Goal: Task Accomplishment & Management: Manage account settings

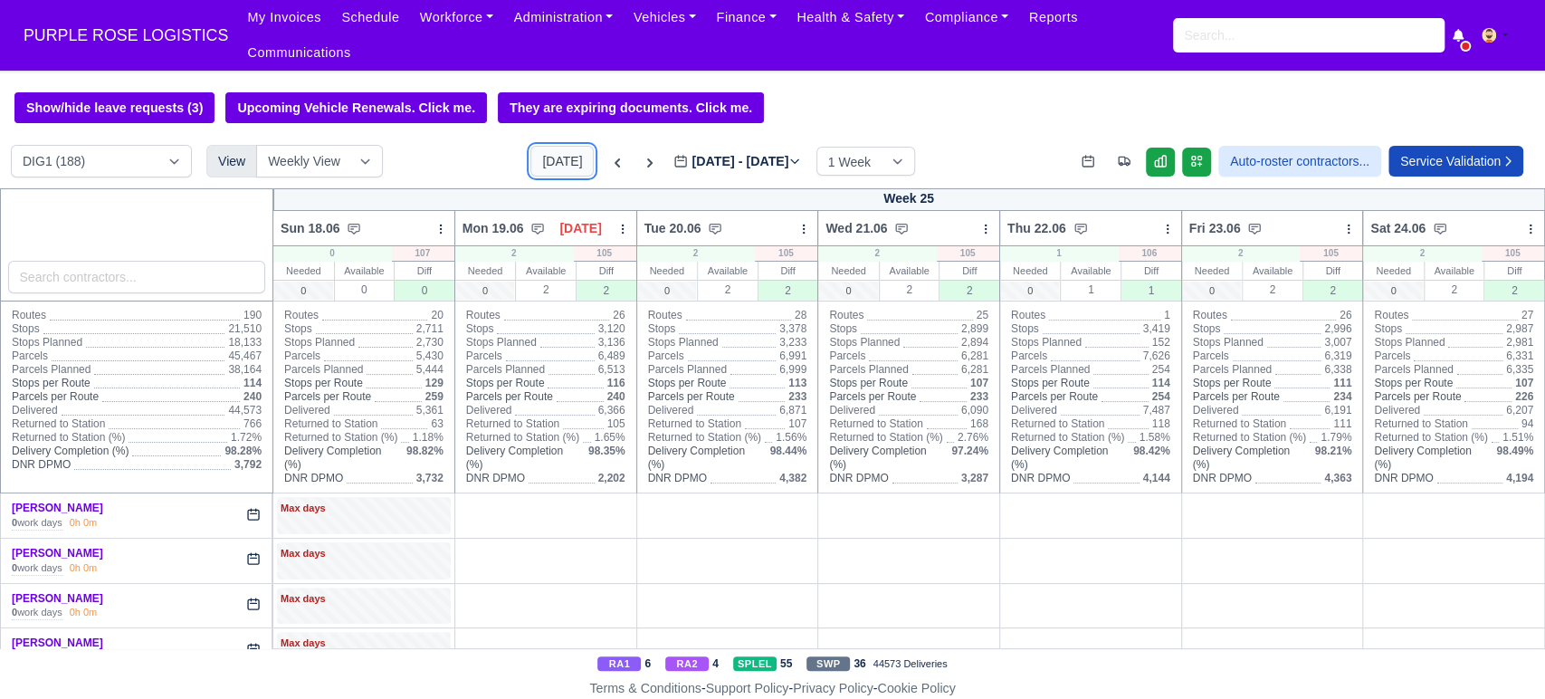
click at [540, 146] on button "[DATE]" at bounding box center [562, 161] width 63 height 31
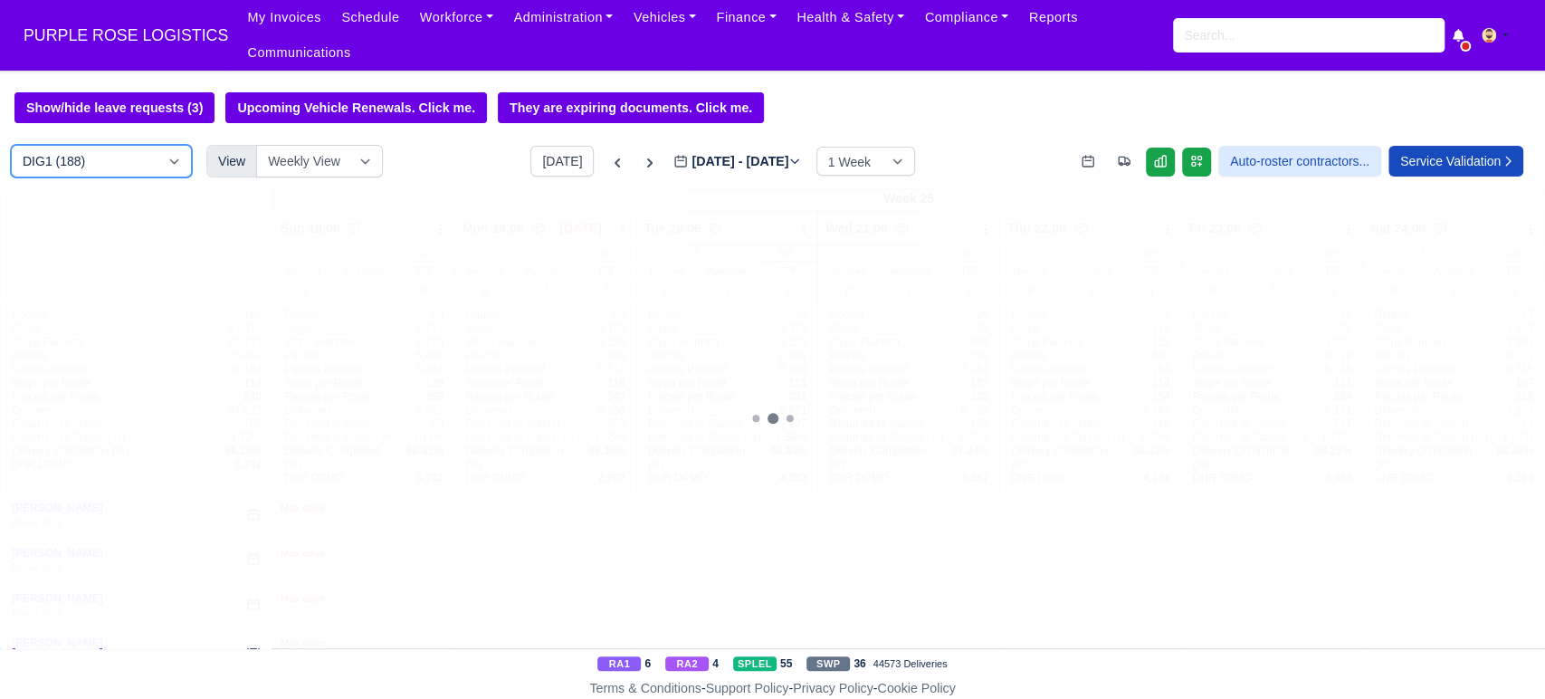
click at [173, 150] on select "DIG1 (188) DAK1 (1) GIMD (25)" at bounding box center [101, 161] width 181 height 33
click at [11, 145] on select "DIG1 (188) DAK1 (1) GIMD (25)" at bounding box center [101, 161] width 181 height 33
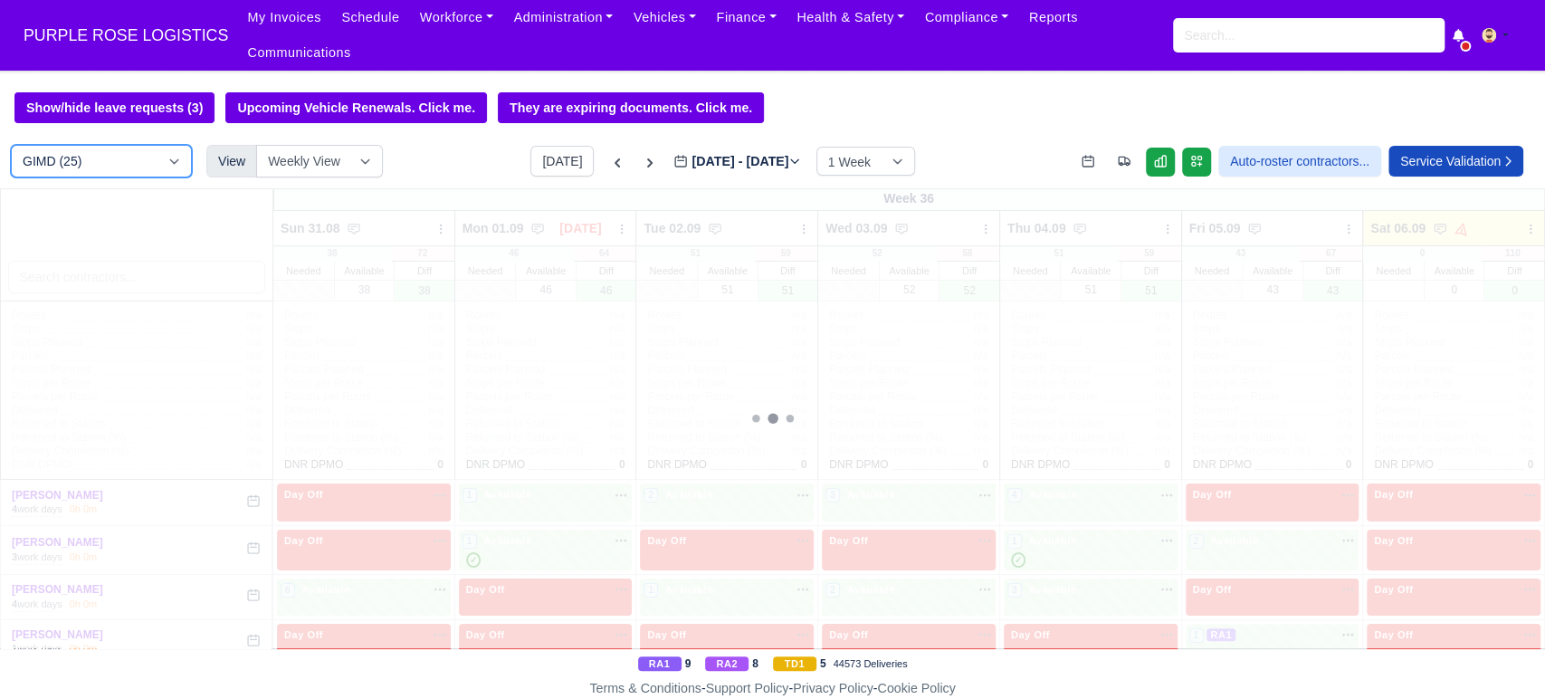
select select "1"
type input "[DATE]"
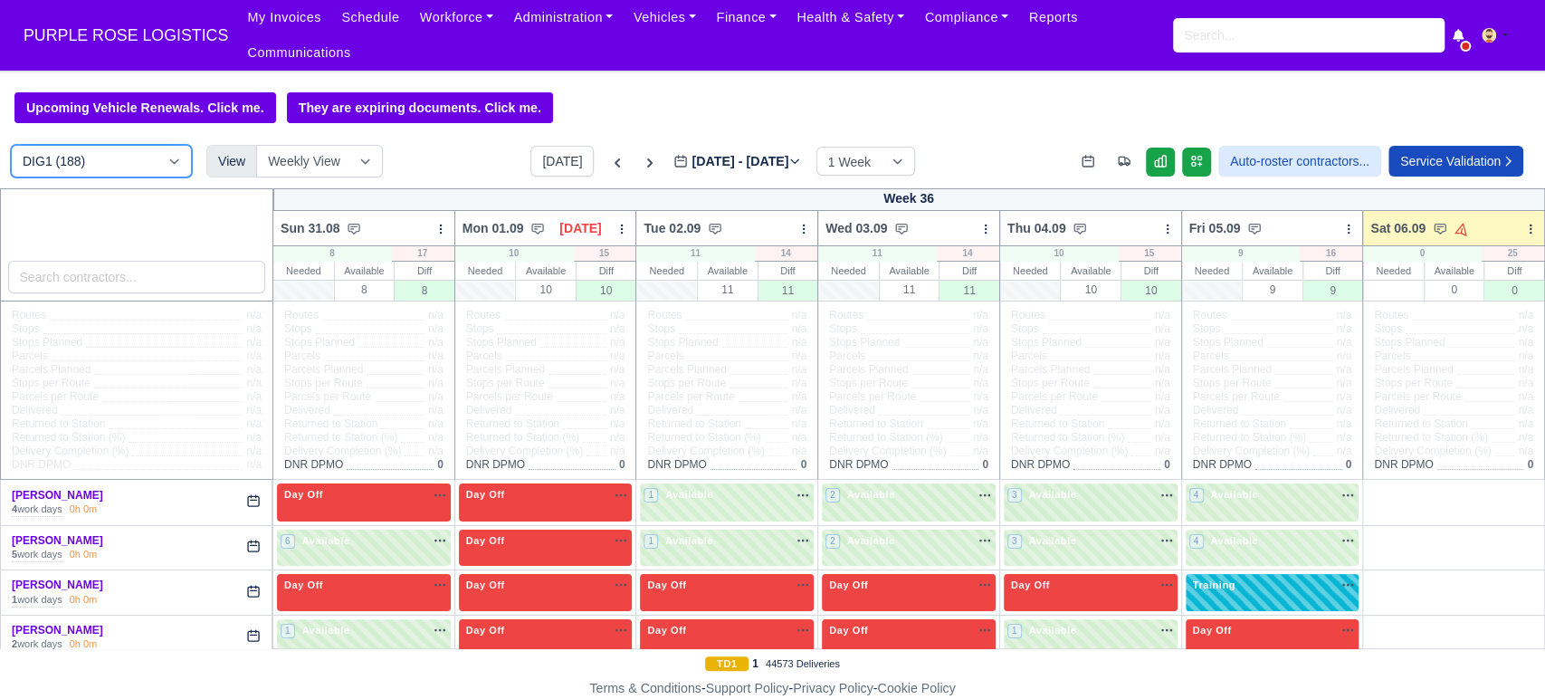
select select "5"
click at [1525, 223] on icon at bounding box center [1531, 229] width 13 height 13
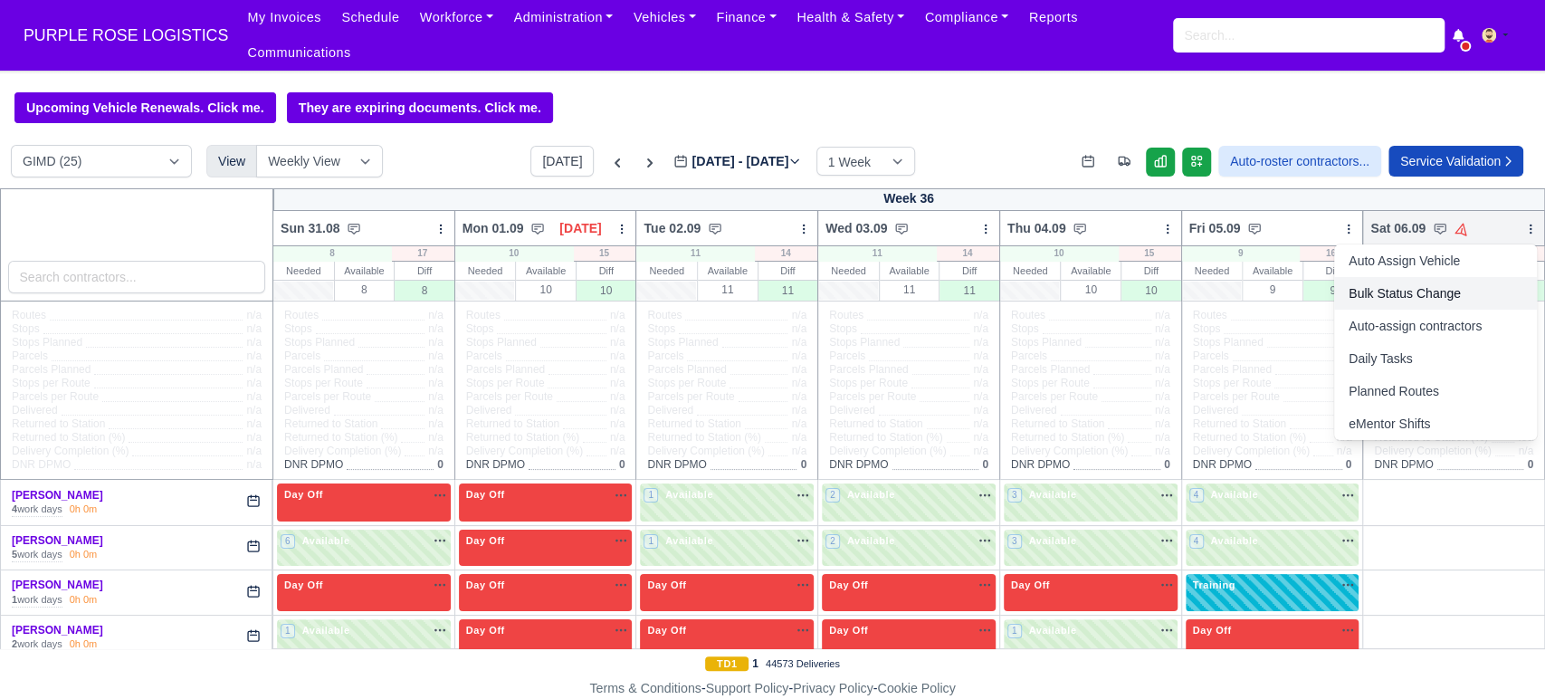
click at [1352, 277] on link "Bulk Status Change" at bounding box center [1435, 293] width 203 height 33
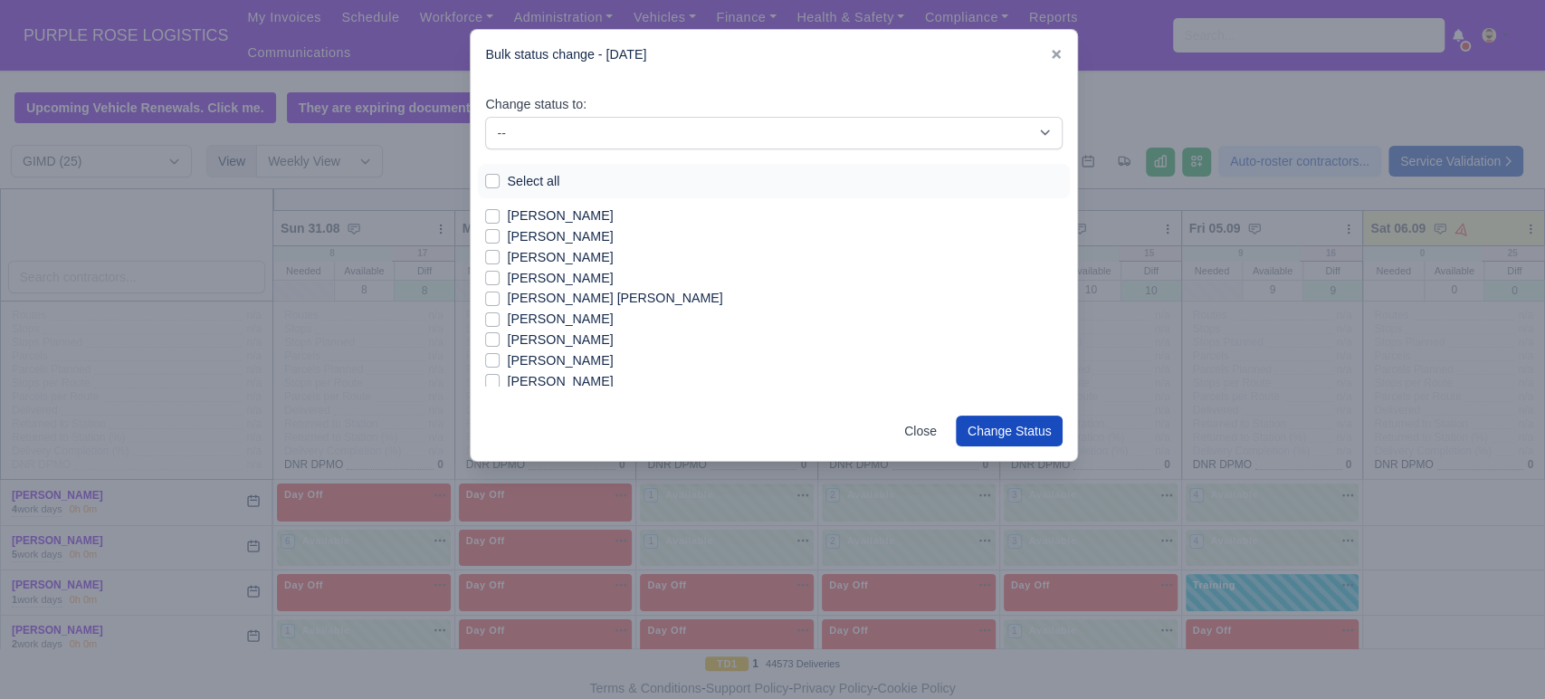
click at [500, 179] on div "Select all" at bounding box center [774, 181] width 578 height 21
click at [507, 177] on label "Select all" at bounding box center [533, 181] width 53 height 21
click at [495, 177] on input "Select all" at bounding box center [492, 178] width 14 height 14
checkbox input "true"
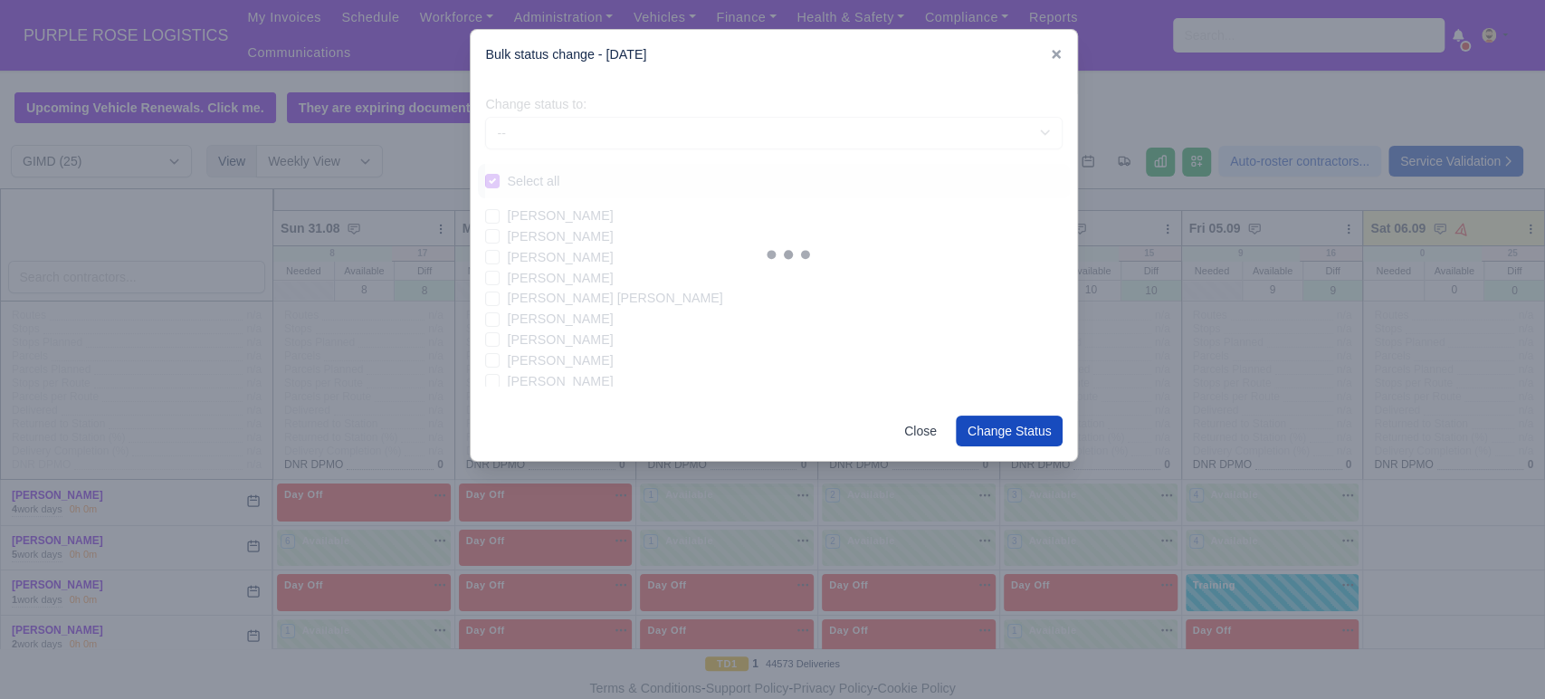
click at [596, 124] on div at bounding box center [788, 255] width 607 height 322
checkbox input "true"
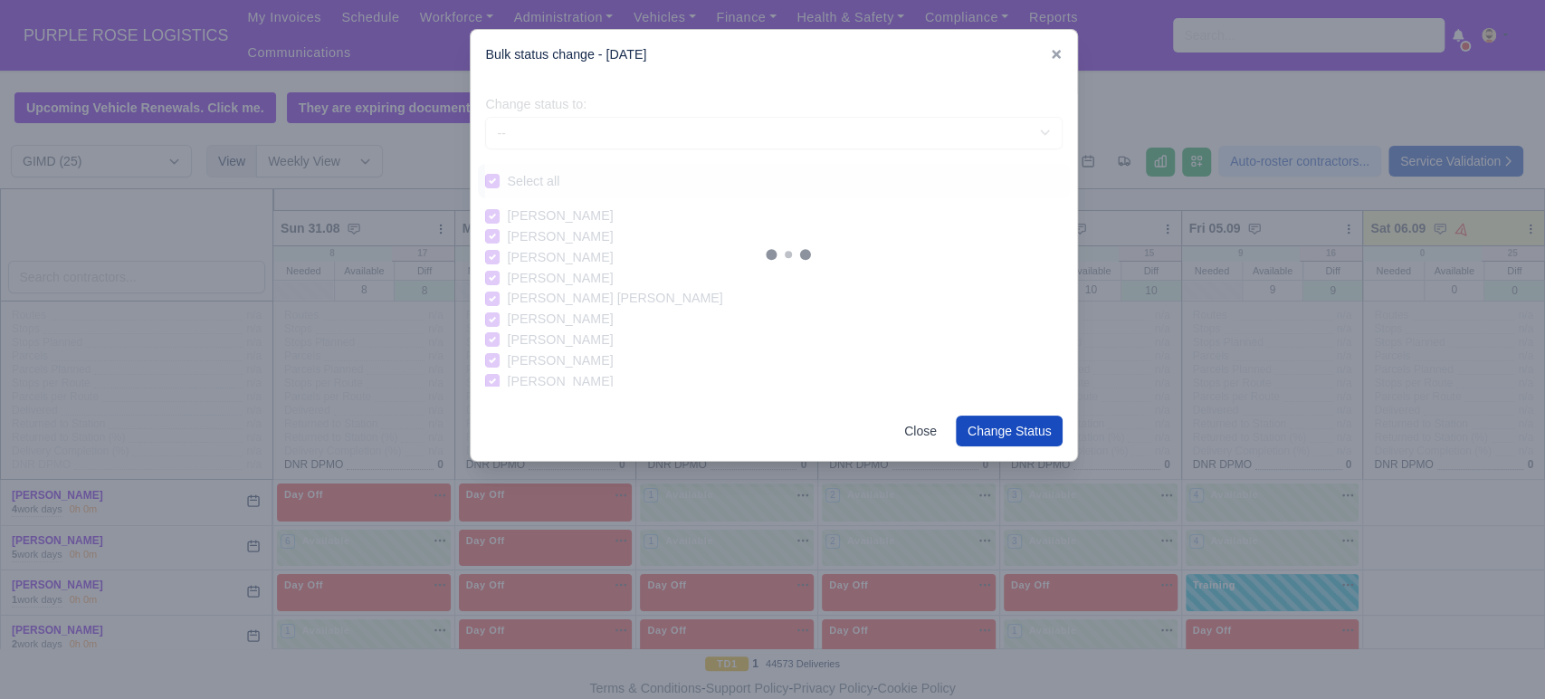
checkbox input "true"
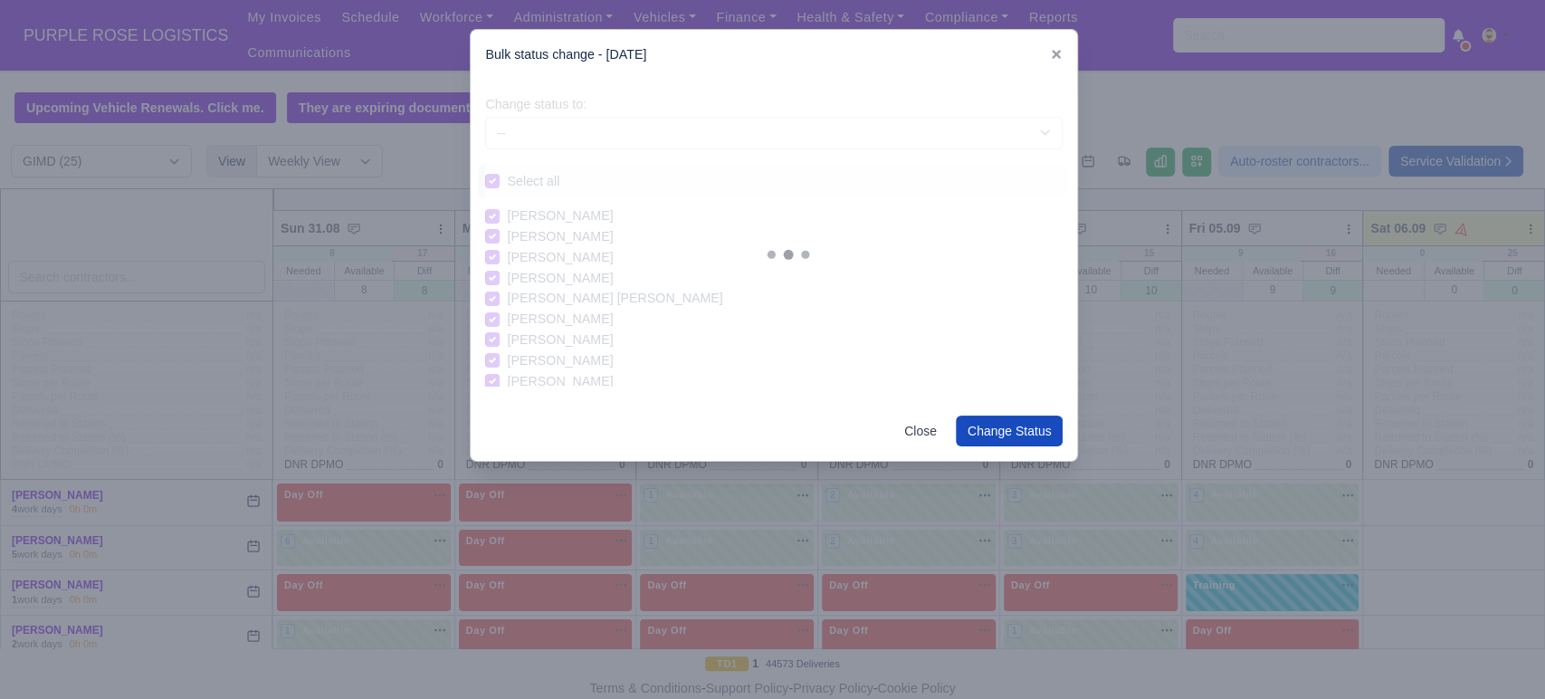
checkbox input "true"
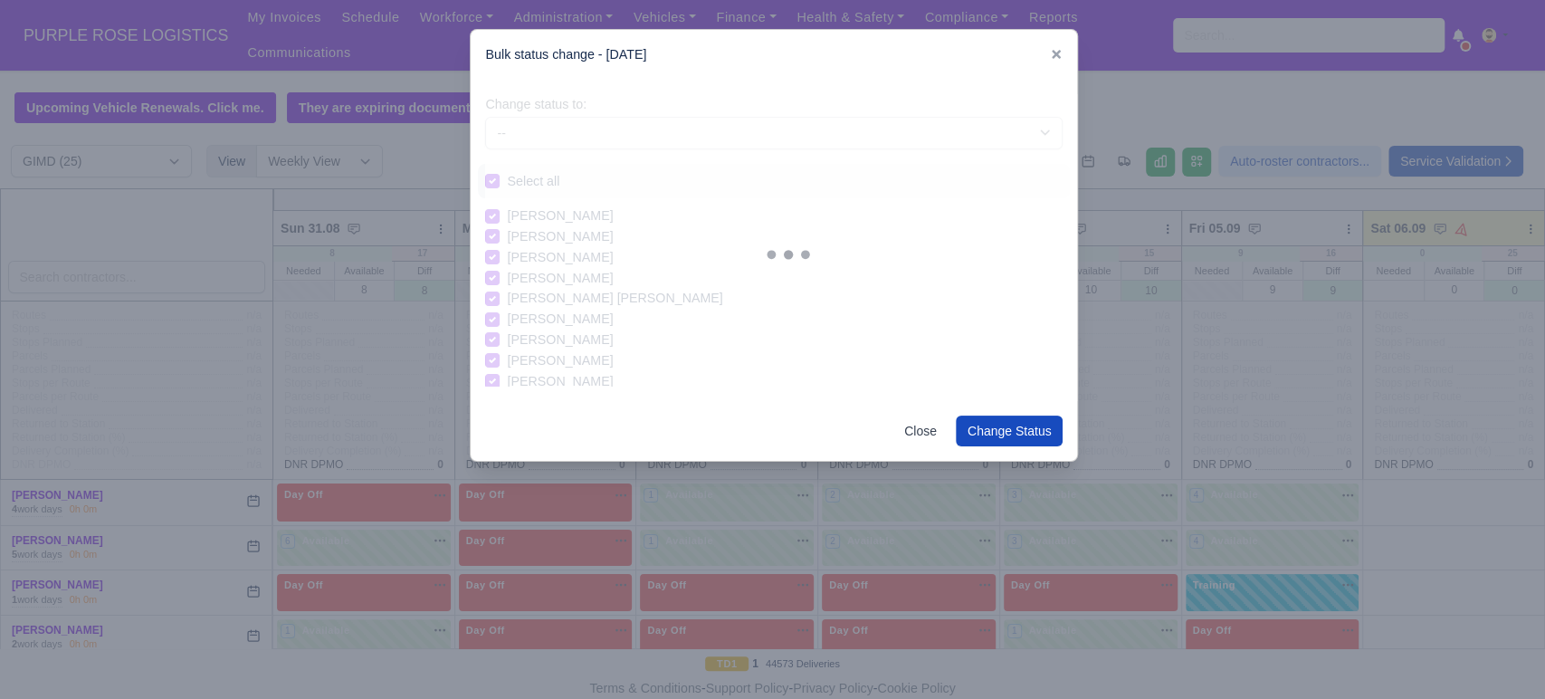
checkbox input "true"
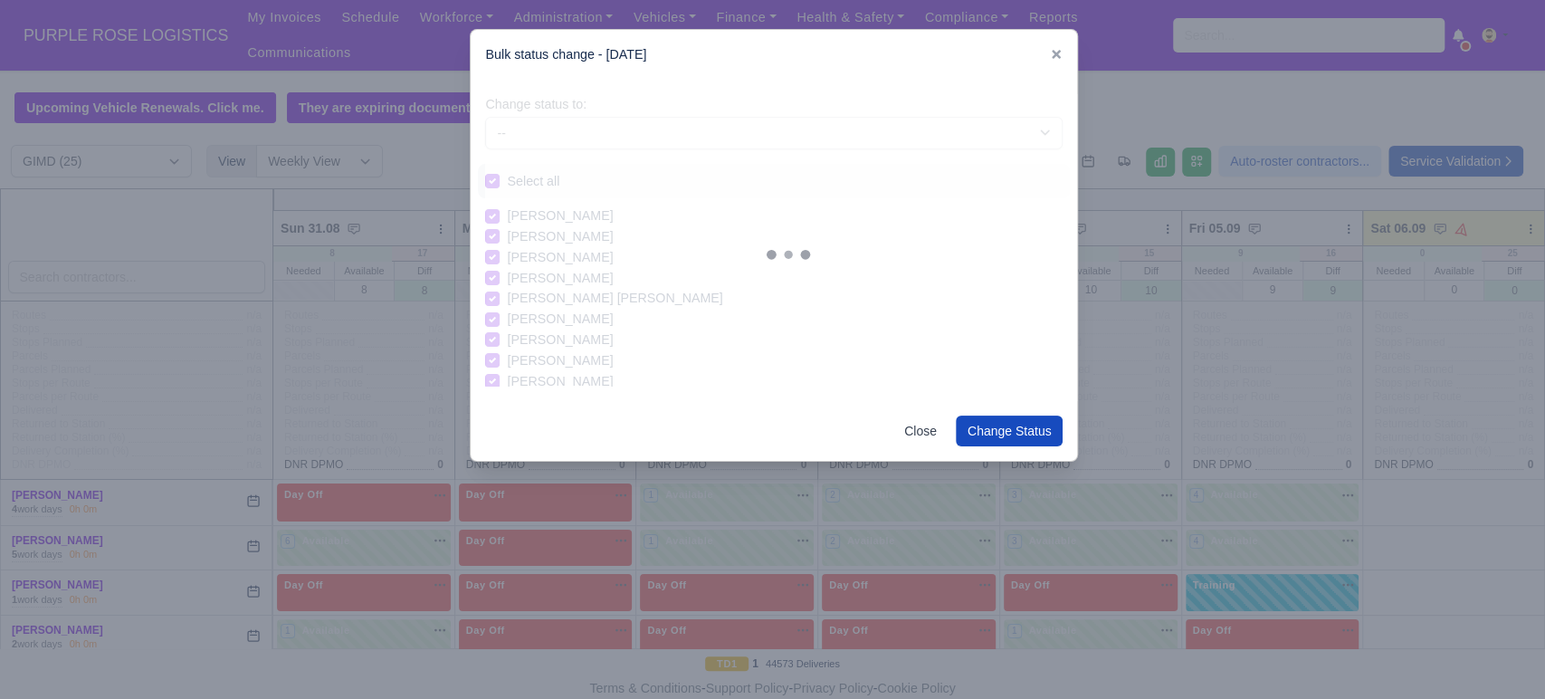
checkbox input "true"
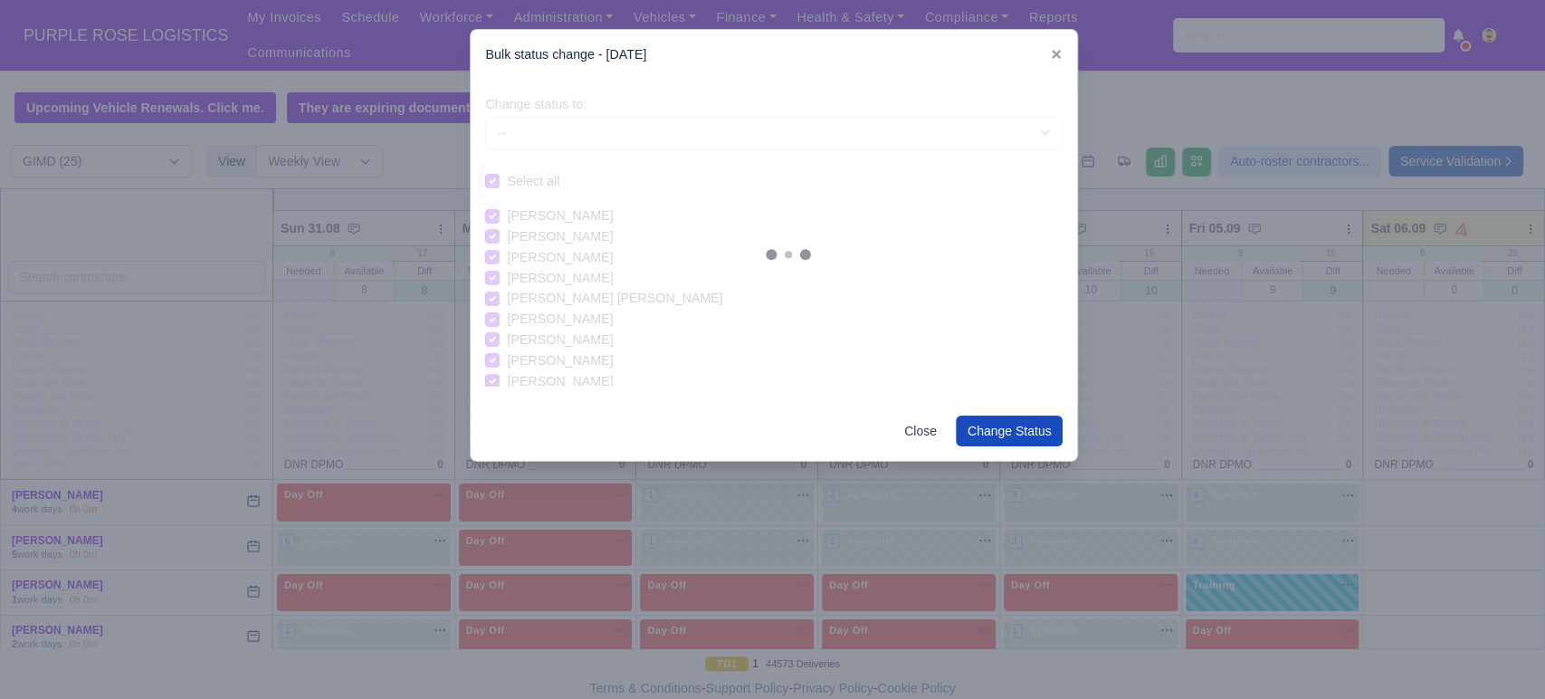
checkbox input "true"
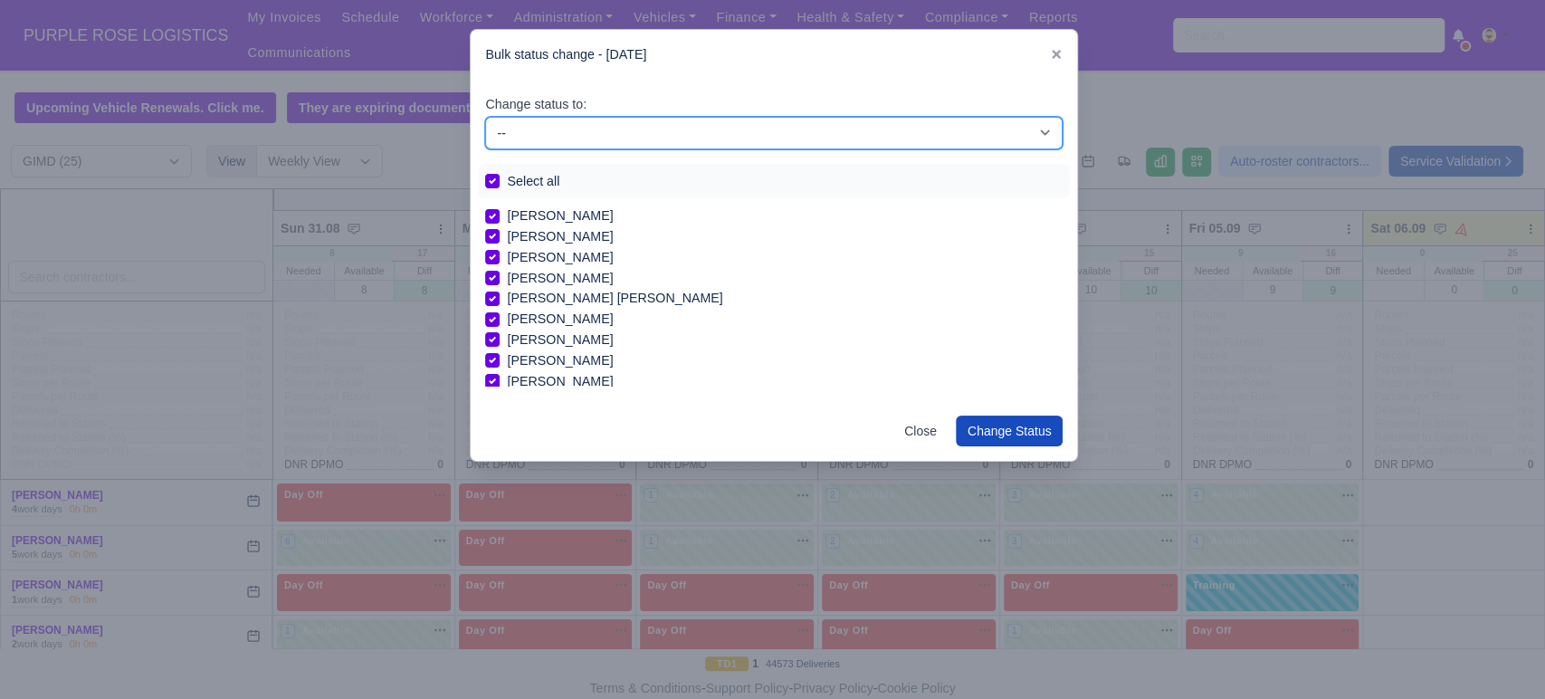
click at [599, 128] on select "-- Available Day Off Stand By Holiday In Office OSM Ridealong Nursery 1 Nursery…" at bounding box center [774, 133] width 578 height 33
click at [485, 117] on select "-- Available Day Off Stand By Holiday In Office OSM Ridealong Nursery 1 Nursery…" at bounding box center [774, 133] width 578 height 33
click at [650, 129] on select "-- Available Day Off Stand By Holiday In Office OSM Ridealong Nursery 1 Nursery…" at bounding box center [774, 133] width 578 height 33
select select "Day Off"
click at [485, 117] on select "-- Available Day Off Stand By Holiday In Office OSM Ridealong Nursery 1 Nursery…" at bounding box center [774, 133] width 578 height 33
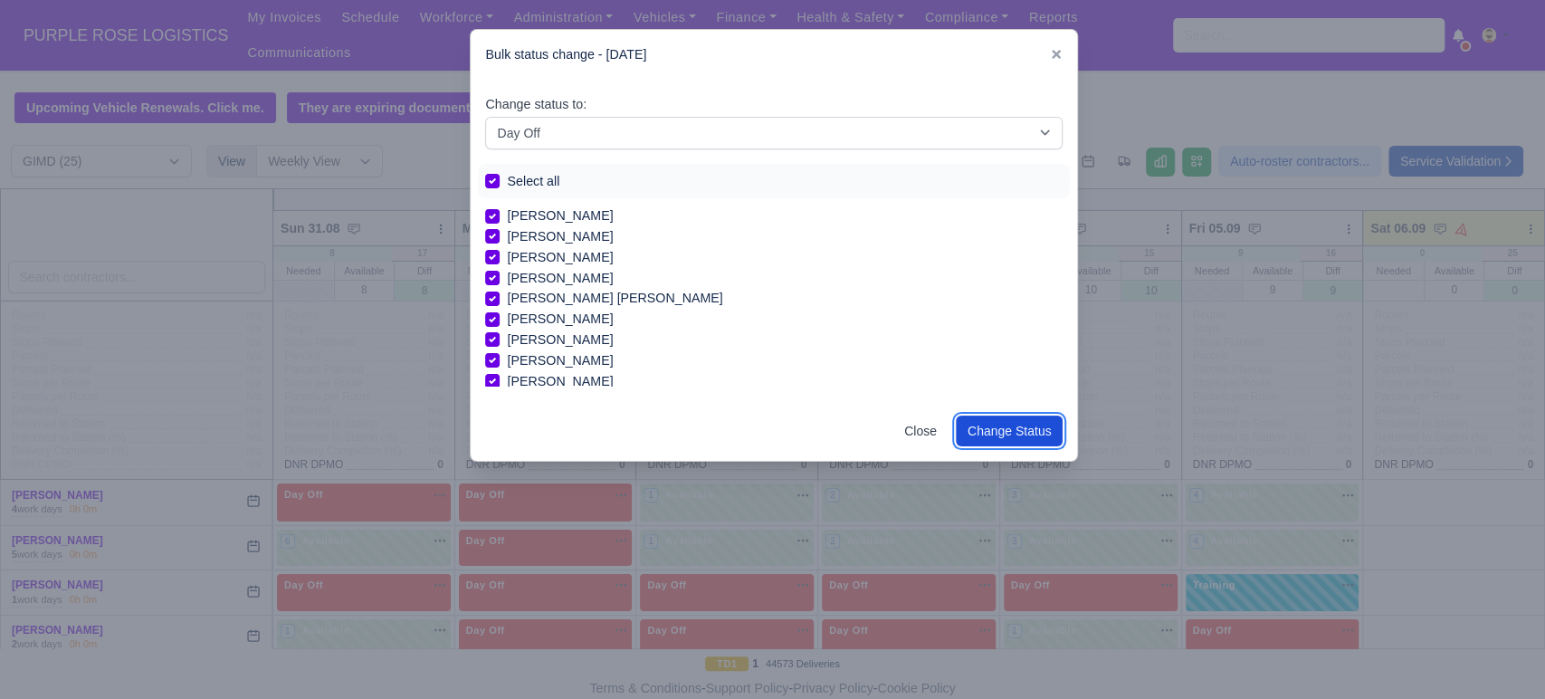
click at [1032, 433] on button "Change Status" at bounding box center [1010, 431] width 108 height 31
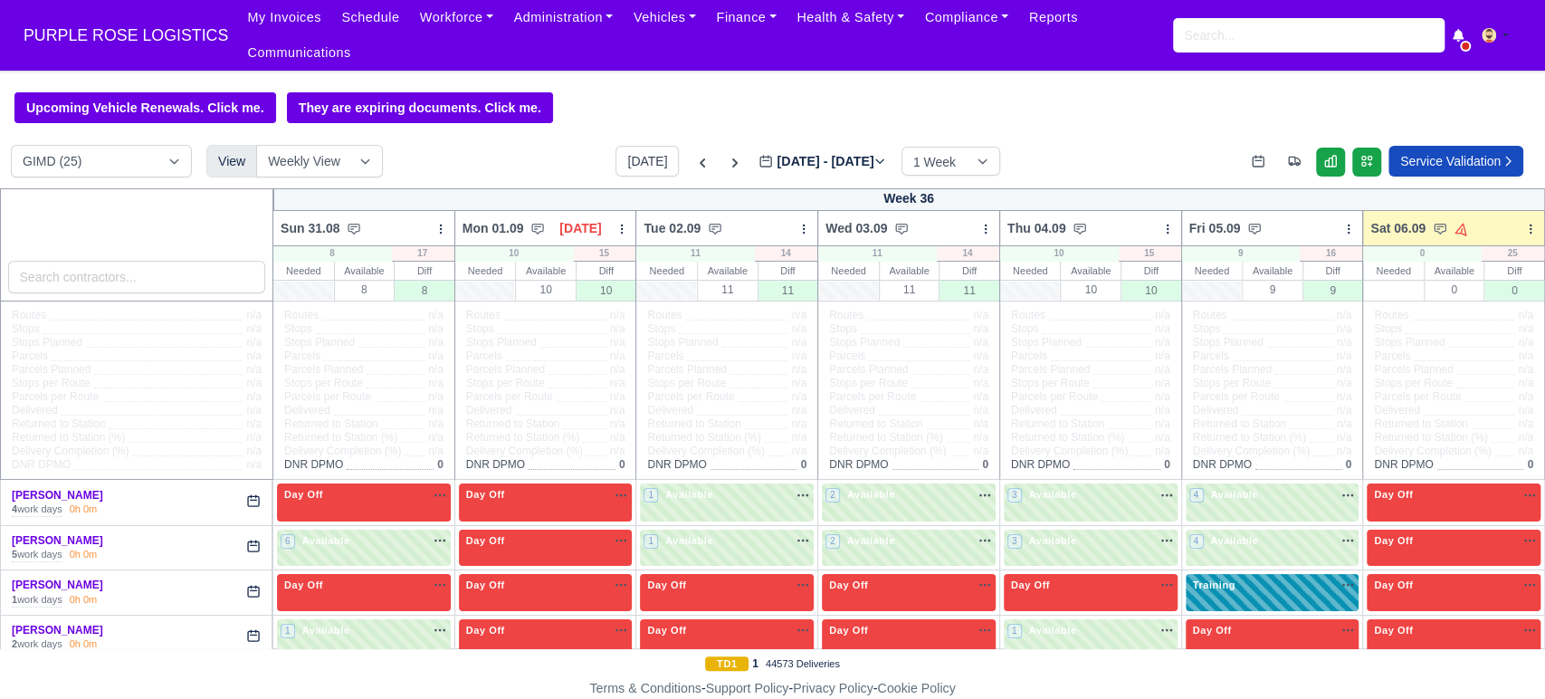
click at [1237, 578] on div "Training na" at bounding box center [1273, 585] width 167 height 15
select select "Training"
select select "5"
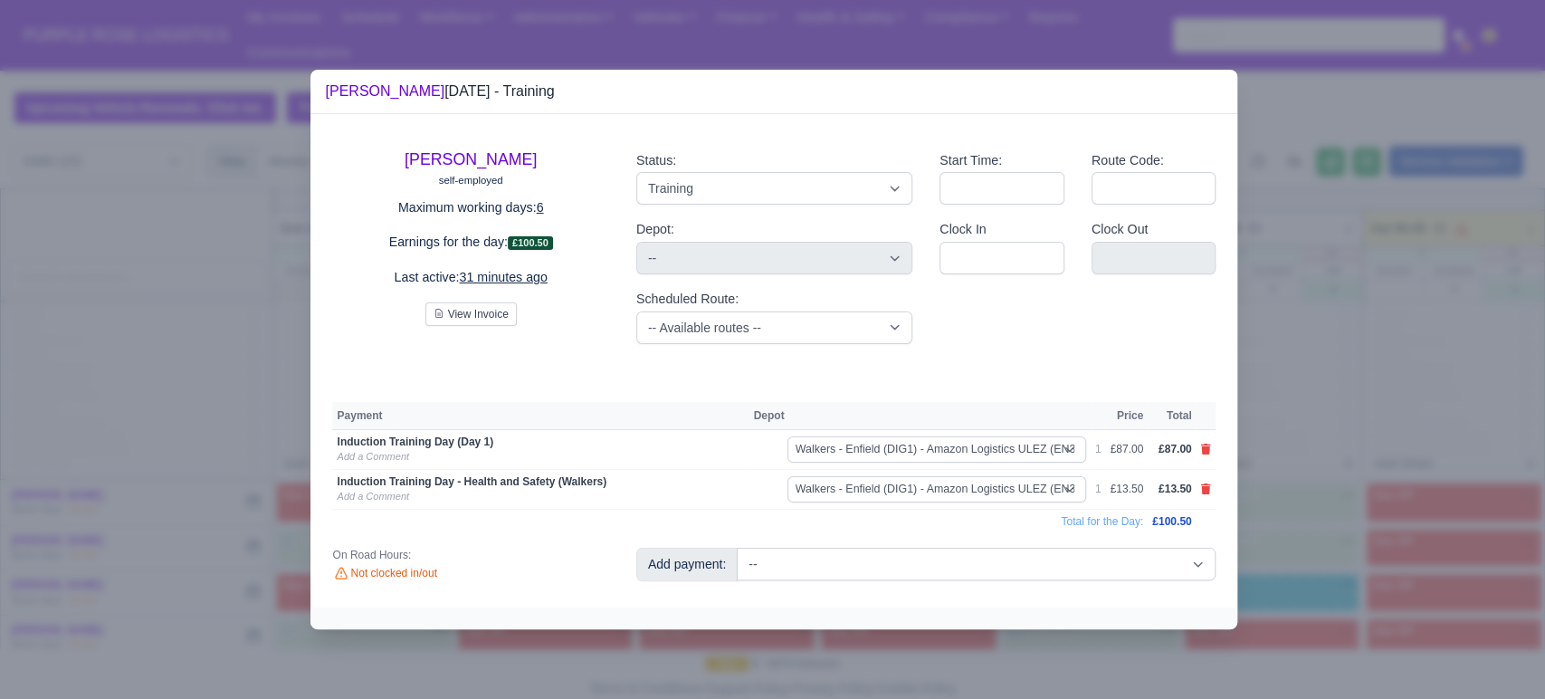
click at [1334, 444] on div at bounding box center [772, 349] width 1545 height 699
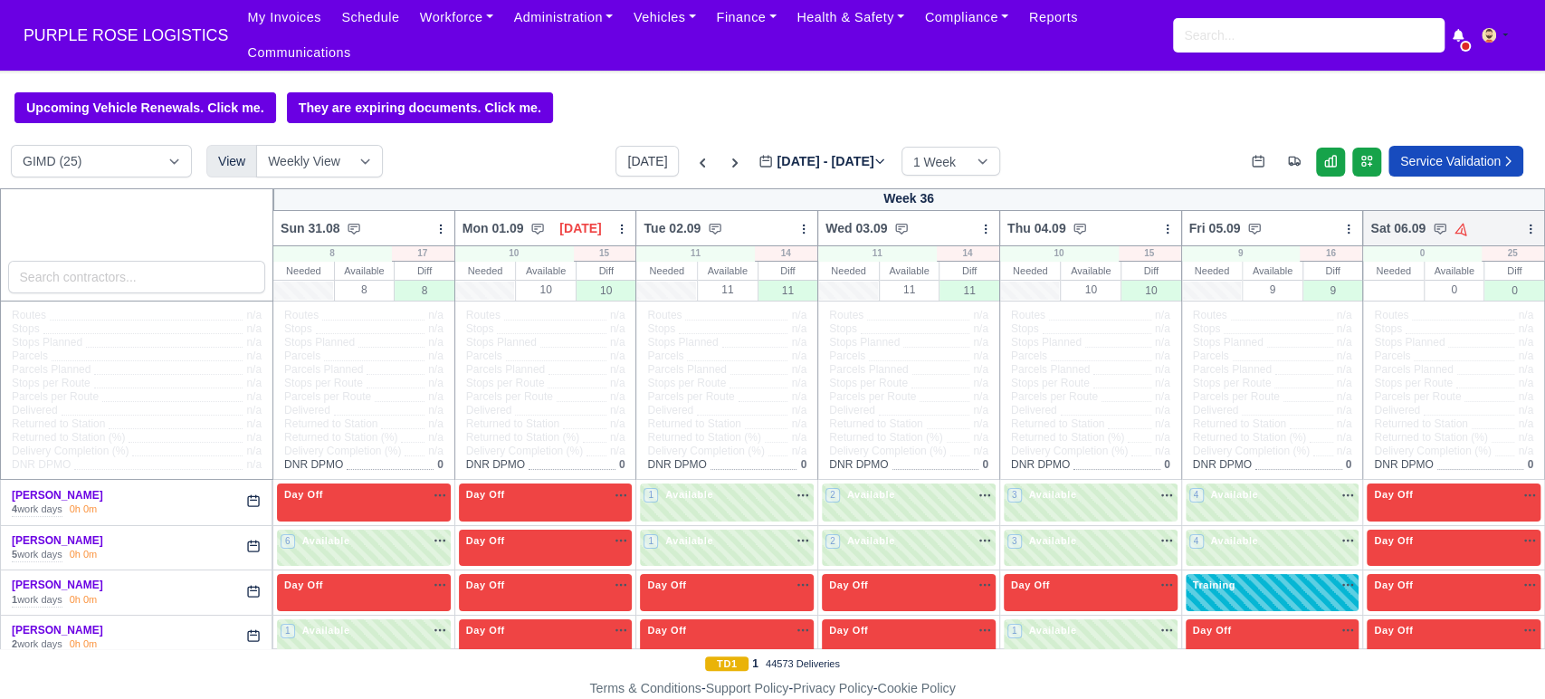
click at [1525, 223] on icon at bounding box center [1531, 229] width 13 height 13
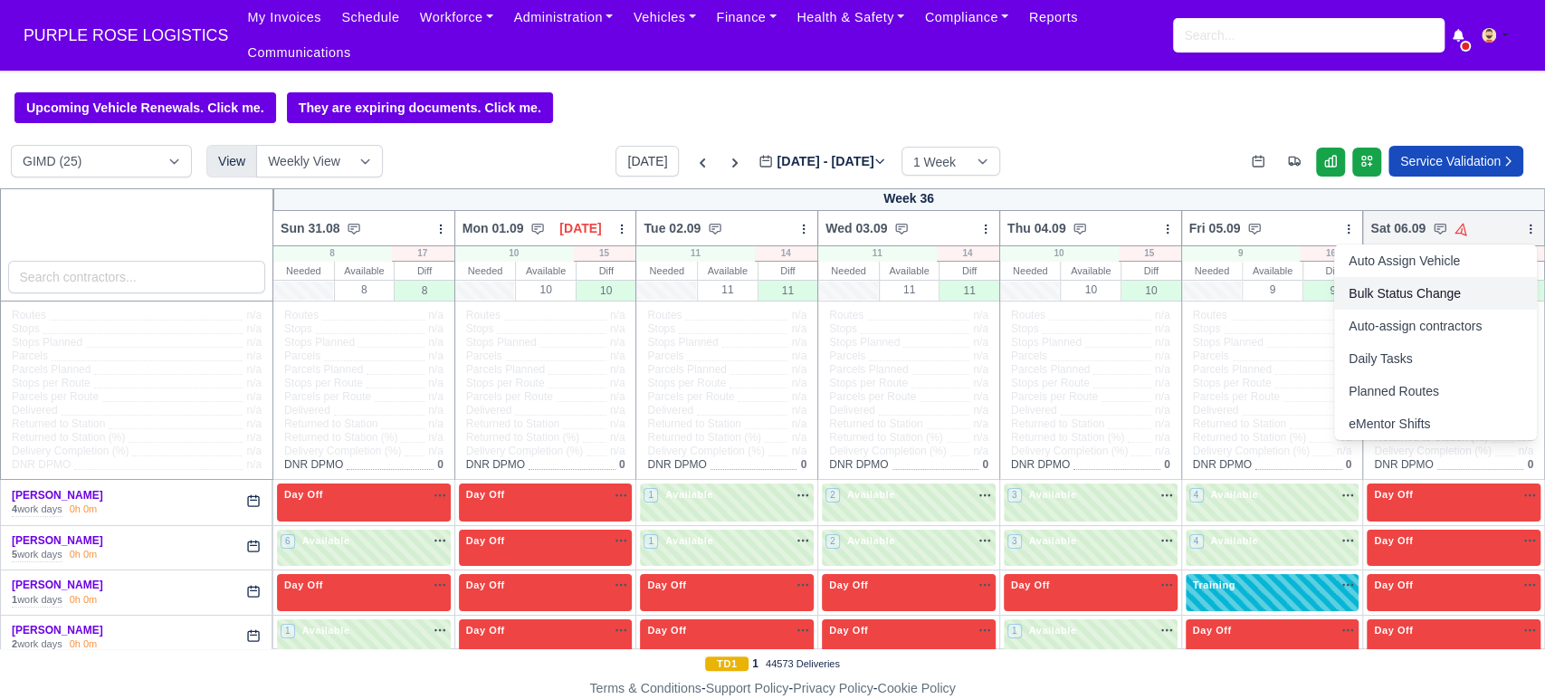
click at [1364, 277] on link "Bulk Status Change" at bounding box center [1435, 293] width 203 height 33
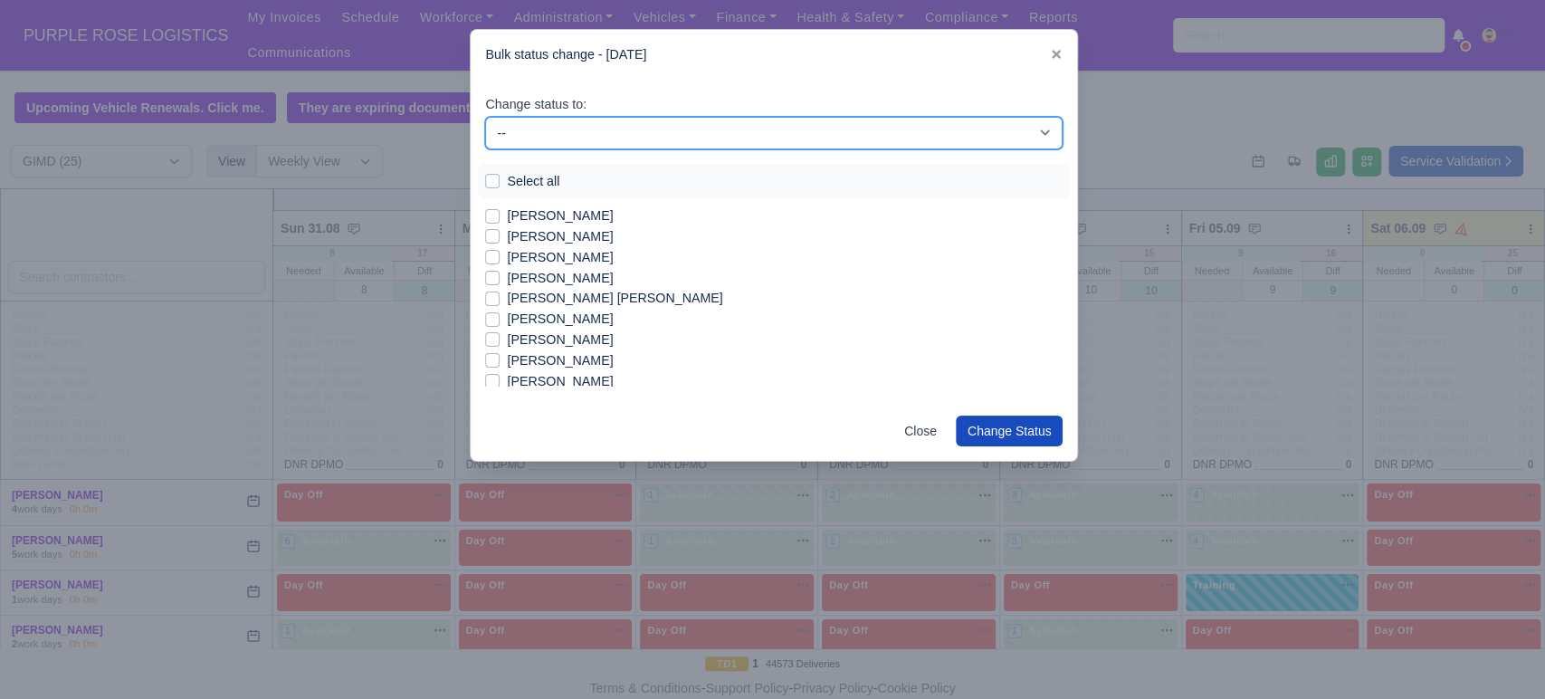
click at [609, 135] on select "-- Available Day Off Stand By Holiday In Office OSM Ridealong Nursery 1 Nursery…" at bounding box center [774, 133] width 578 height 33
select select "Available"
click at [485, 117] on select "-- Available Day Off Stand By Holiday In Office OSM Ridealong Nursery 1 Nursery…" at bounding box center [774, 133] width 578 height 33
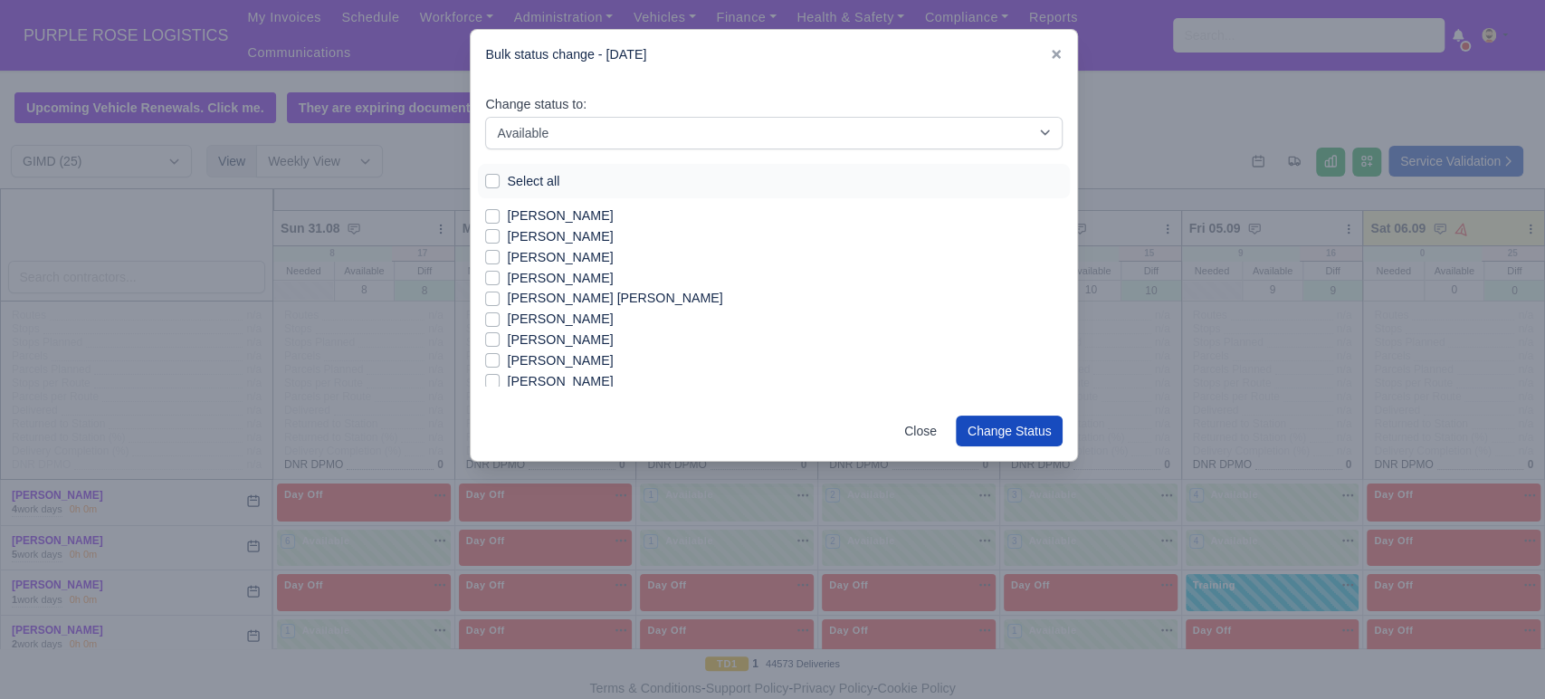
click at [539, 215] on label "[PERSON_NAME]" at bounding box center [560, 216] width 106 height 21
click at [500, 215] on input "[PERSON_NAME]" at bounding box center [492, 213] width 14 height 14
checkbox input "true"
click at [543, 311] on label "Ishaq kalam" at bounding box center [542, 313] width 70 height 21
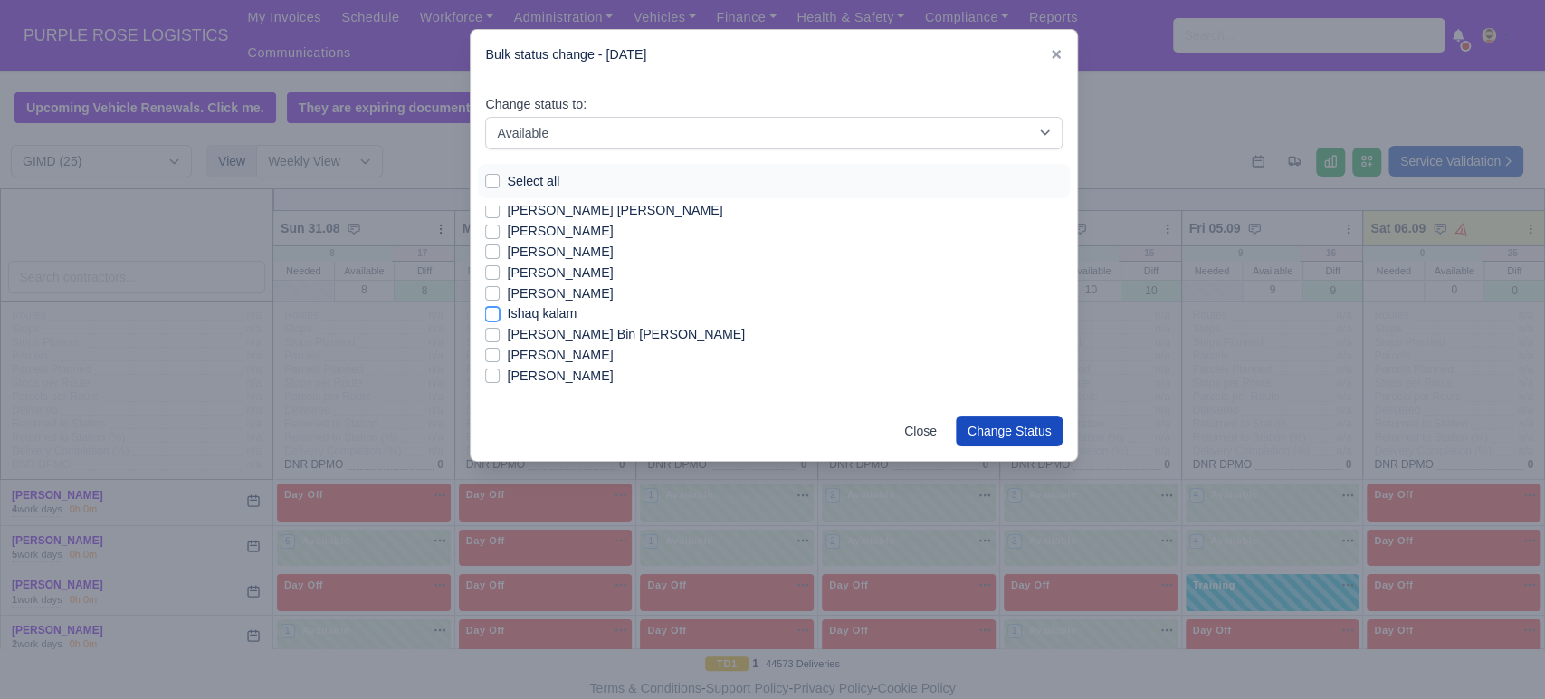
click at [500, 311] on input "Ishaq kalam" at bounding box center [492, 310] width 14 height 14
checkbox input "true"
click at [522, 333] on label "[PERSON_NAME] Bin [PERSON_NAME]" at bounding box center [626, 334] width 238 height 21
click at [500, 333] on input "[PERSON_NAME] Bin [PERSON_NAME]" at bounding box center [492, 331] width 14 height 14
checkbox input "true"
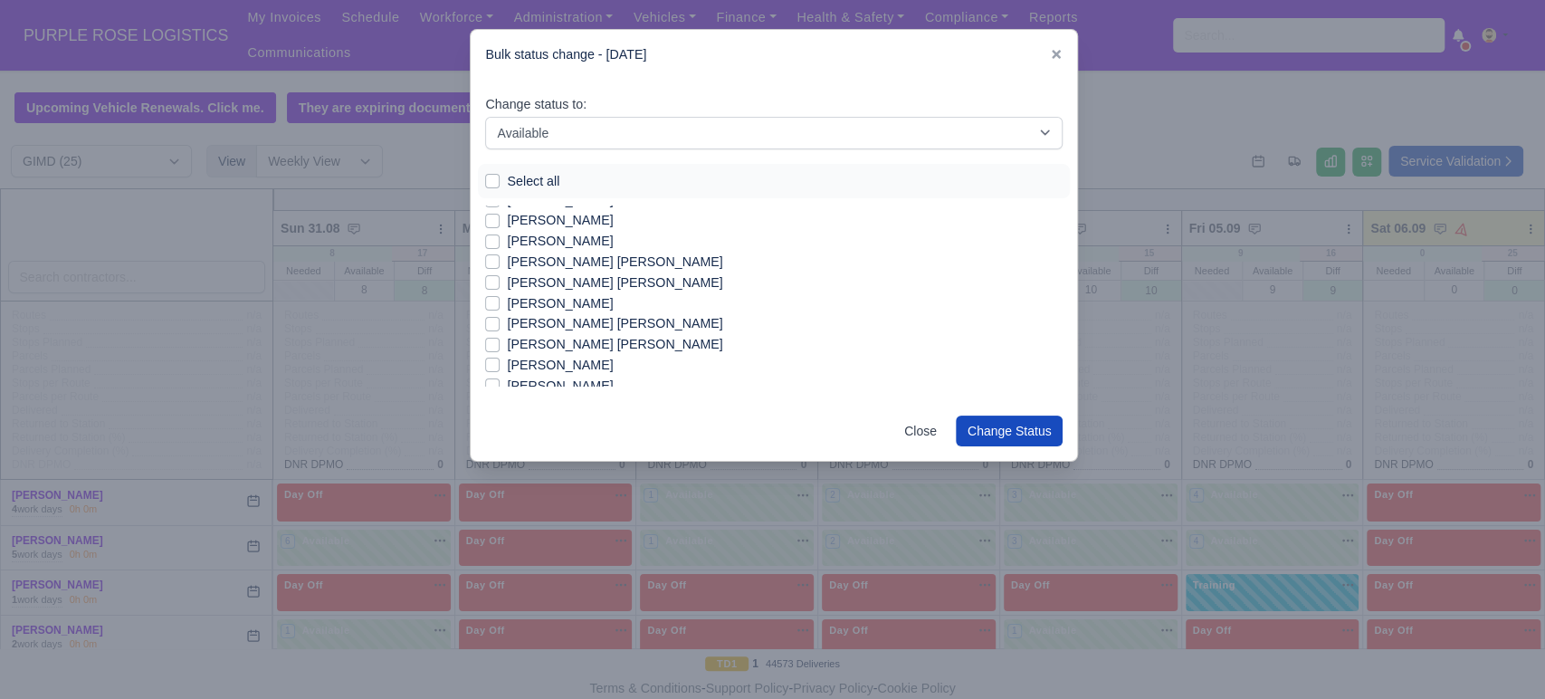
scroll to position [264, 0]
click at [531, 346] on label "[PERSON_NAME] [PERSON_NAME]" at bounding box center [614, 343] width 215 height 21
click at [500, 346] on input "[PERSON_NAME] [PERSON_NAME]" at bounding box center [492, 340] width 14 height 14
checkbox input "true"
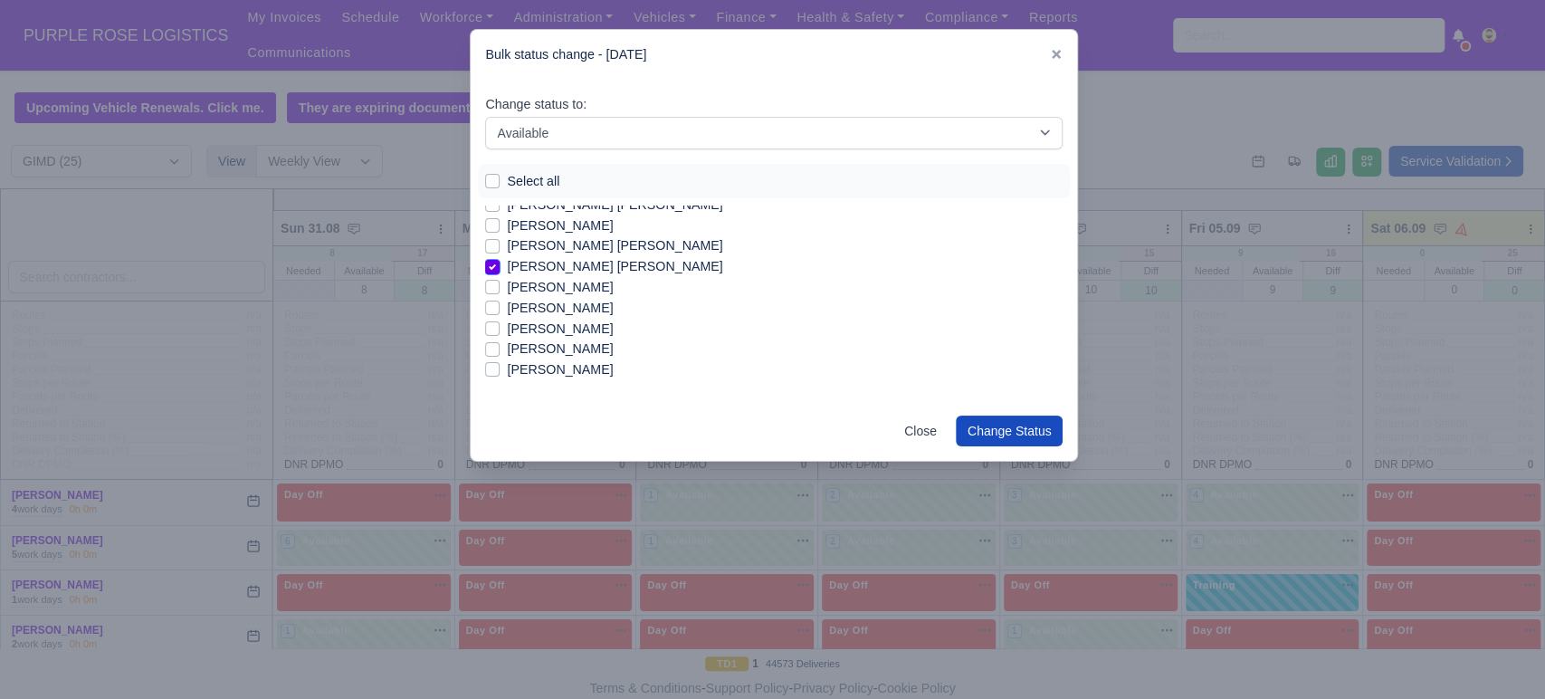
scroll to position [348, 0]
click at [531, 346] on label "[PERSON_NAME]" at bounding box center [560, 342] width 106 height 21
click at [500, 346] on input "[PERSON_NAME]" at bounding box center [492, 339] width 14 height 14
click at [531, 346] on label "[PERSON_NAME]" at bounding box center [560, 342] width 106 height 21
click at [500, 346] on input "[PERSON_NAME]" at bounding box center [492, 339] width 14 height 14
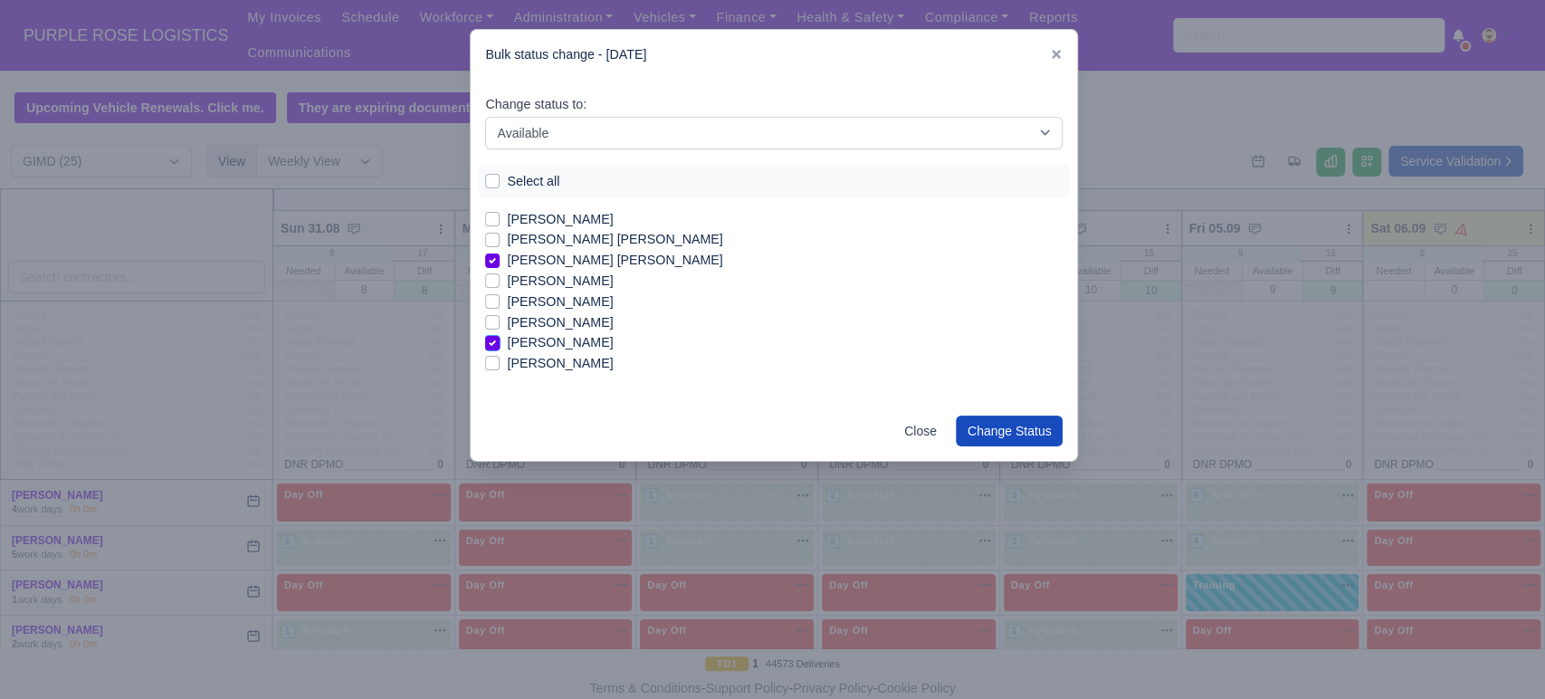
checkbox input "false"
click at [521, 366] on label "[PERSON_NAME]" at bounding box center [560, 363] width 106 height 21
click at [500, 366] on input "[PERSON_NAME]" at bounding box center [492, 360] width 14 height 14
checkbox input "true"
click at [570, 317] on label "[PERSON_NAME]" at bounding box center [560, 322] width 106 height 21
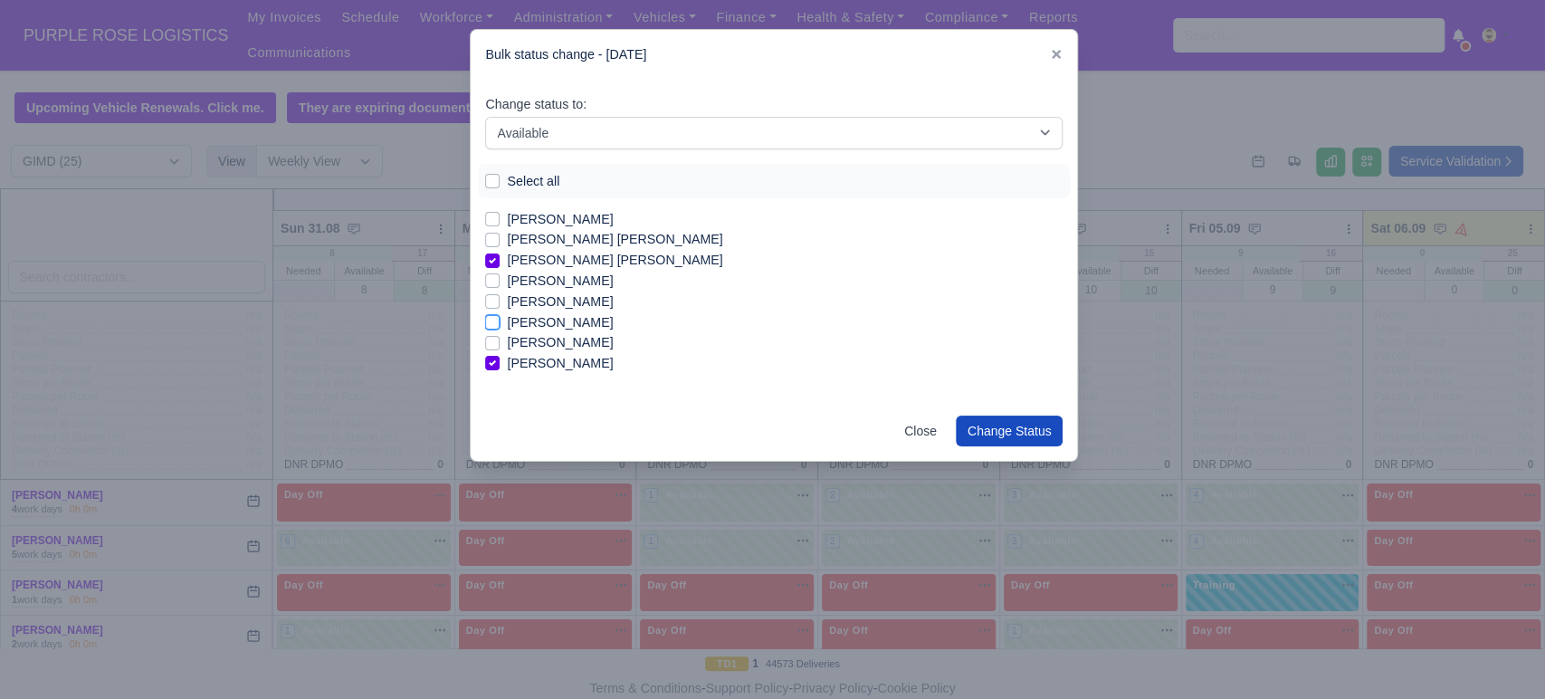
click at [500, 317] on input "[PERSON_NAME]" at bounding box center [492, 319] width 14 height 14
checkbox input "true"
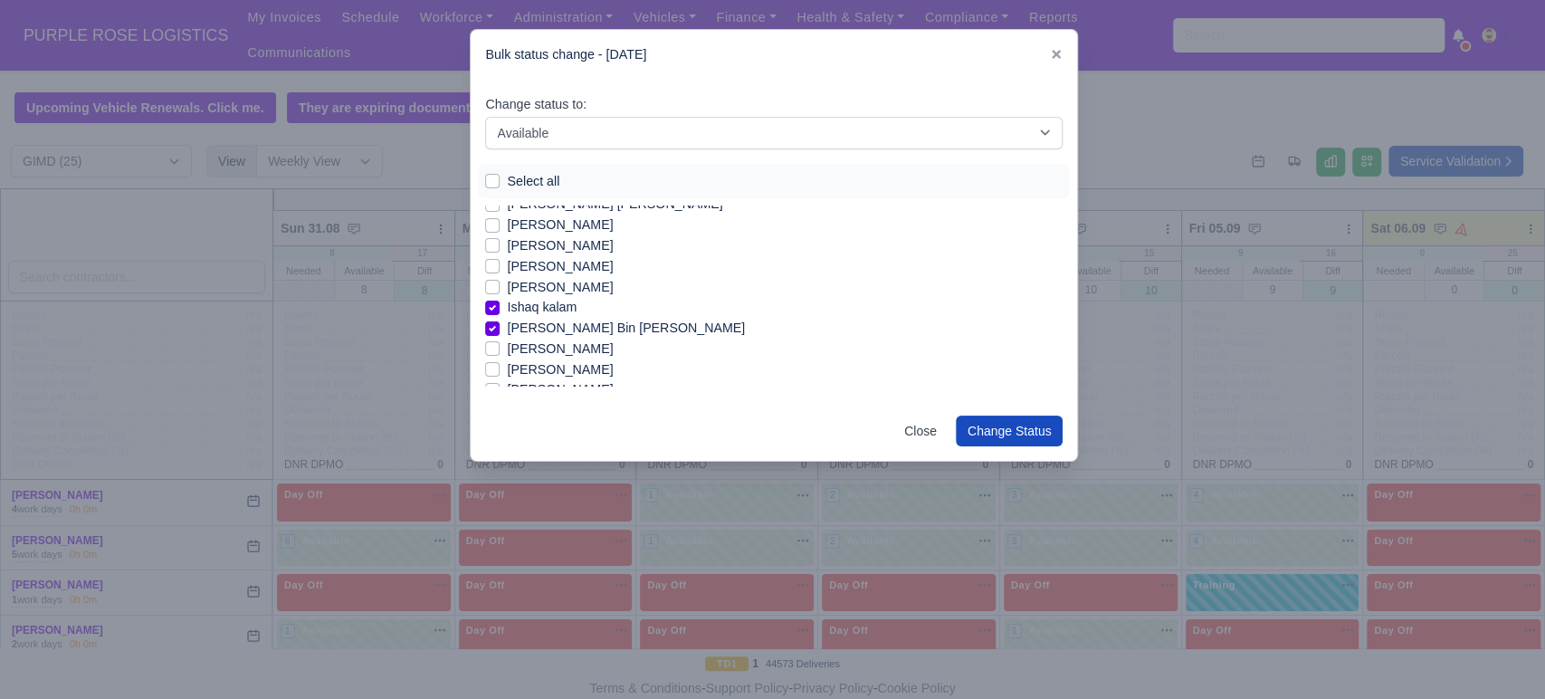
scroll to position [0, 0]
click at [552, 231] on label "[PERSON_NAME]" at bounding box center [560, 236] width 106 height 21
click at [500, 231] on input "[PERSON_NAME]" at bounding box center [492, 233] width 14 height 14
checkbox input "true"
click at [544, 360] on label "[PERSON_NAME]" at bounding box center [560, 360] width 106 height 21
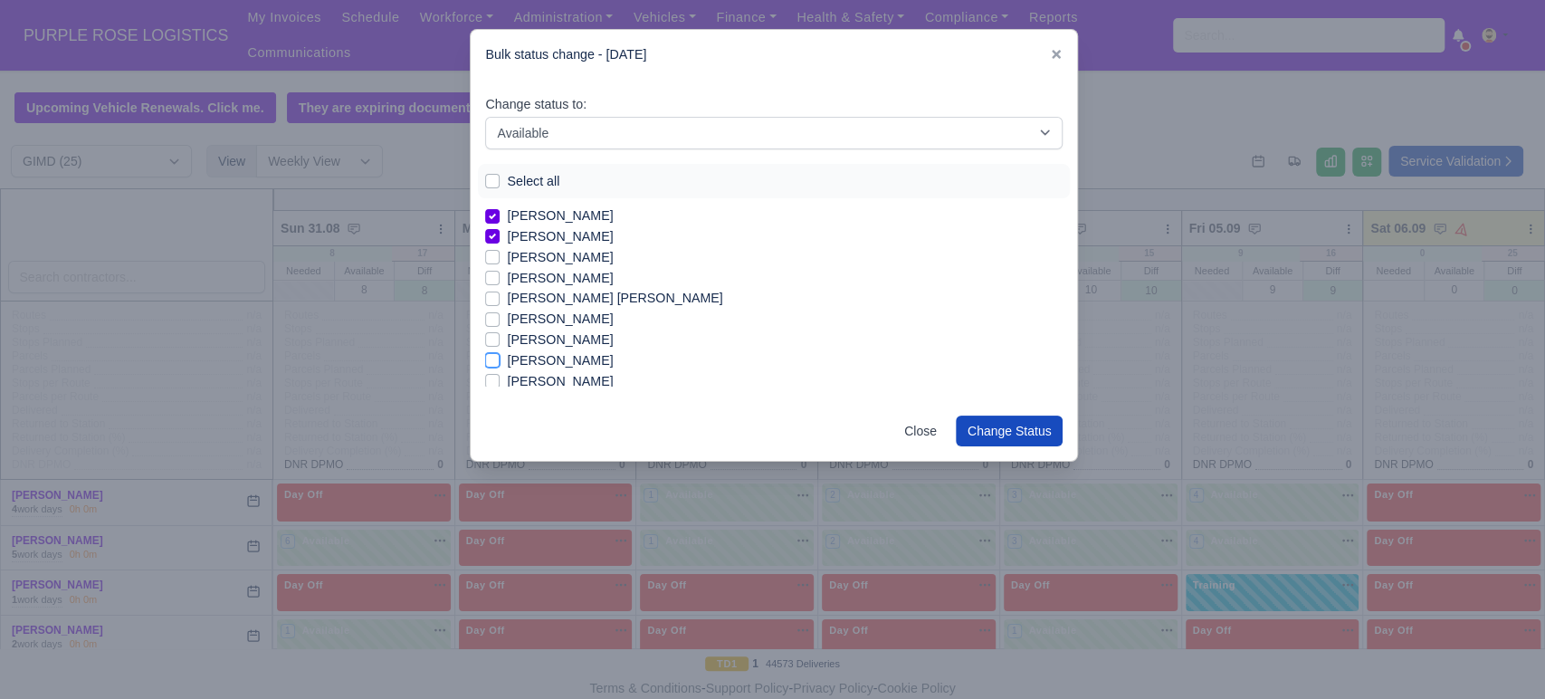
click at [500, 360] on input "[PERSON_NAME]" at bounding box center [492, 357] width 14 height 14
checkbox input "true"
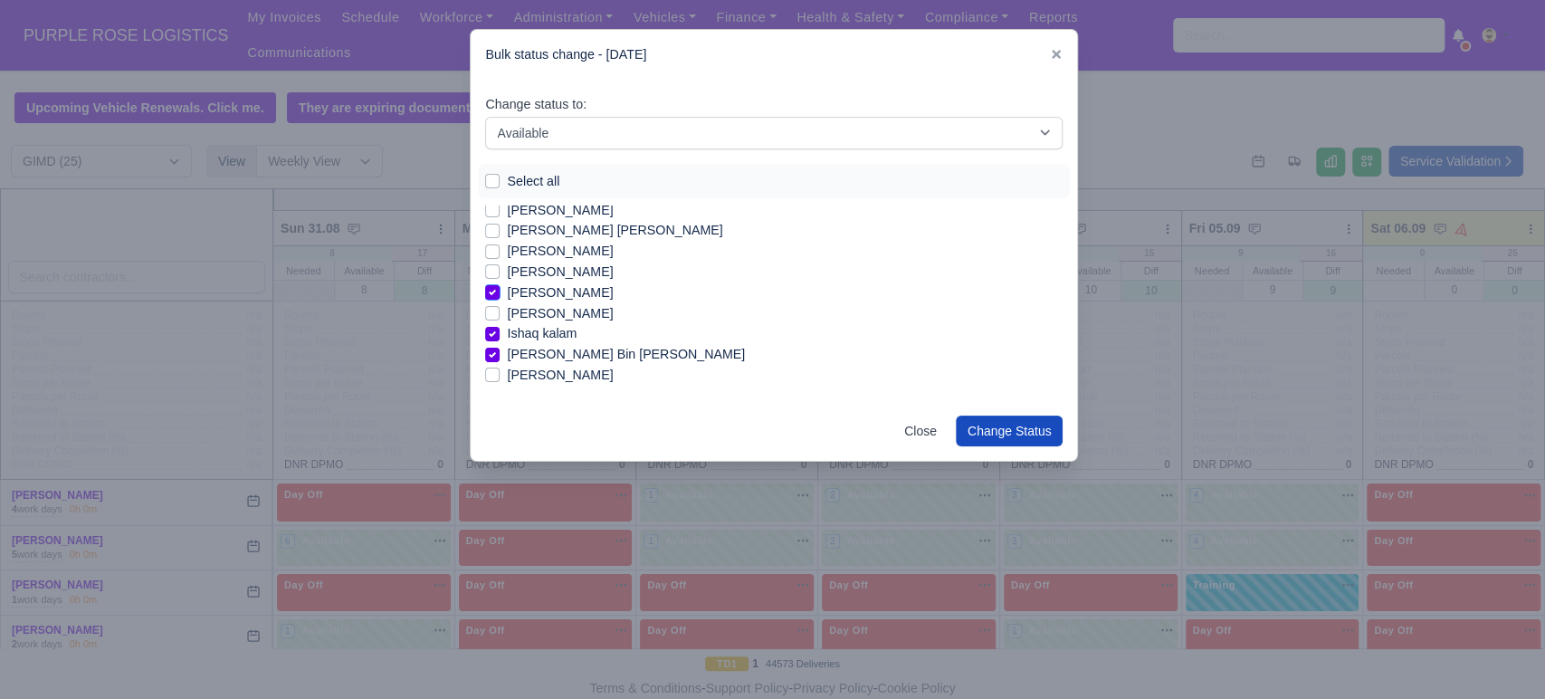
scroll to position [89, 0]
click at [537, 350] on label "[PERSON_NAME]" at bounding box center [560, 354] width 106 height 21
click at [500, 350] on input "[PERSON_NAME]" at bounding box center [492, 351] width 14 height 14
checkbox input "true"
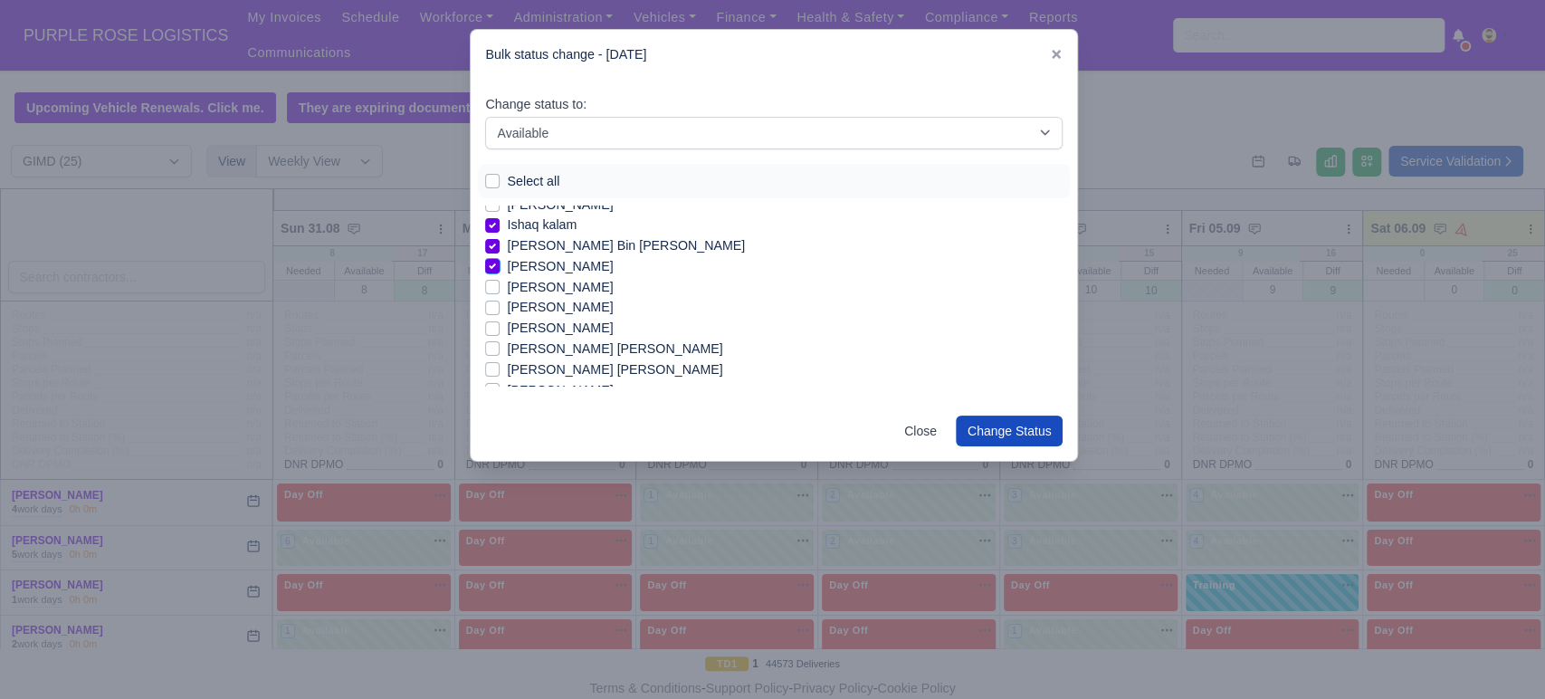
scroll to position [177, 0]
click at [536, 368] on label "[PERSON_NAME] [PERSON_NAME]" at bounding box center [614, 368] width 215 height 21
click at [500, 368] on input "[PERSON_NAME] [PERSON_NAME]" at bounding box center [492, 365] width 14 height 14
checkbox input "true"
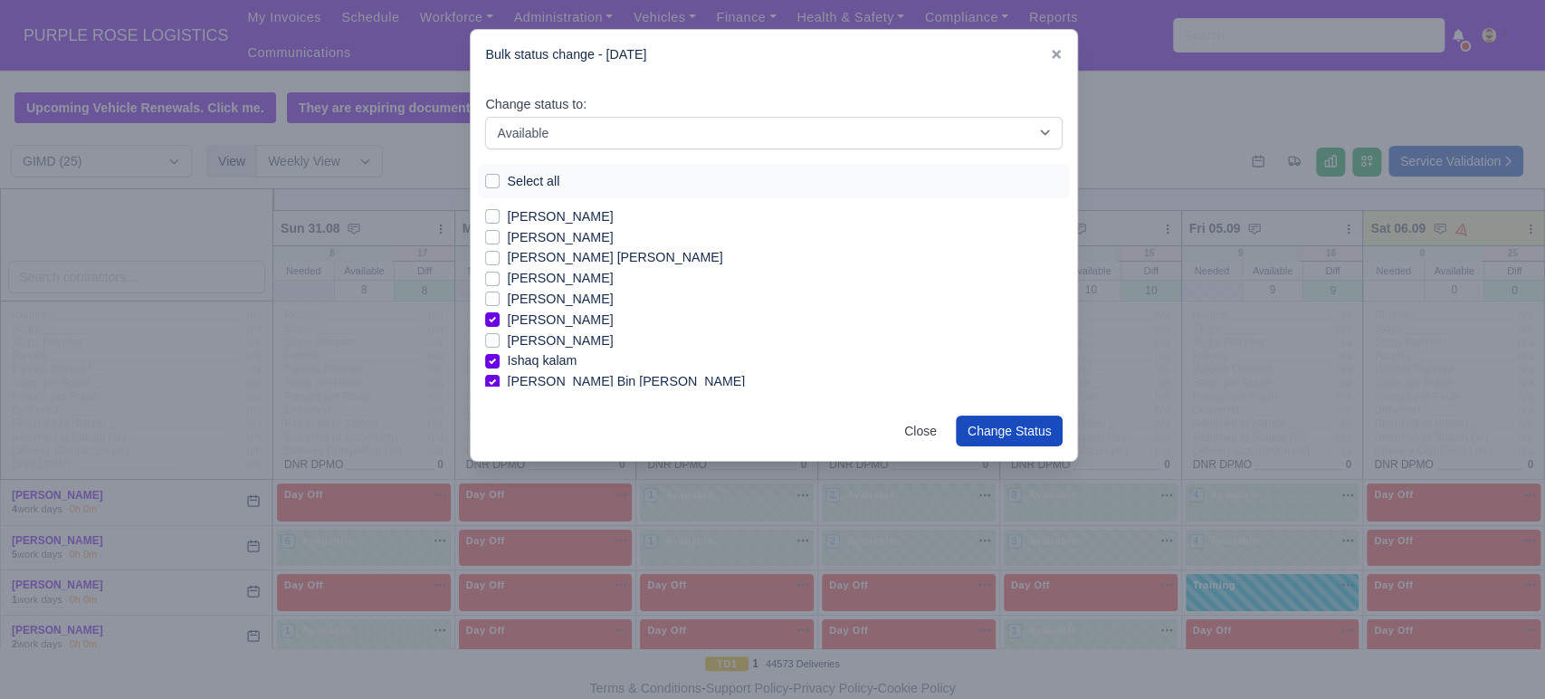
scroll to position [0, 0]
click at [550, 297] on label "[PERSON_NAME] [PERSON_NAME]" at bounding box center [614, 298] width 215 height 21
click at [500, 297] on input "[PERSON_NAME] [PERSON_NAME]" at bounding box center [492, 295] width 14 height 14
checkbox input "true"
click at [550, 323] on label "[PERSON_NAME]" at bounding box center [560, 319] width 106 height 21
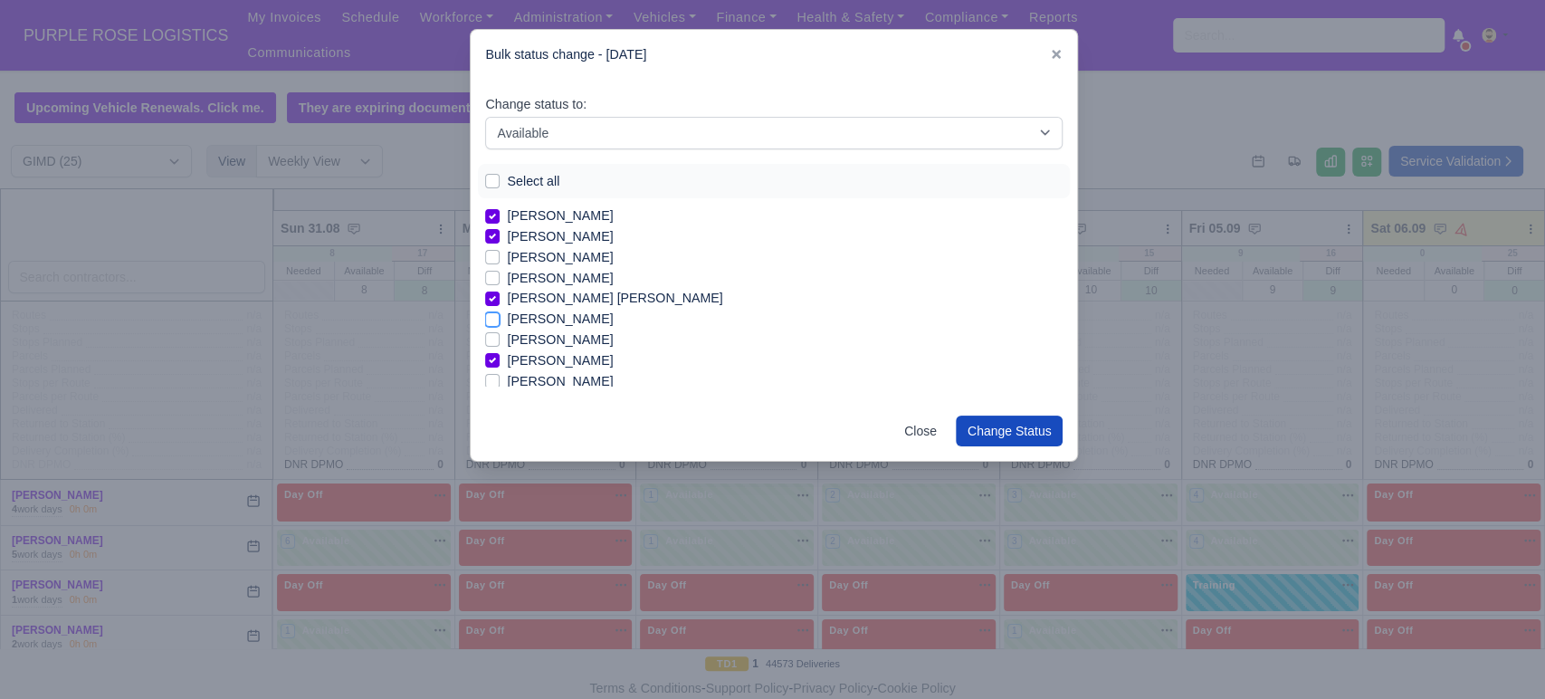
click at [500, 323] on input "[PERSON_NAME]" at bounding box center [492, 316] width 14 height 14
checkbox input "true"
click at [980, 425] on button "Change Status" at bounding box center [1010, 431] width 108 height 31
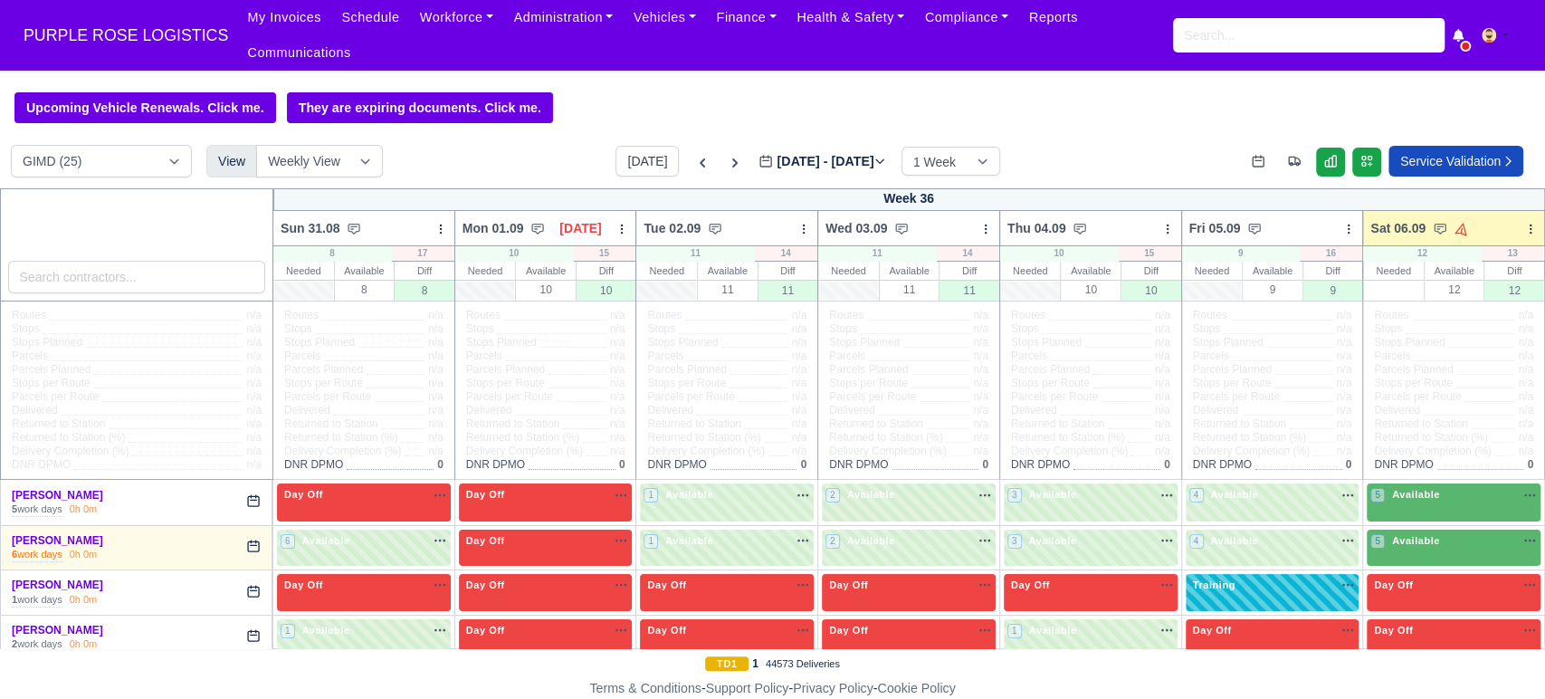
scroll to position [58, 0]
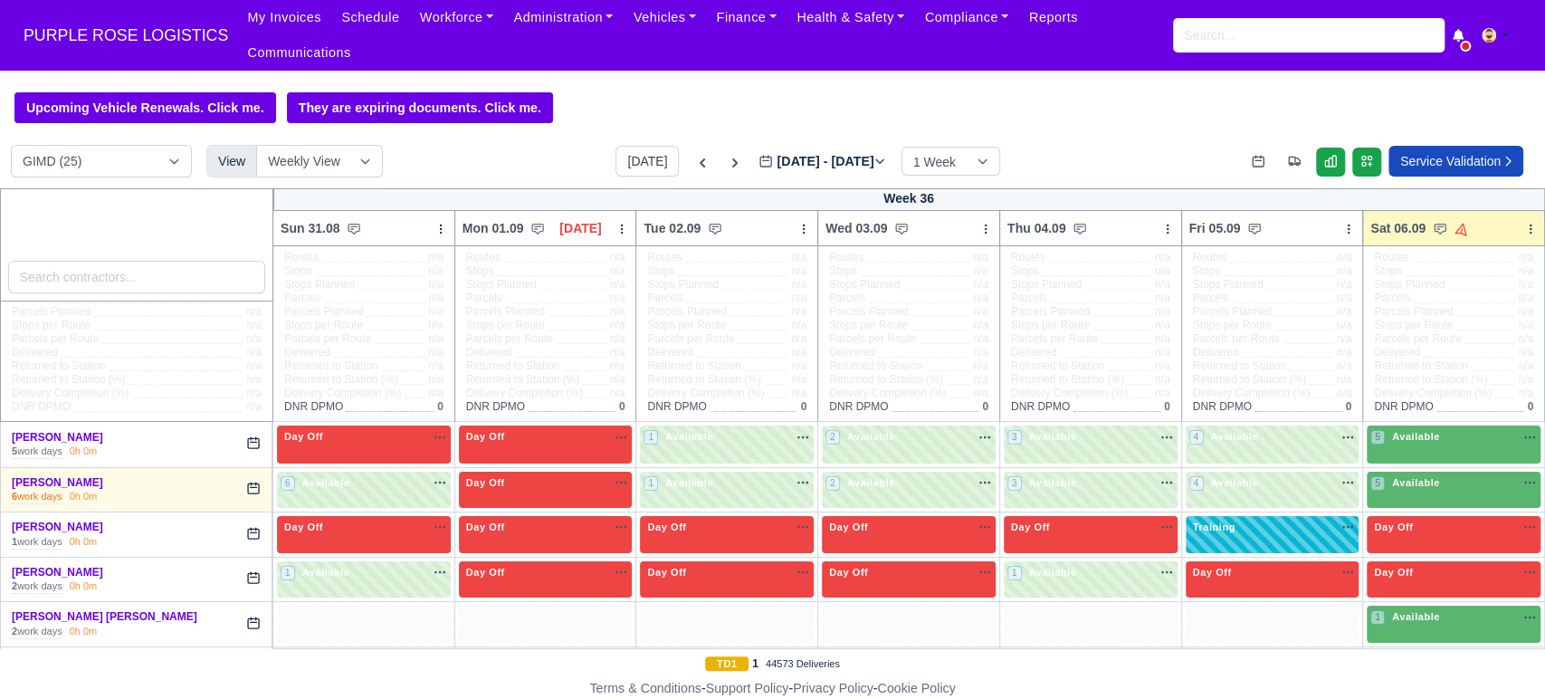
click at [1371, 430] on span "5" at bounding box center [1378, 437] width 14 height 14
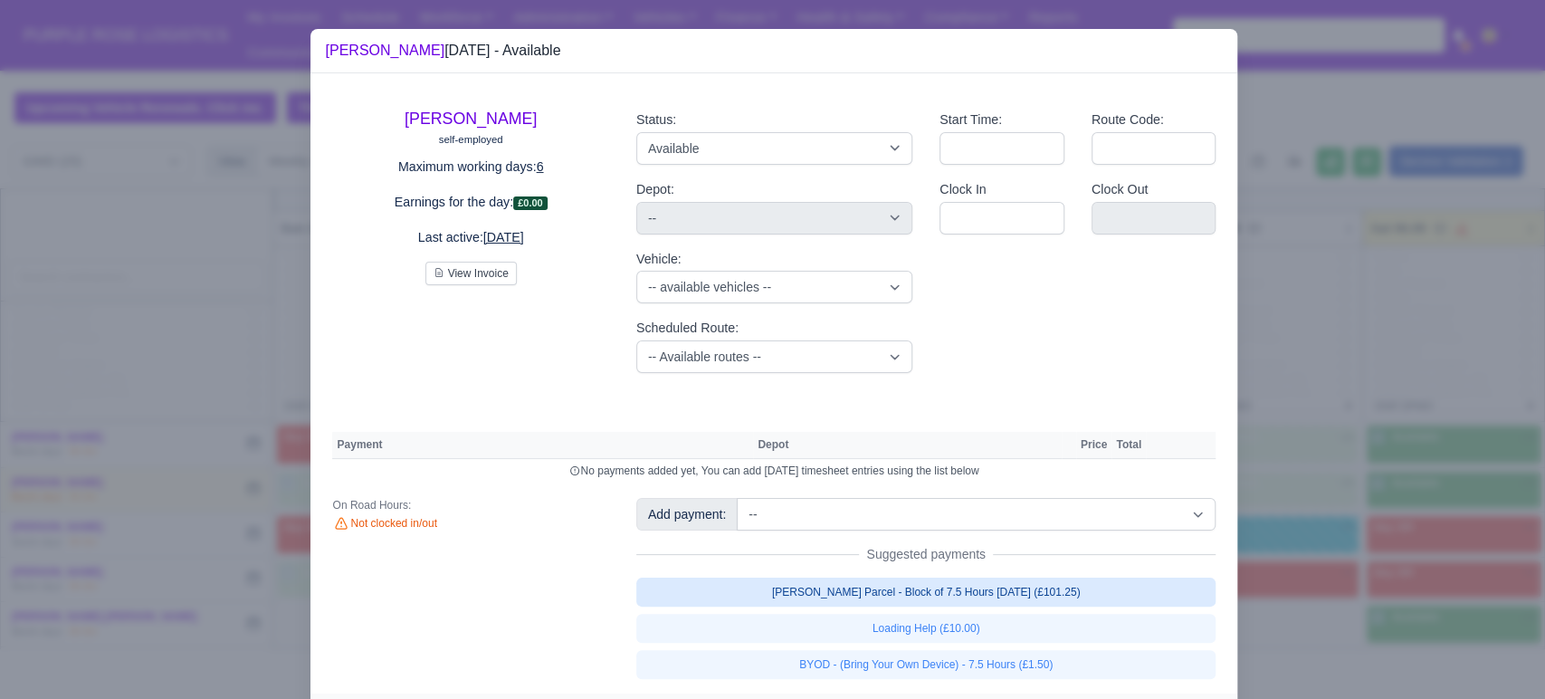
click at [1064, 587] on link "[PERSON_NAME] Parcel - Block of 7.5 Hours [DATE] (£101.25)" at bounding box center [926, 592] width 580 height 29
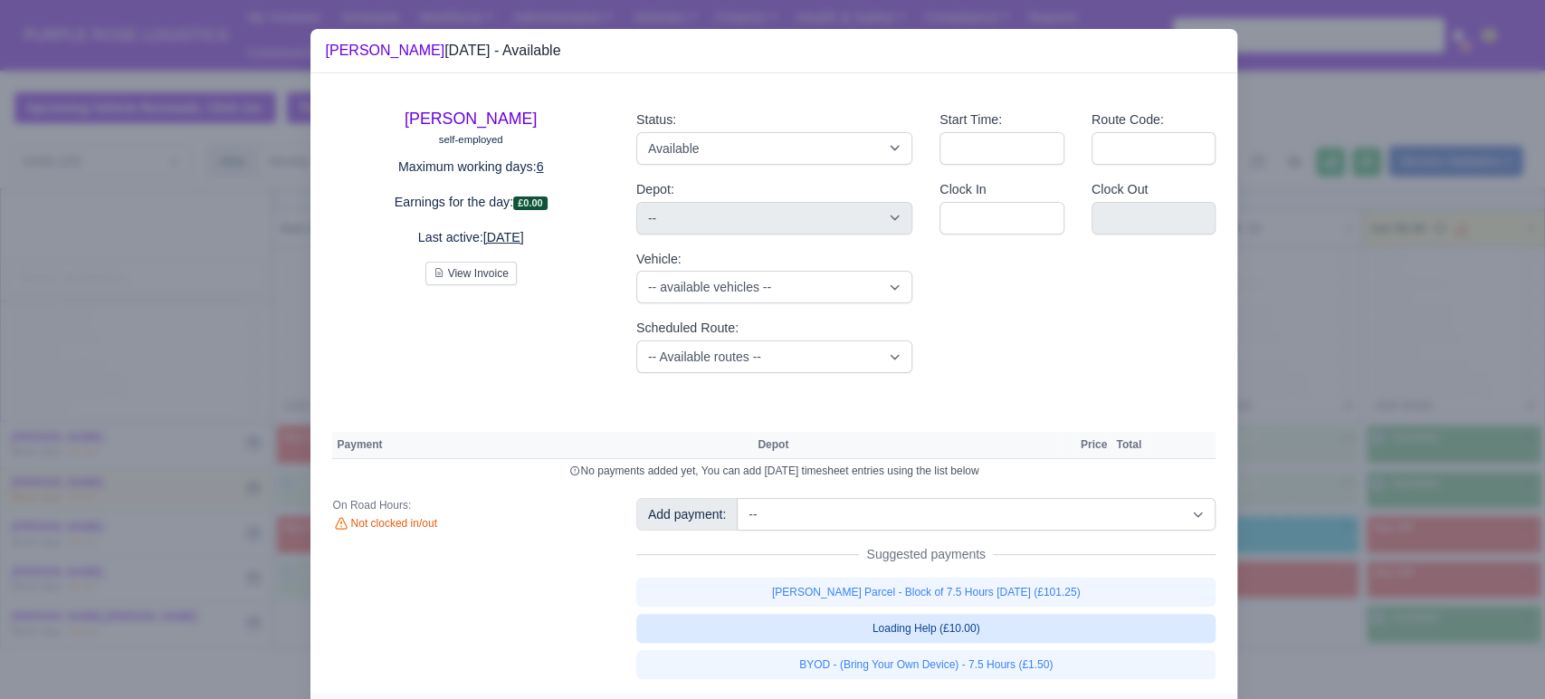
click at [1009, 622] on link "Loading Help (£10.00)" at bounding box center [926, 628] width 580 height 29
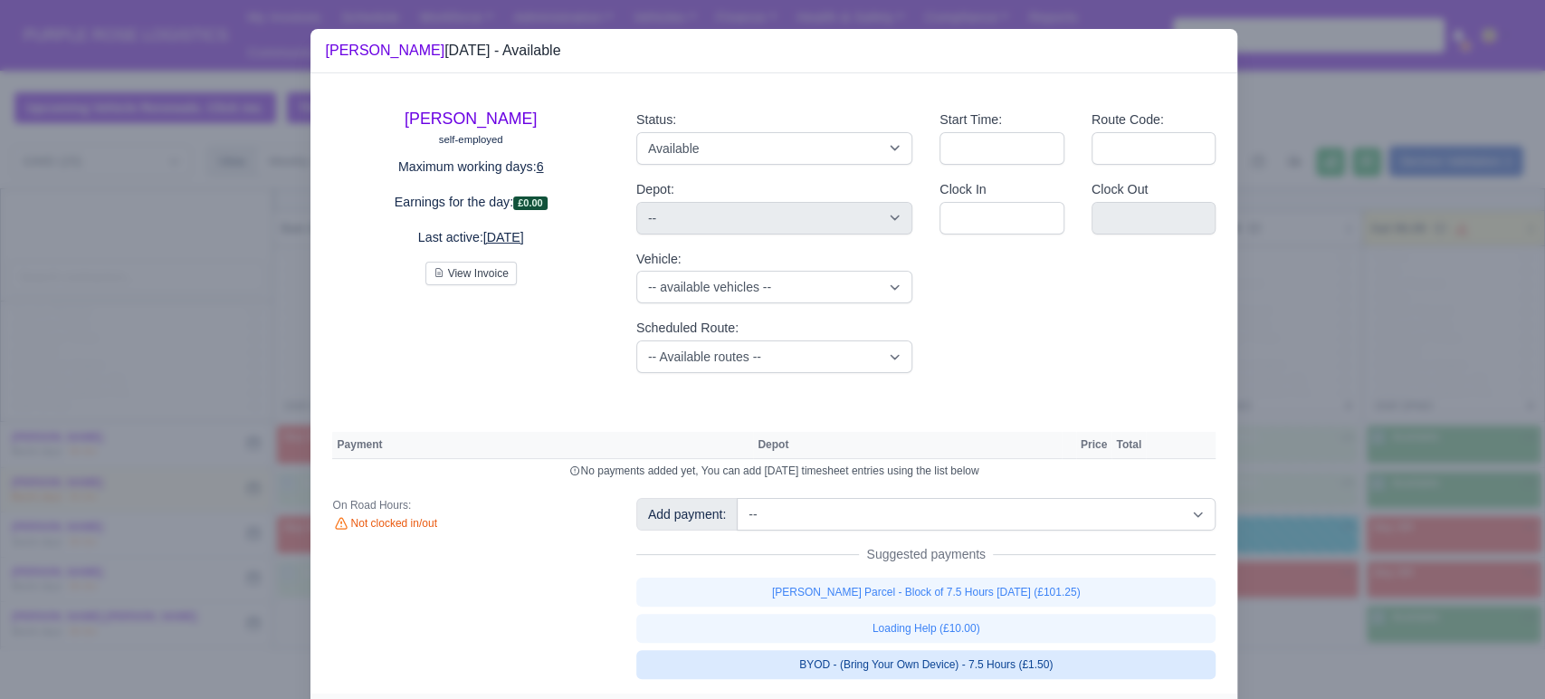
click at [1007, 664] on link "BYOD - (Bring Your Own Device) - 7.5 Hours (£1.50)" at bounding box center [926, 664] width 580 height 29
select select "5"
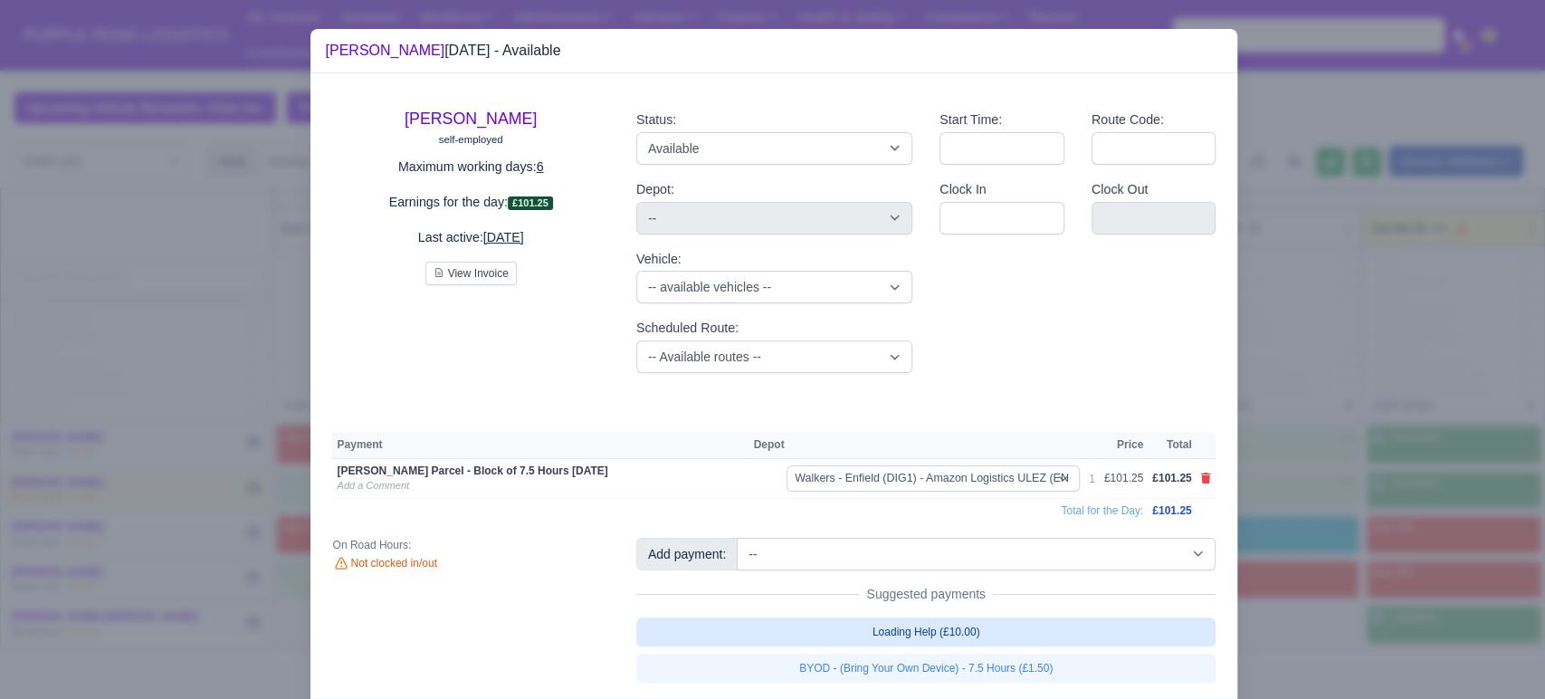
select select "5"
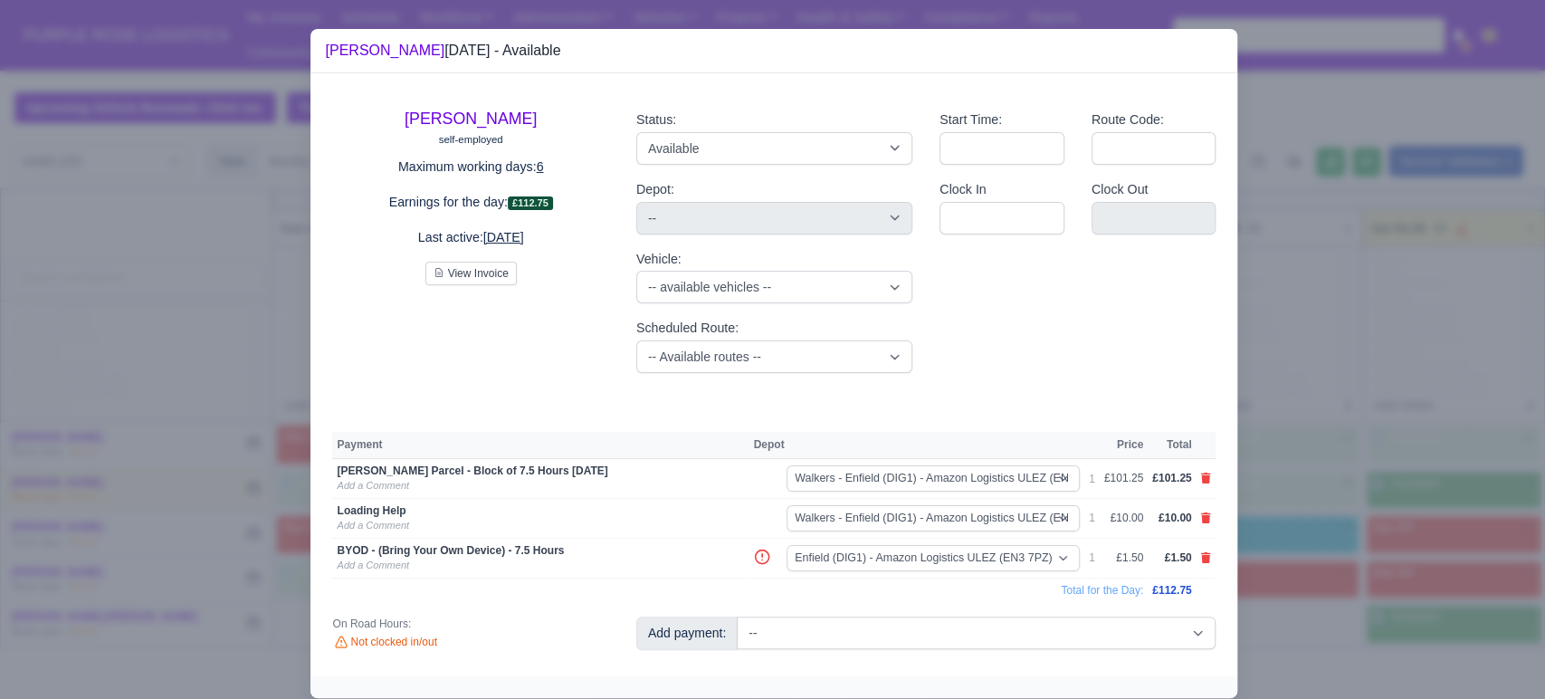
click at [1304, 534] on div at bounding box center [772, 349] width 1545 height 699
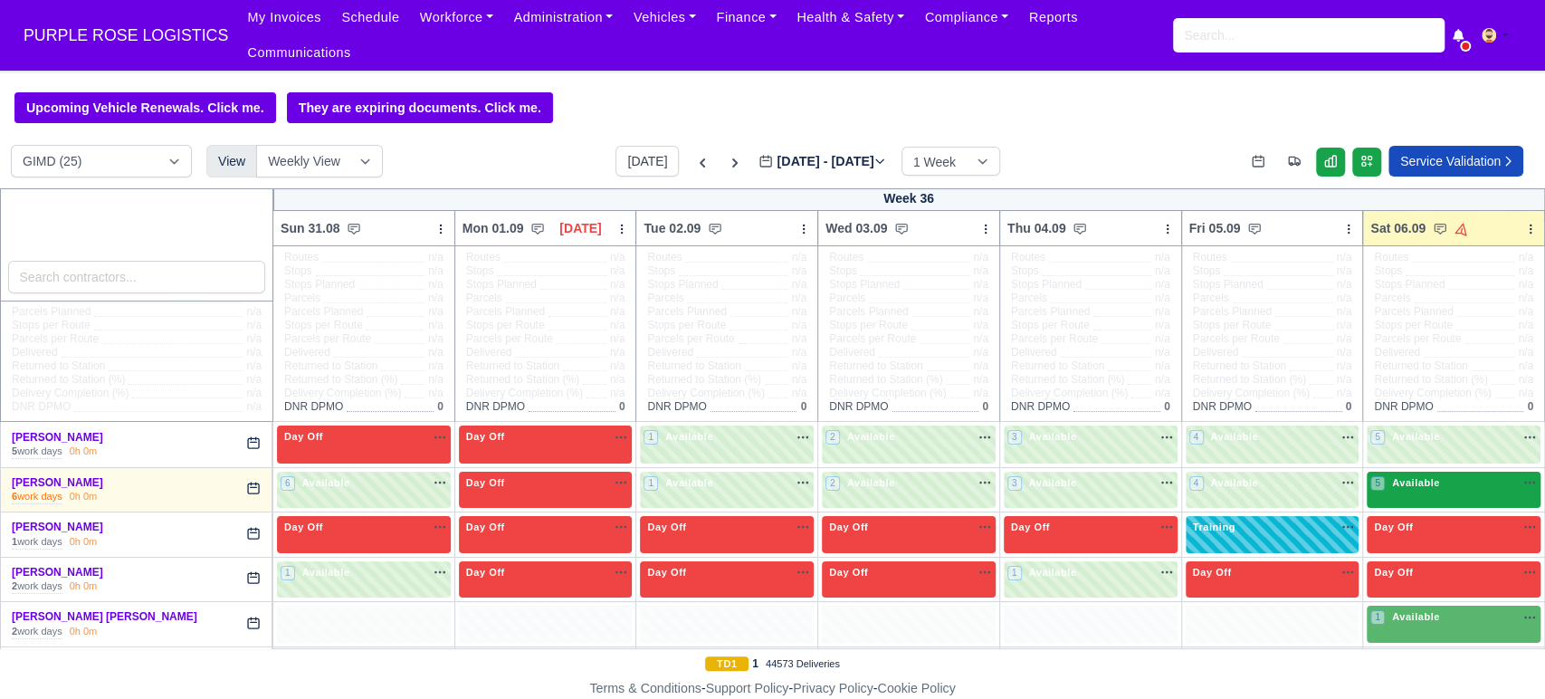
click at [1425, 476] on span "Available" at bounding box center [1416, 482] width 55 height 13
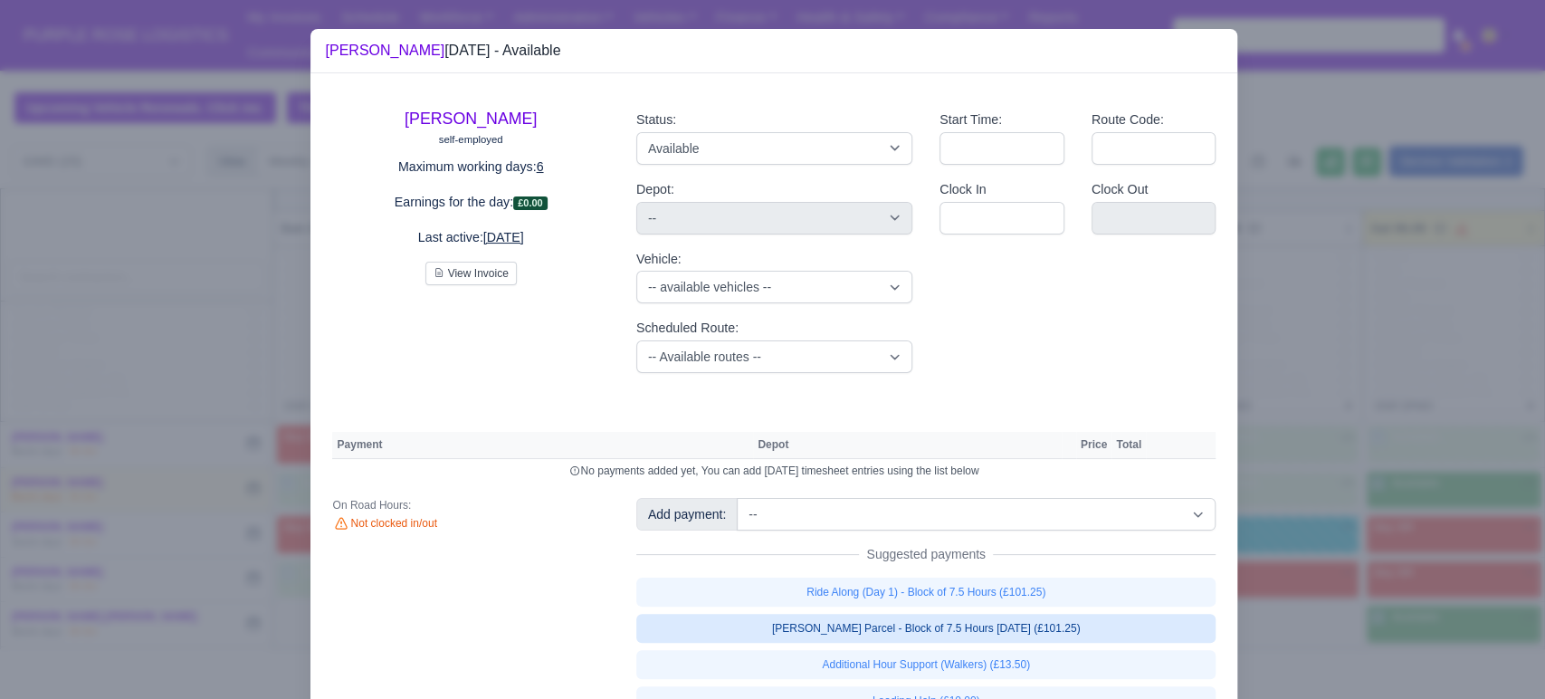
click at [998, 616] on link "[PERSON_NAME] Parcel - Block of 7.5 Hours [DATE] (£101.25)" at bounding box center [926, 628] width 580 height 29
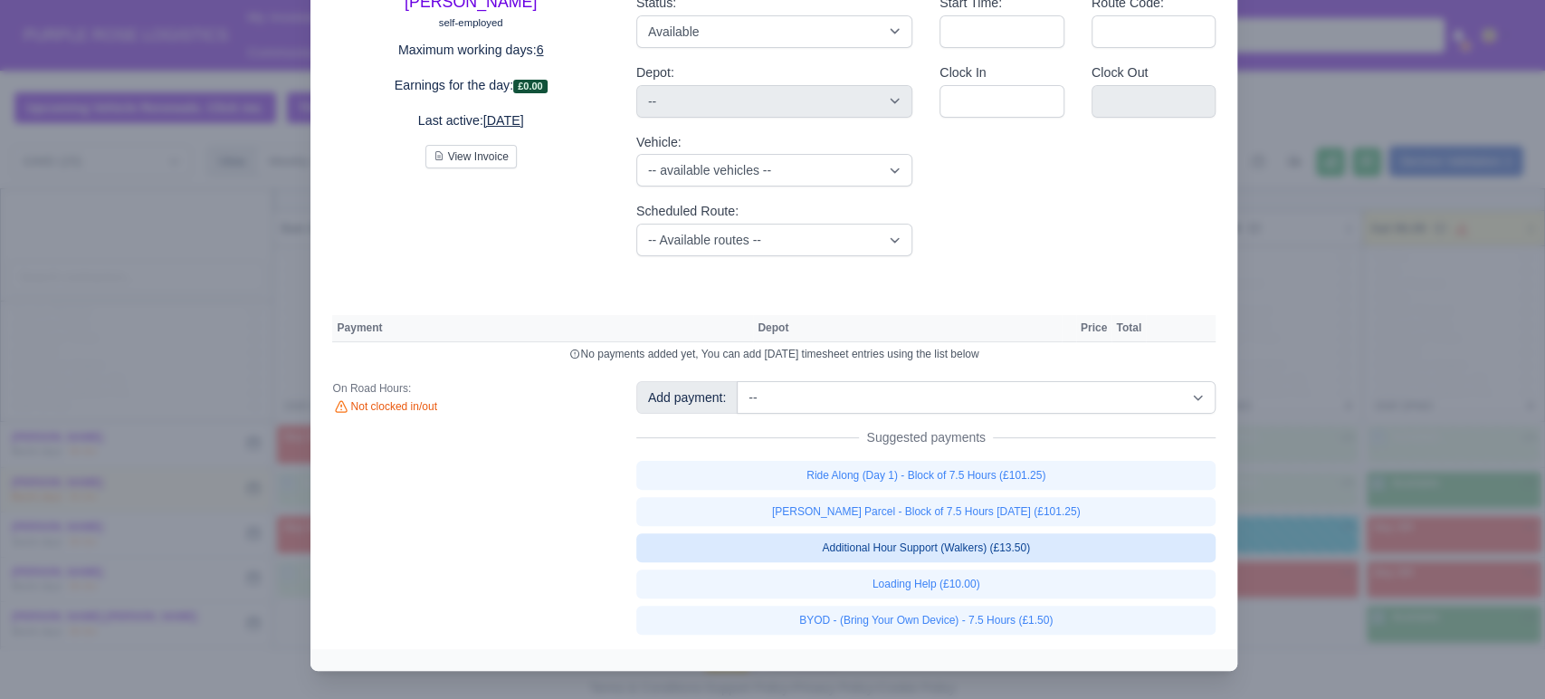
select select "5"
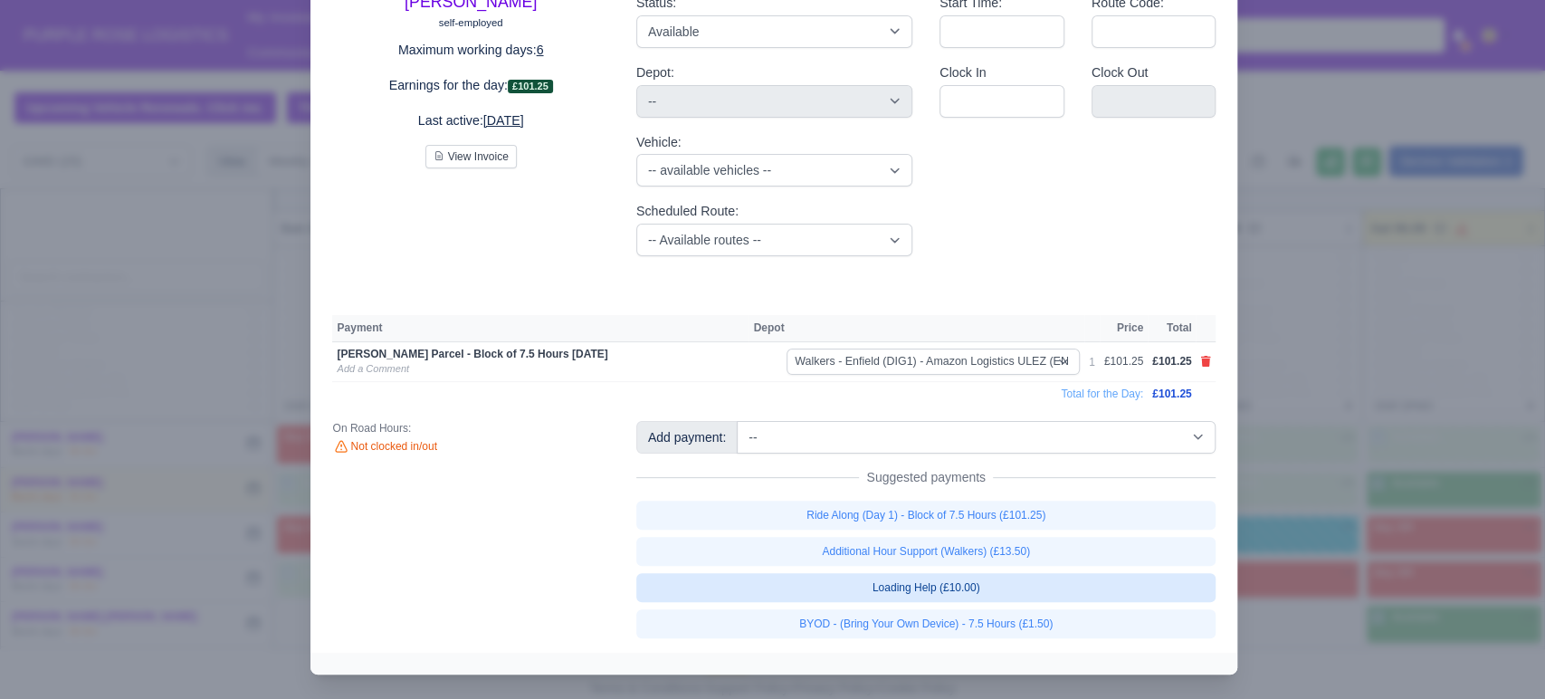
scroll to position [119, 0]
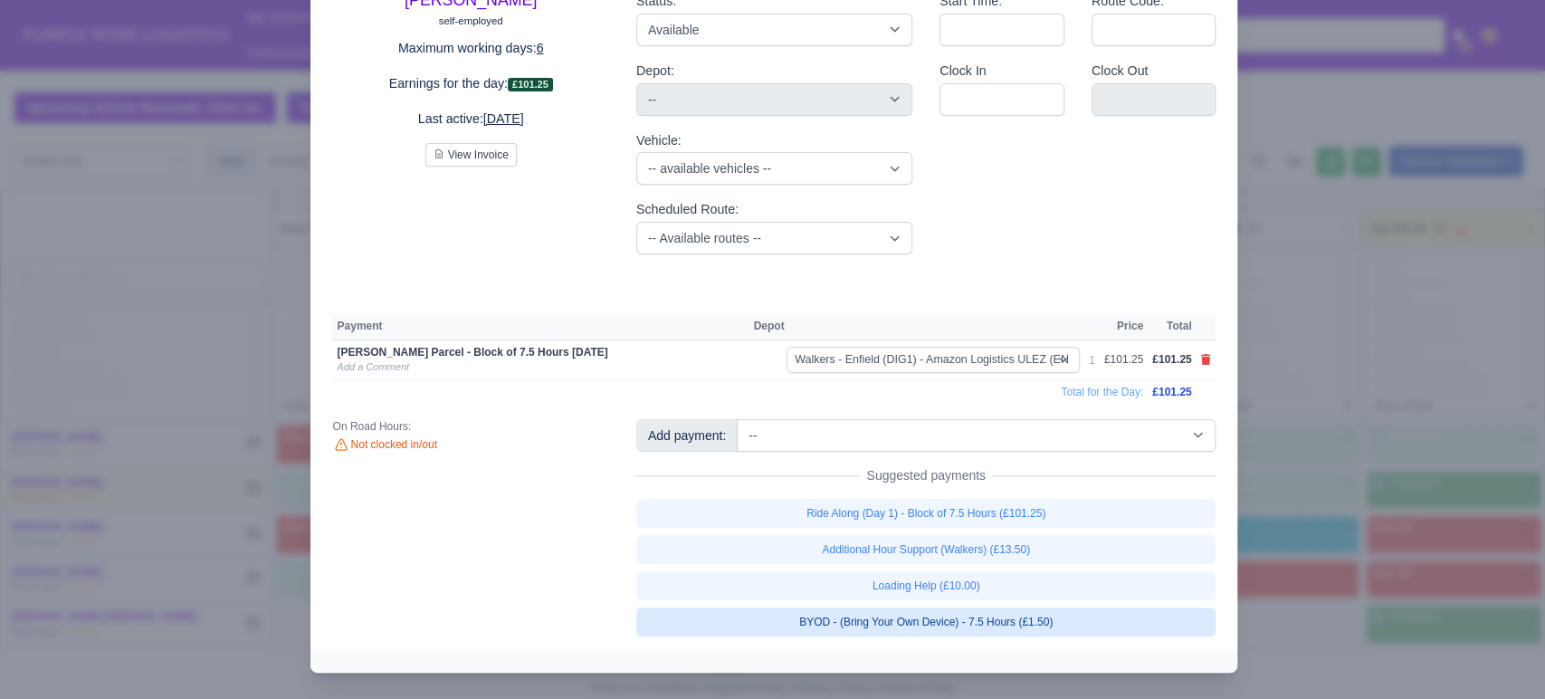
click at [1004, 618] on link "BYOD - (Bring Your Own Device) - 7.5 Hours (£1.50)" at bounding box center [926, 621] width 580 height 29
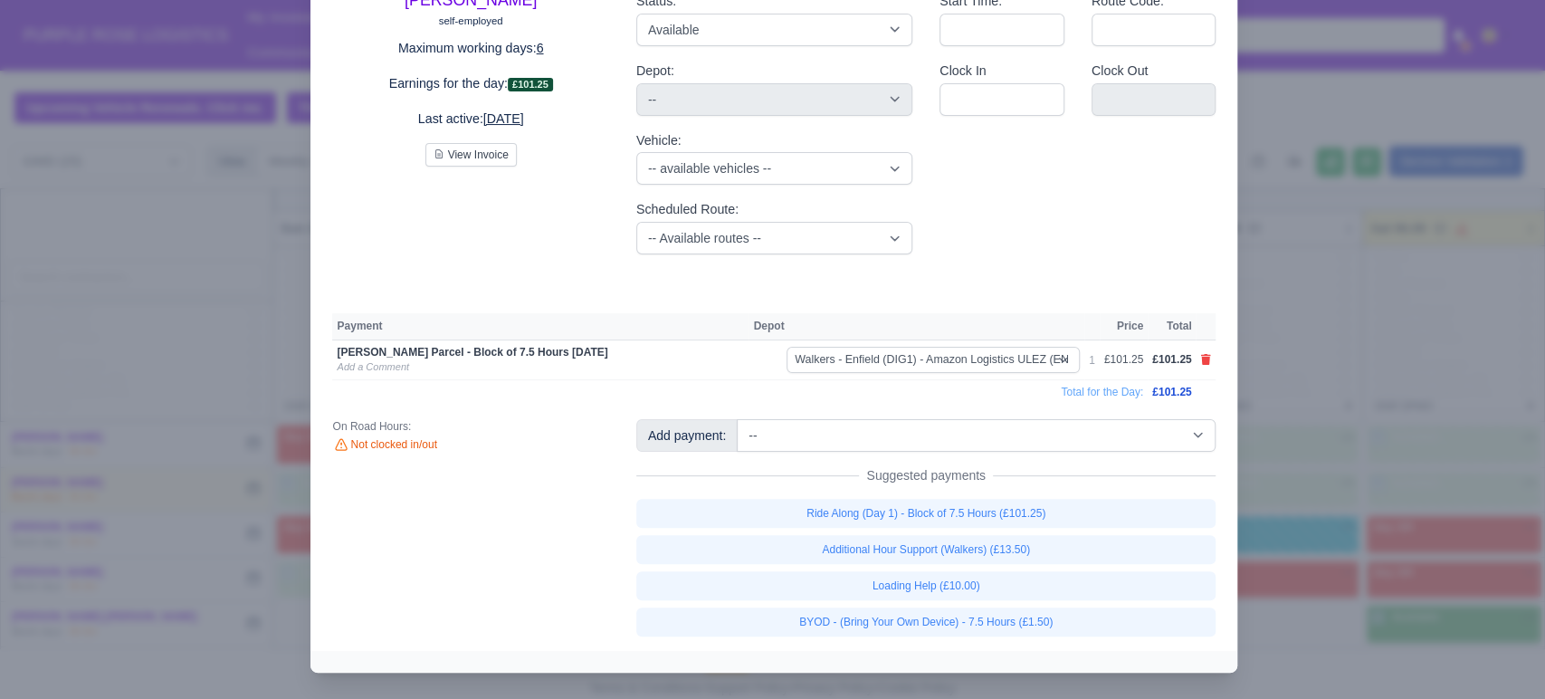
select select "5"
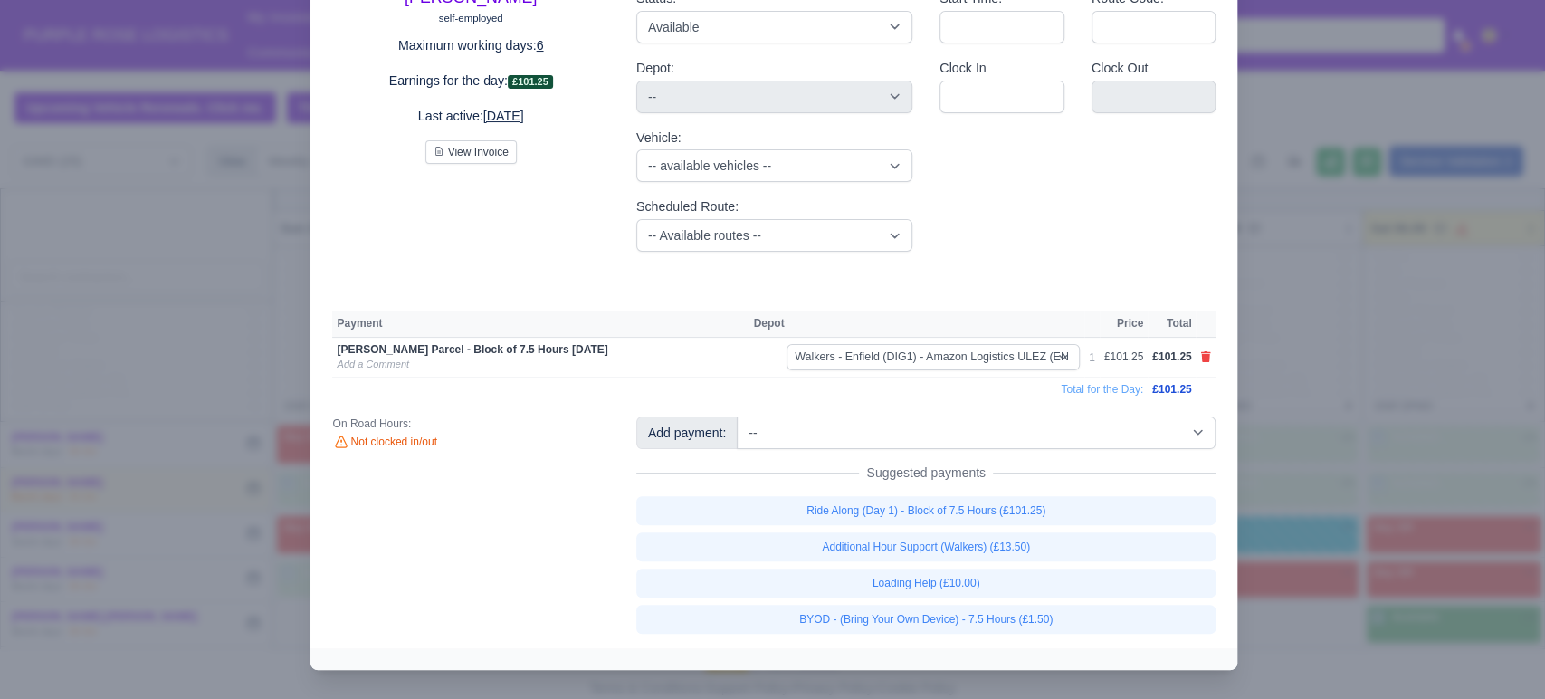
select select "5"
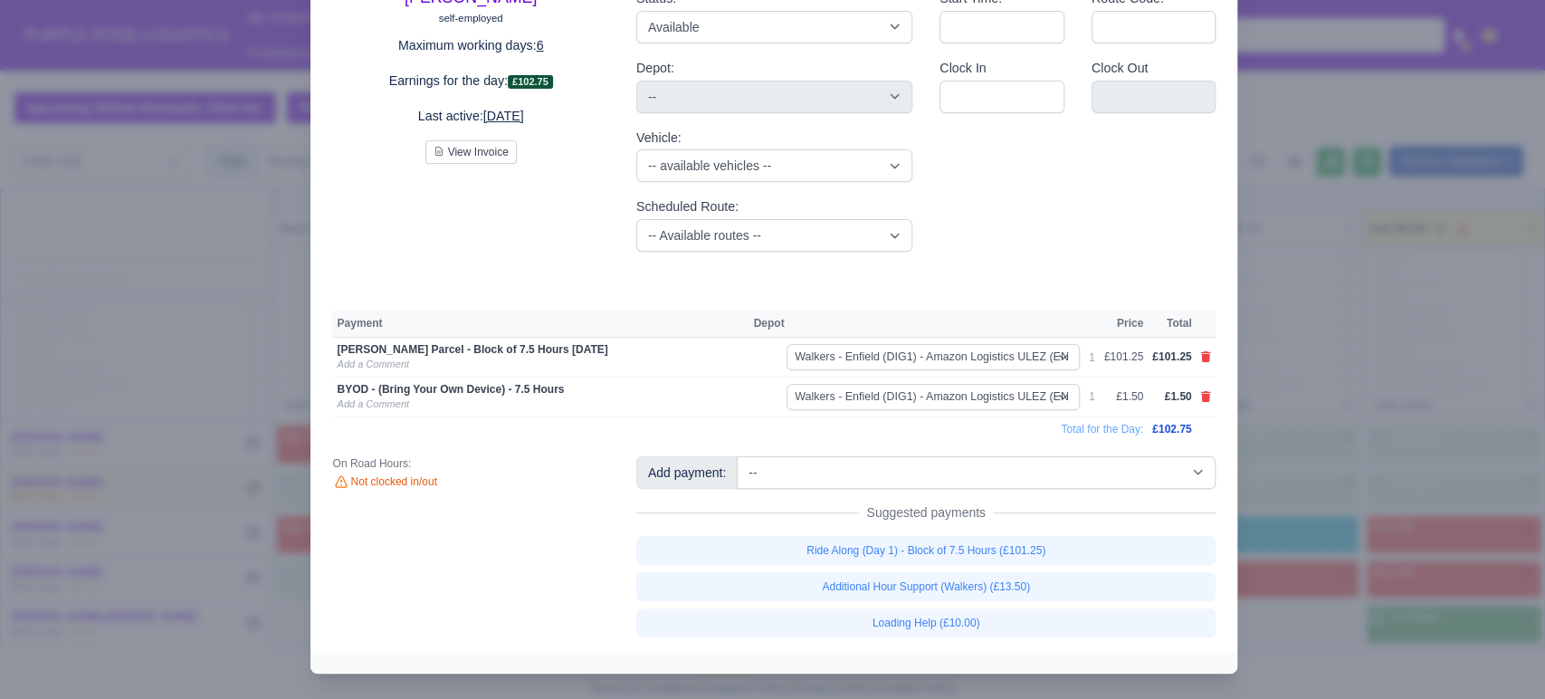
click at [1291, 541] on div at bounding box center [772, 349] width 1545 height 699
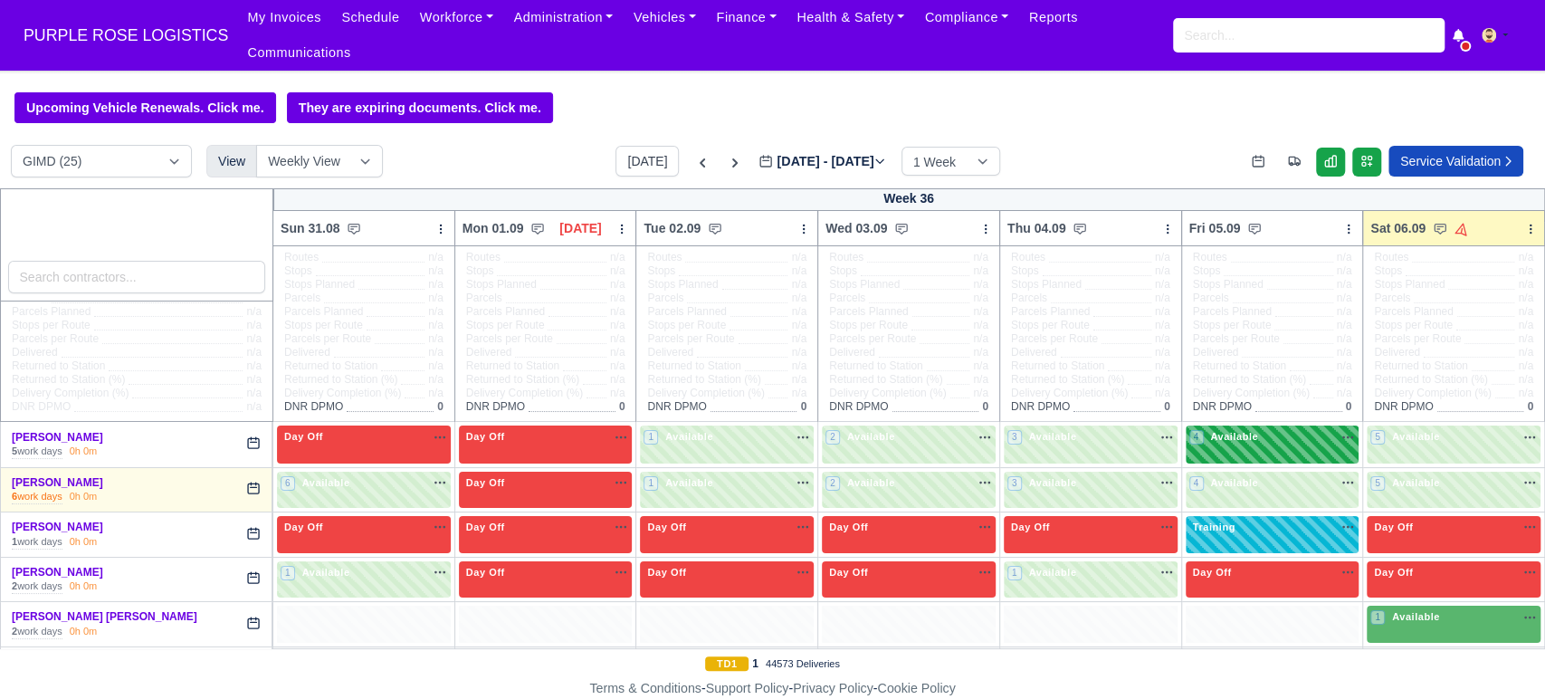
click at [1255, 435] on div "4 Available" at bounding box center [1273, 443] width 174 height 37
select select "5"
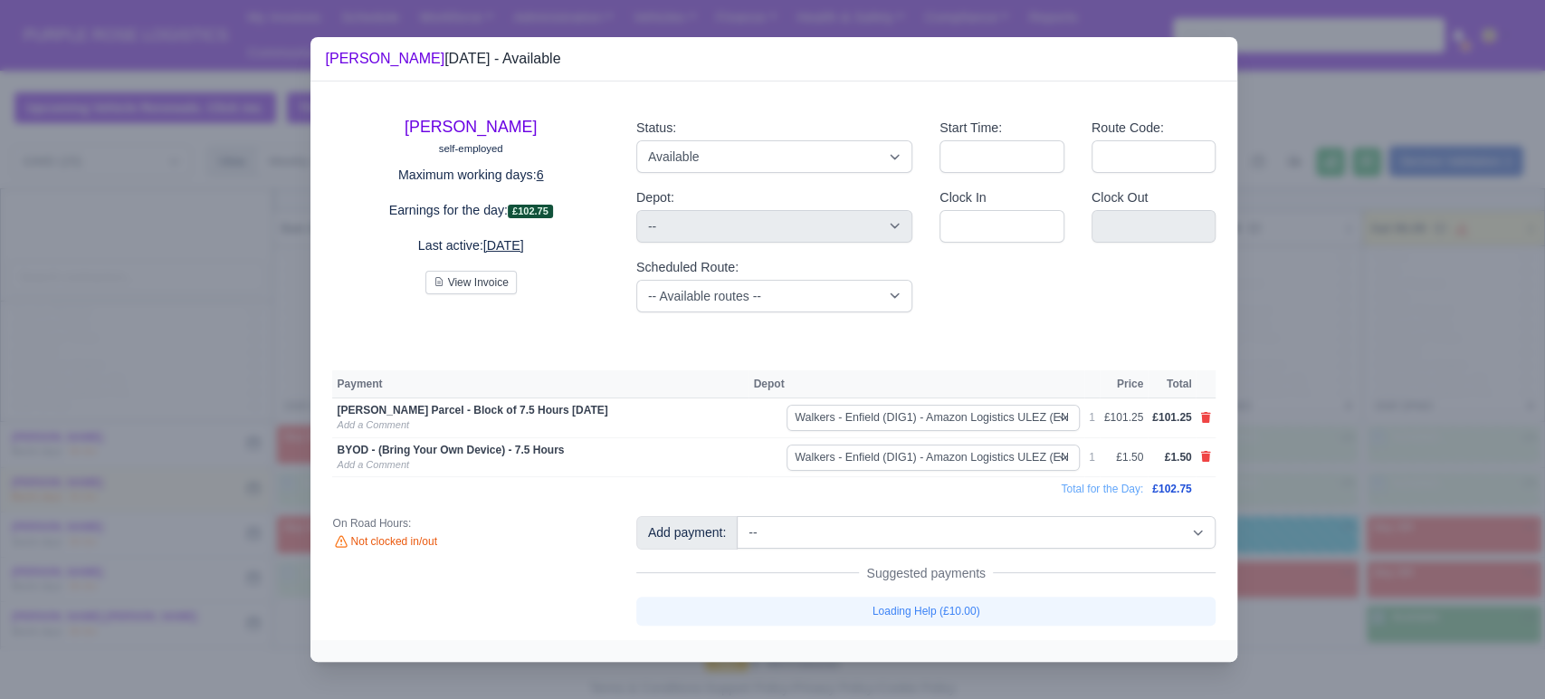
scroll to position [0, 0]
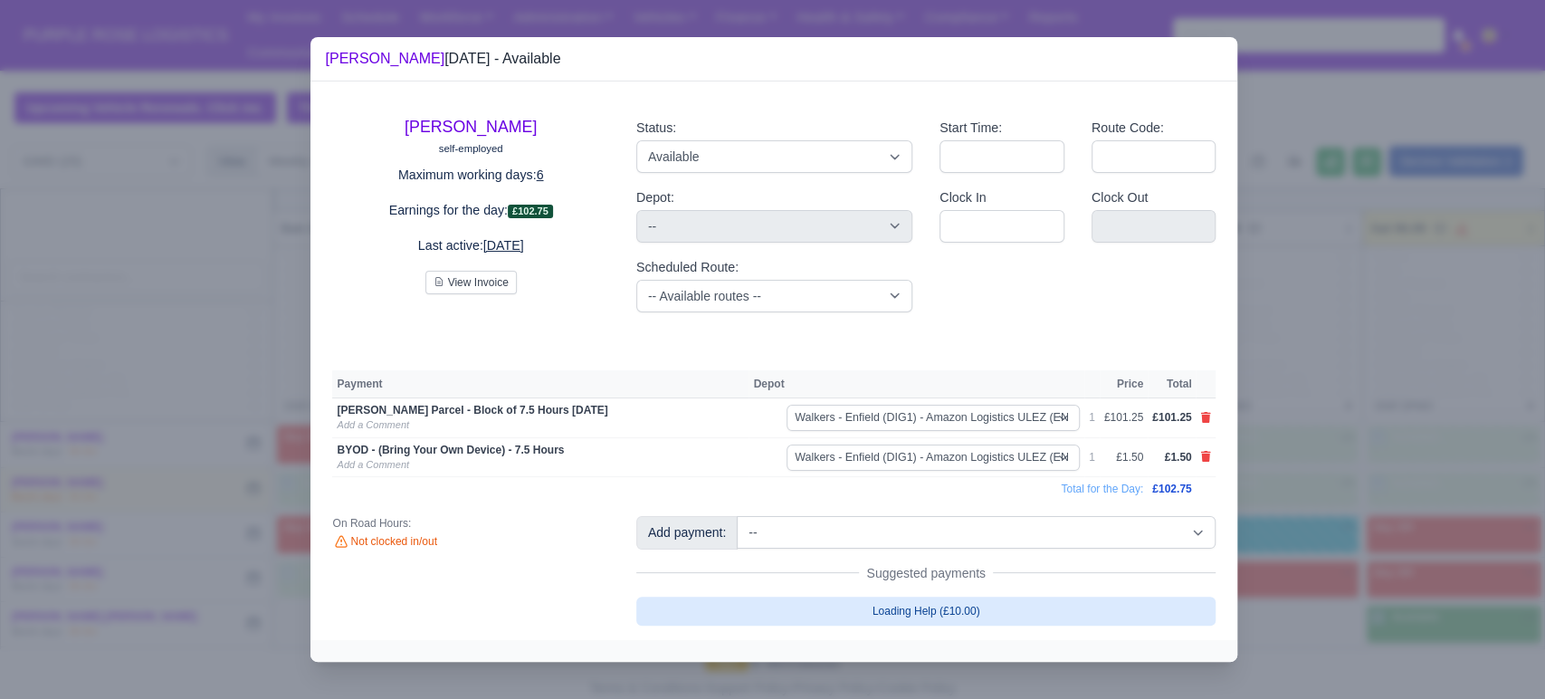
click at [1037, 614] on link "Loading Help (£10.00)" at bounding box center [926, 611] width 580 height 29
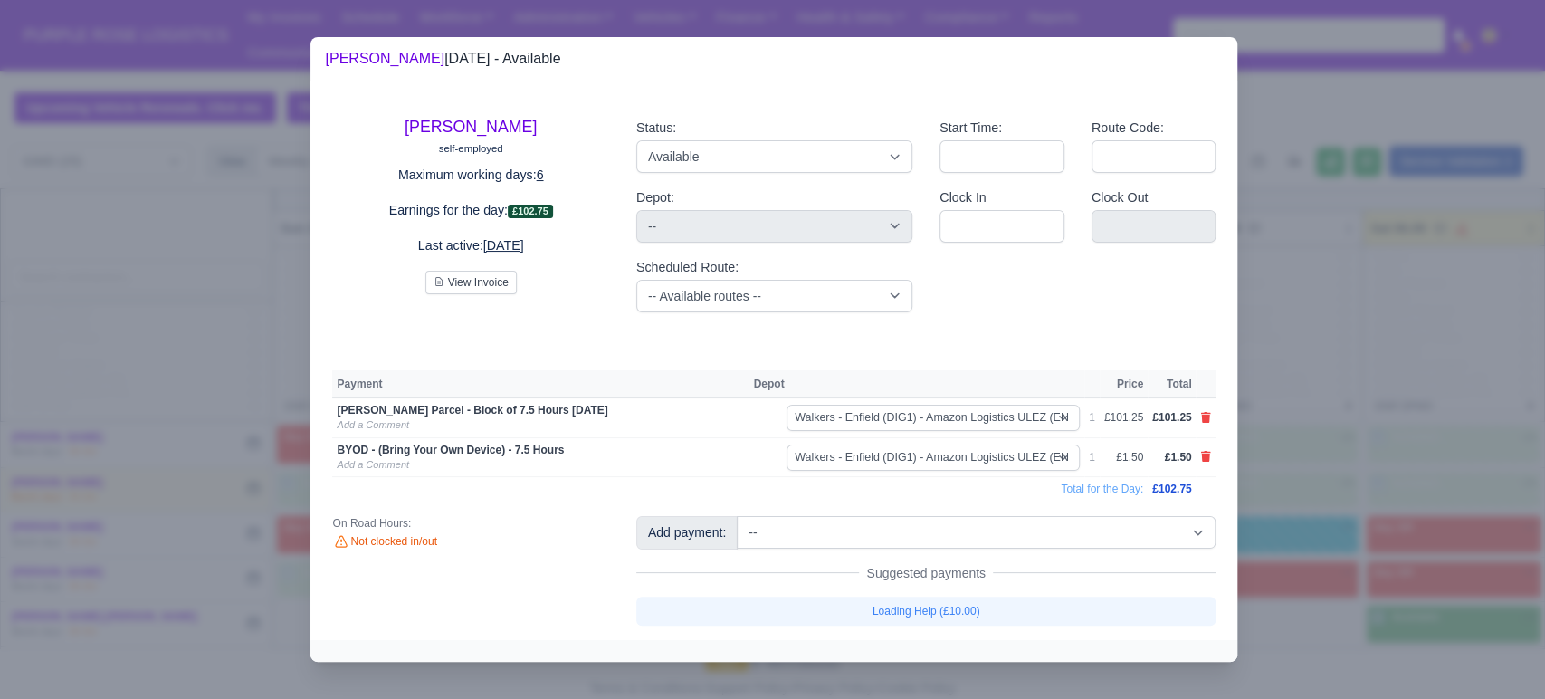
select select "5"
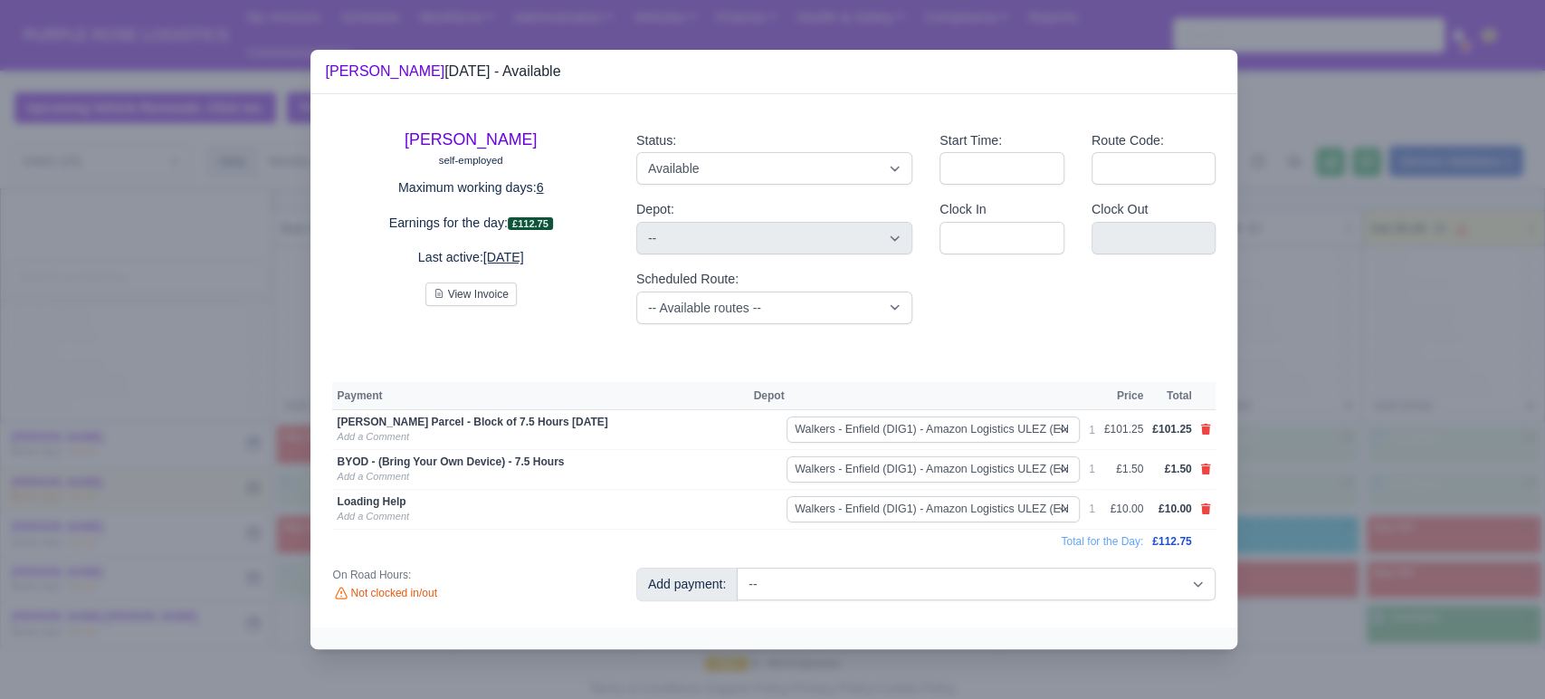
click at [1366, 476] on div at bounding box center [772, 349] width 1545 height 699
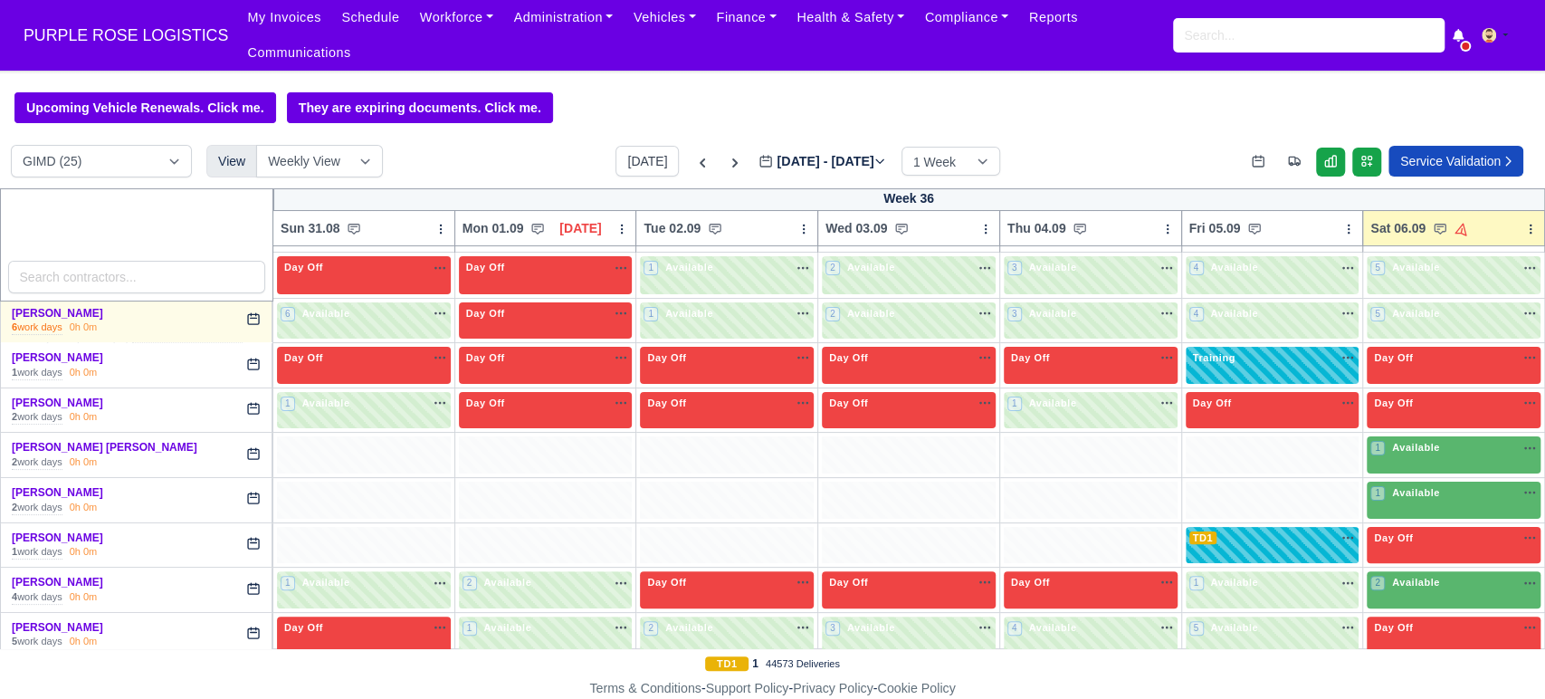
scroll to position [232, 0]
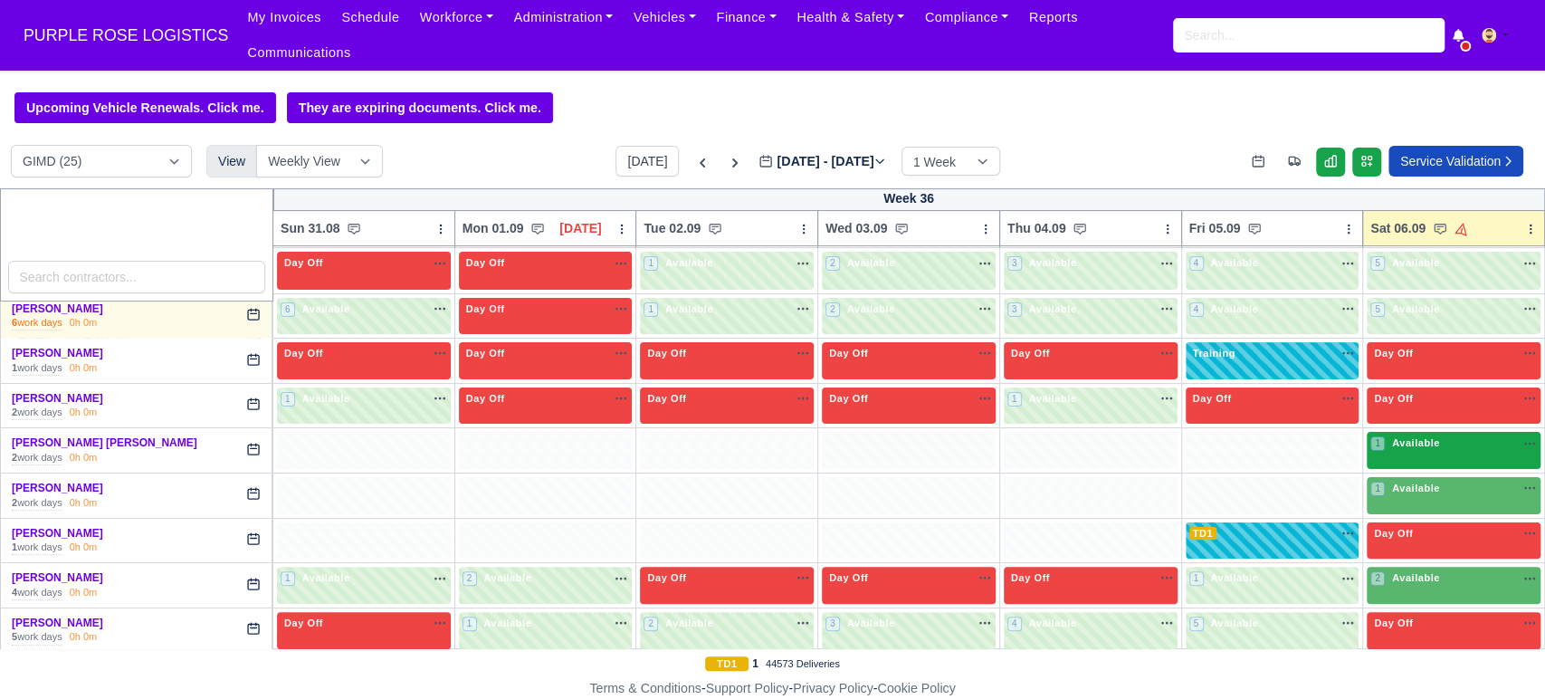
click at [1418, 444] on div "1 Available" at bounding box center [1454, 450] width 174 height 37
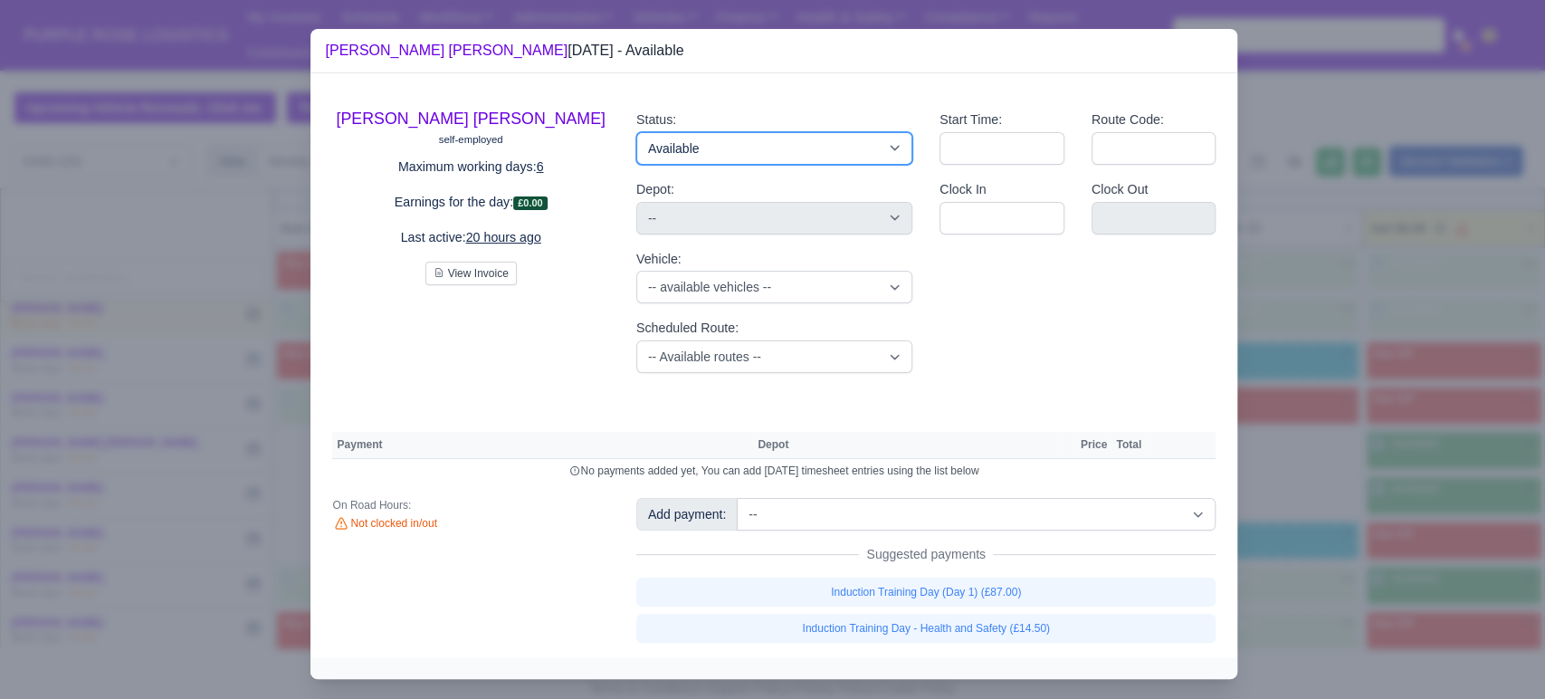
click at [695, 144] on select "Available Day Off Stand By Holiday Other Depot In Office OSM Ridealong Nursery …" at bounding box center [774, 148] width 276 height 33
select select "Training"
click at [636, 132] on select "Available Day Off Stand By Holiday Other Depot In Office OSM Ridealong Nursery …" at bounding box center [774, 148] width 276 height 33
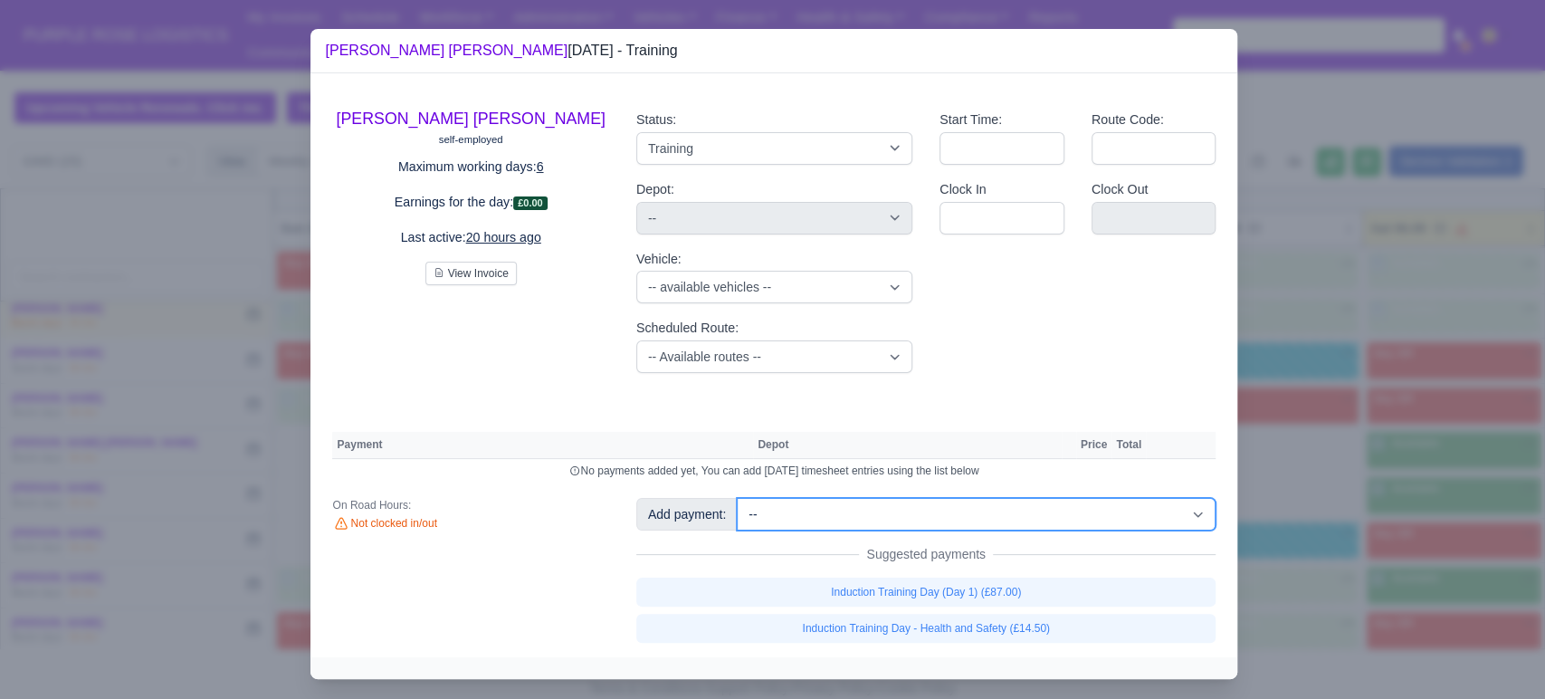
click at [970, 511] on select "-- Additional Hour Support (£14.50) Additional Hour Support (Walkers) (£13.50) …" at bounding box center [976, 514] width 479 height 33
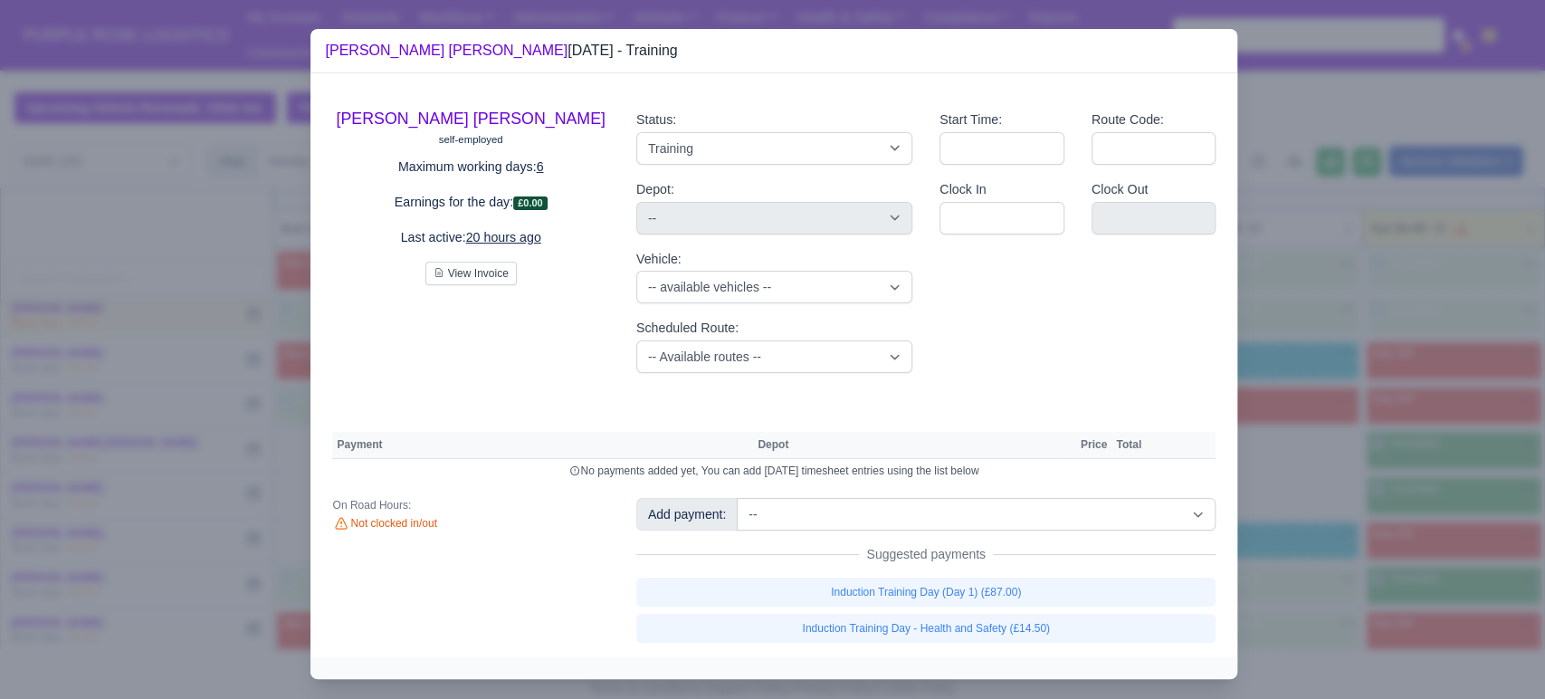
click at [1321, 360] on div at bounding box center [772, 349] width 1545 height 699
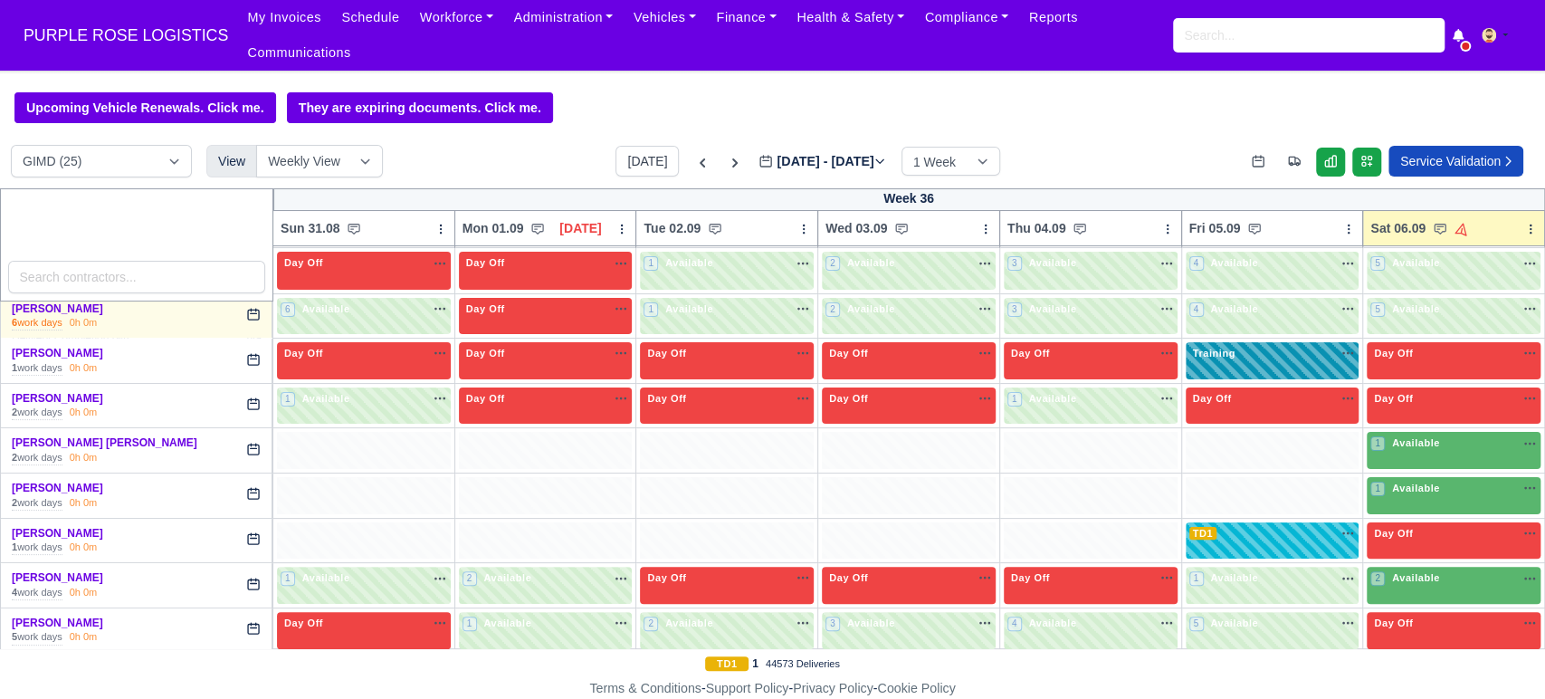
click at [1258, 353] on div "Training na" at bounding box center [1273, 360] width 174 height 37
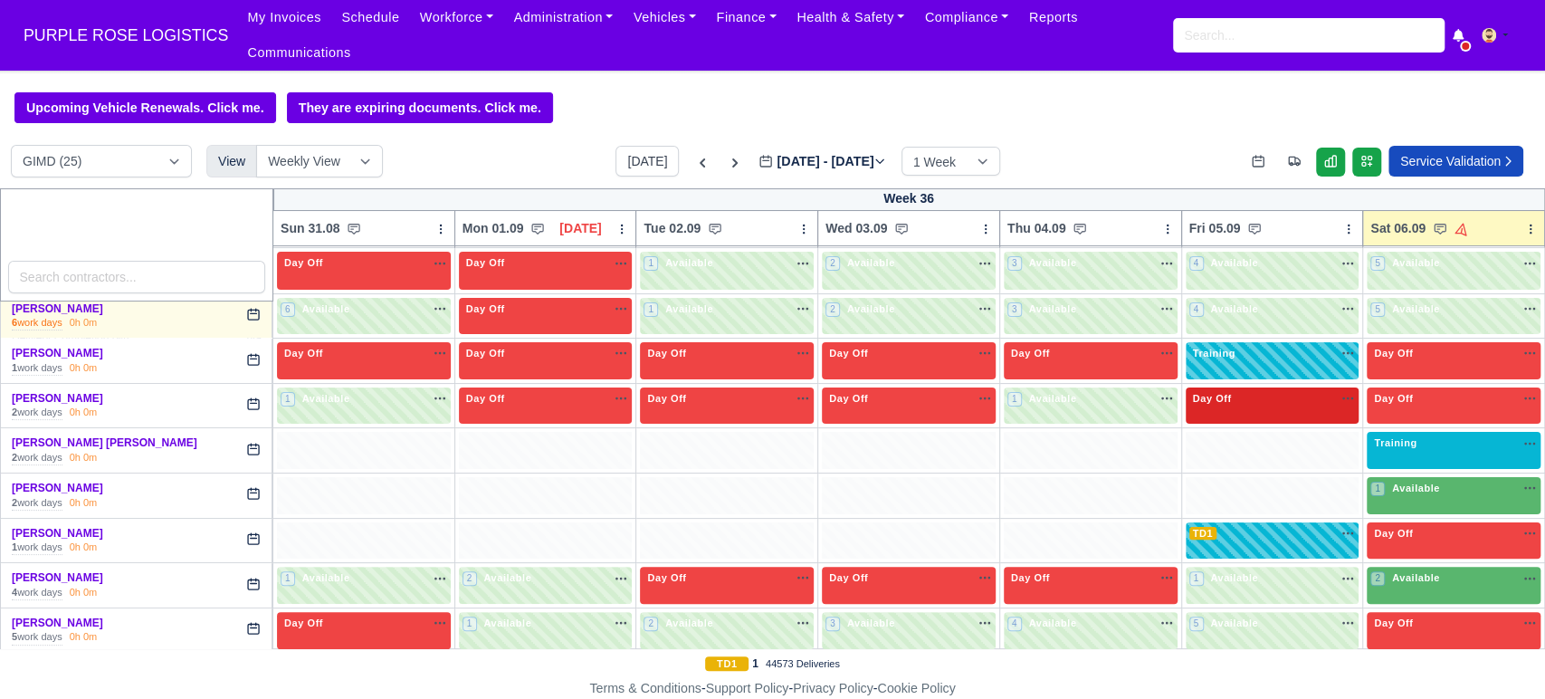
select select "Training"
select select "5"
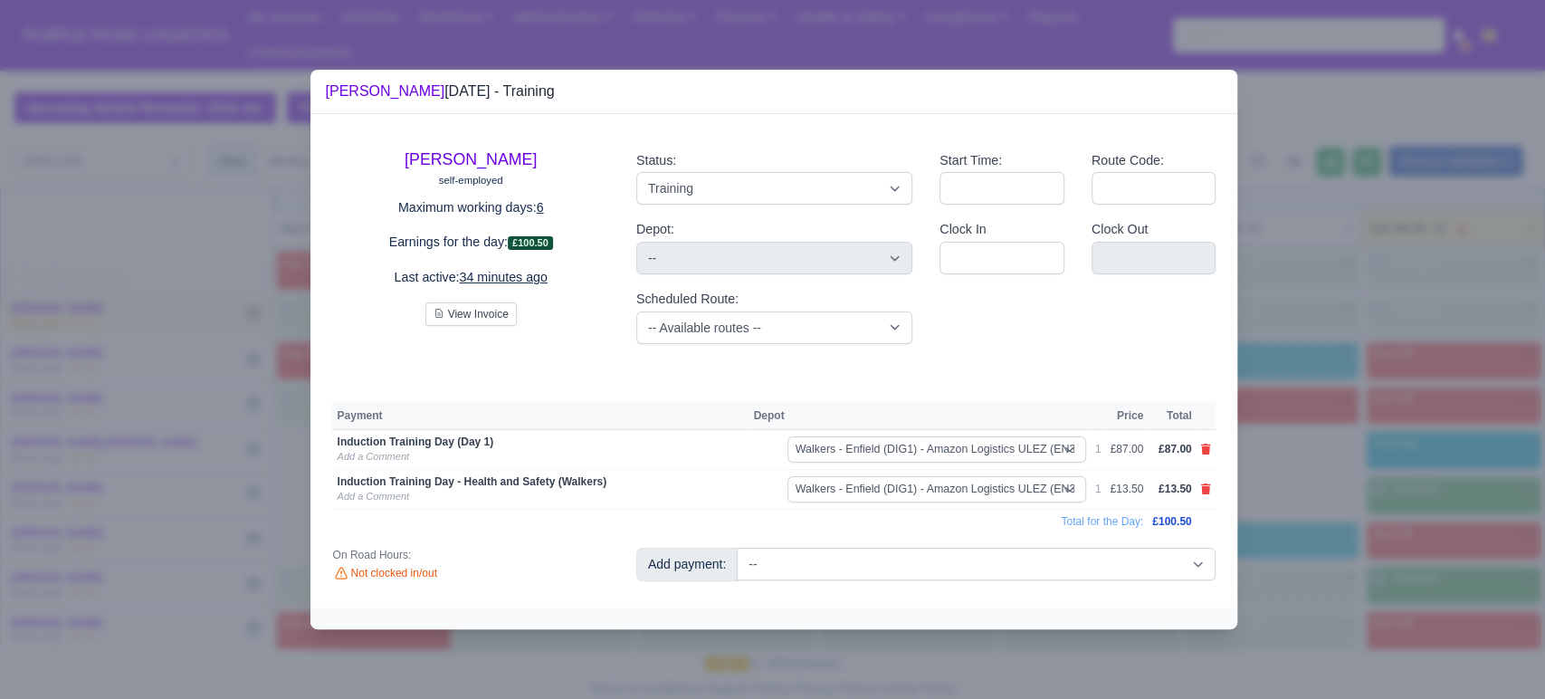
click at [1310, 445] on div at bounding box center [772, 349] width 1545 height 699
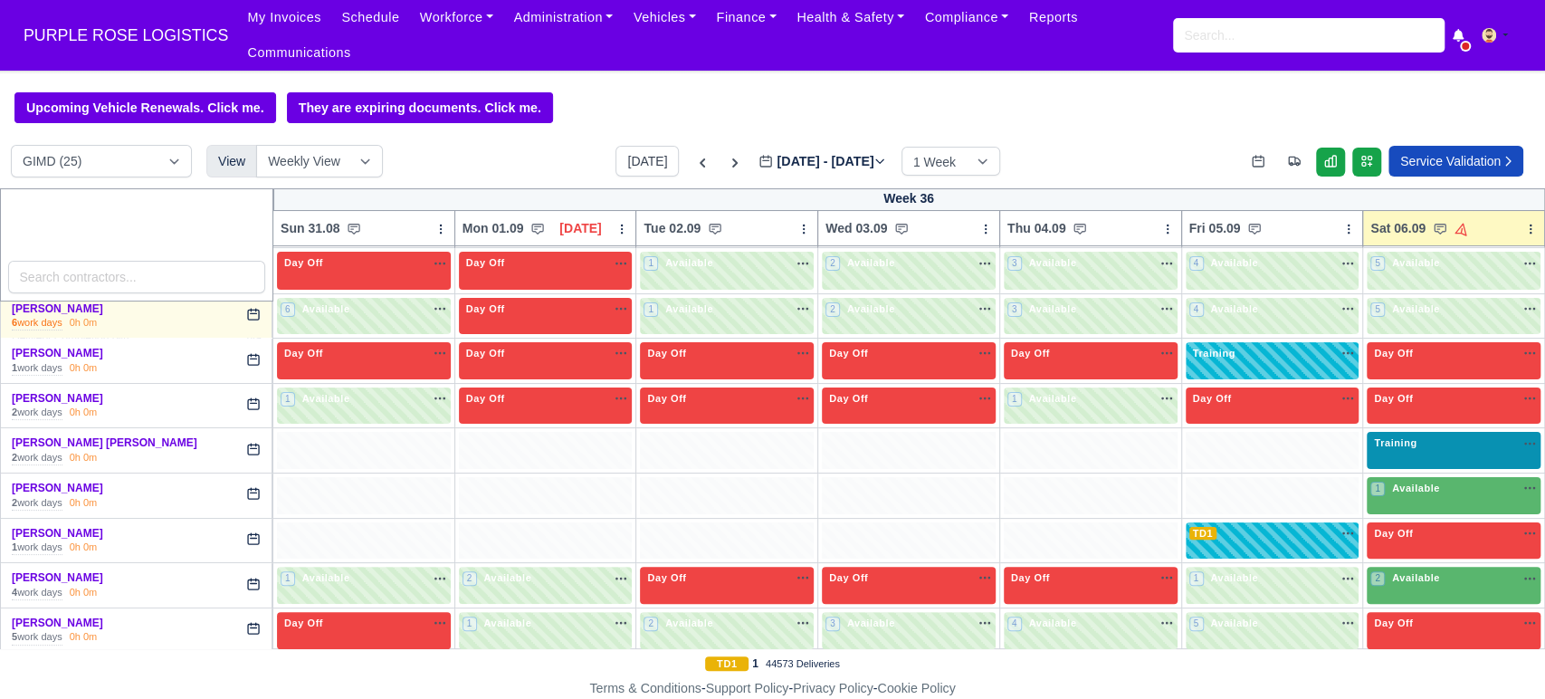
click at [1396, 436] on span "Training" at bounding box center [1396, 442] width 50 height 13
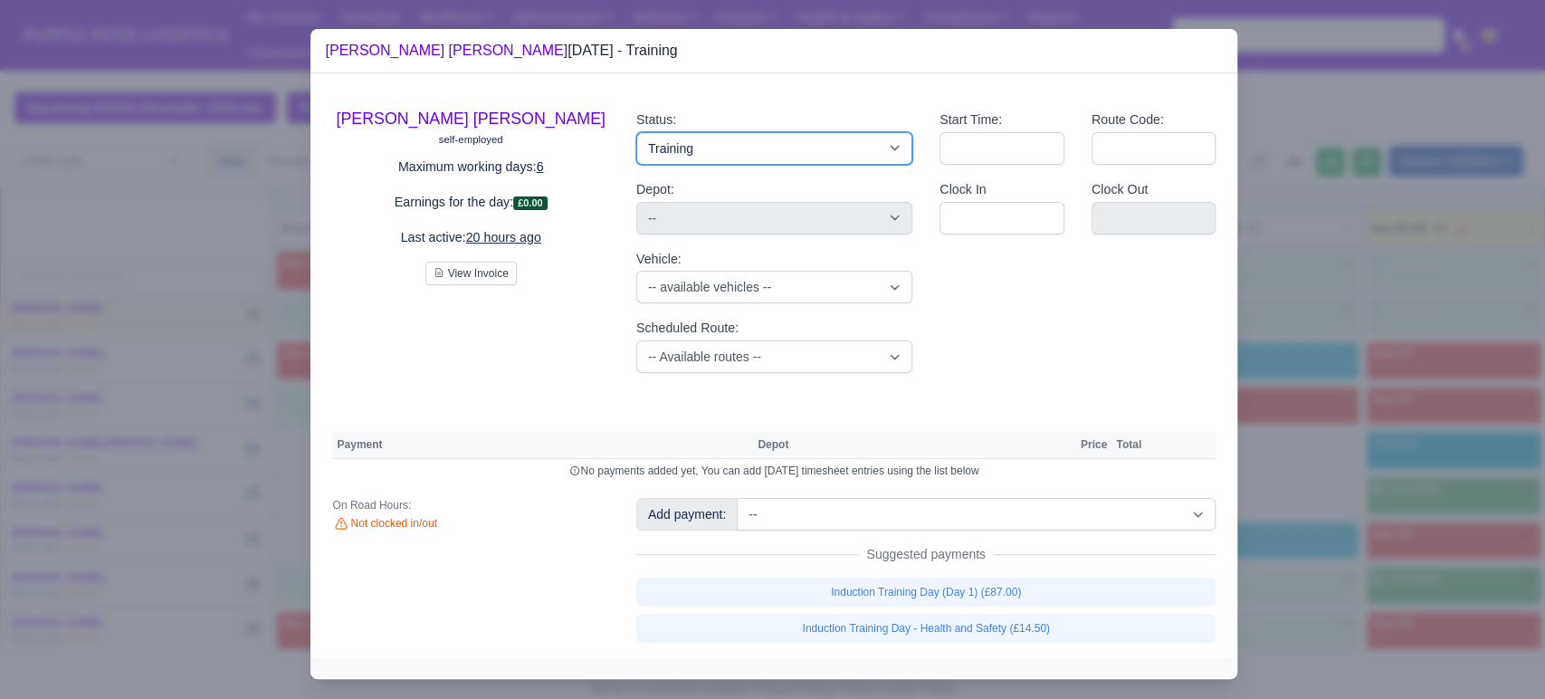
click at [693, 143] on select "Available Day Off Stand By Holiday Other Depot In Office OSM Ridealong Nursery …" at bounding box center [774, 148] width 276 height 33
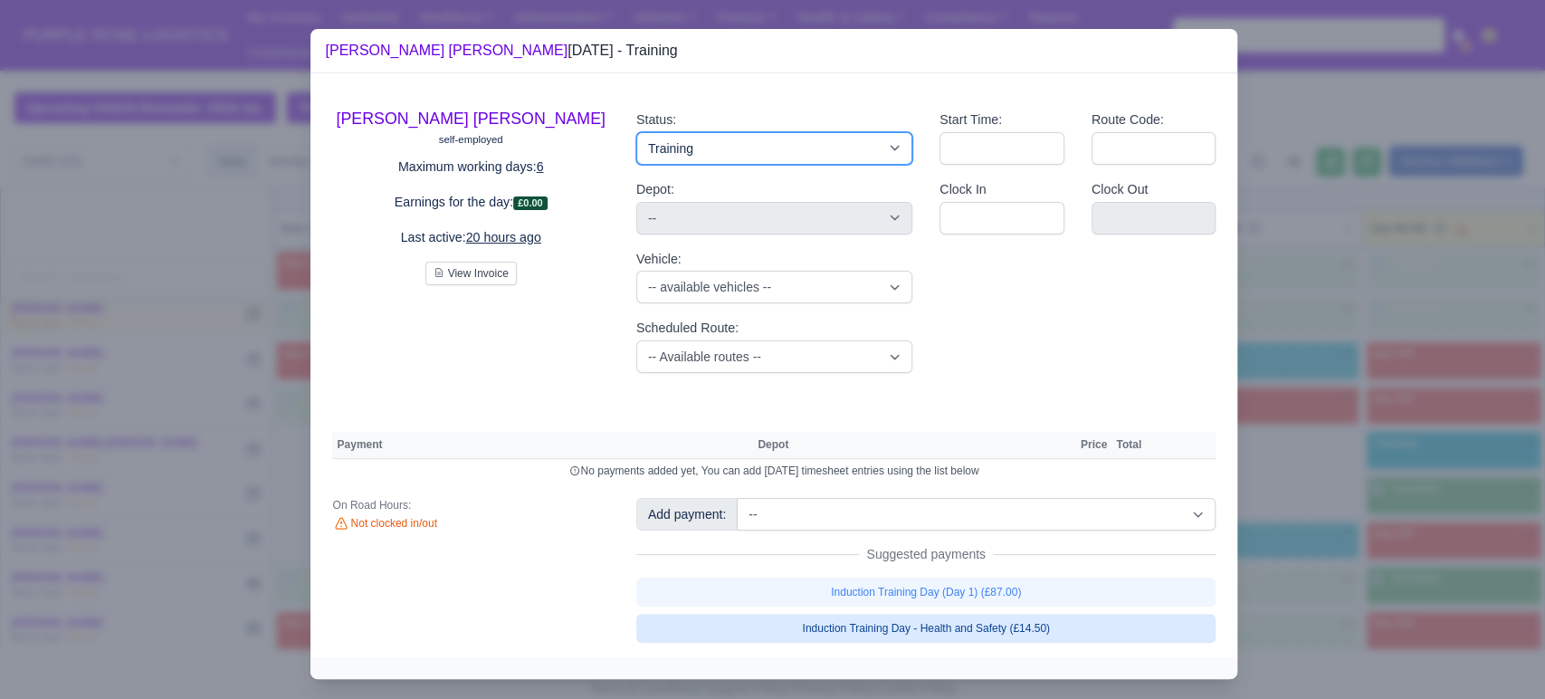
select select "Ridealong"
click at [636, 132] on select "Available Day Off Stand By Holiday Other Depot In Office OSM Ridealong Nursery …" at bounding box center [774, 148] width 276 height 33
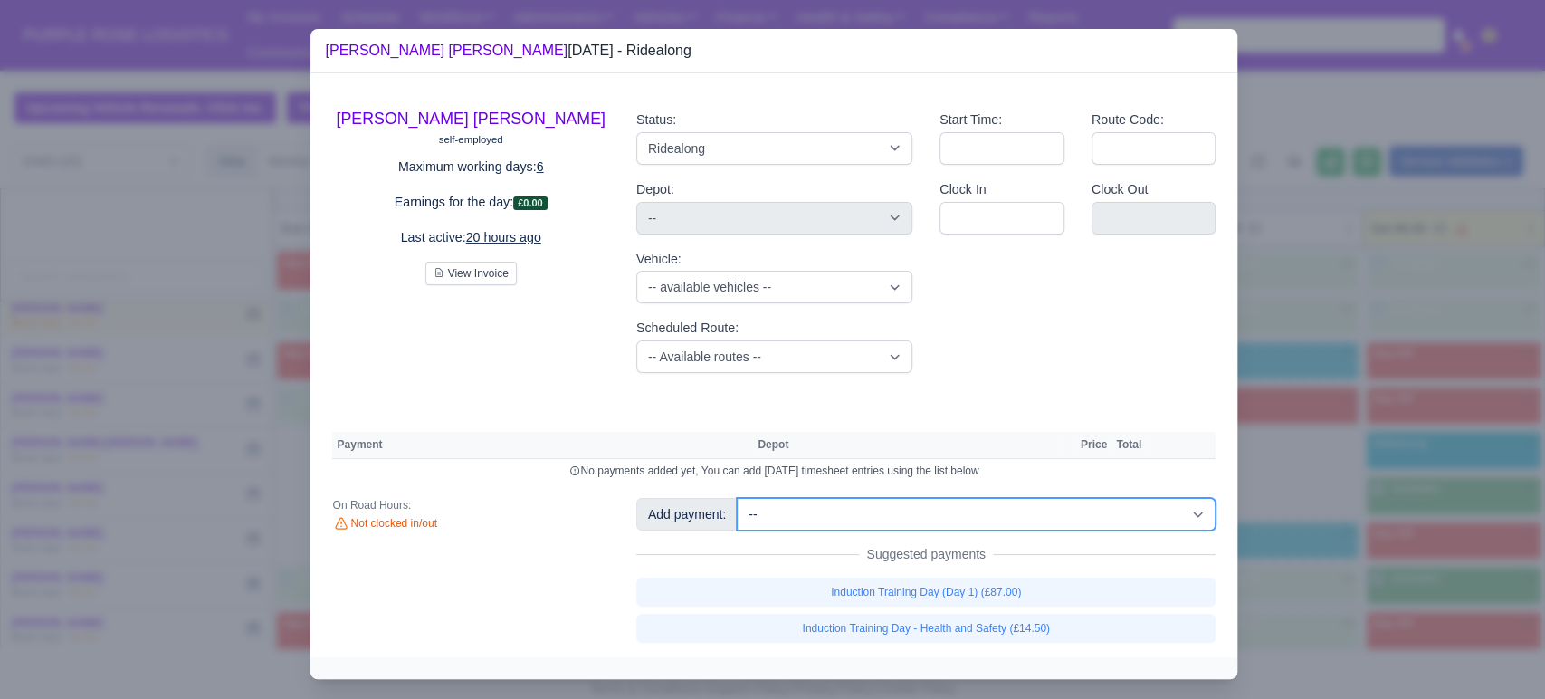
click at [952, 508] on select "-- Additional Hour Support (£14.50) Additional Hour Support (Walkers) (£13.50) …" at bounding box center [976, 514] width 479 height 33
select select "101"
click at [737, 498] on select "-- Additional Hour Support (£14.50) Additional Hour Support (Walkers) (£13.50) …" at bounding box center [976, 514] width 479 height 33
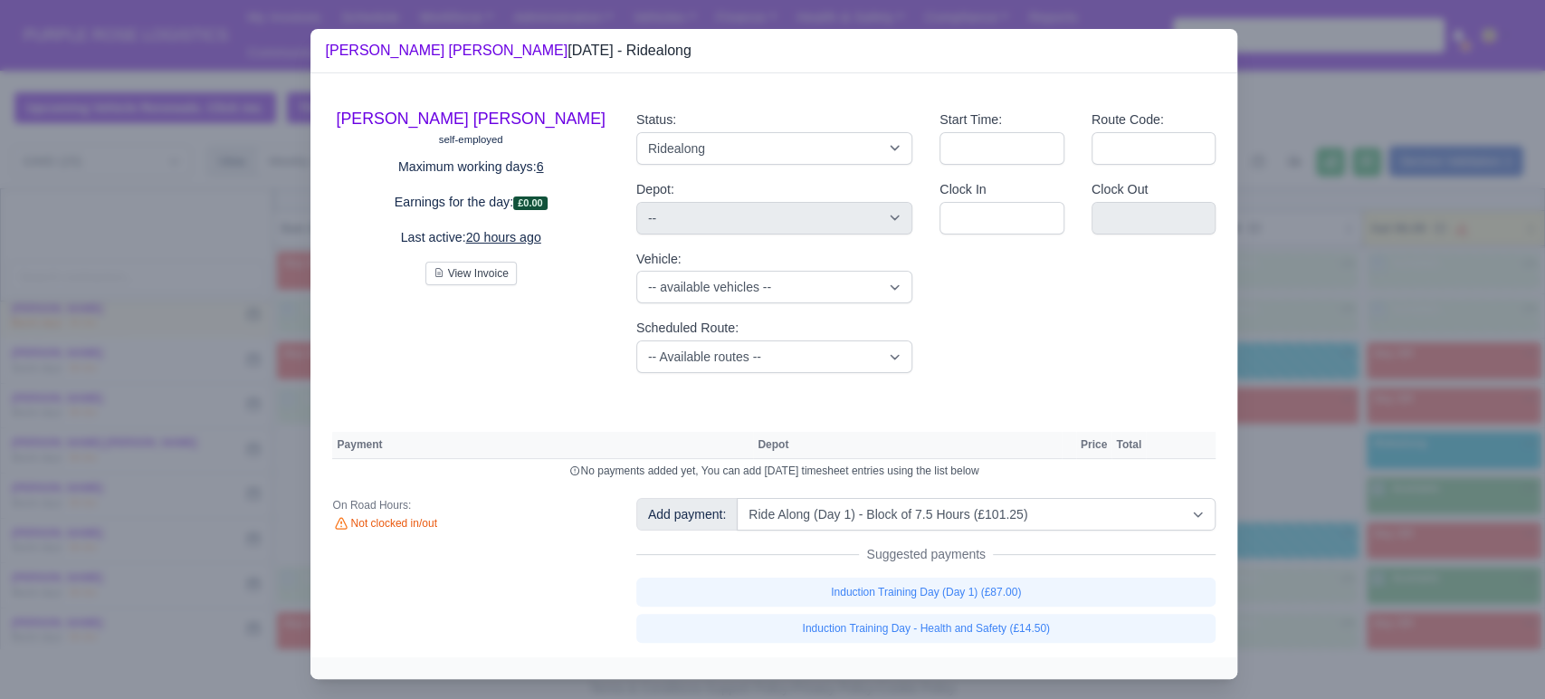
select select "5"
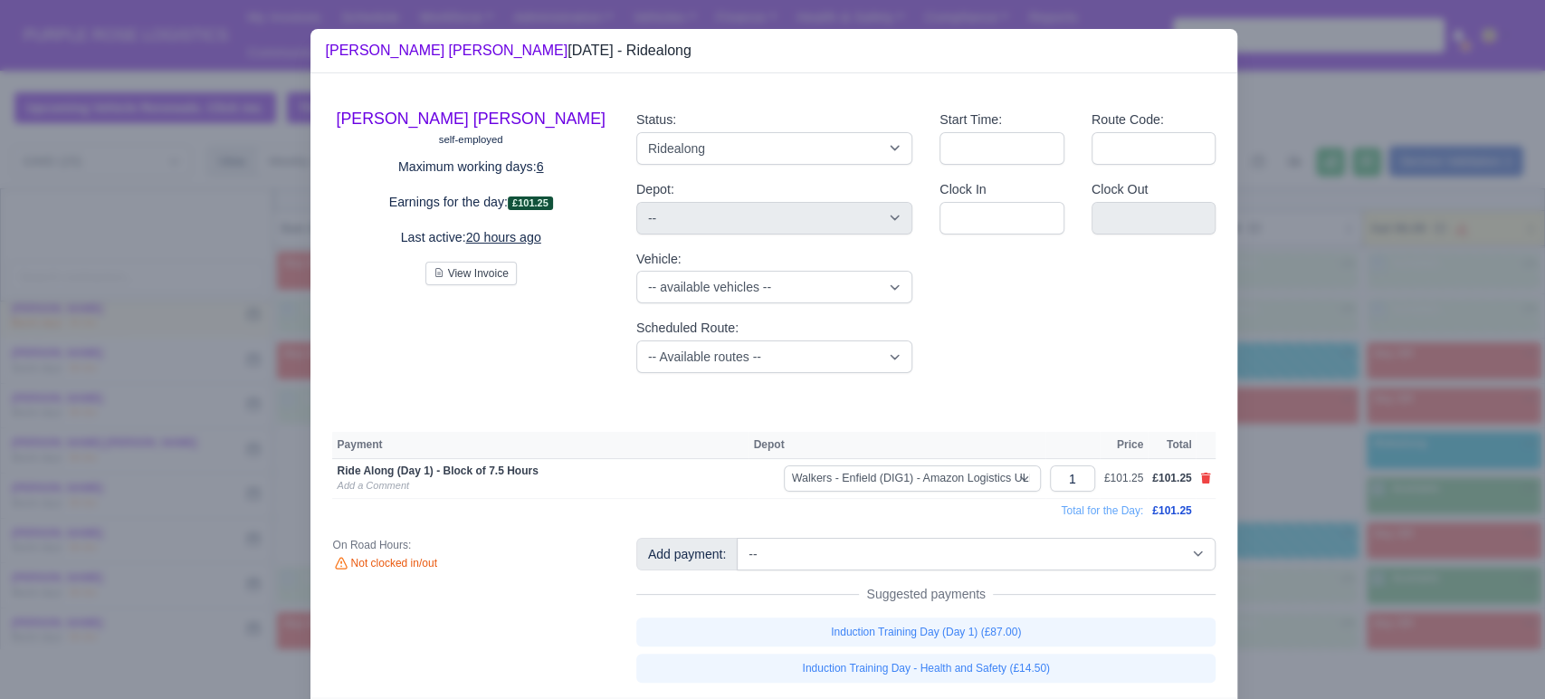
click at [1370, 544] on div at bounding box center [772, 349] width 1545 height 699
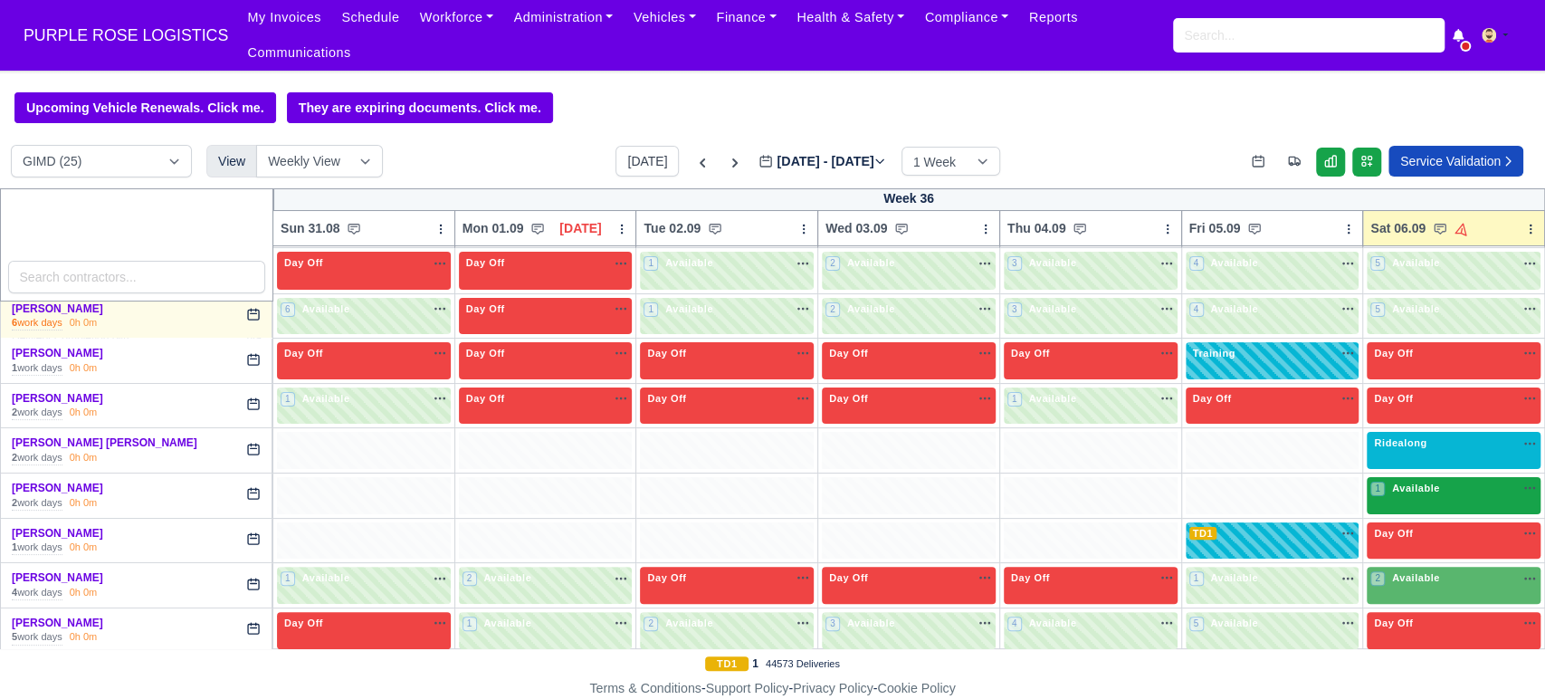
click at [1433, 480] on div "1 Available" at bounding box center [1454, 495] width 174 height 37
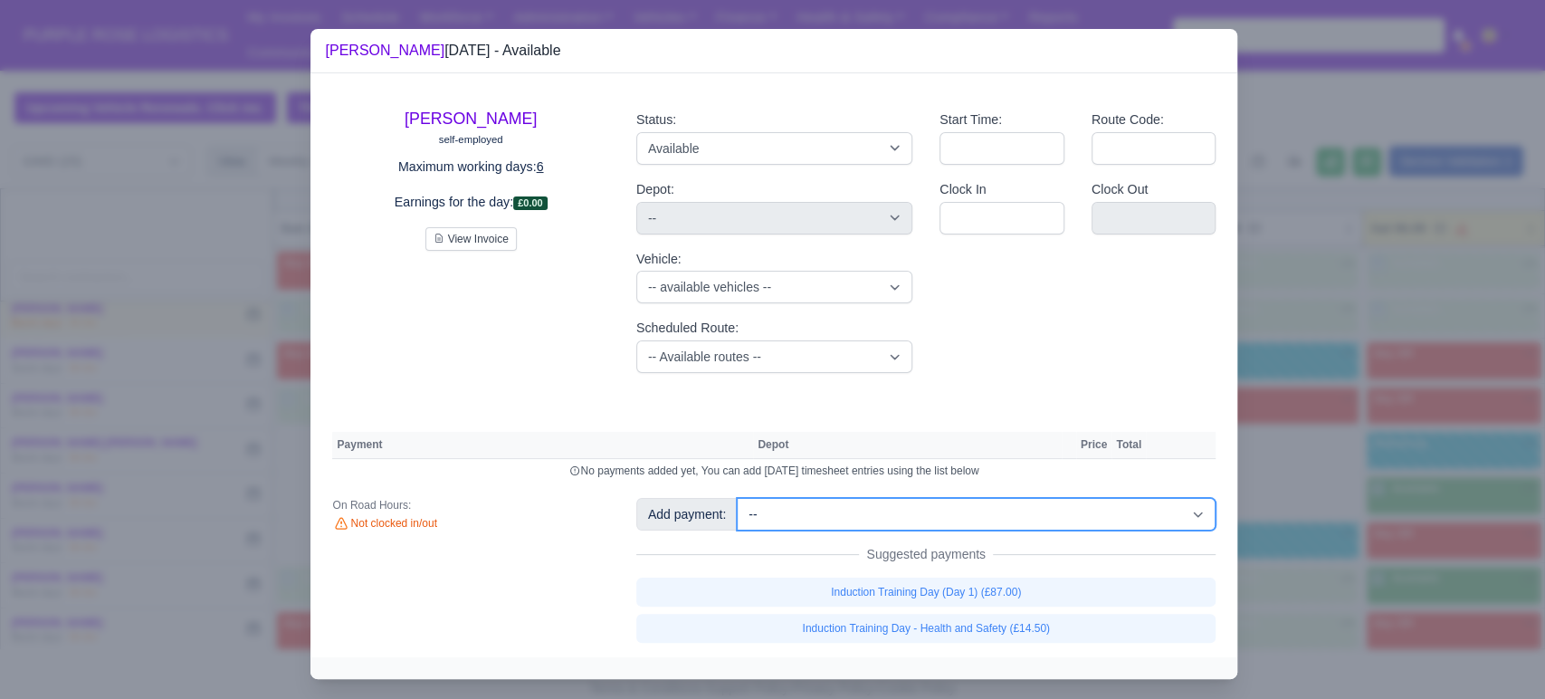
click at [880, 505] on select "-- Additional Hour Support (£14.50) Additional Hour Support (Walkers) (£13.50) …" at bounding box center [976, 514] width 479 height 33
select select "101"
click at [737, 498] on select "-- Additional Hour Support (£14.50) Additional Hour Support (Walkers) (£13.50) …" at bounding box center [976, 514] width 479 height 33
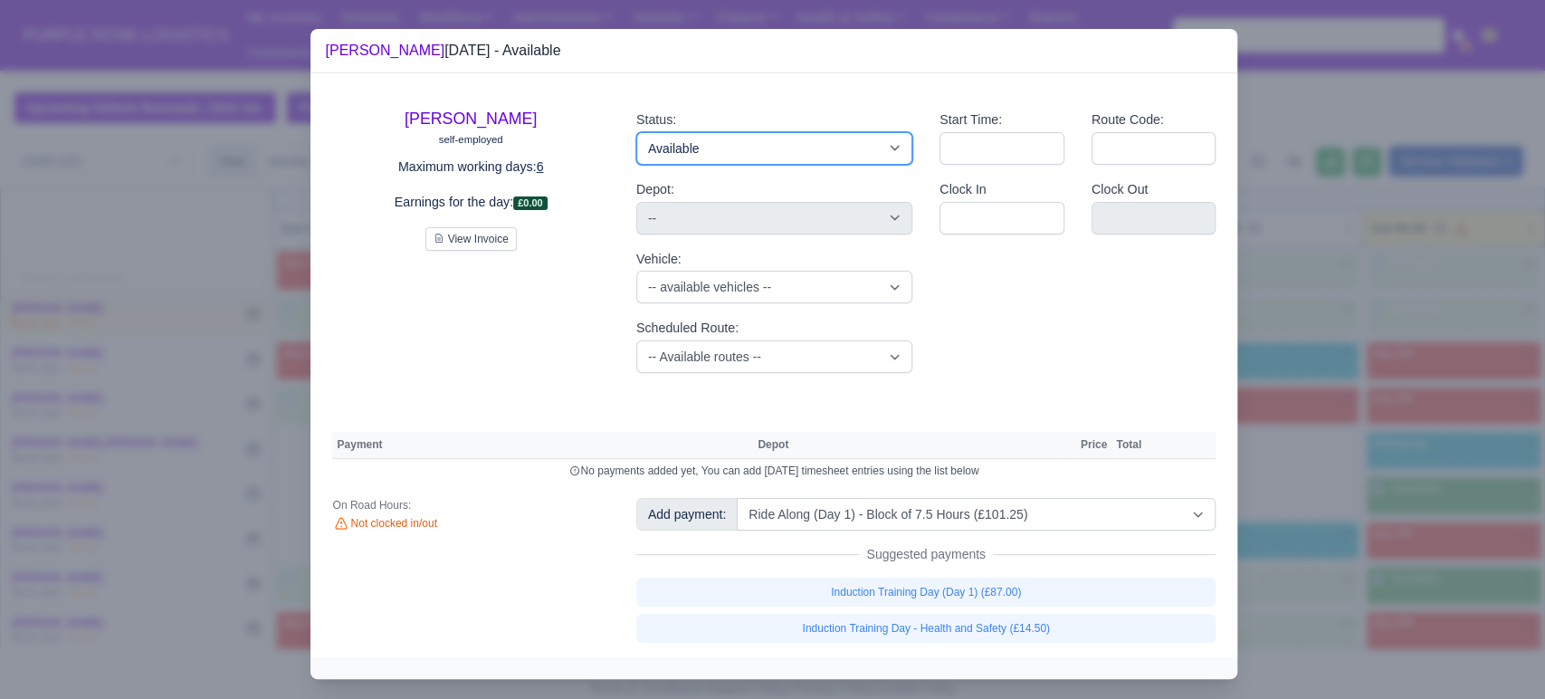
click at [722, 142] on select "Available Day Off Stand By Holiday Other Depot In Office OSM Ridealong Nursery …" at bounding box center [774, 148] width 276 height 33
select select "5"
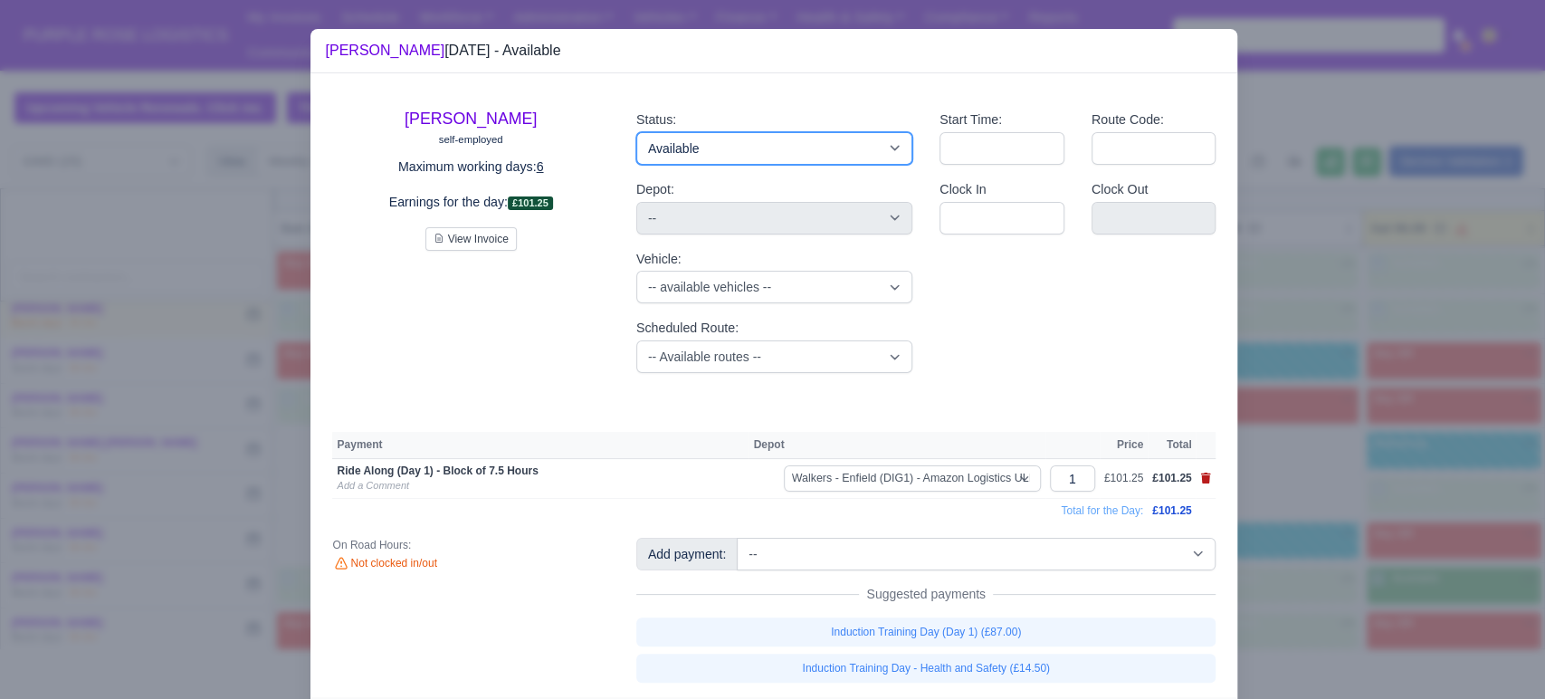
select select "Ridealong"
click at [636, 132] on select "Available Day Off Stand By Holiday Other Depot In Office OSM Ridealong Nursery …" at bounding box center [774, 148] width 276 height 33
click at [1347, 502] on div at bounding box center [772, 349] width 1545 height 699
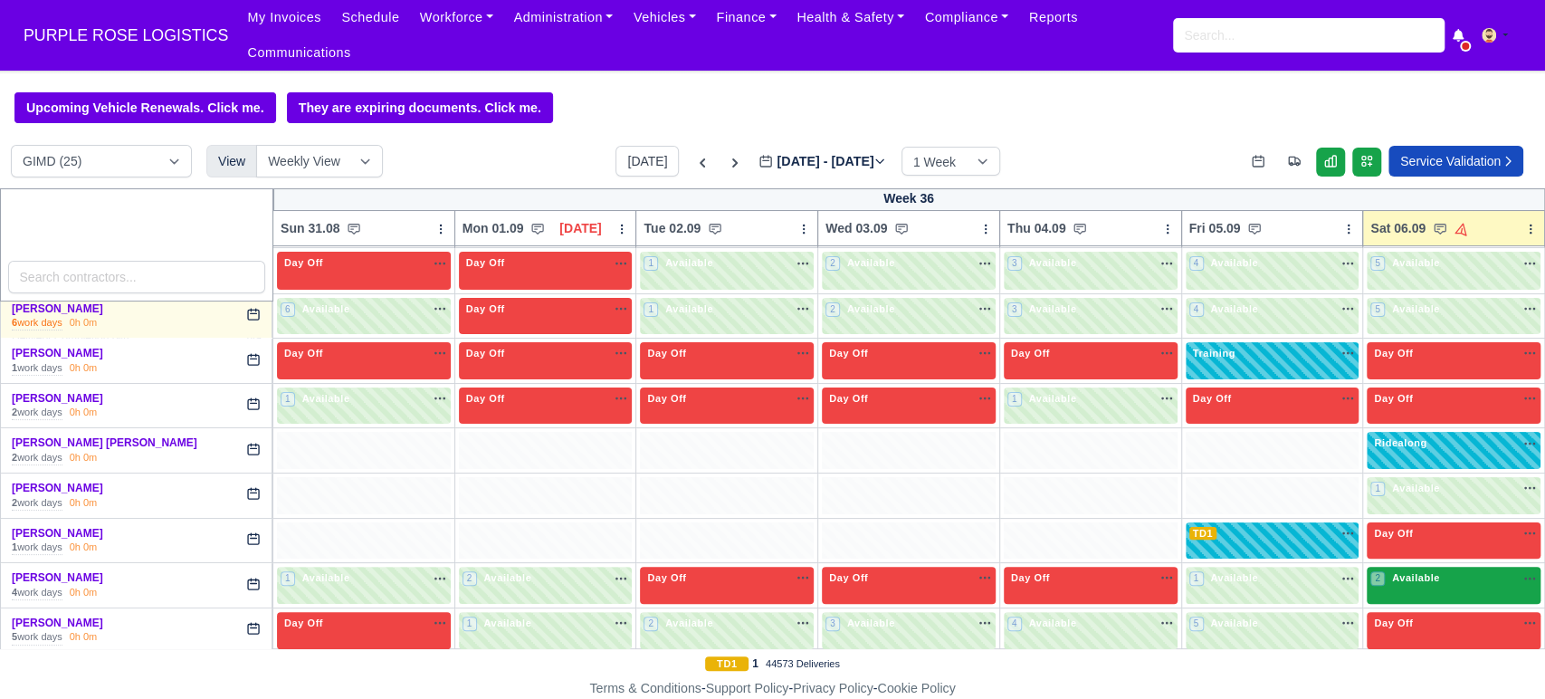
click at [1411, 567] on div "2 Available" at bounding box center [1454, 585] width 174 height 37
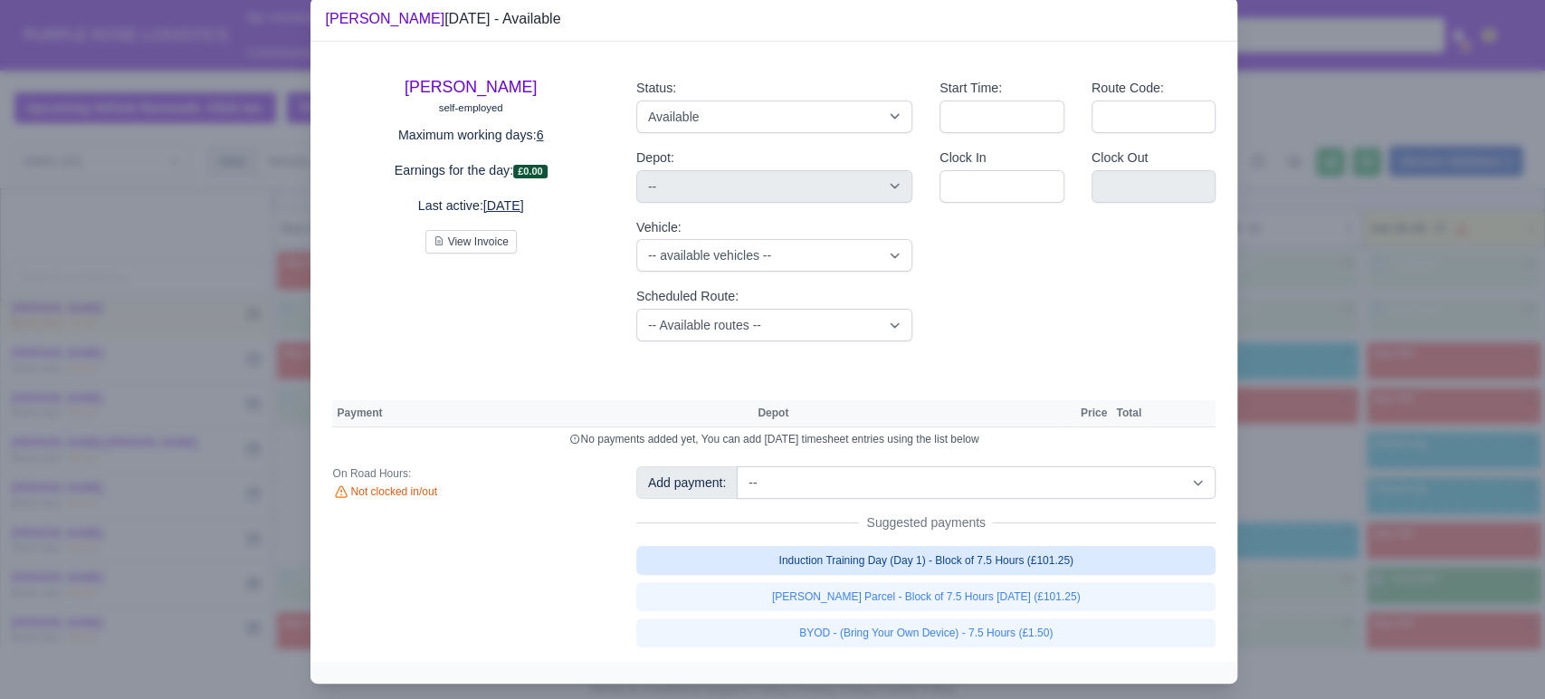
scroll to position [44, 0]
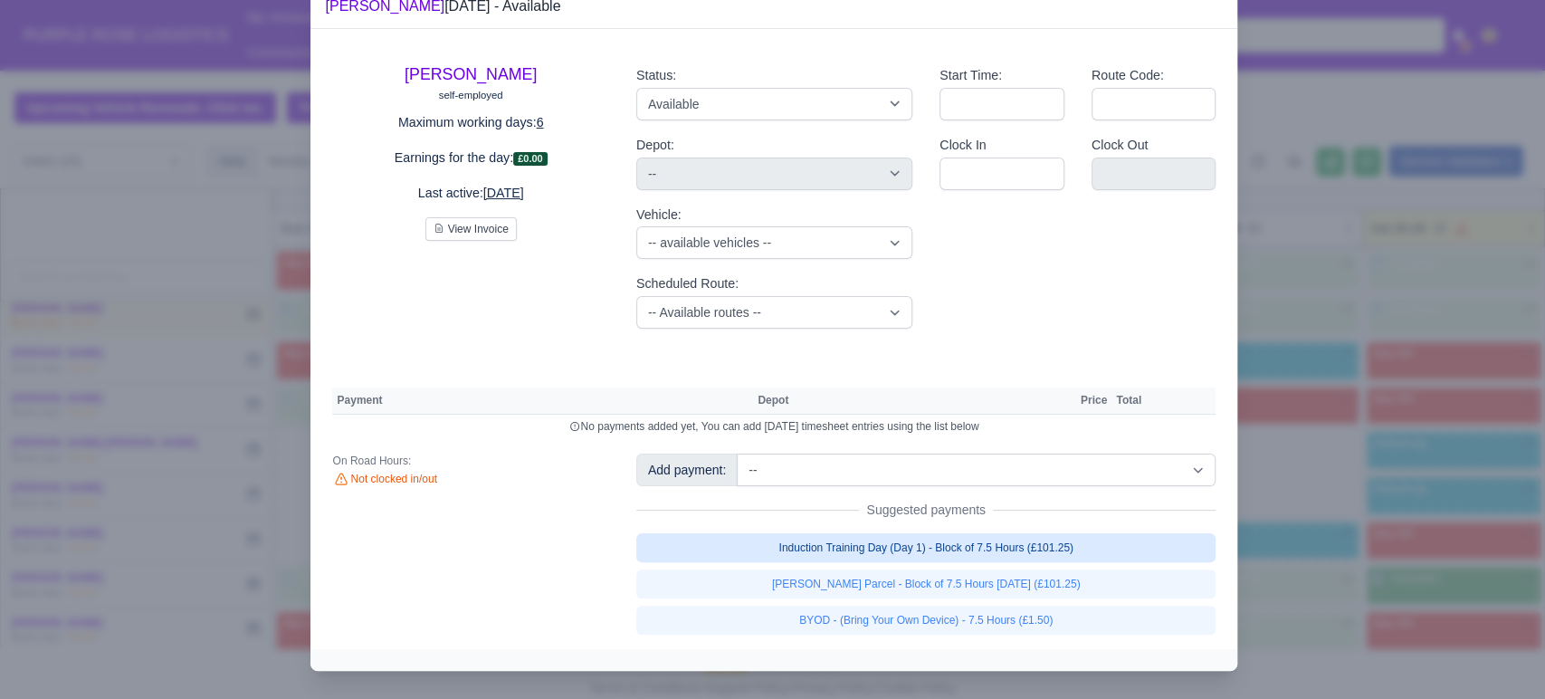
click at [1081, 558] on link "Induction Training Day (Day 1) - Block of 7.5 Hours (£101.25)" at bounding box center [926, 547] width 580 height 29
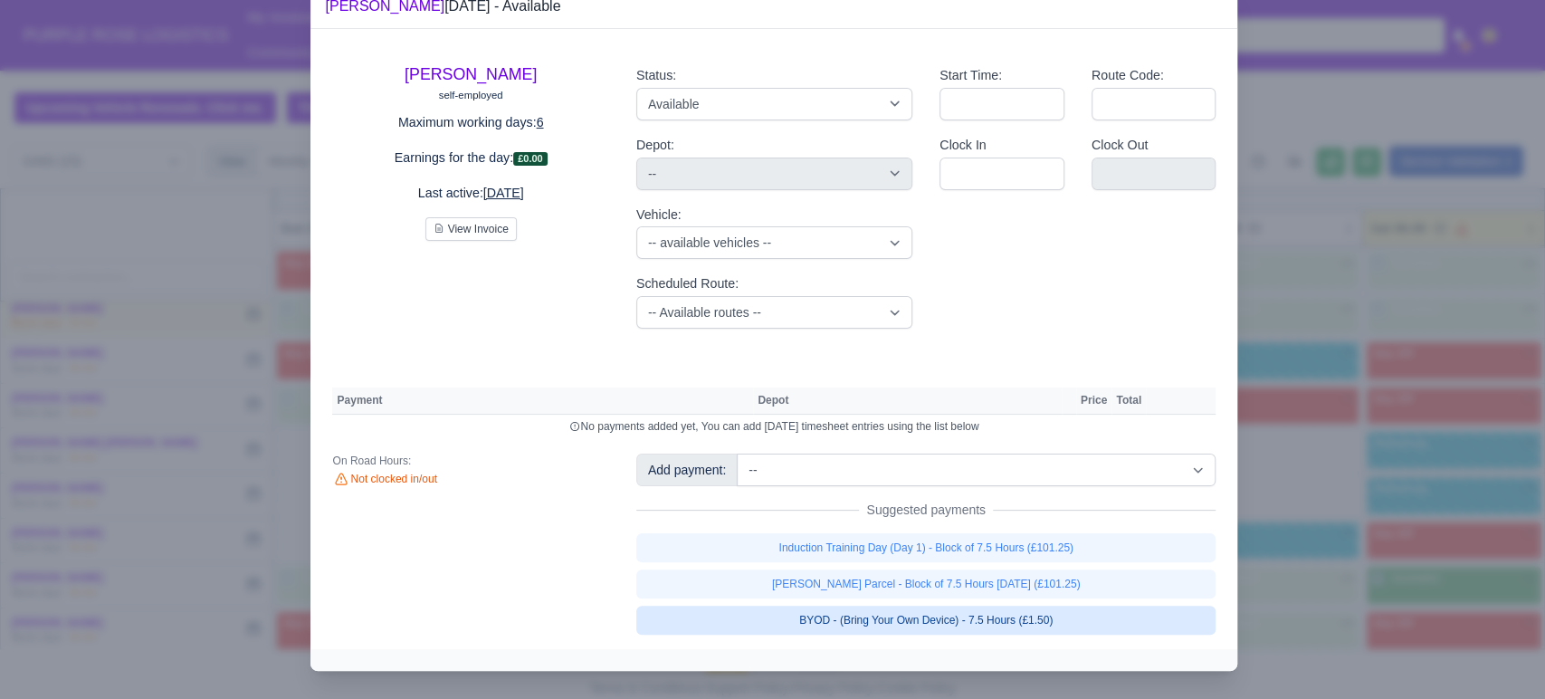
click at [1041, 616] on link "BYOD - (Bring Your Own Device) - 7.5 Hours (£1.50)" at bounding box center [926, 620] width 580 height 29
select select "5"
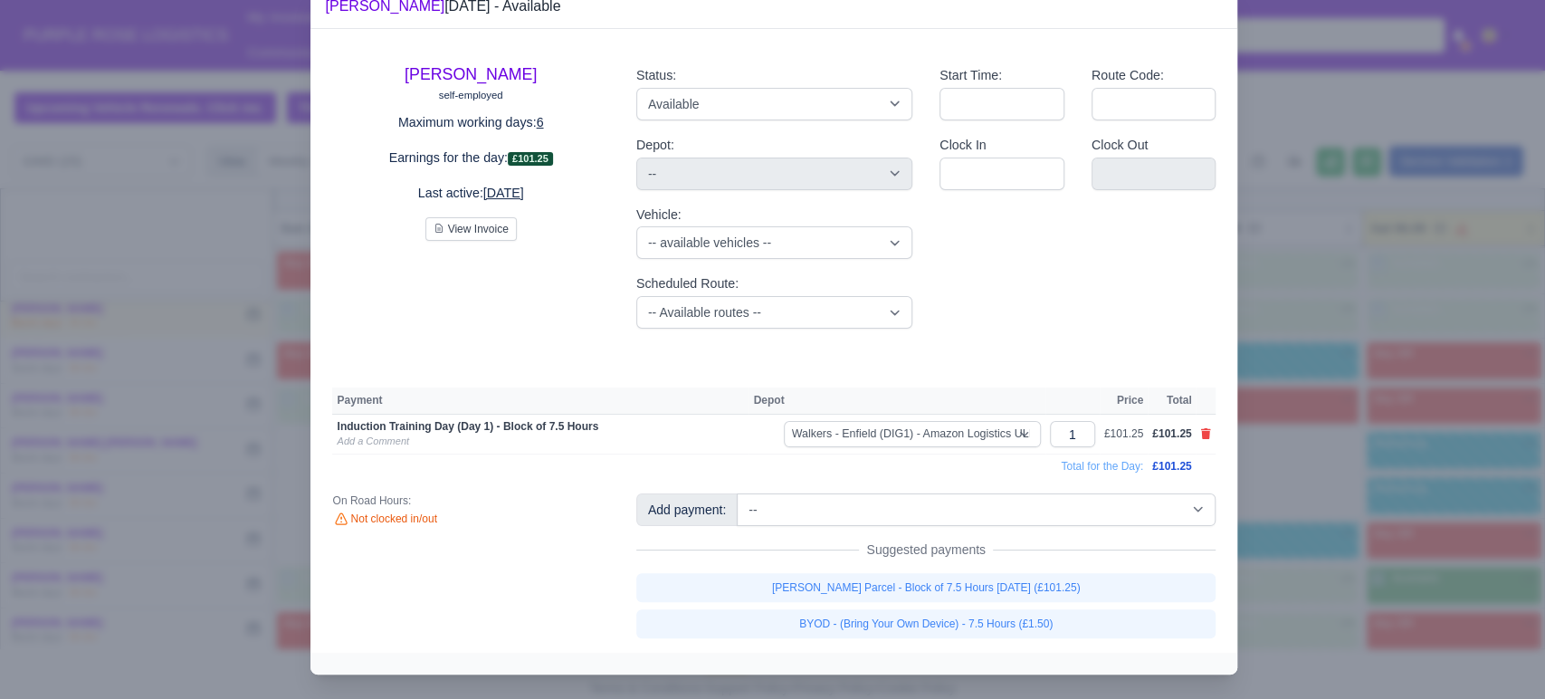
scroll to position [46, 0]
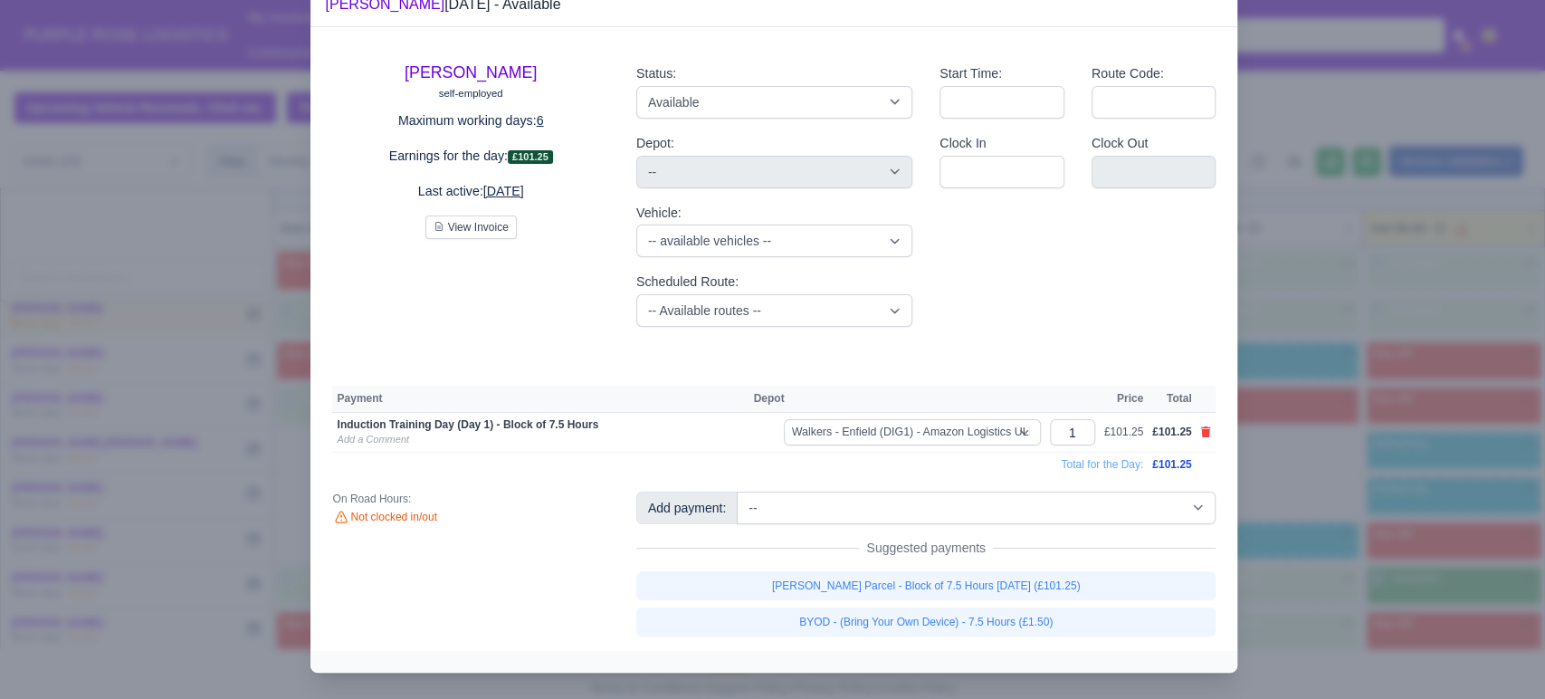
select select "5"
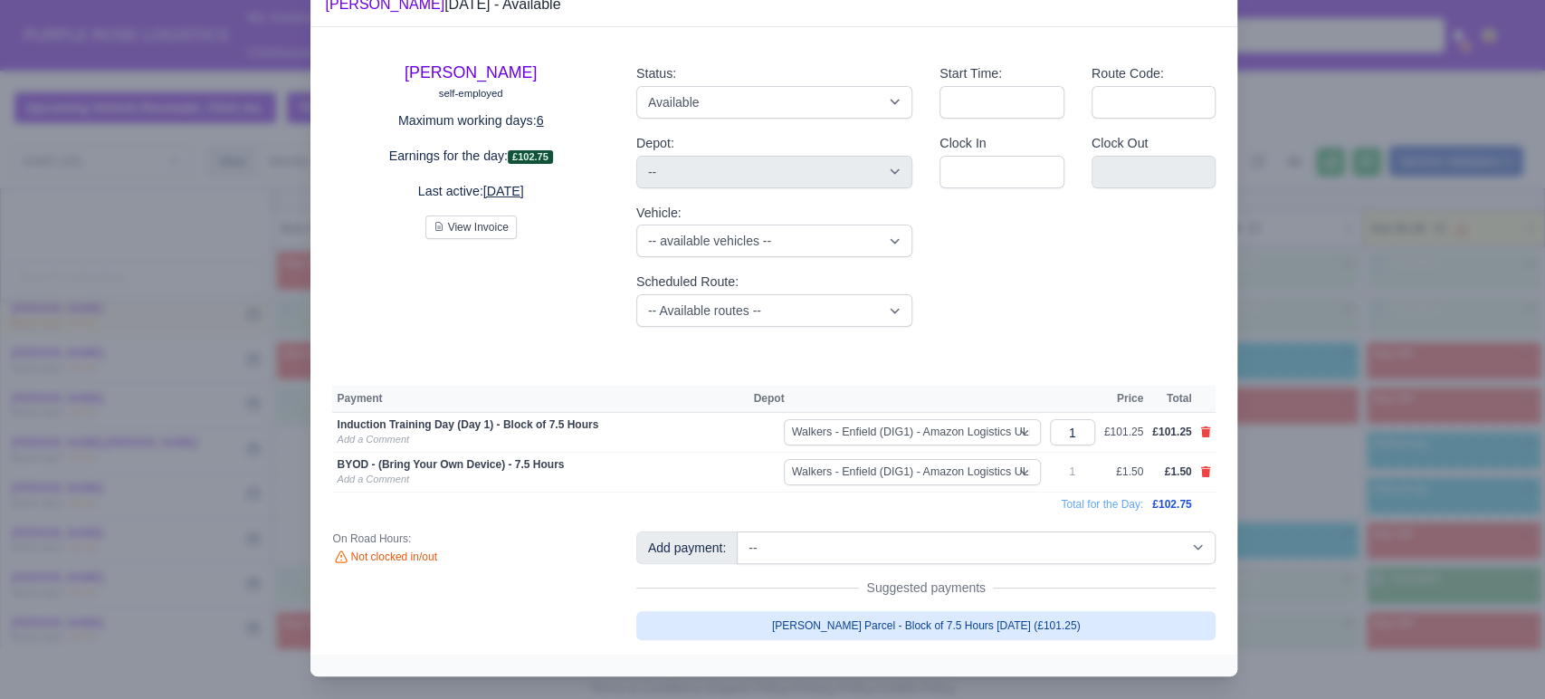
scroll to position [49, 0]
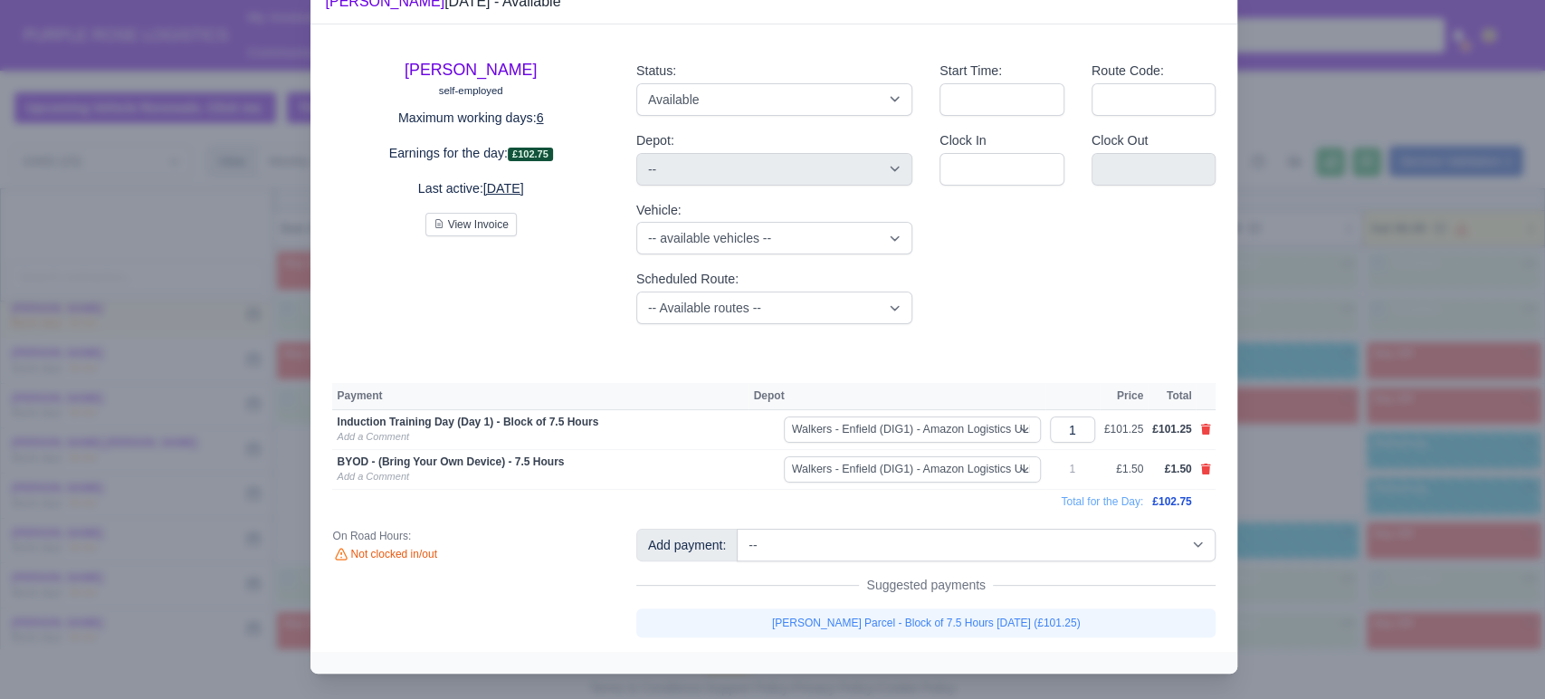
click at [1295, 585] on div at bounding box center [772, 349] width 1545 height 699
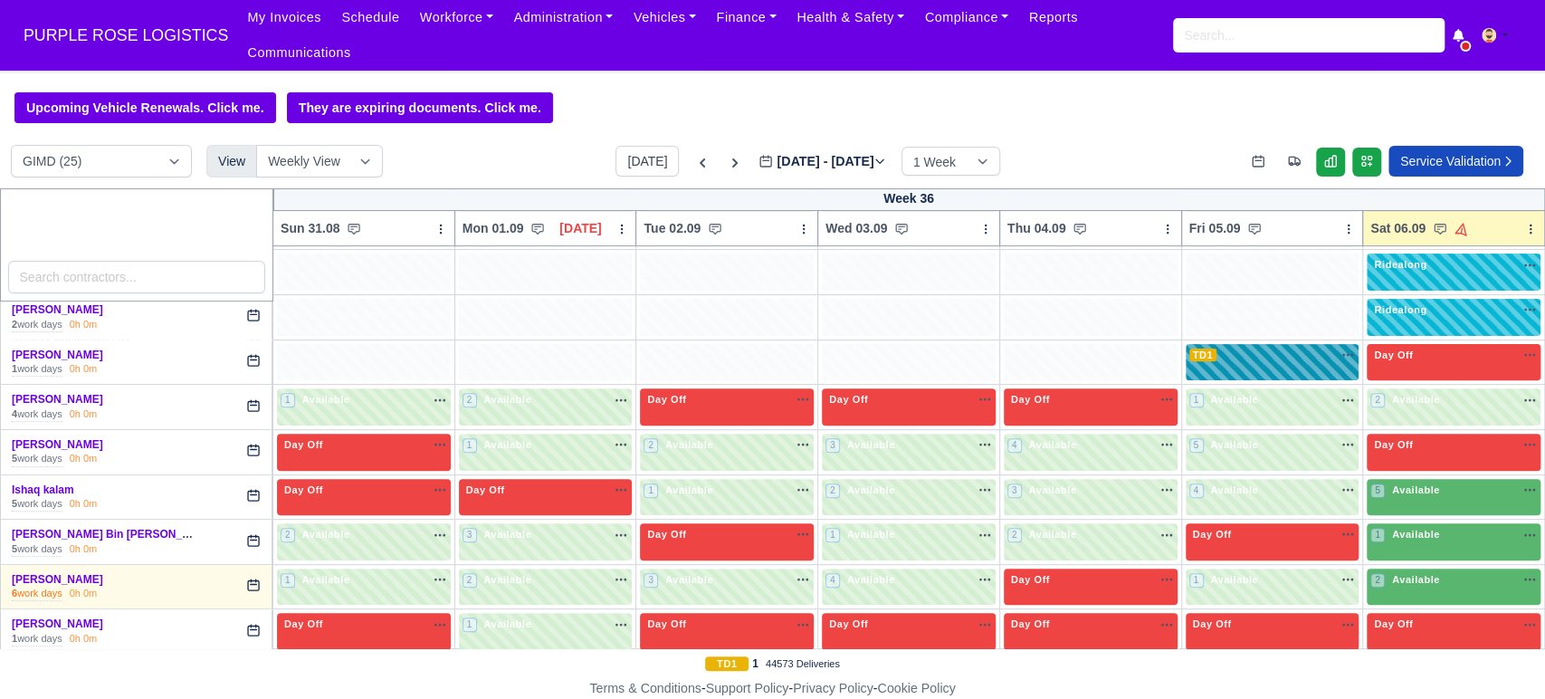
scroll to position [422, 0]
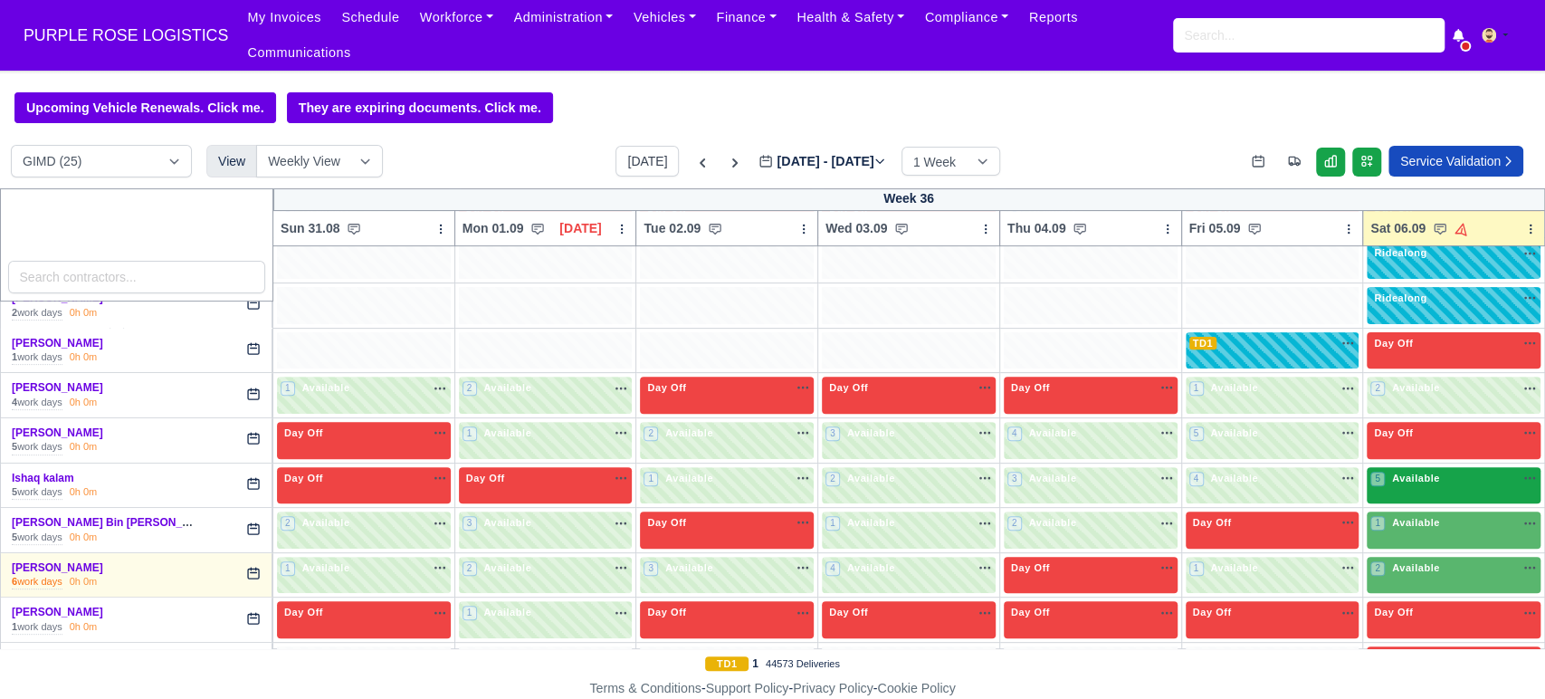
click at [1420, 469] on div "5 Available" at bounding box center [1454, 485] width 174 height 37
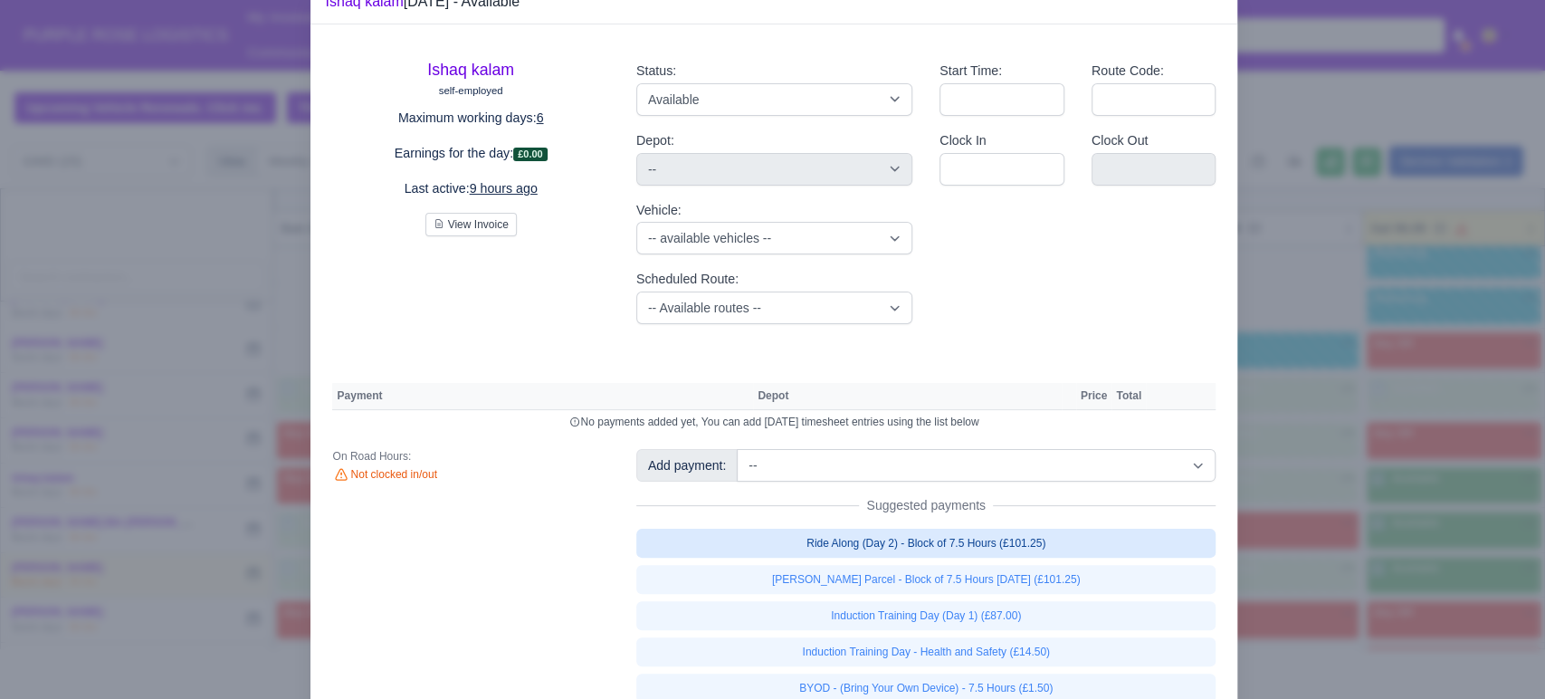
click at [1086, 558] on link "Ride Along (Day 2) - Block of 7.5 Hours (£101.25)" at bounding box center [926, 543] width 580 height 29
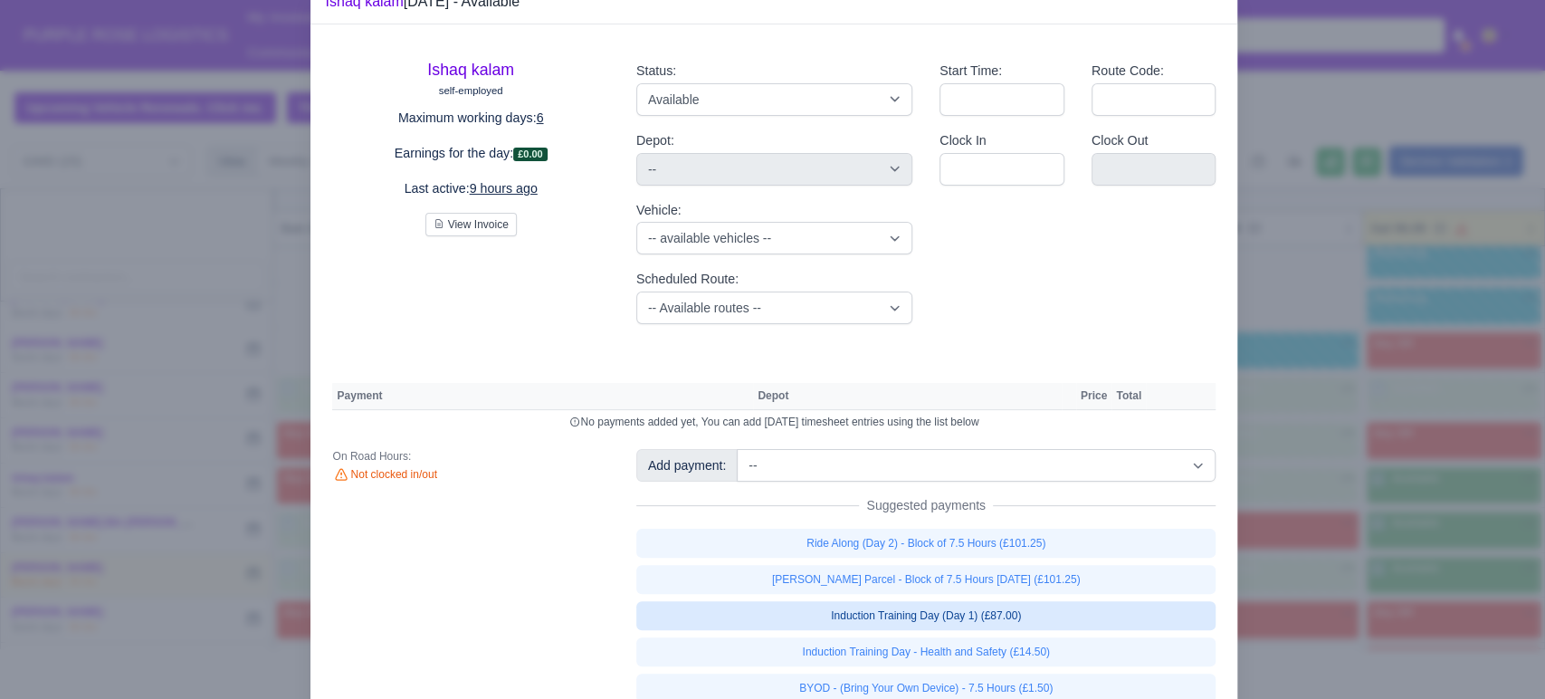
select select "5"
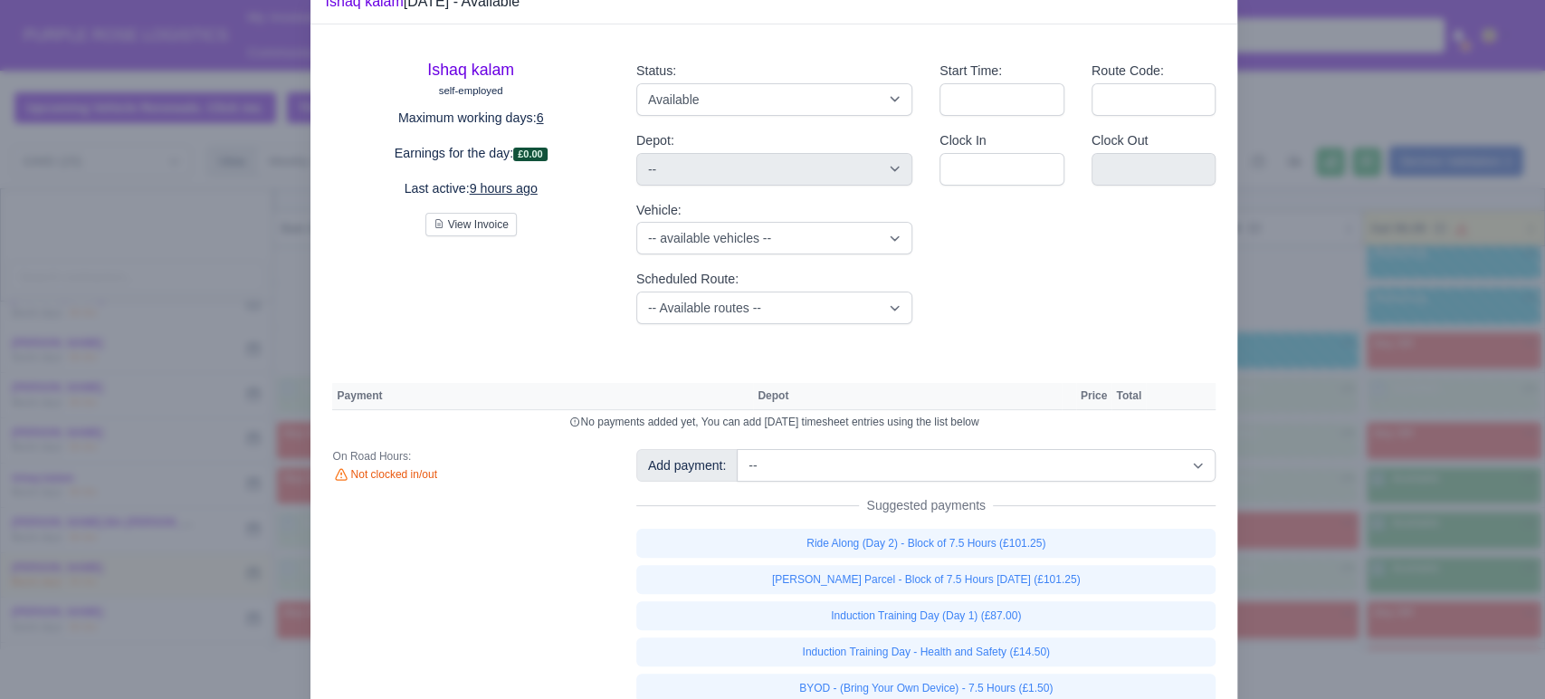
select select "5"
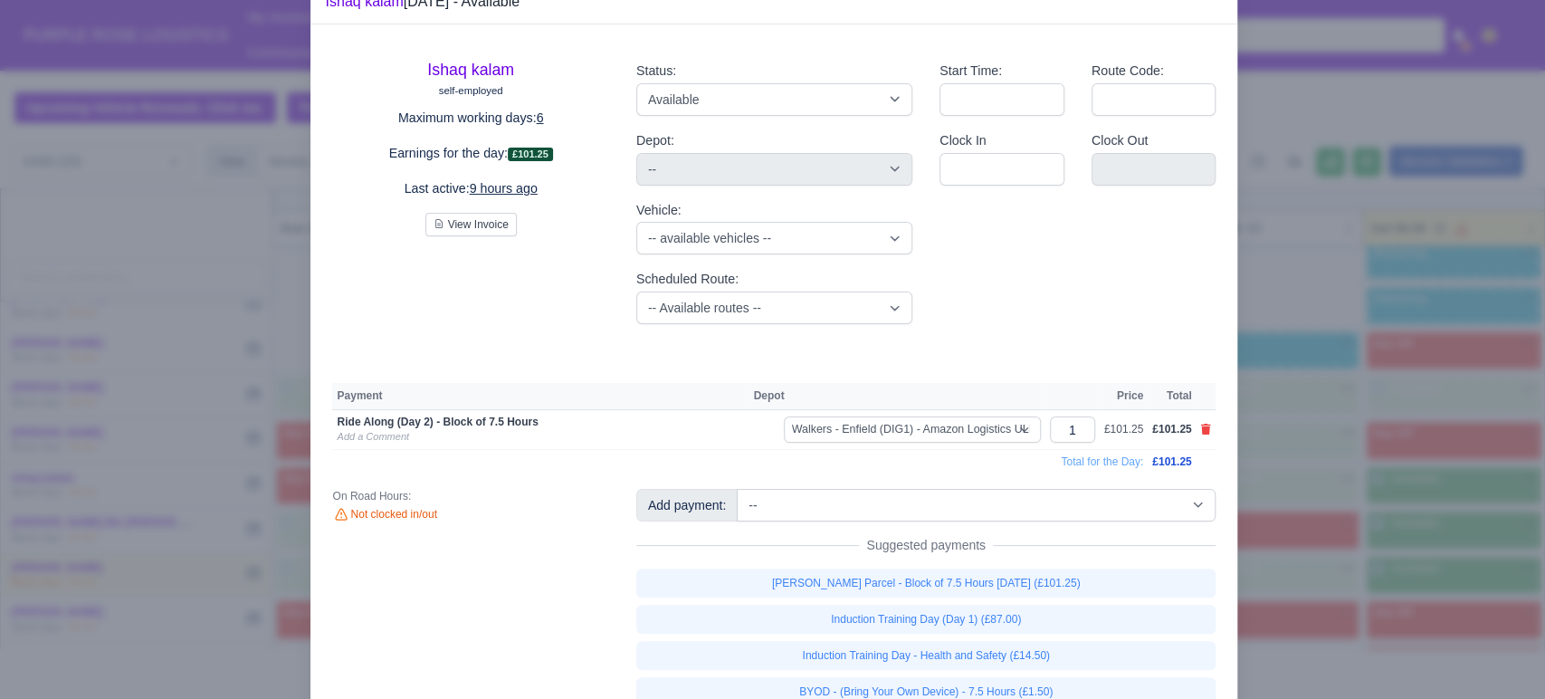
drag, startPoint x: 1086, startPoint y: 597, endPoint x: 1202, endPoint y: 460, distance: 179.2
click at [1200, 385] on div "Ishaq kalam self-employed Maximum working days: 6 Earnings for the day: £101.25…" at bounding box center [774, 372] width 927 height 696
click at [1200, 435] on icon at bounding box center [1205, 429] width 11 height 11
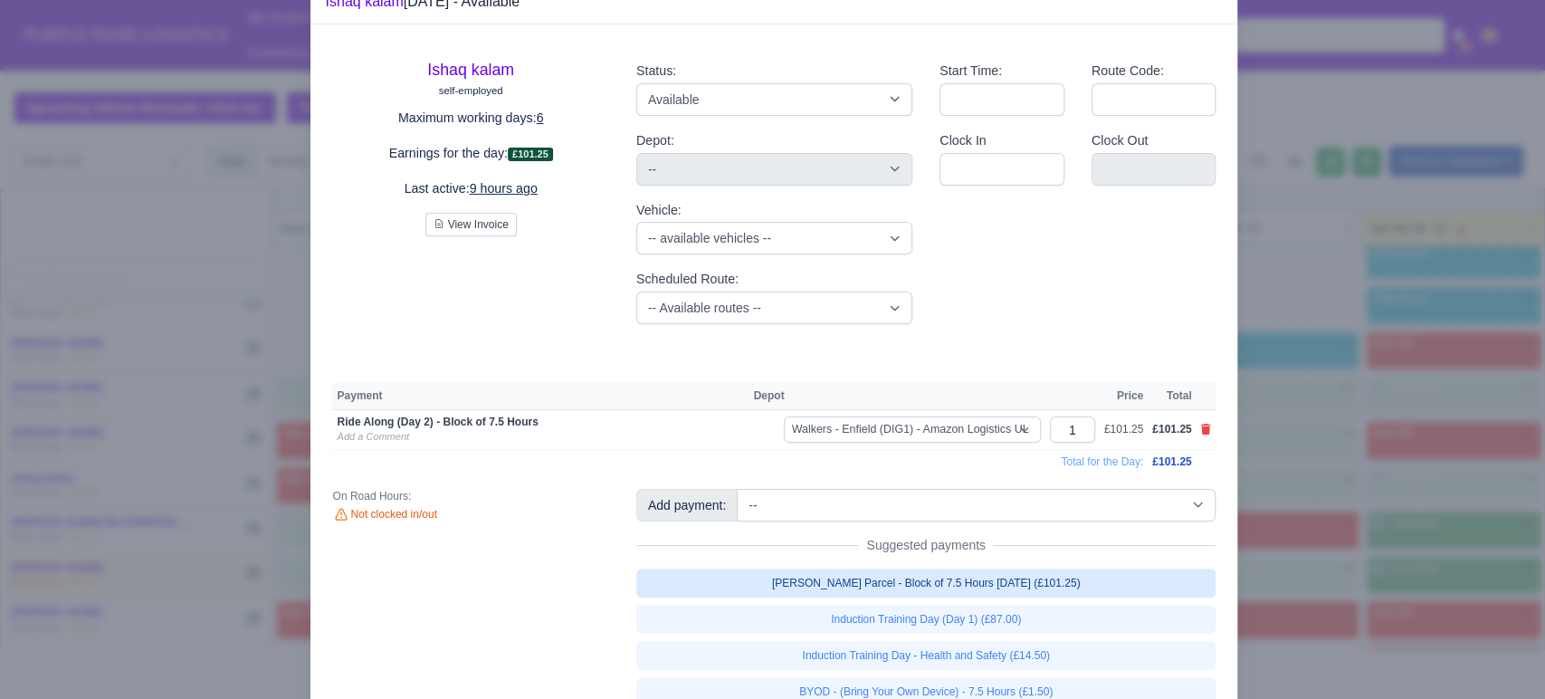
select select
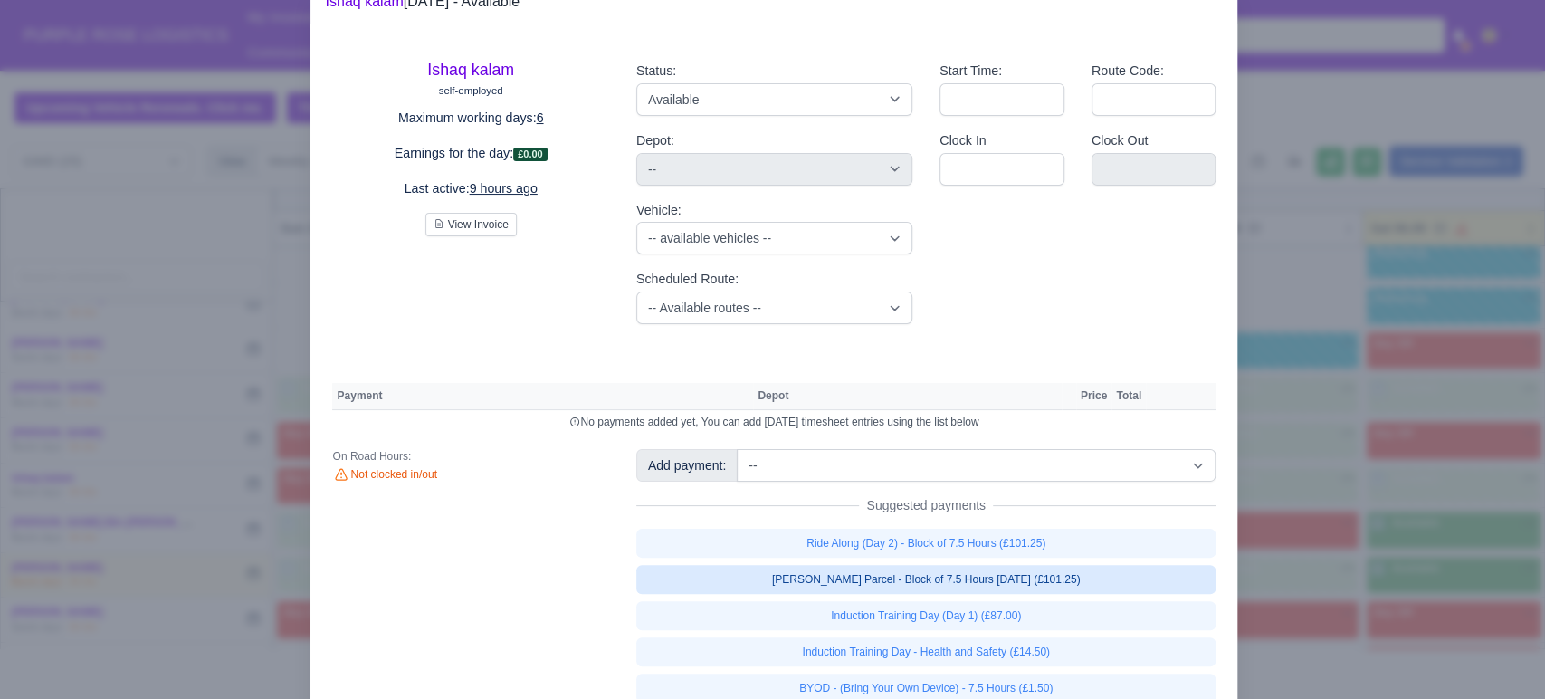
click at [1055, 594] on link "[PERSON_NAME] Parcel - Block of 7.5 Hours [DATE] (£101.25)" at bounding box center [926, 579] width 580 height 29
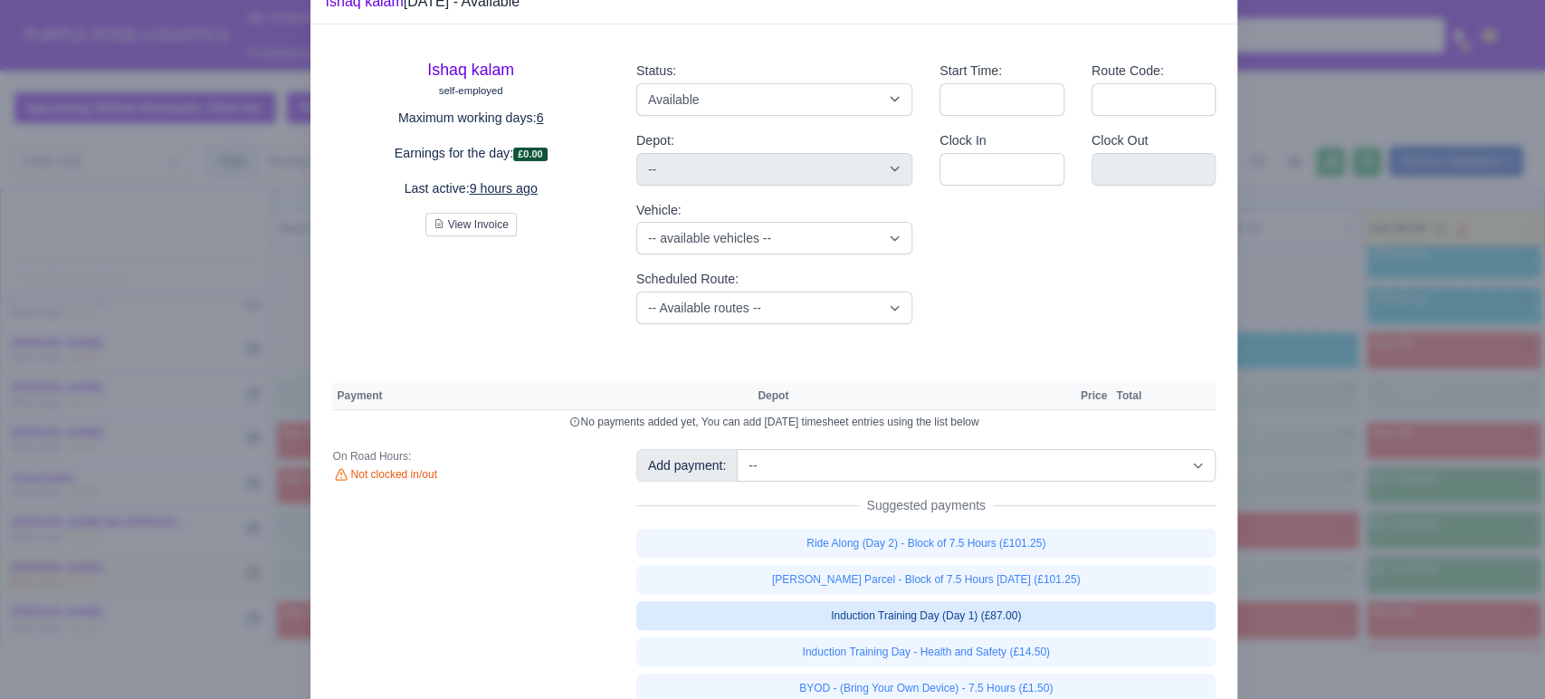
select select "5"
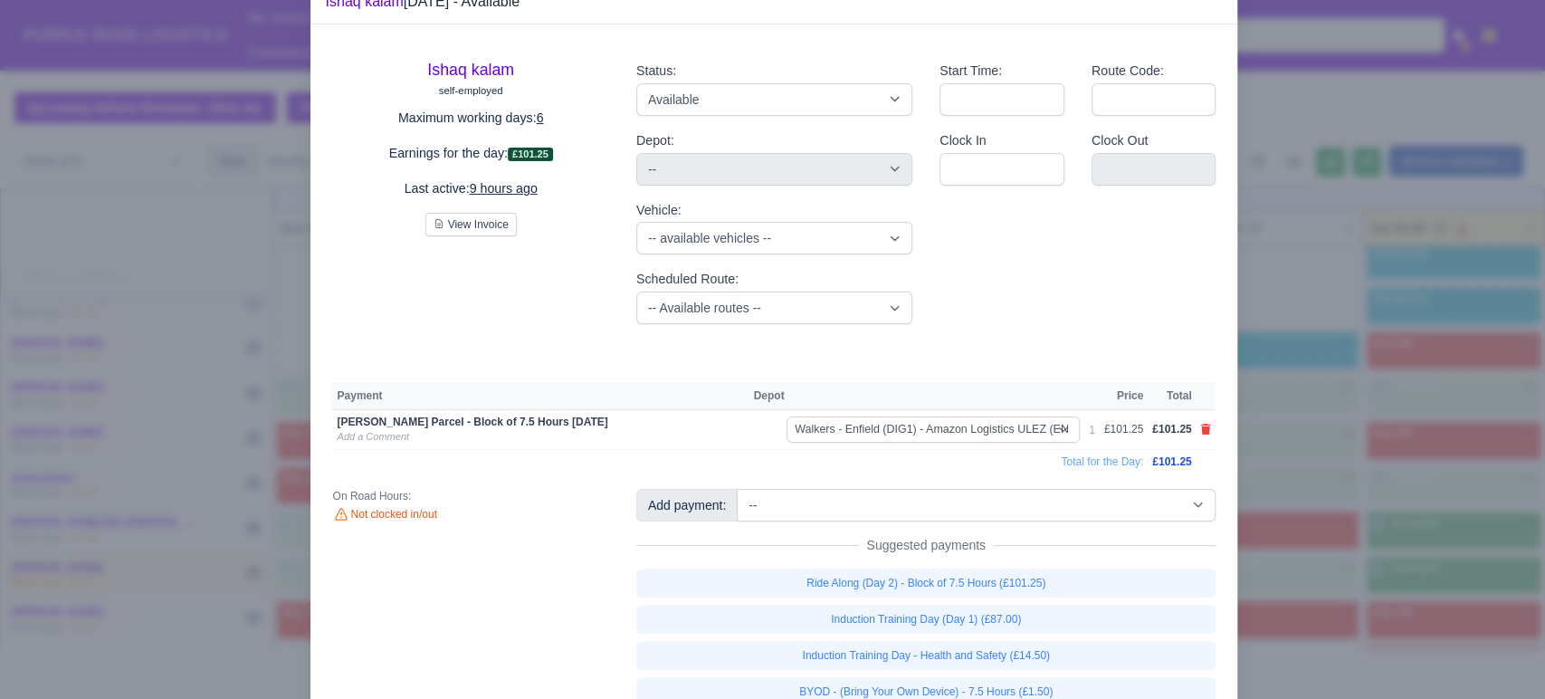
scroll to position [120, 0]
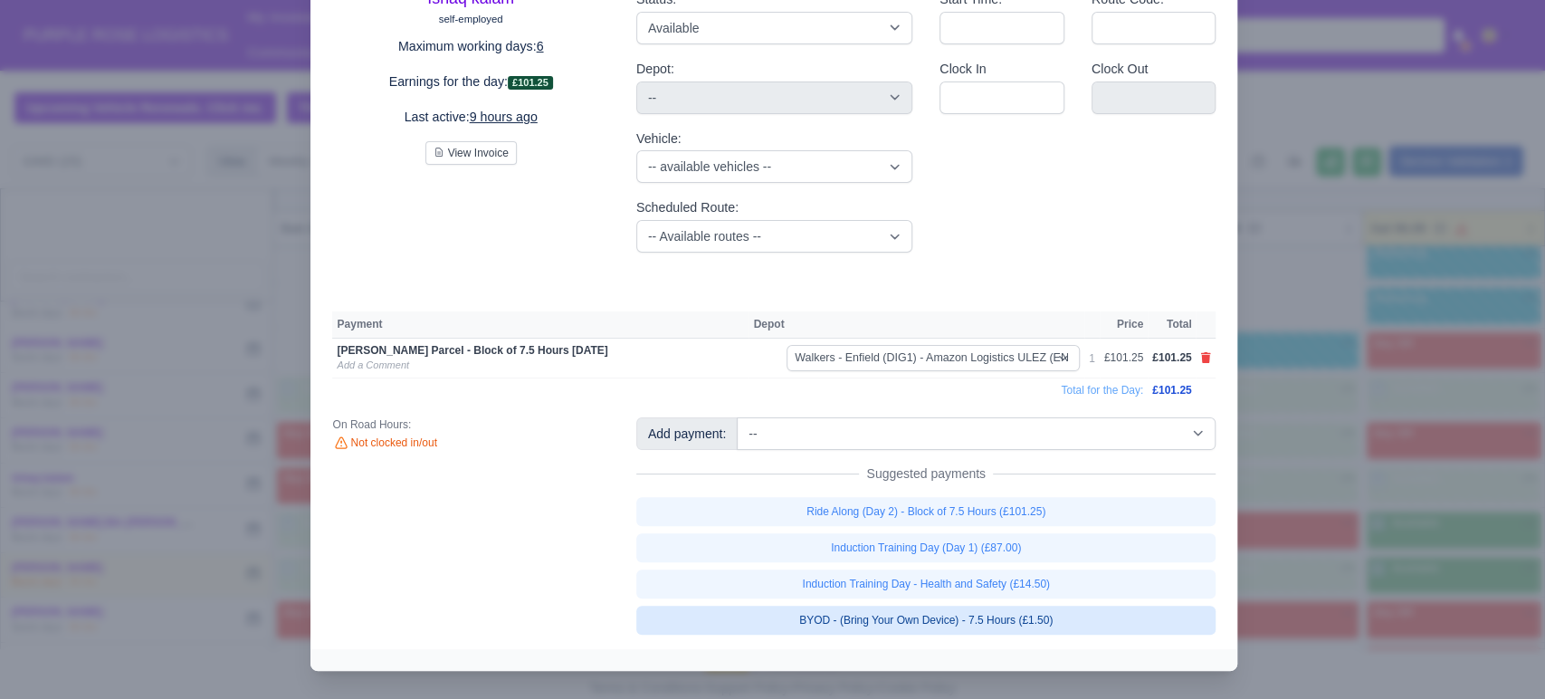
click at [1018, 623] on link "BYOD - (Bring Your Own Device) - 7.5 Hours (£1.50)" at bounding box center [926, 620] width 580 height 29
select select "5"
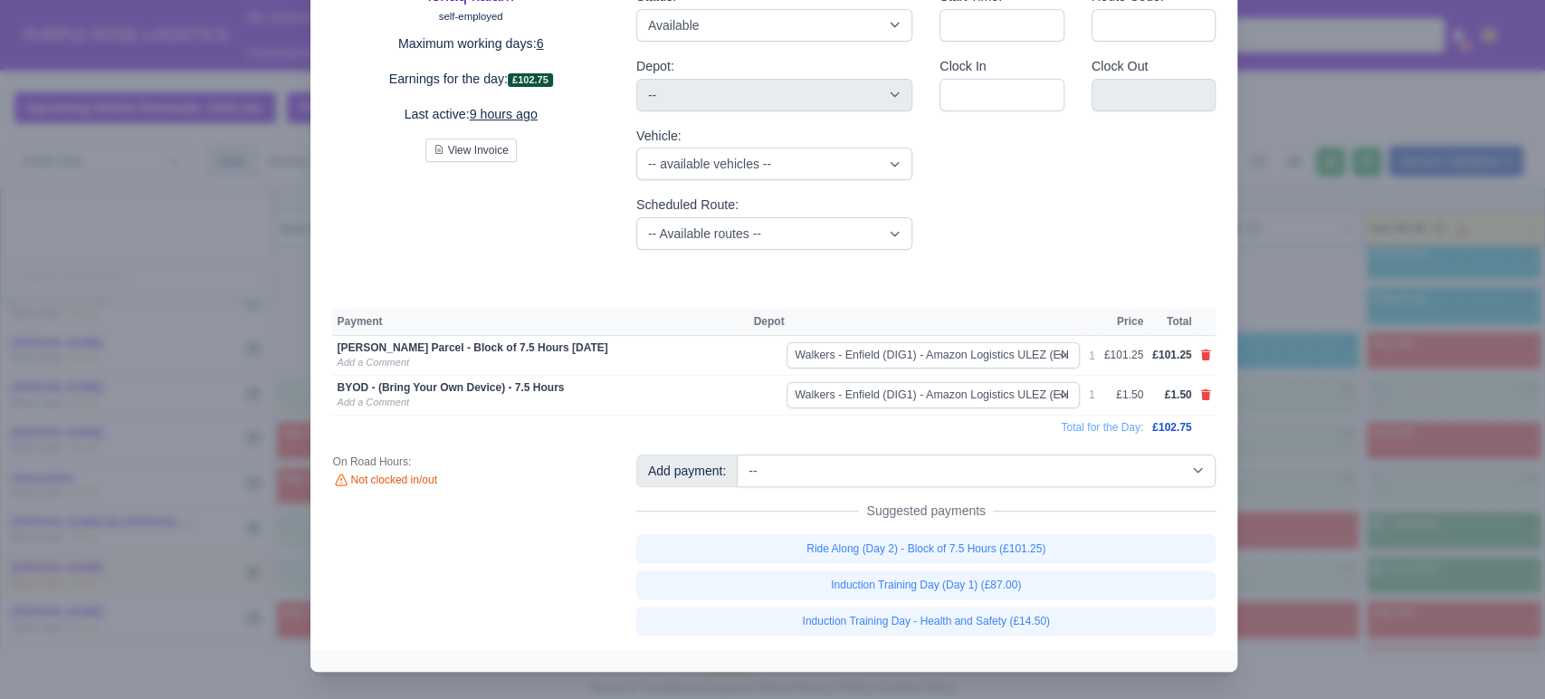
click at [1334, 469] on div at bounding box center [772, 349] width 1545 height 699
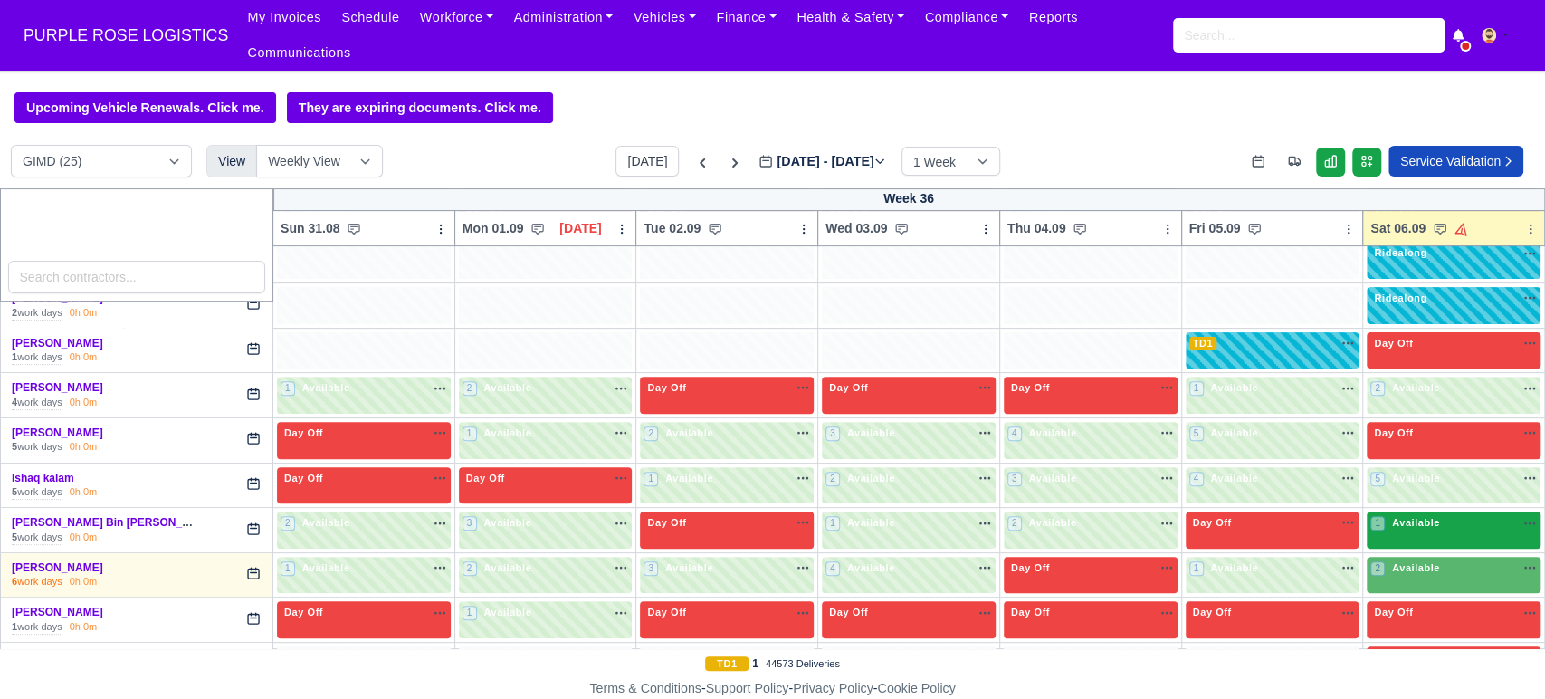
click at [1406, 515] on div "1 Available na" at bounding box center [1454, 524] width 167 height 19
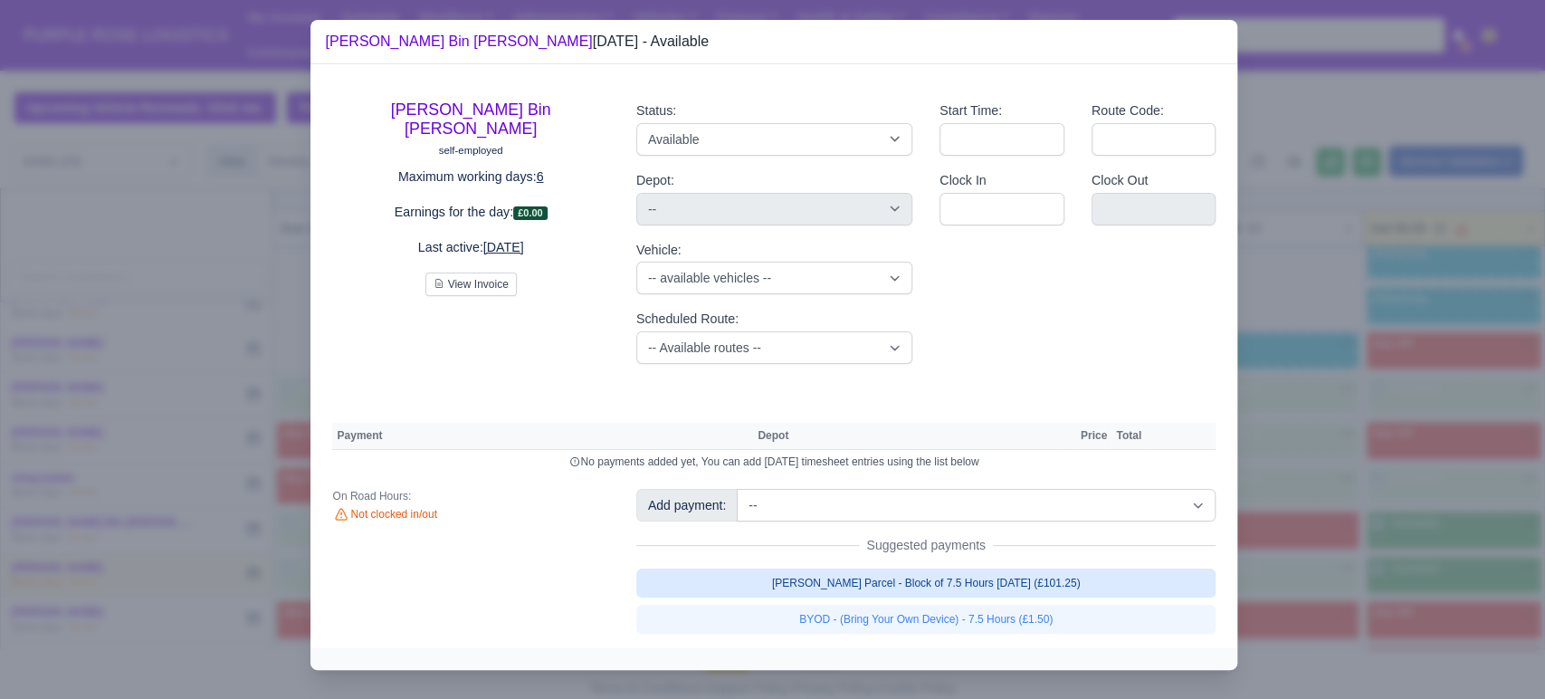
click at [1037, 597] on link "[PERSON_NAME] Parcel - Block of 7.5 Hours [DATE] (£101.25)" at bounding box center [926, 583] width 580 height 29
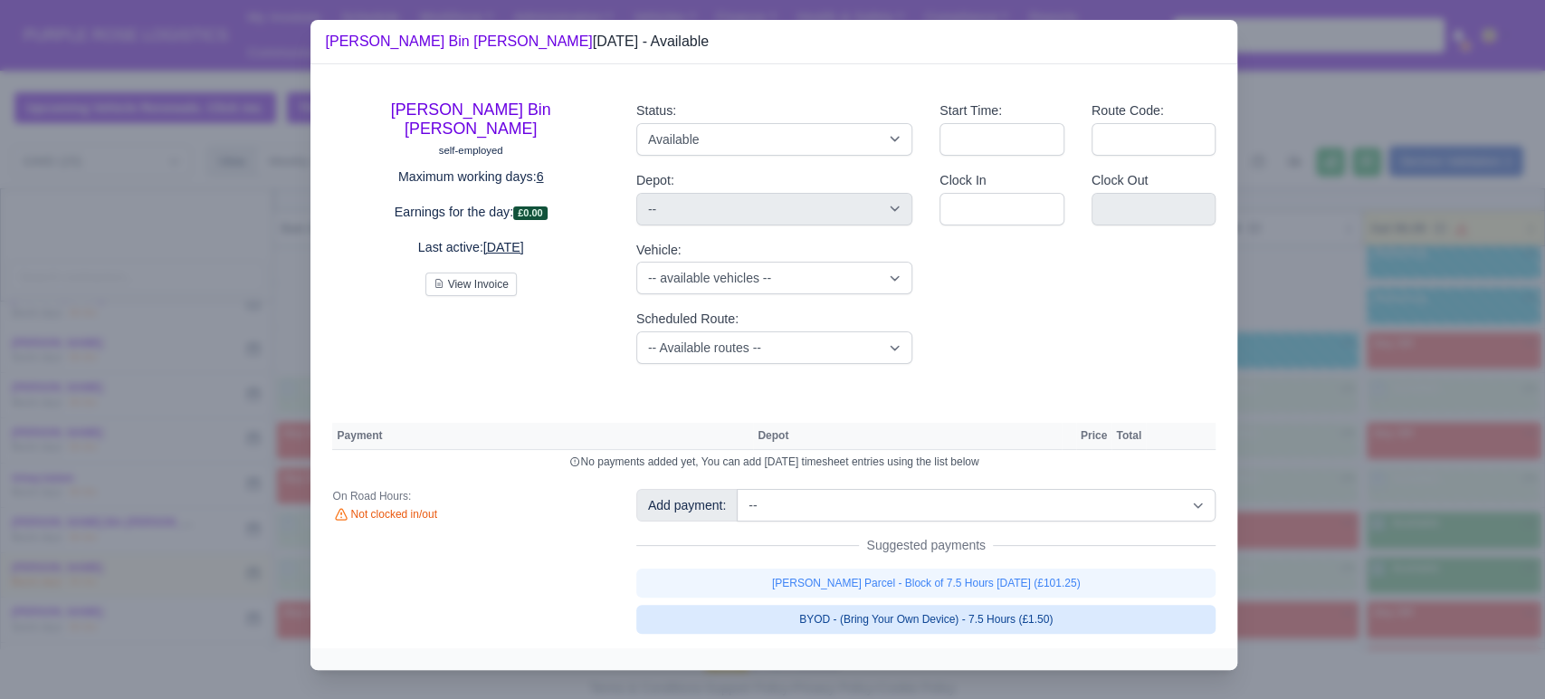
select select "5"
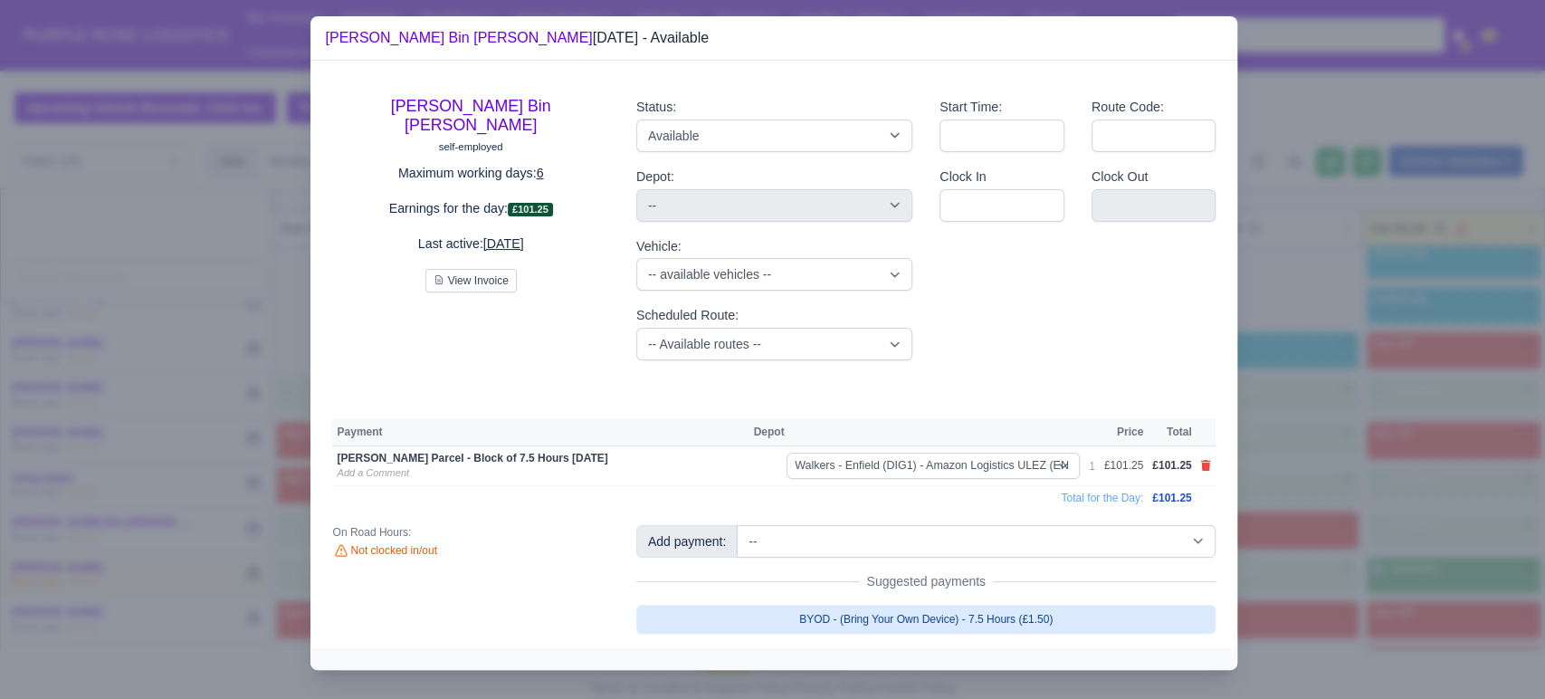
click at [1123, 630] on link "BYOD - (Bring Your Own Device) - 7.5 Hours (£1.50)" at bounding box center [926, 619] width 580 height 29
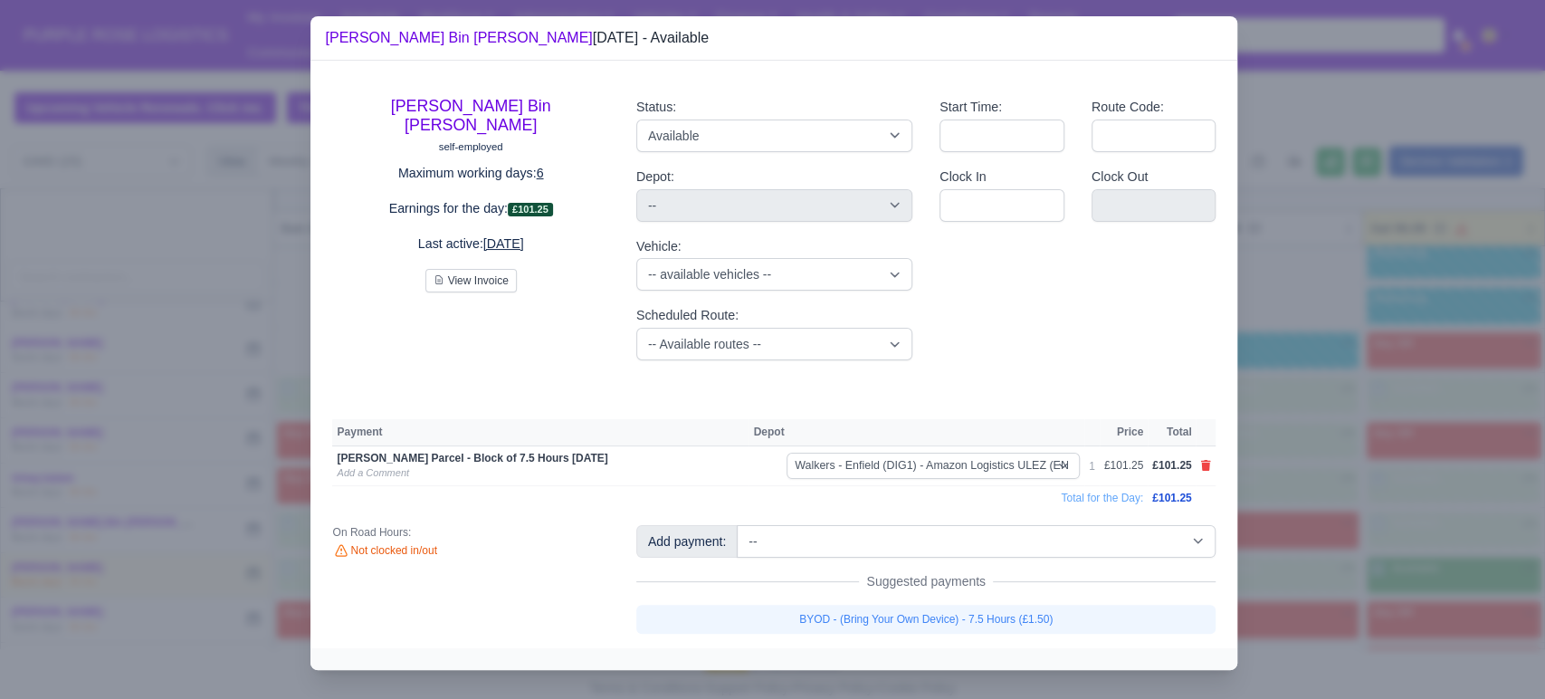
select select "5"
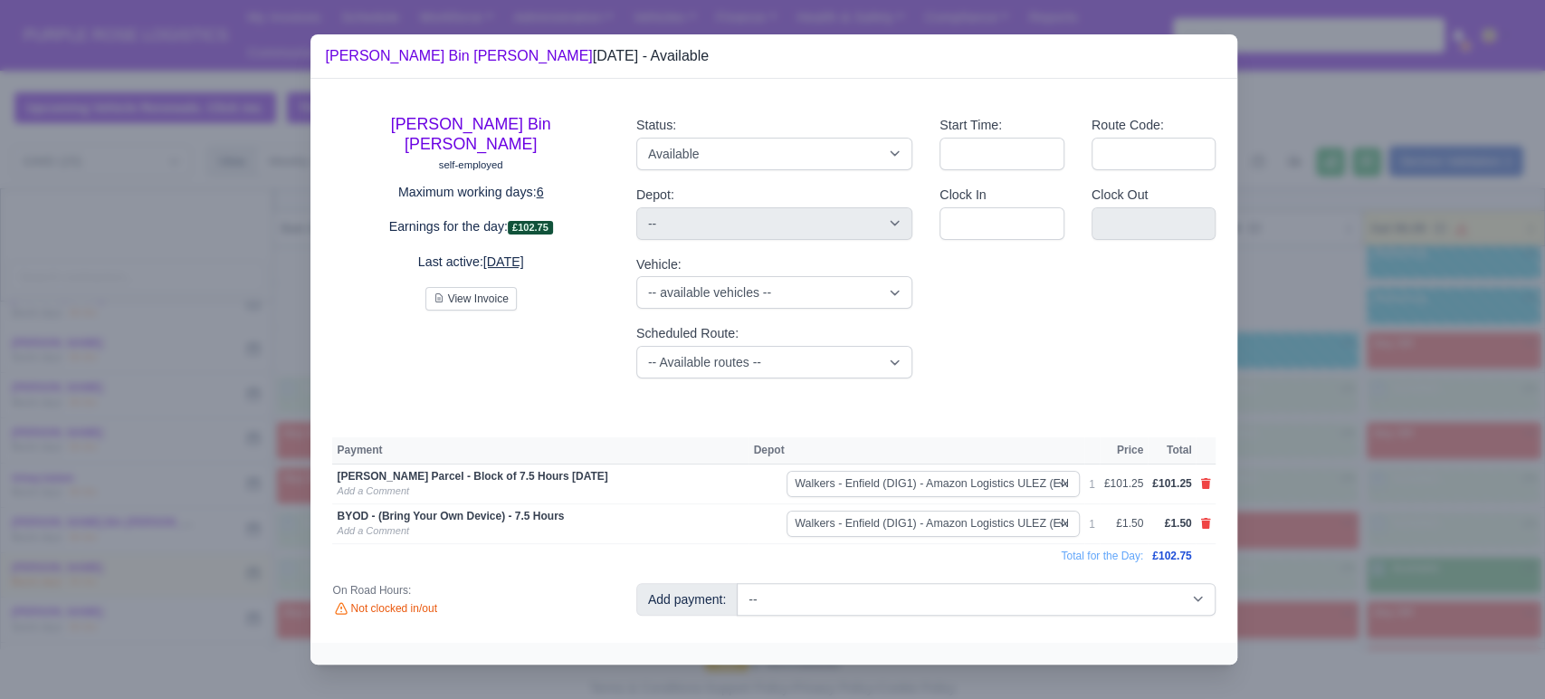
click at [1327, 586] on div at bounding box center [772, 349] width 1545 height 699
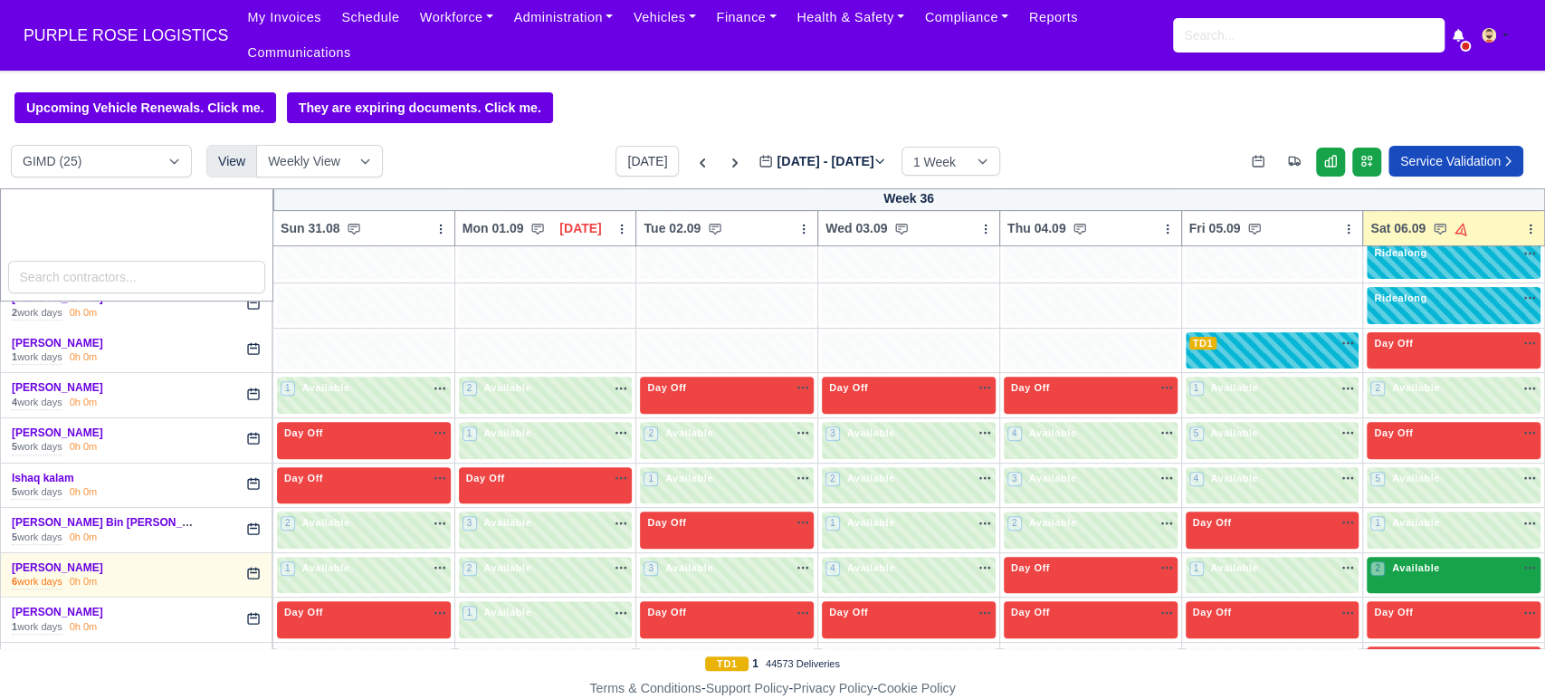
click at [1397, 560] on div "2 Available na" at bounding box center [1454, 569] width 167 height 19
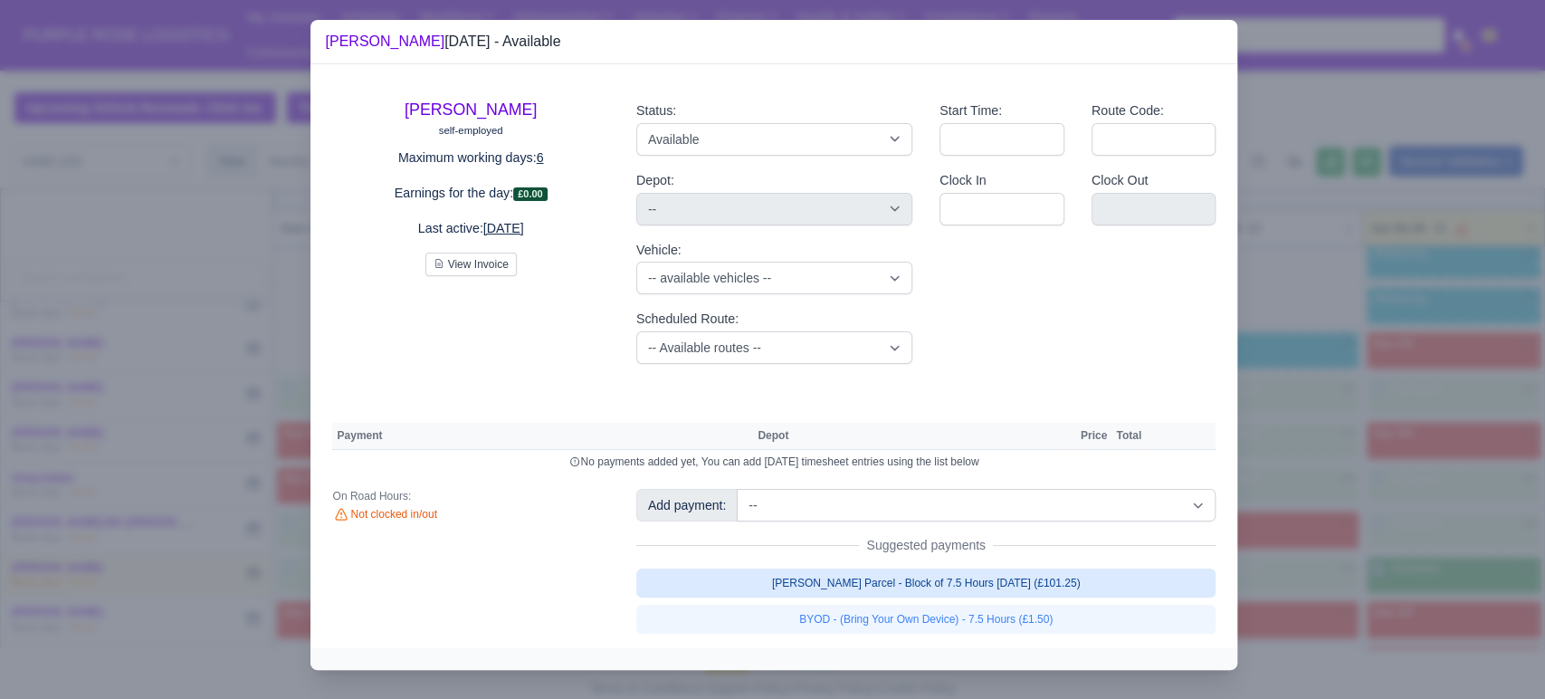
click at [974, 592] on link "[PERSON_NAME] Parcel - Block of 7.5 Hours [DATE] (£101.25)" at bounding box center [926, 583] width 580 height 29
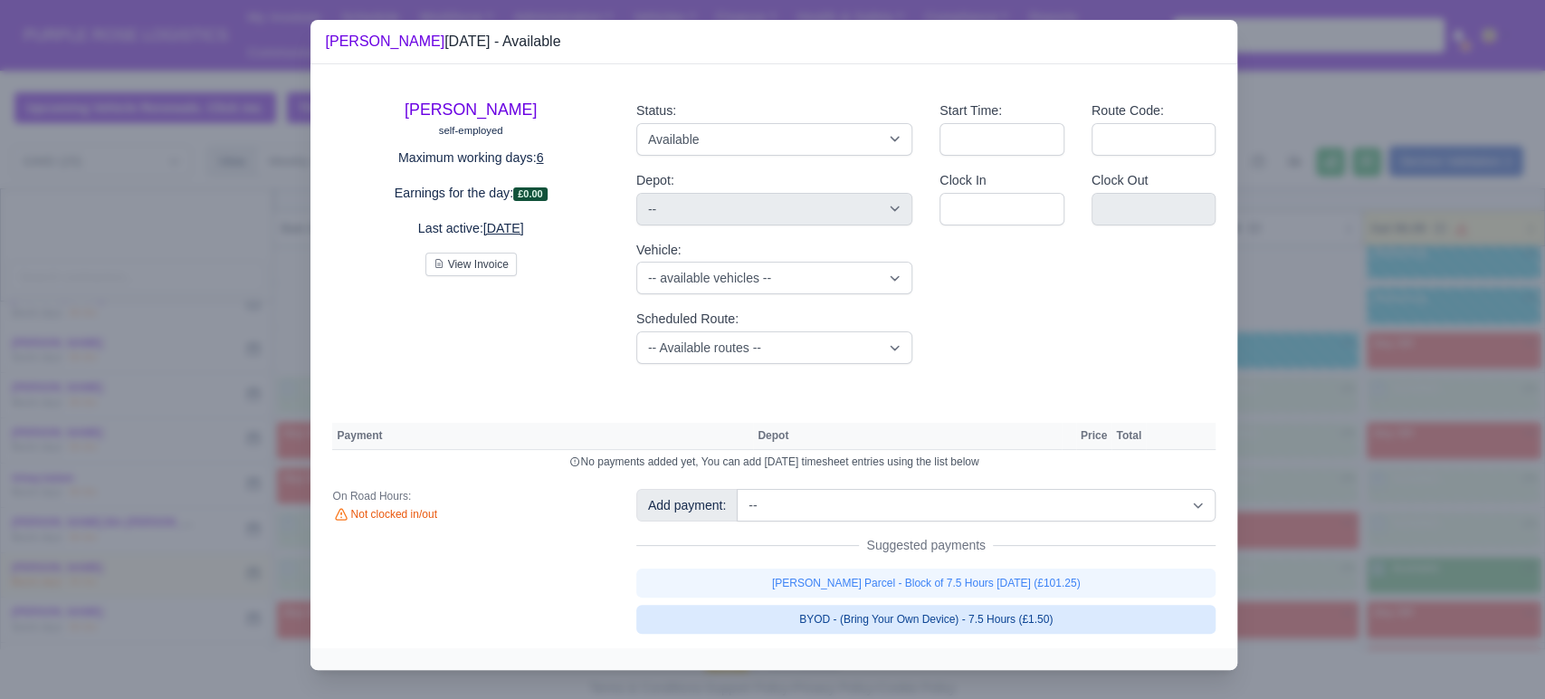
click at [928, 628] on link "BYOD - (Bring Your Own Device) - 7.5 Hours (£1.50)" at bounding box center [926, 619] width 580 height 29
select select "5"
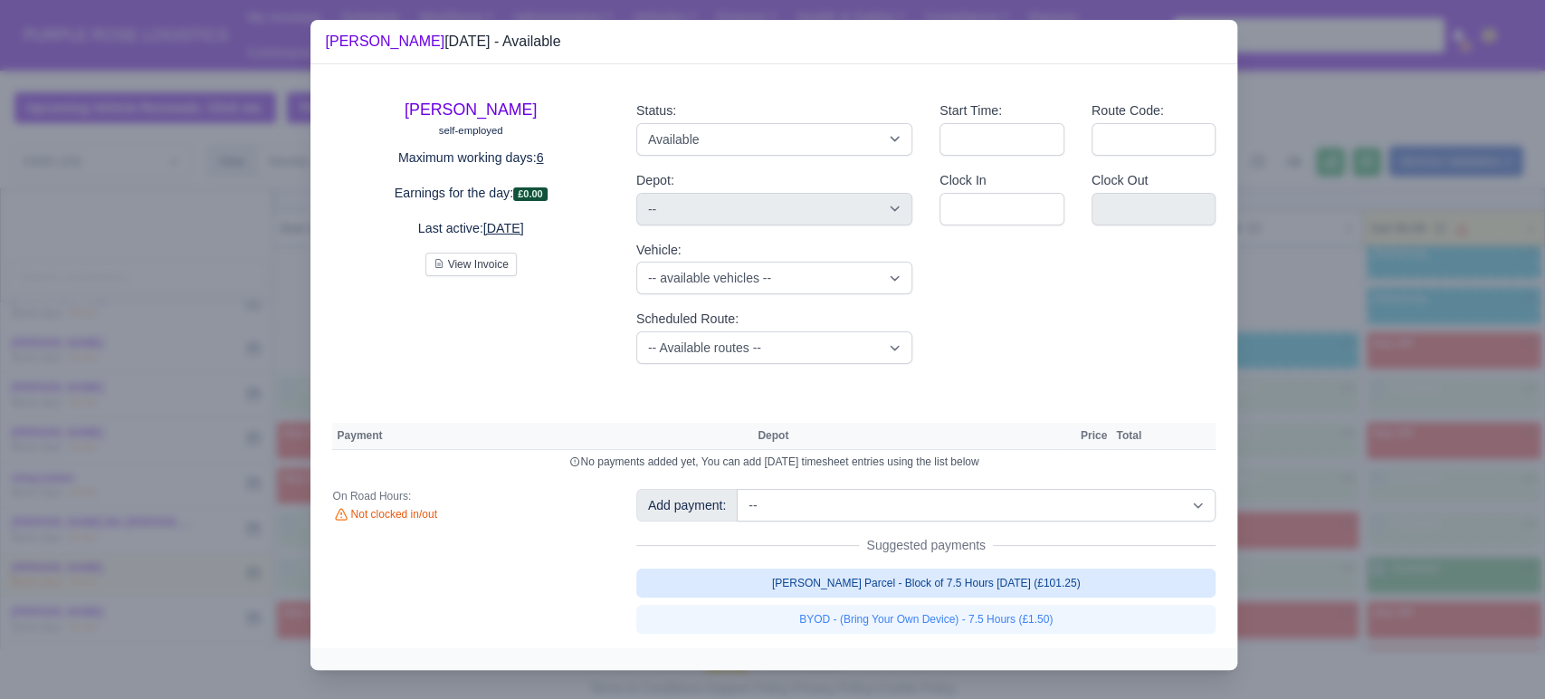
select select "5"
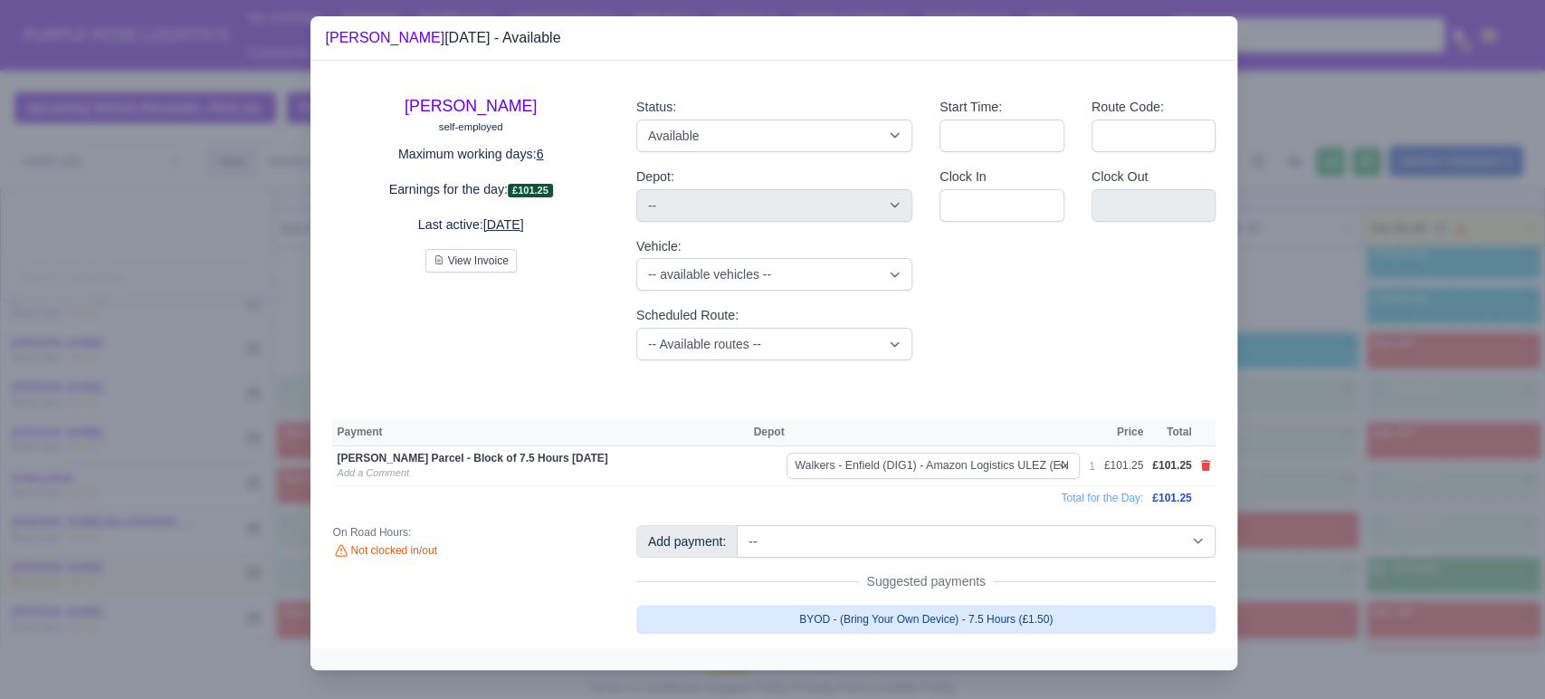
select select "5"
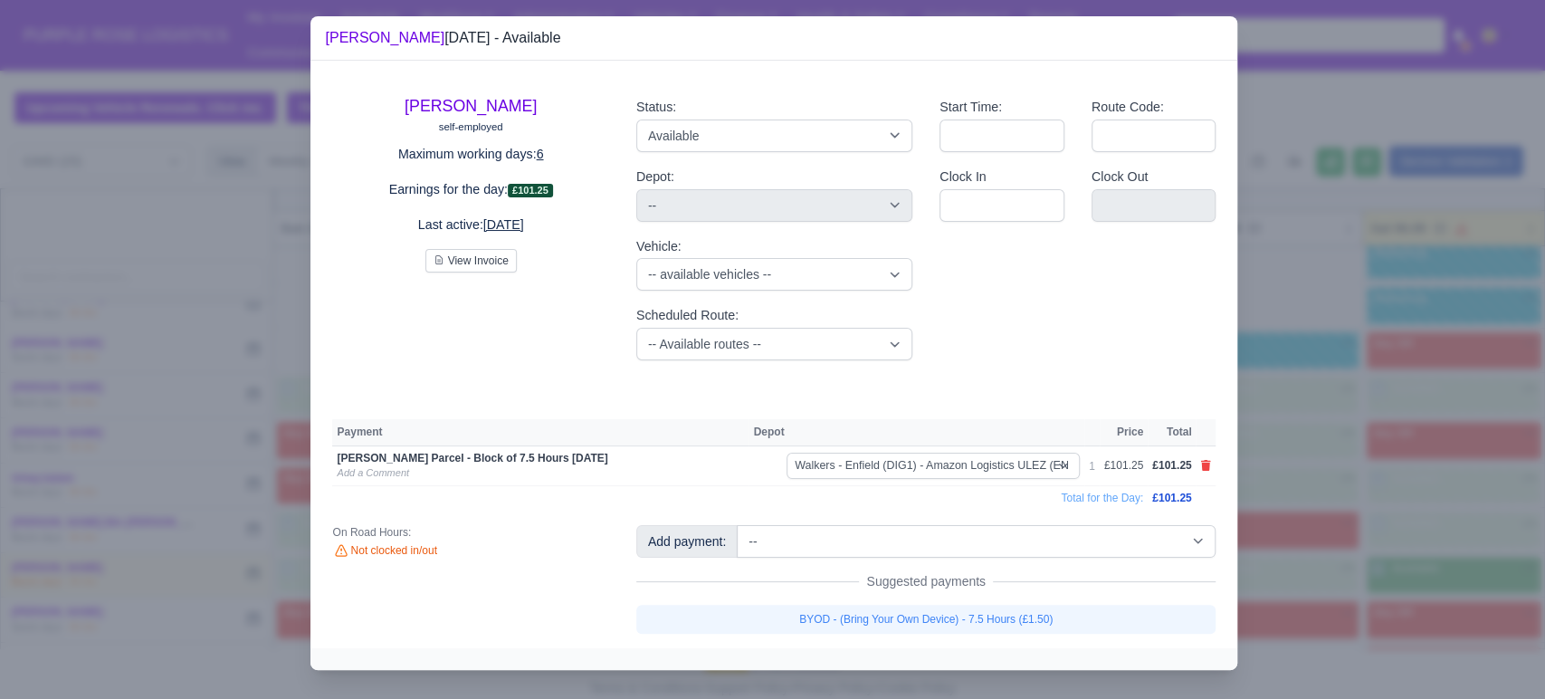
select select "5"
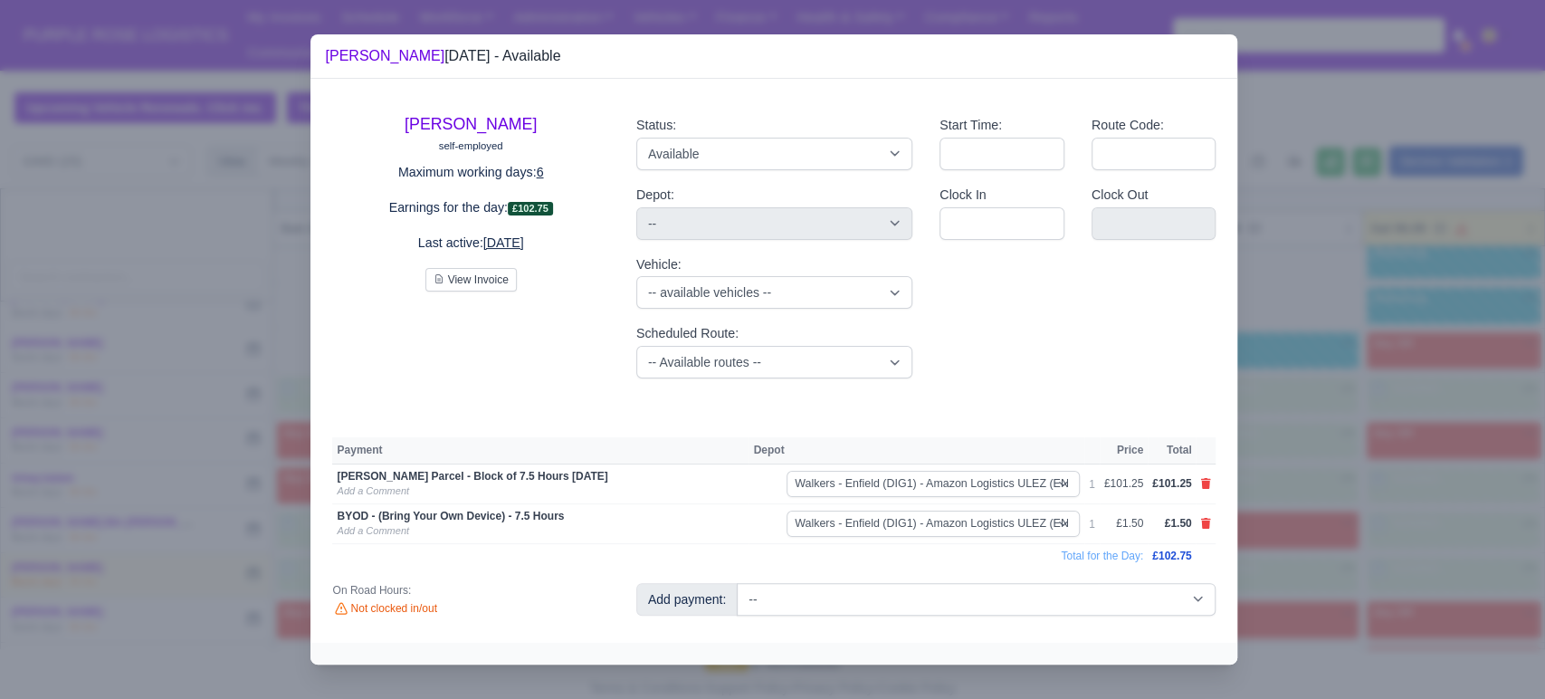
click at [1281, 550] on div at bounding box center [772, 349] width 1545 height 699
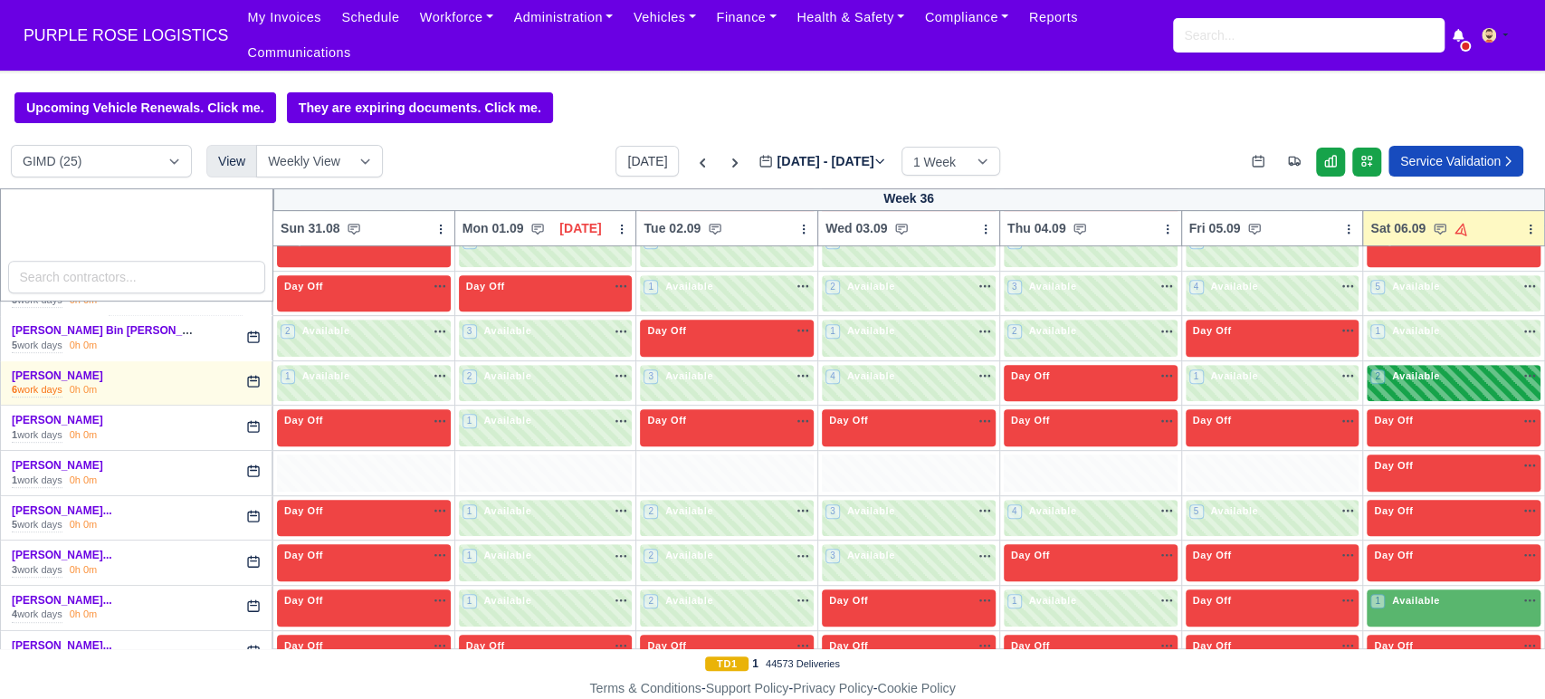
scroll to position [627, 0]
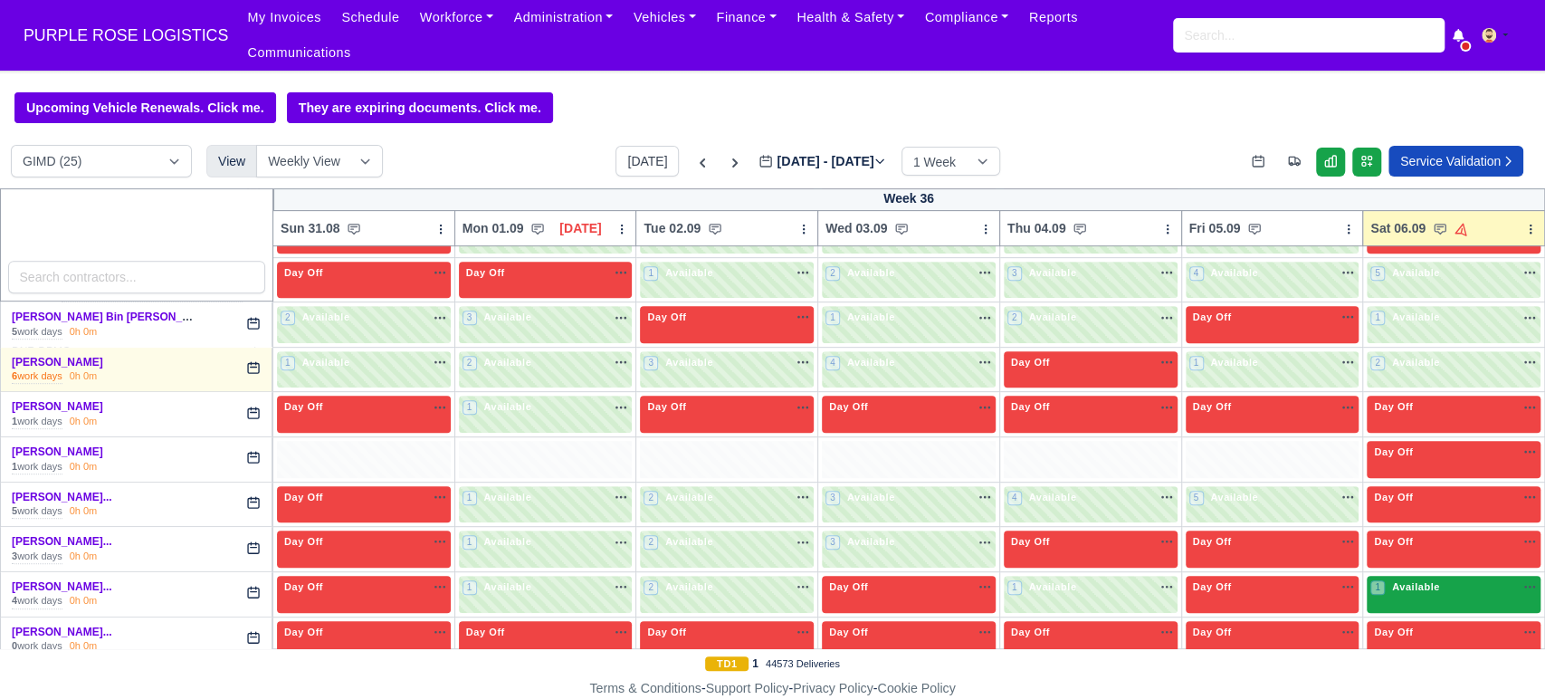
click at [1411, 580] on span "Available" at bounding box center [1416, 586] width 55 height 13
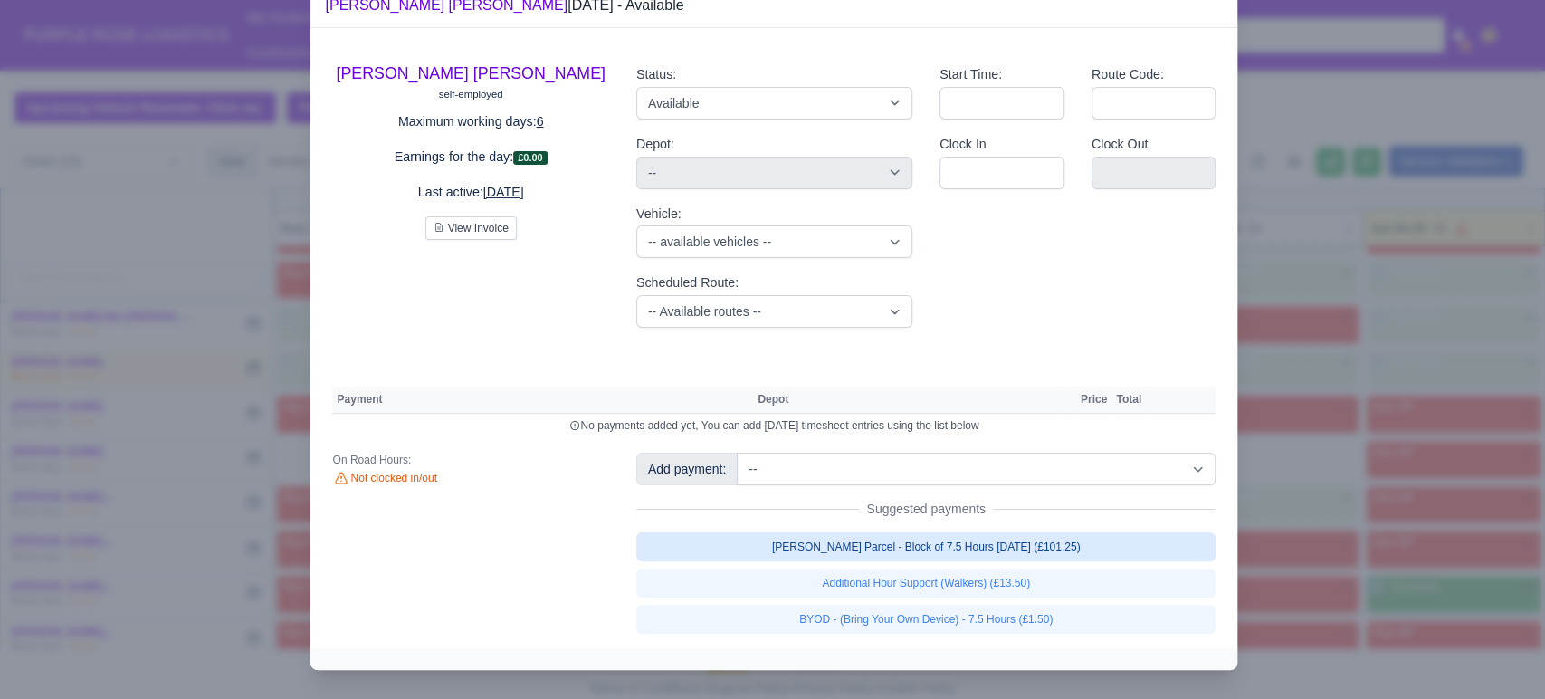
click at [1059, 561] on link "[PERSON_NAME] Parcel - Block of 7.5 Hours [DATE] (£101.25)" at bounding box center [926, 546] width 580 height 29
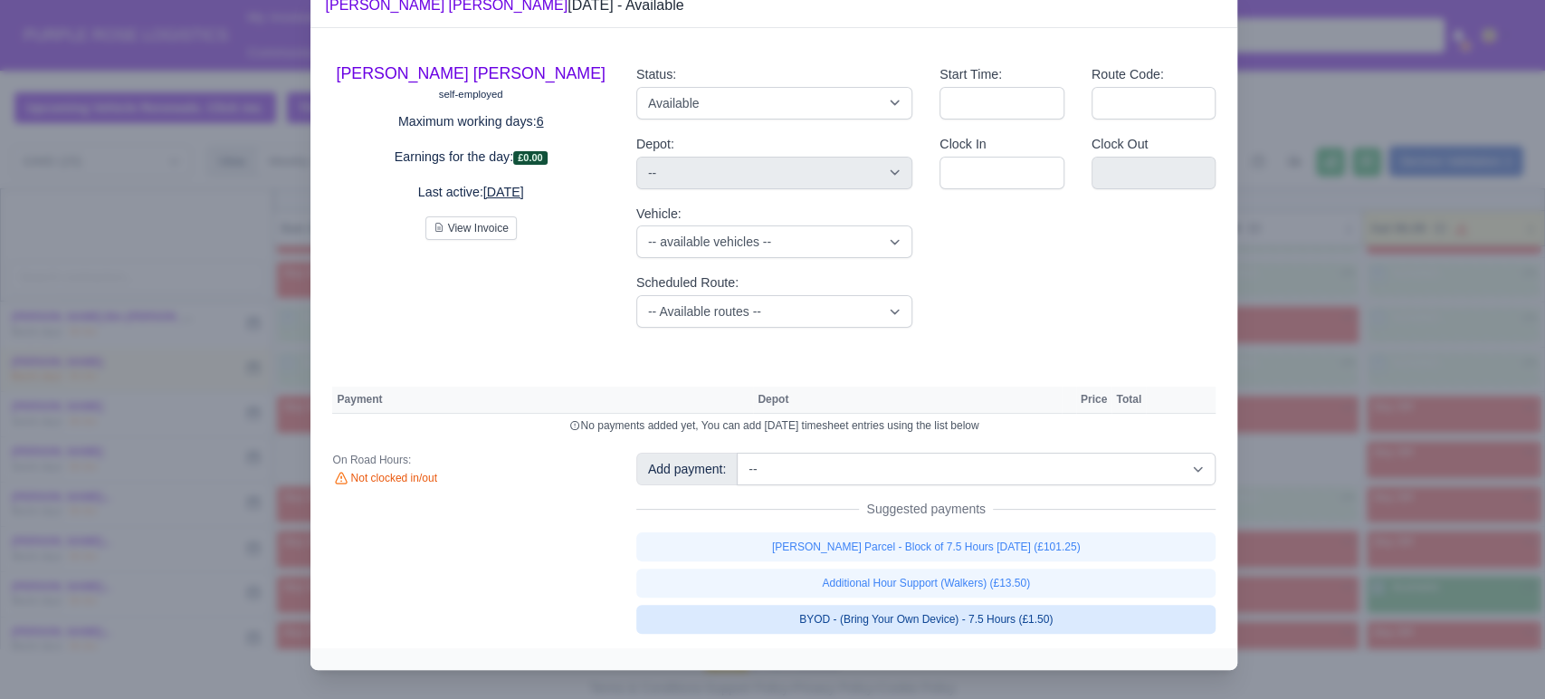
click at [978, 634] on link "BYOD - (Bring Your Own Device) - 7.5 Hours (£1.50)" at bounding box center [926, 619] width 580 height 29
select select "5"
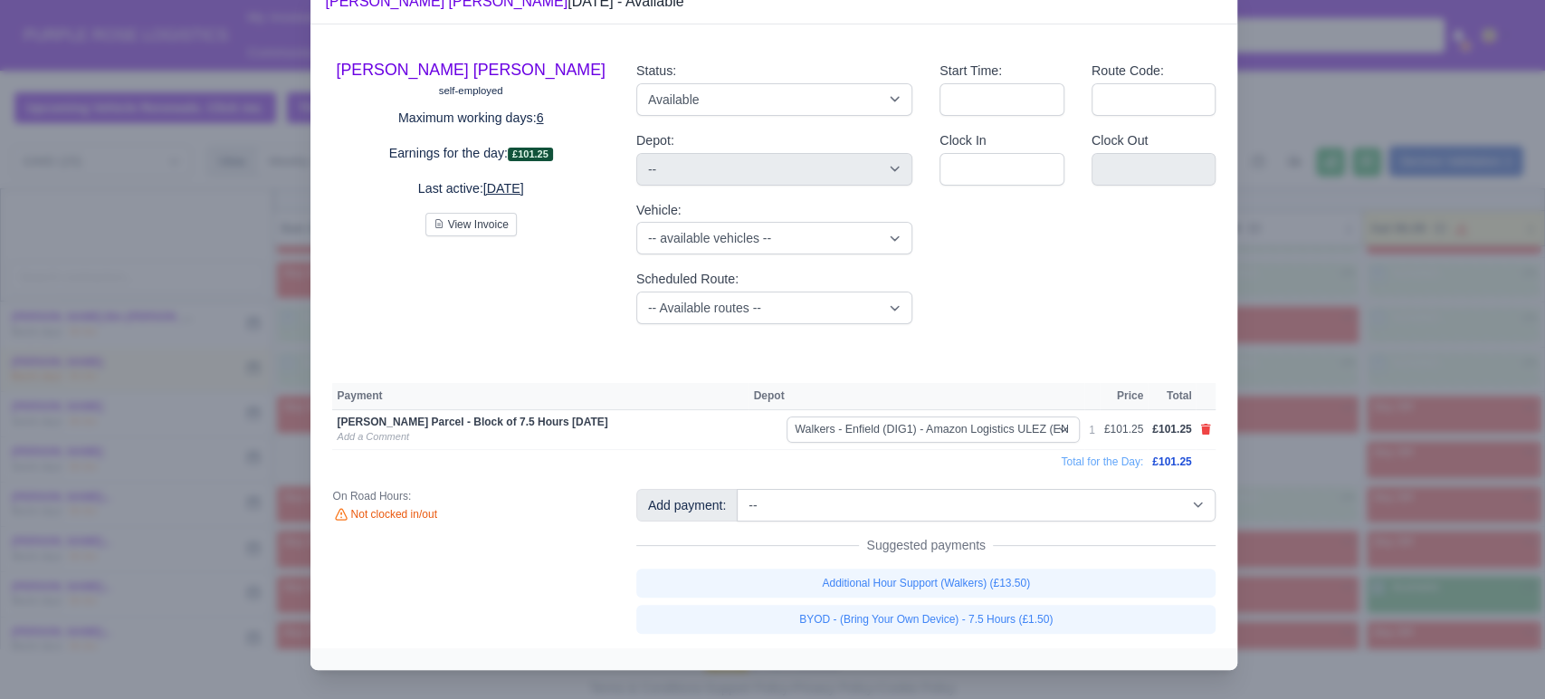
select select "5"
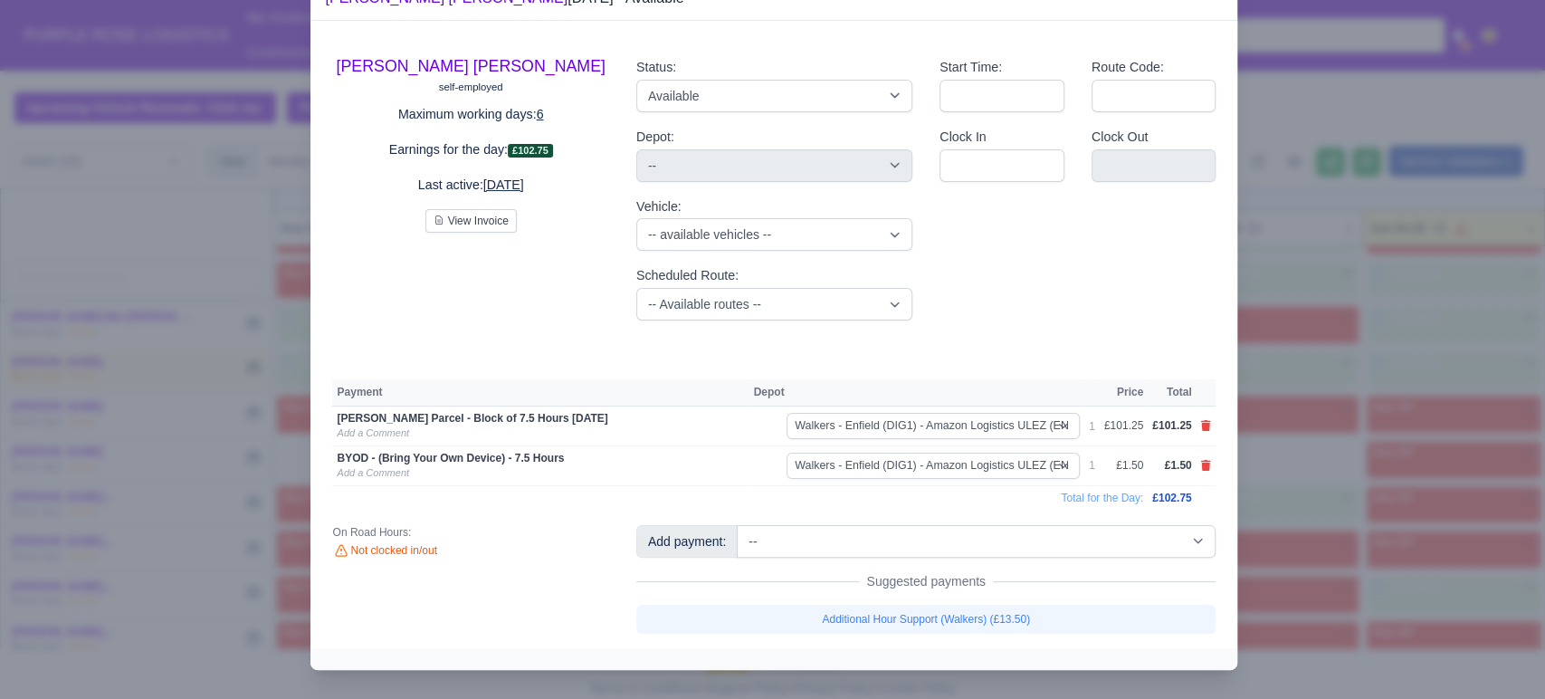
click at [1285, 564] on div at bounding box center [772, 349] width 1545 height 699
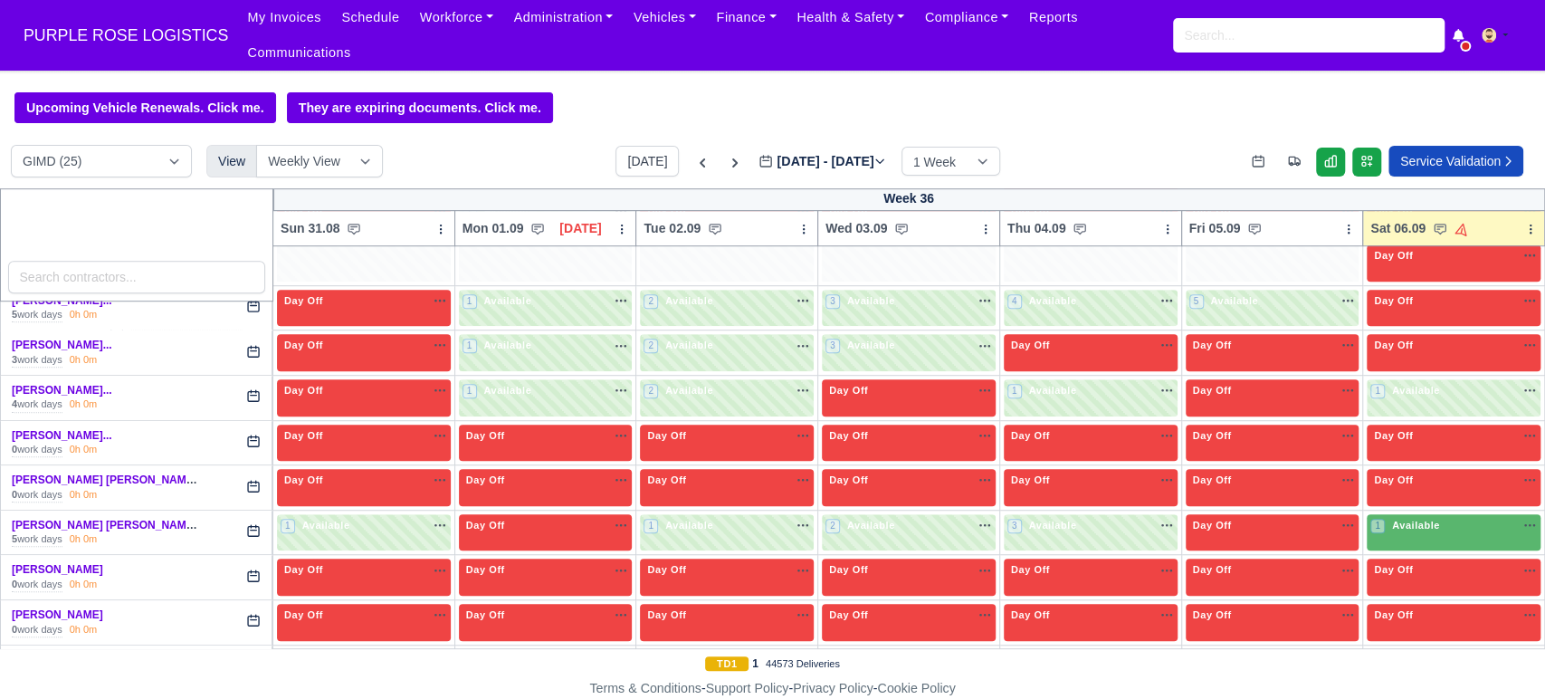
scroll to position [916, 0]
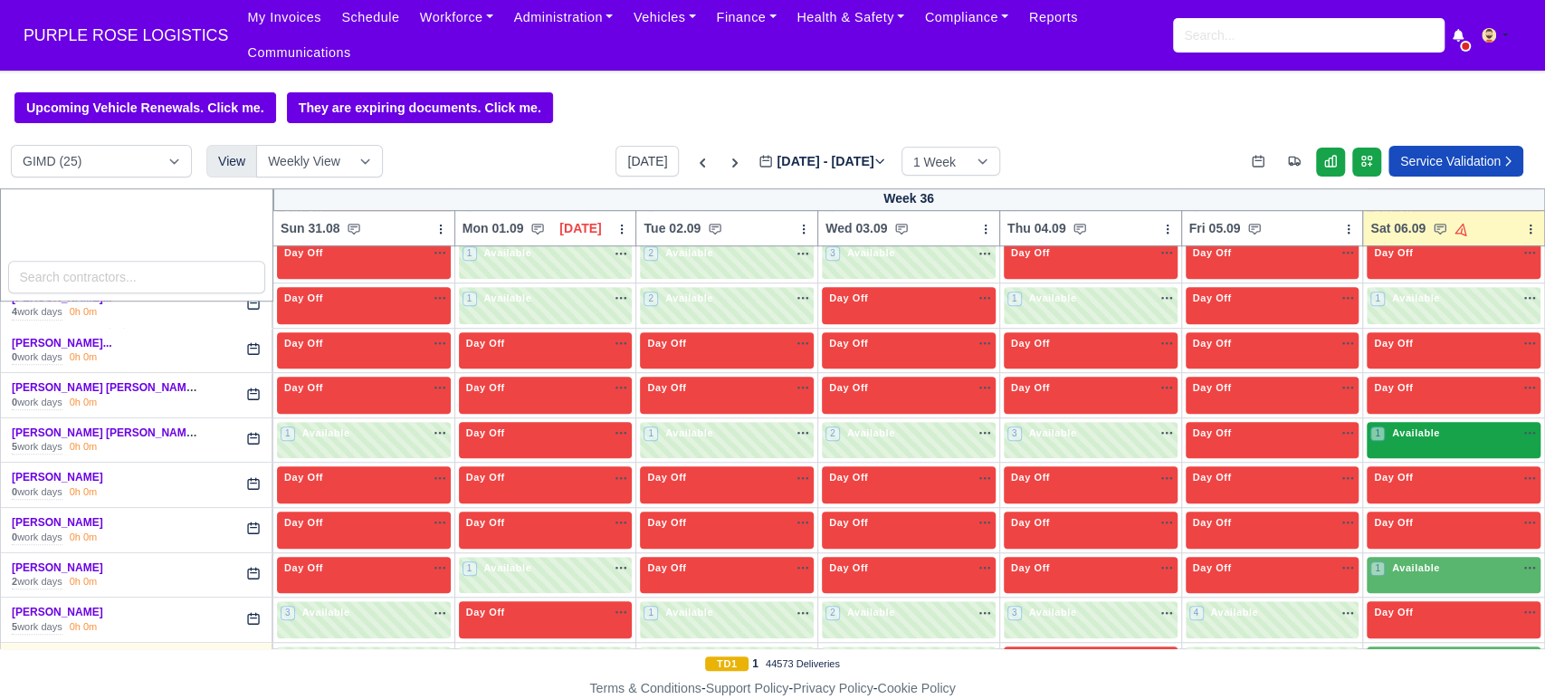
click at [1405, 426] on span "Available" at bounding box center [1416, 432] width 55 height 13
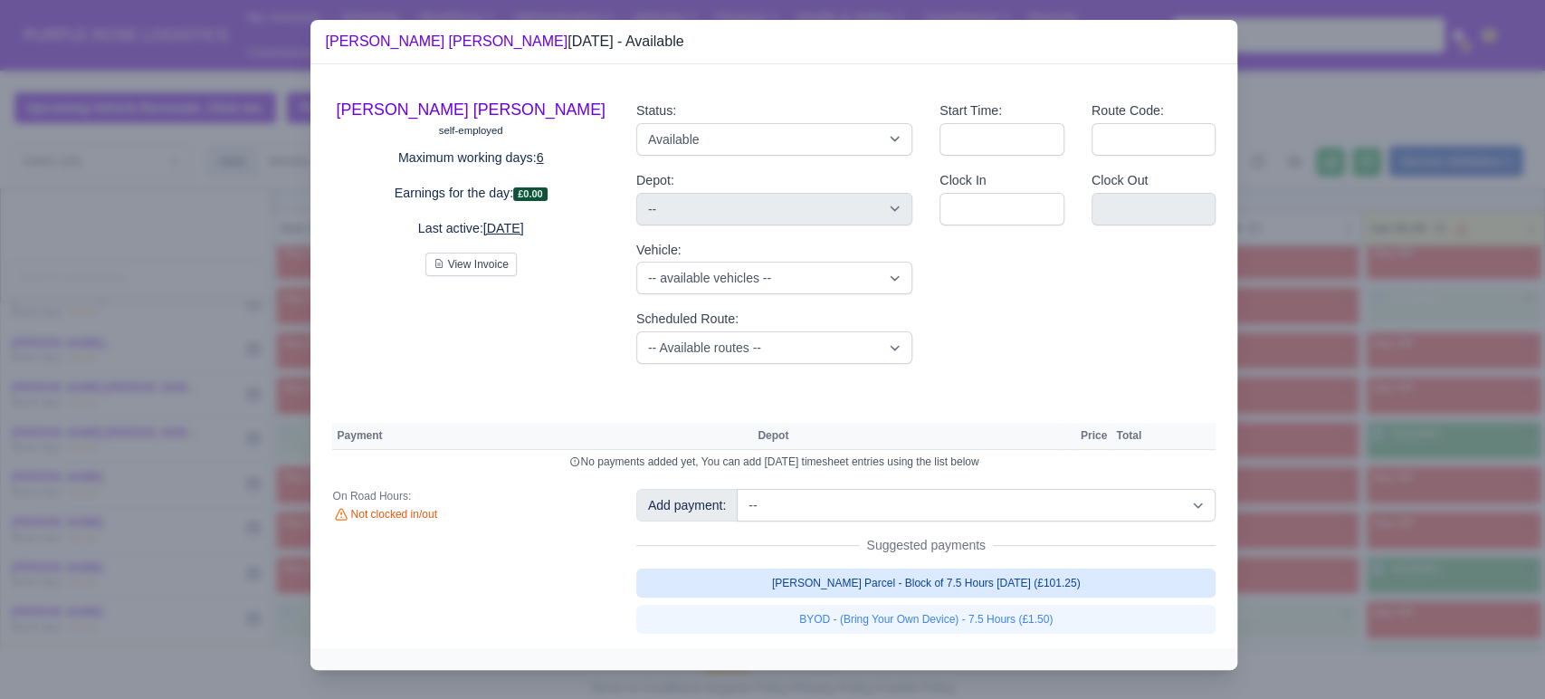
click at [1084, 586] on link "[PERSON_NAME] Parcel - Block of 7.5 Hours [DATE] (£101.25)" at bounding box center [926, 583] width 580 height 29
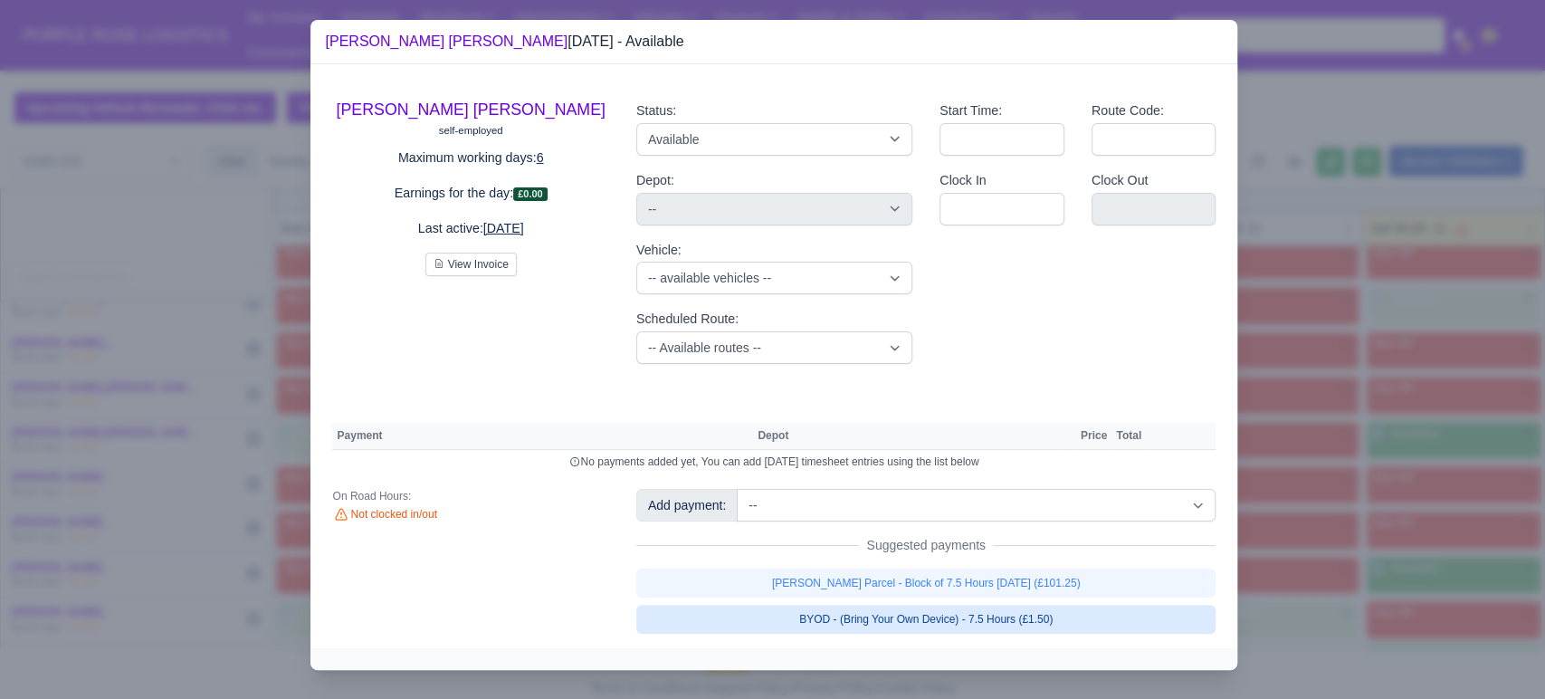
click at [1058, 628] on link "BYOD - (Bring Your Own Device) - 7.5 Hours (£1.50)" at bounding box center [926, 619] width 580 height 29
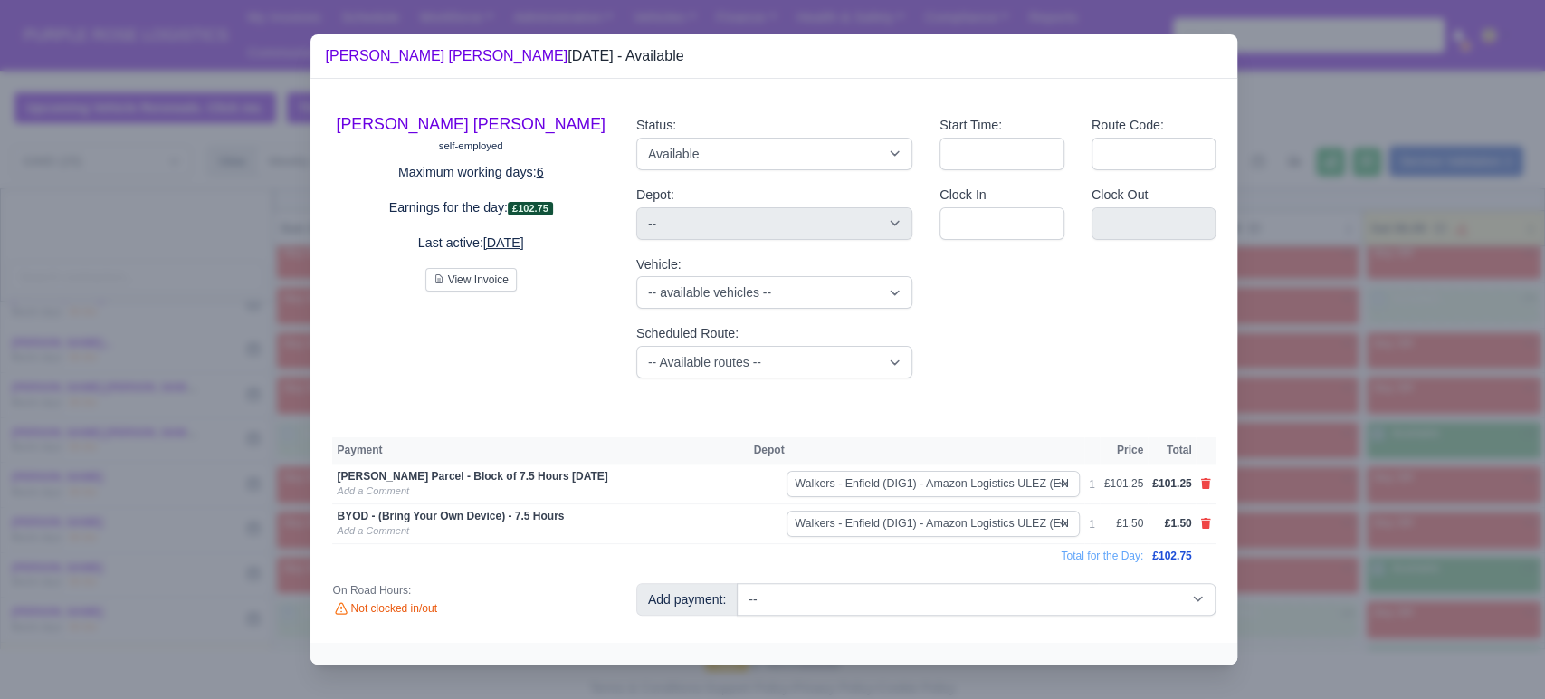
click at [1297, 554] on div at bounding box center [772, 349] width 1545 height 699
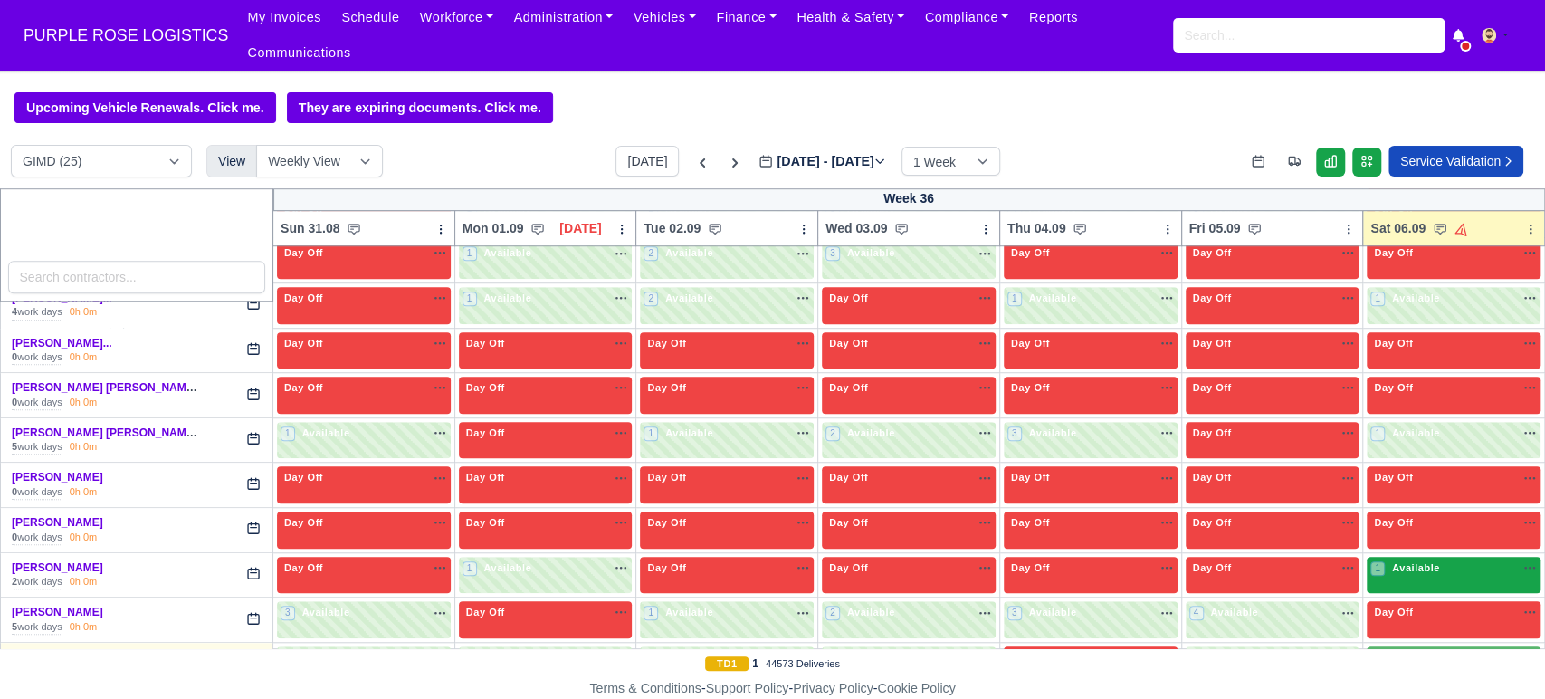
click at [1393, 561] on span "Available" at bounding box center [1416, 567] width 55 height 13
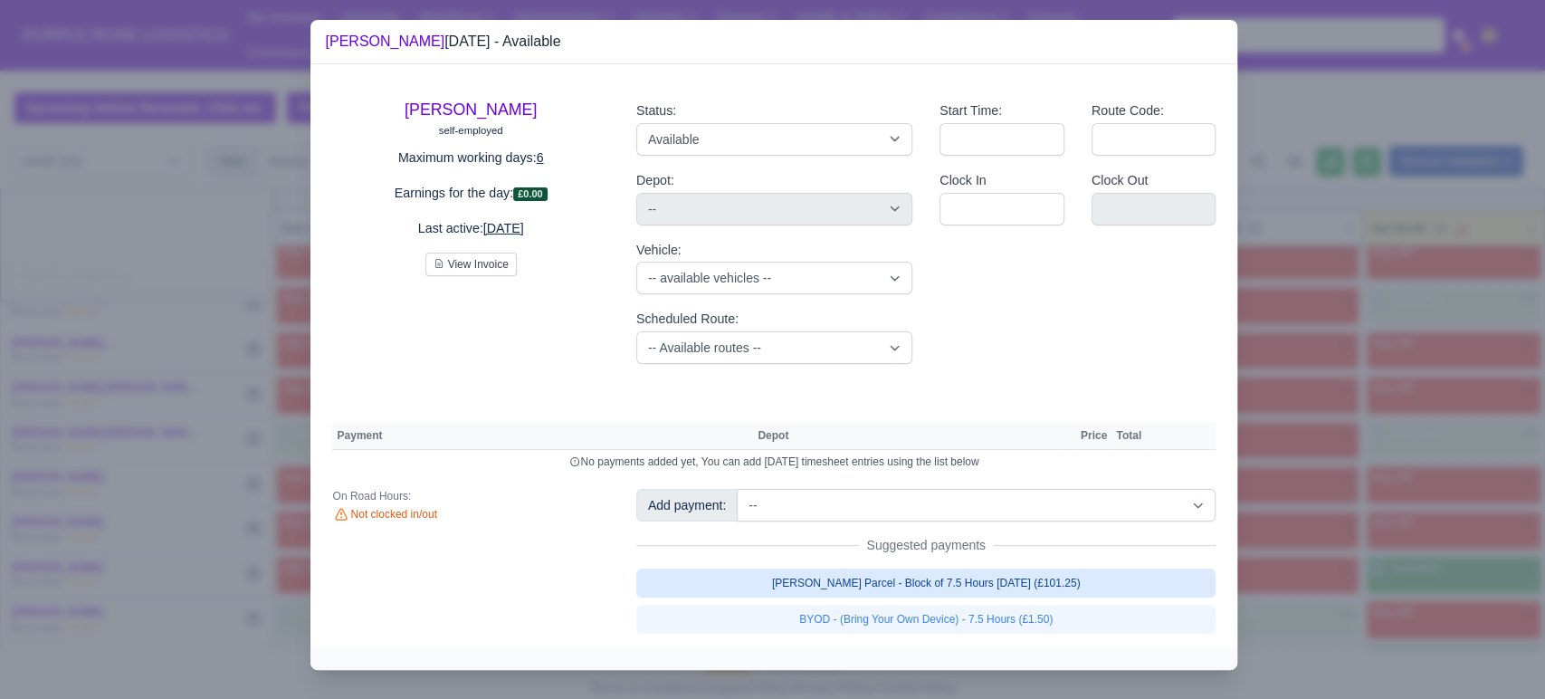
click at [1057, 589] on link "[PERSON_NAME] Parcel - Block of 7.5 Hours [DATE] (£101.25)" at bounding box center [926, 583] width 580 height 29
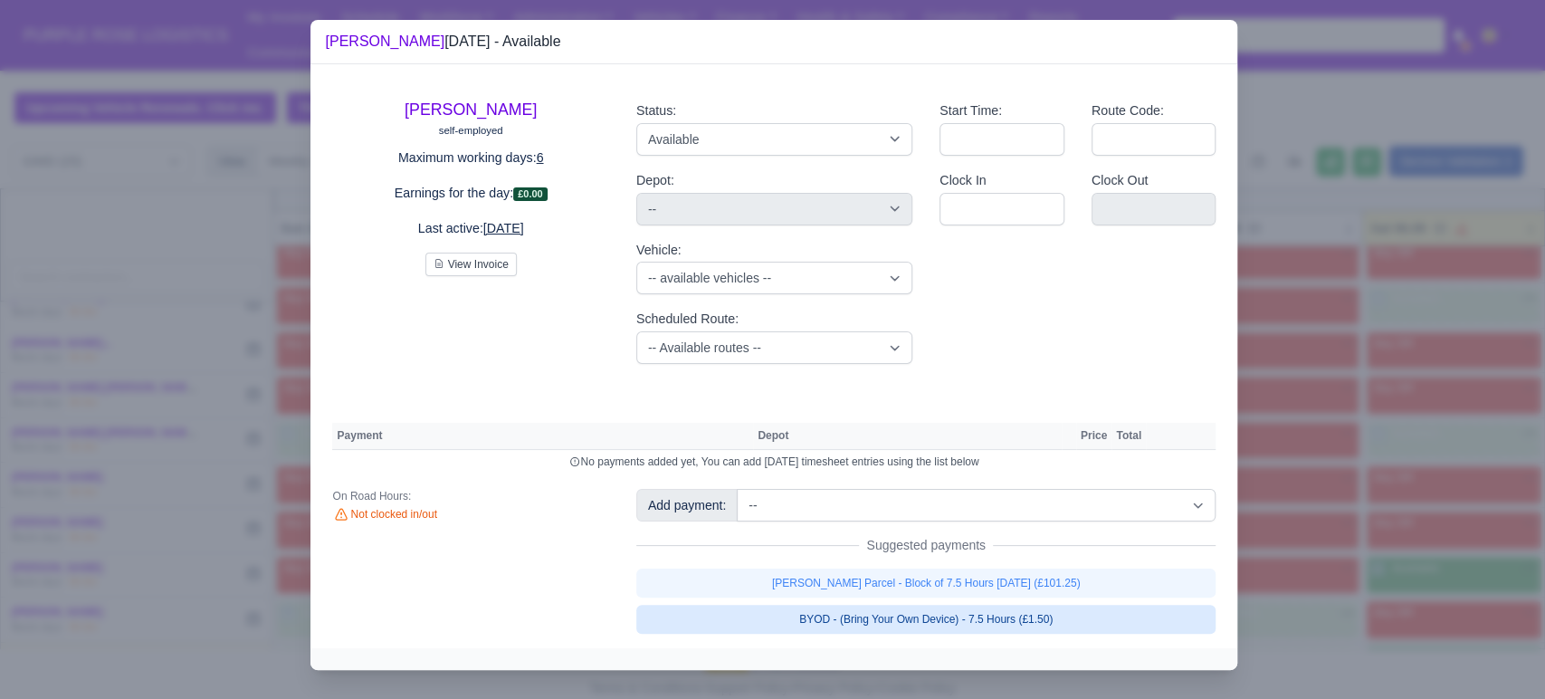
click at [1047, 623] on link "BYOD - (Bring Your Own Device) - 7.5 Hours (£1.50)" at bounding box center [926, 619] width 580 height 29
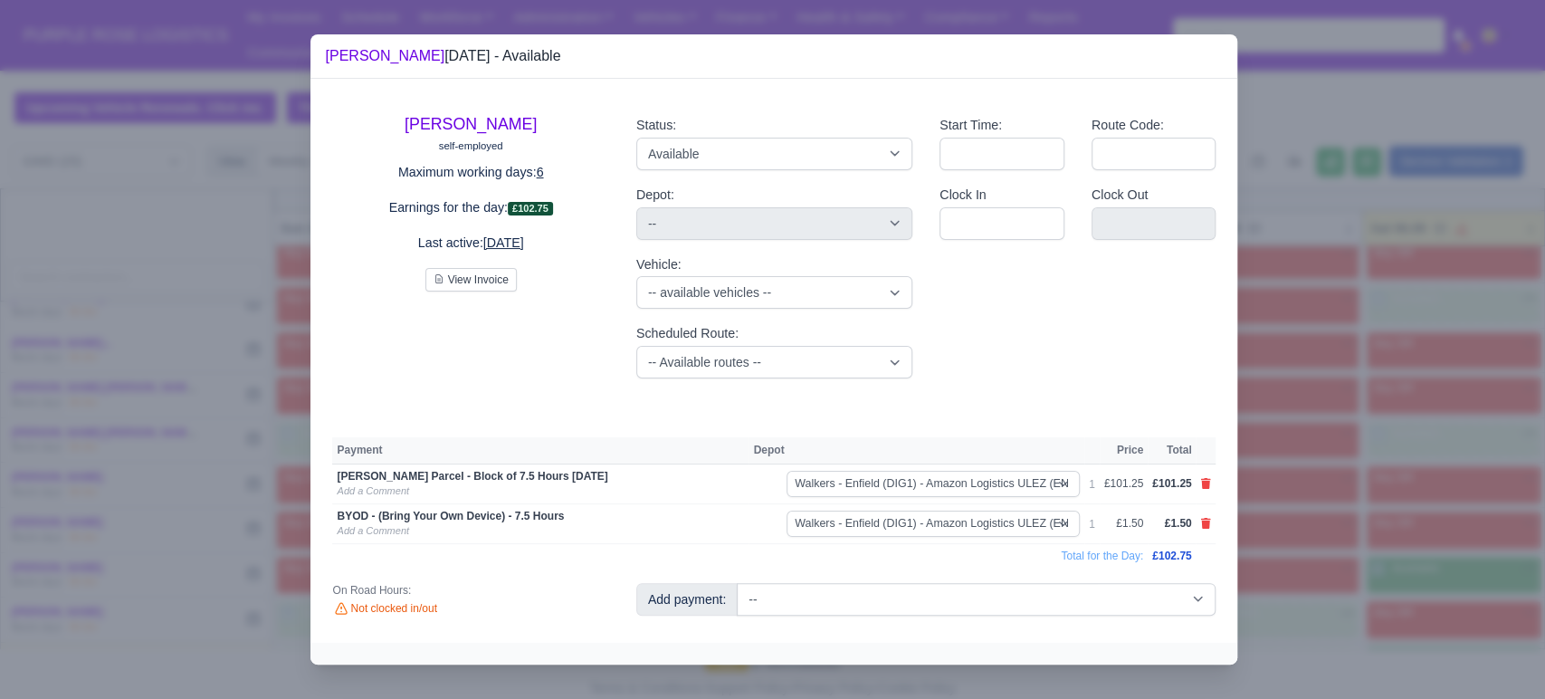
click at [1328, 523] on div at bounding box center [772, 349] width 1545 height 699
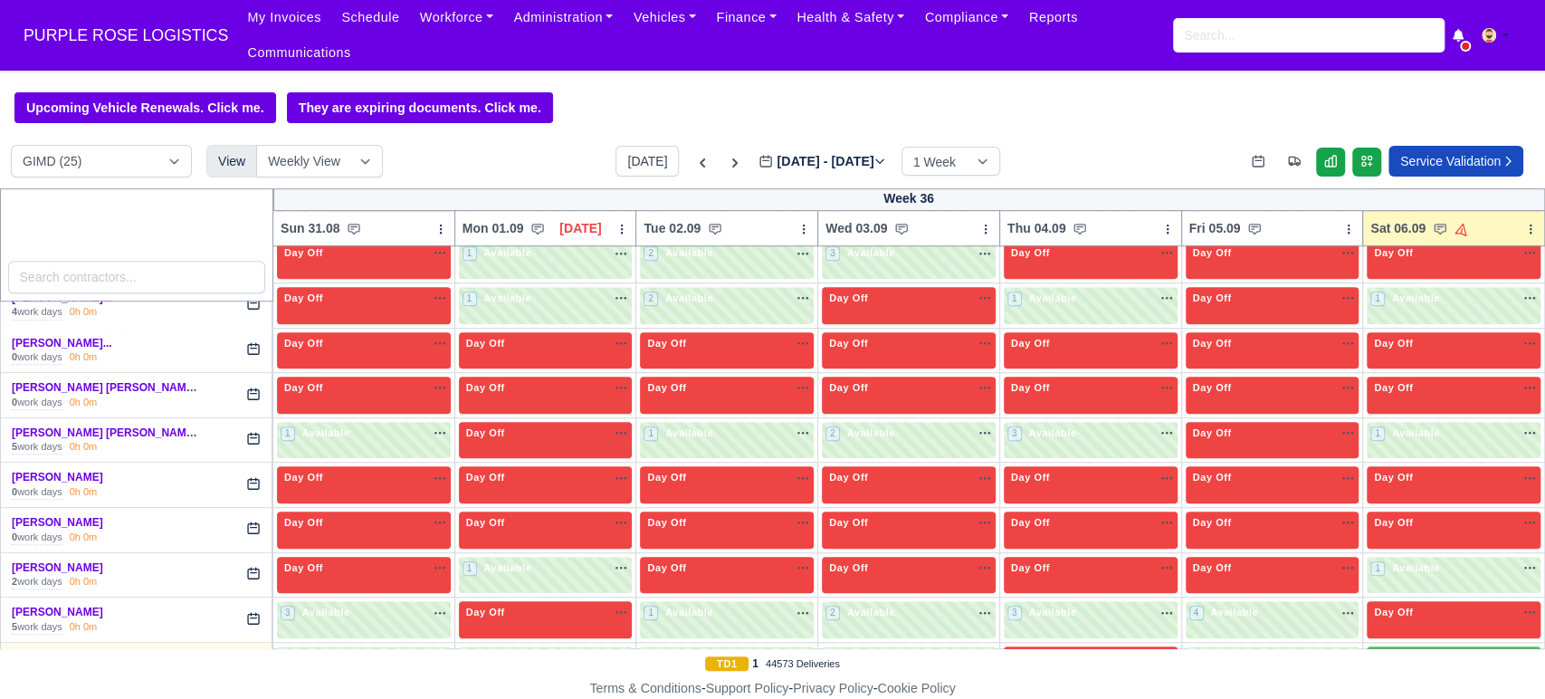
scroll to position [930, 0]
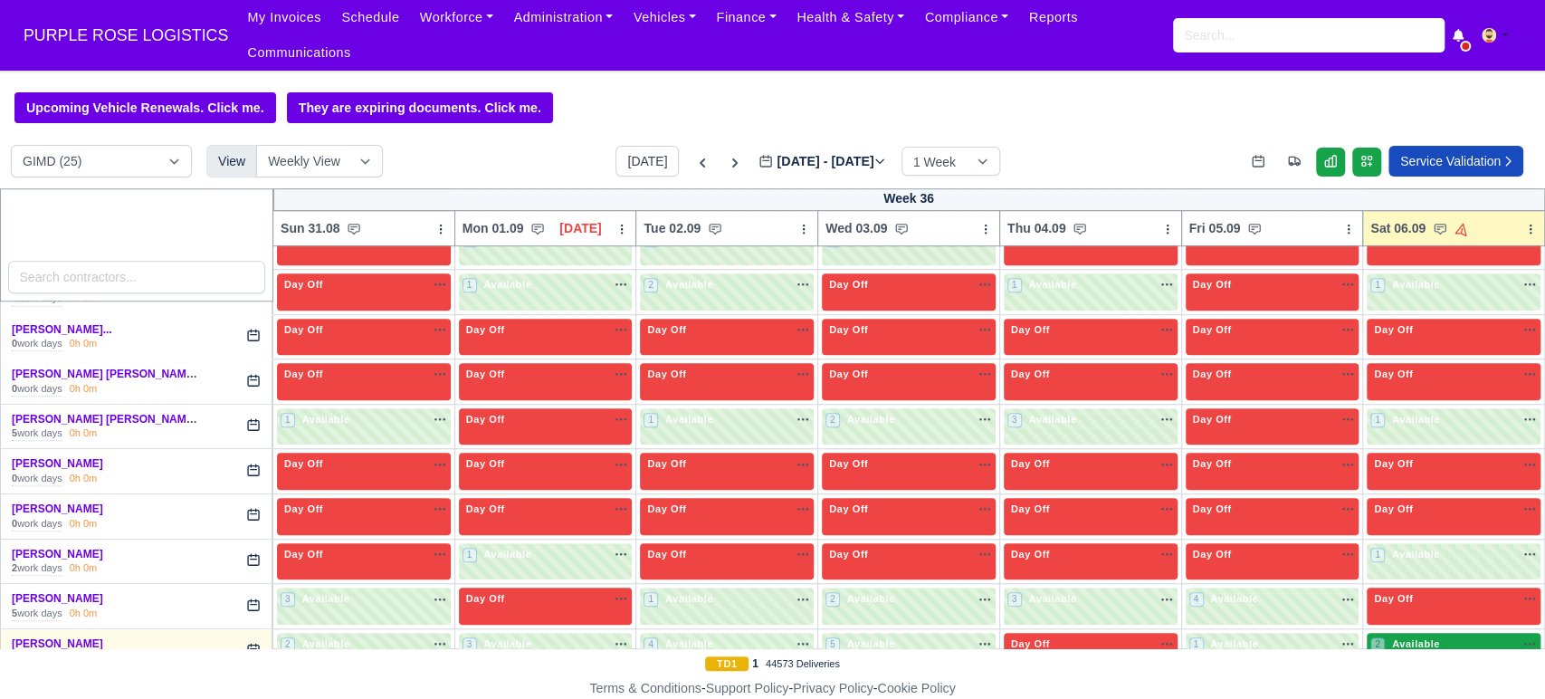
click at [1420, 637] on span "Available" at bounding box center [1416, 643] width 55 height 13
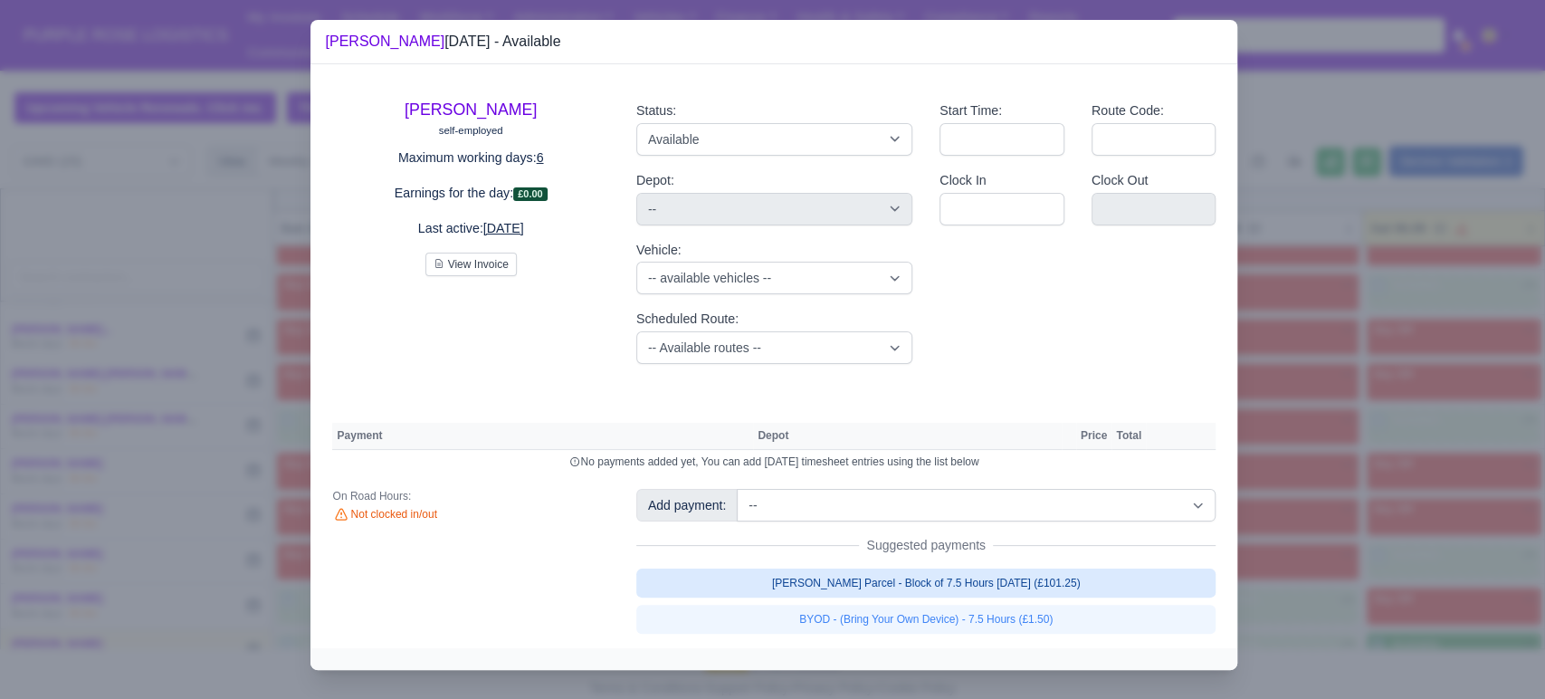
click at [1074, 588] on link "[PERSON_NAME] Parcel - Block of 7.5 Hours [DATE] (£101.25)" at bounding box center [926, 583] width 580 height 29
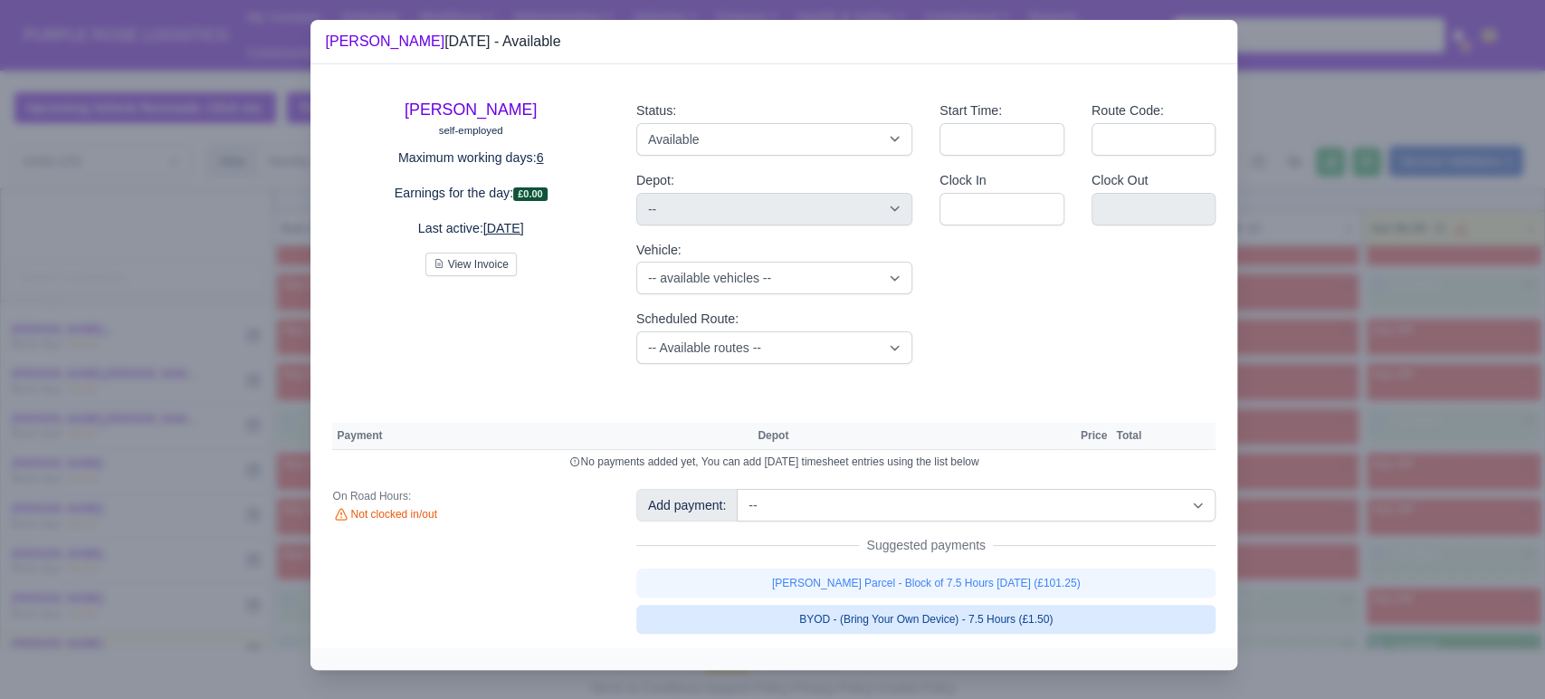
click at [1011, 634] on link "BYOD - (Bring Your Own Device) - 7.5 Hours (£1.50)" at bounding box center [926, 619] width 580 height 29
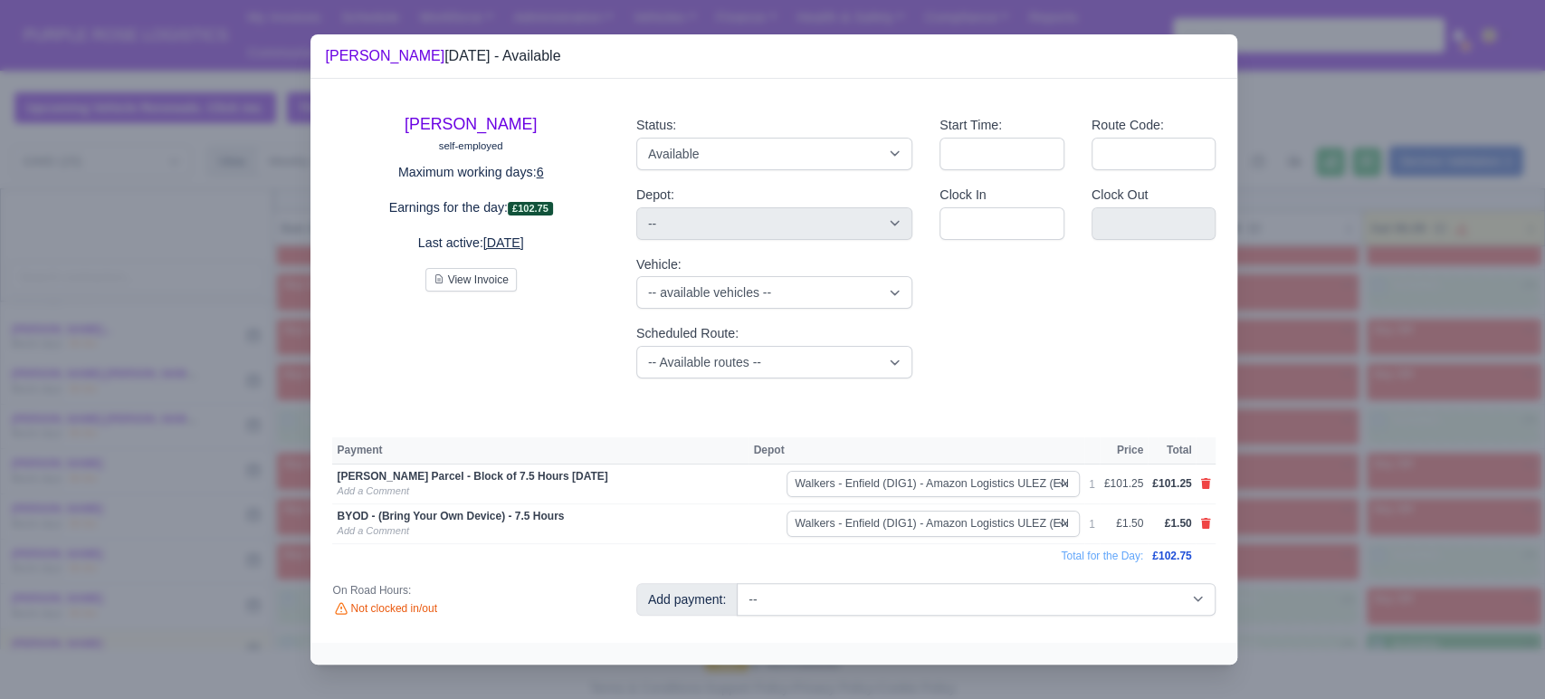
click at [1074, 632] on div "[PERSON_NAME] self-employed Maximum working days: 6 Earnings for the day: £102.…" at bounding box center [774, 361] width 927 height 564
click at [1287, 560] on div at bounding box center [772, 349] width 1545 height 699
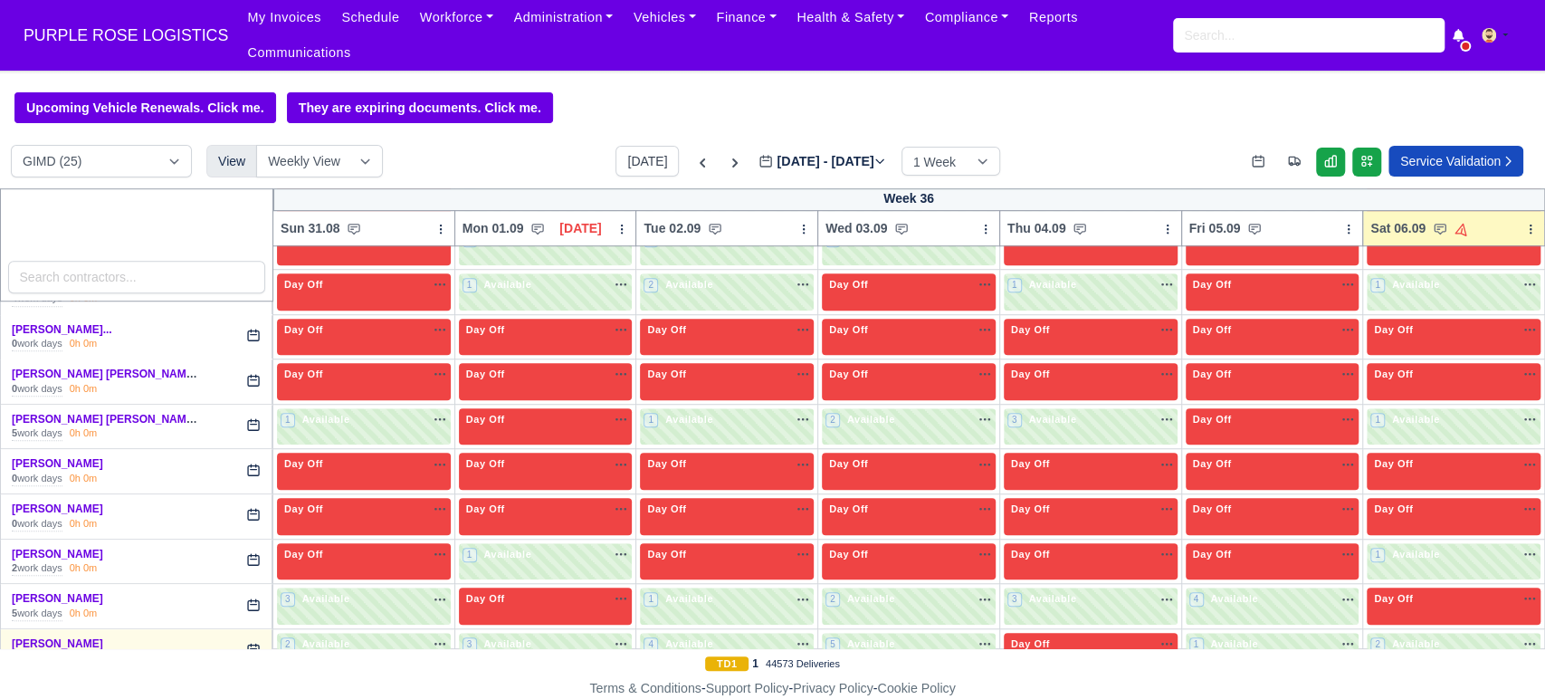
scroll to position [0, 0]
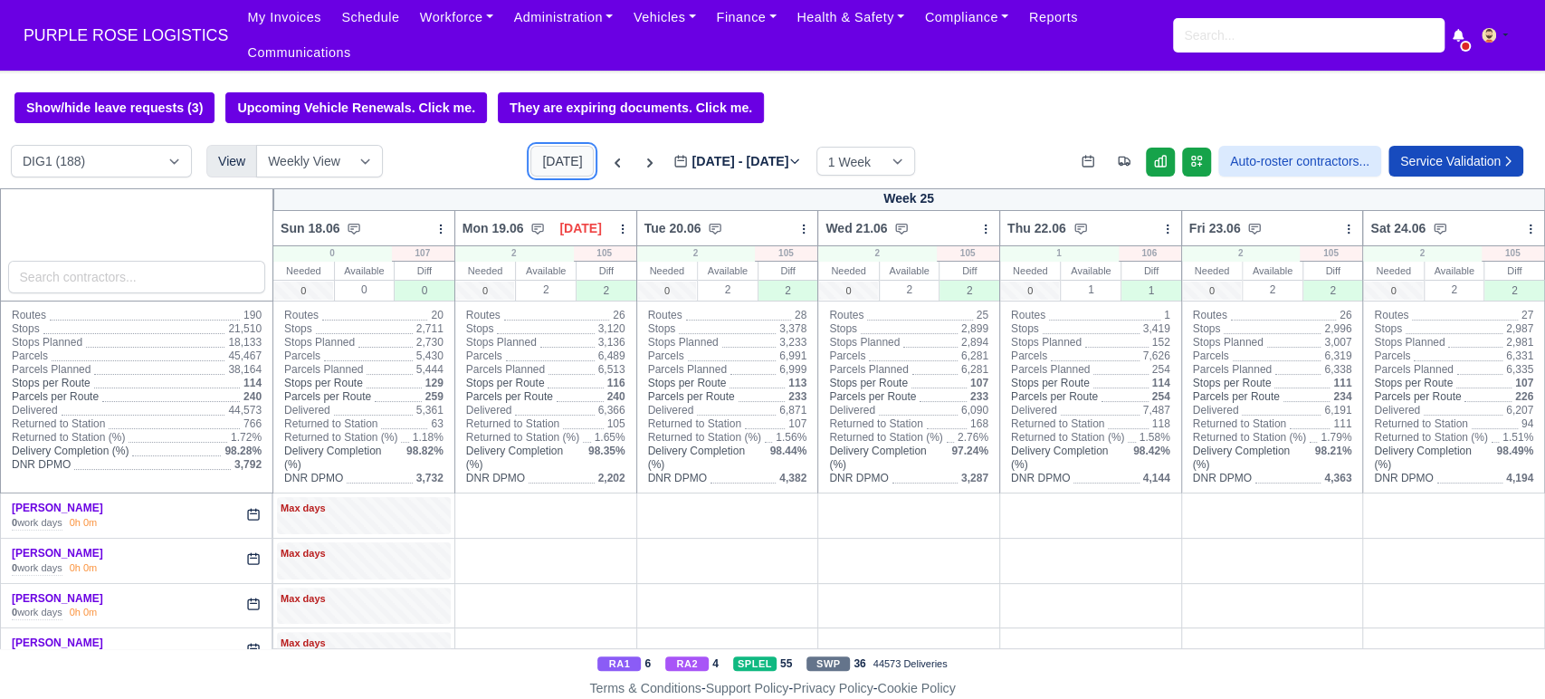
click at [547, 146] on button "[DATE]" at bounding box center [562, 161] width 63 height 31
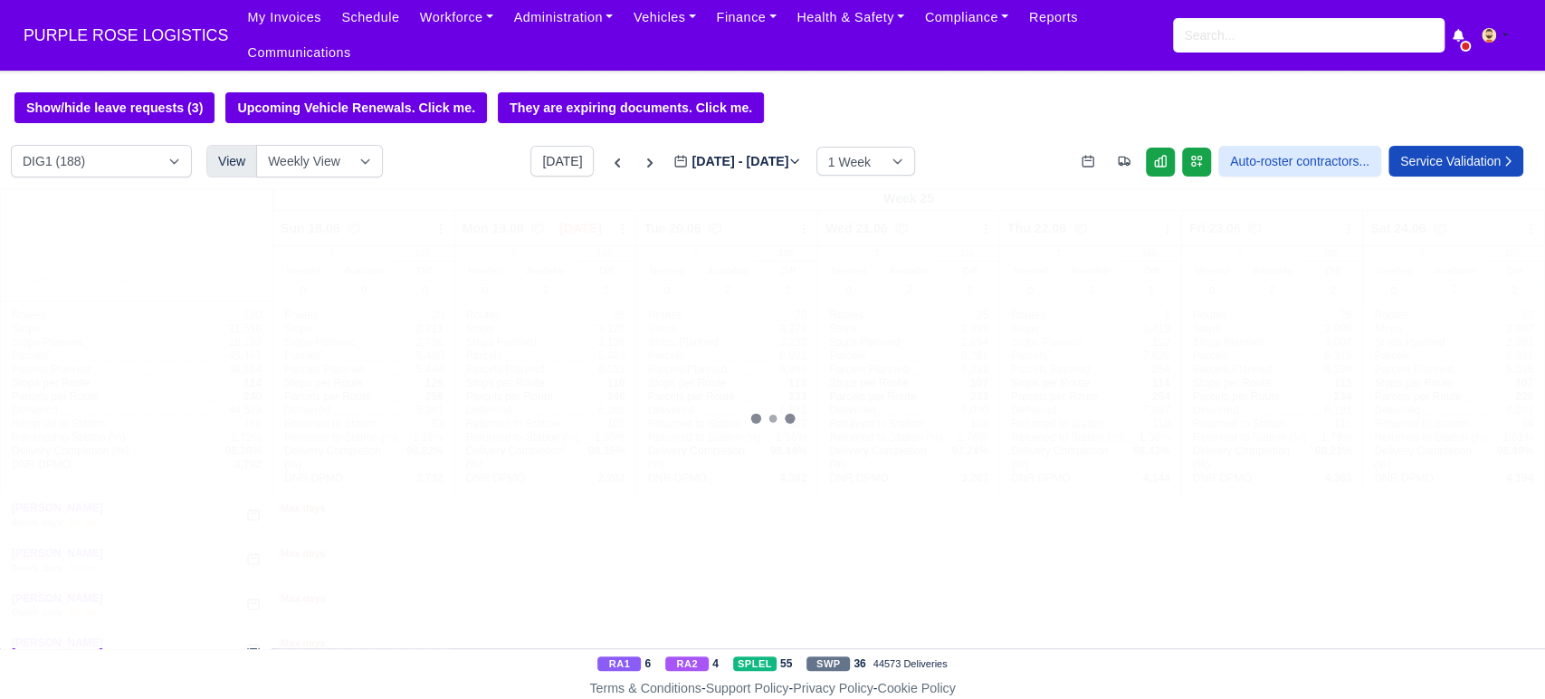
click at [203, 152] on div "DIG1 (188) DAK1 (1) GIMD (25) View Weekly View Wave times Daily Roster" at bounding box center [197, 161] width 372 height 33
click at [183, 149] on select "DIG1 (188) DAK1 (1) GIMD (25)" at bounding box center [101, 161] width 181 height 33
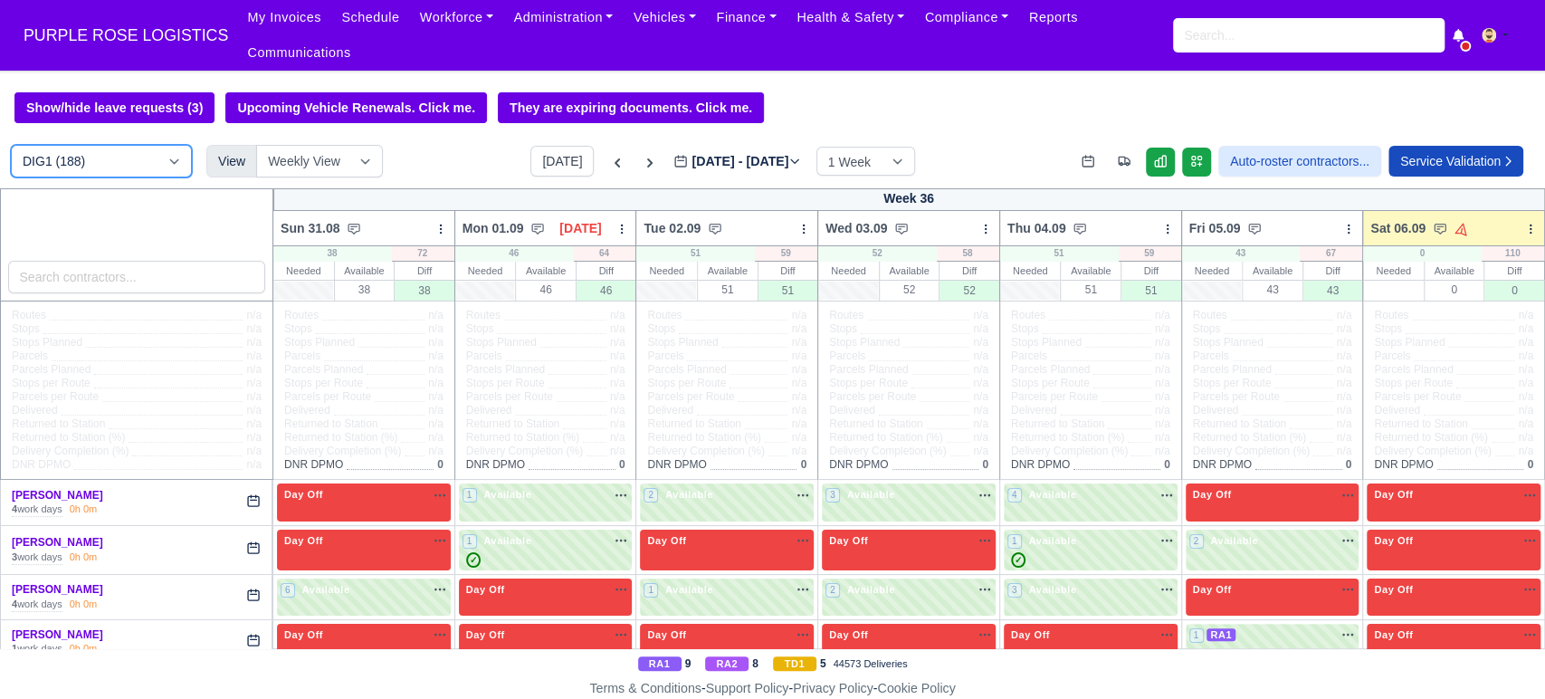
type input "[DATE]"
select select "5"
click at [11, 145] on select "DIG1 (188) DAK1 (1) GIMD (25)" at bounding box center [101, 161] width 181 height 33
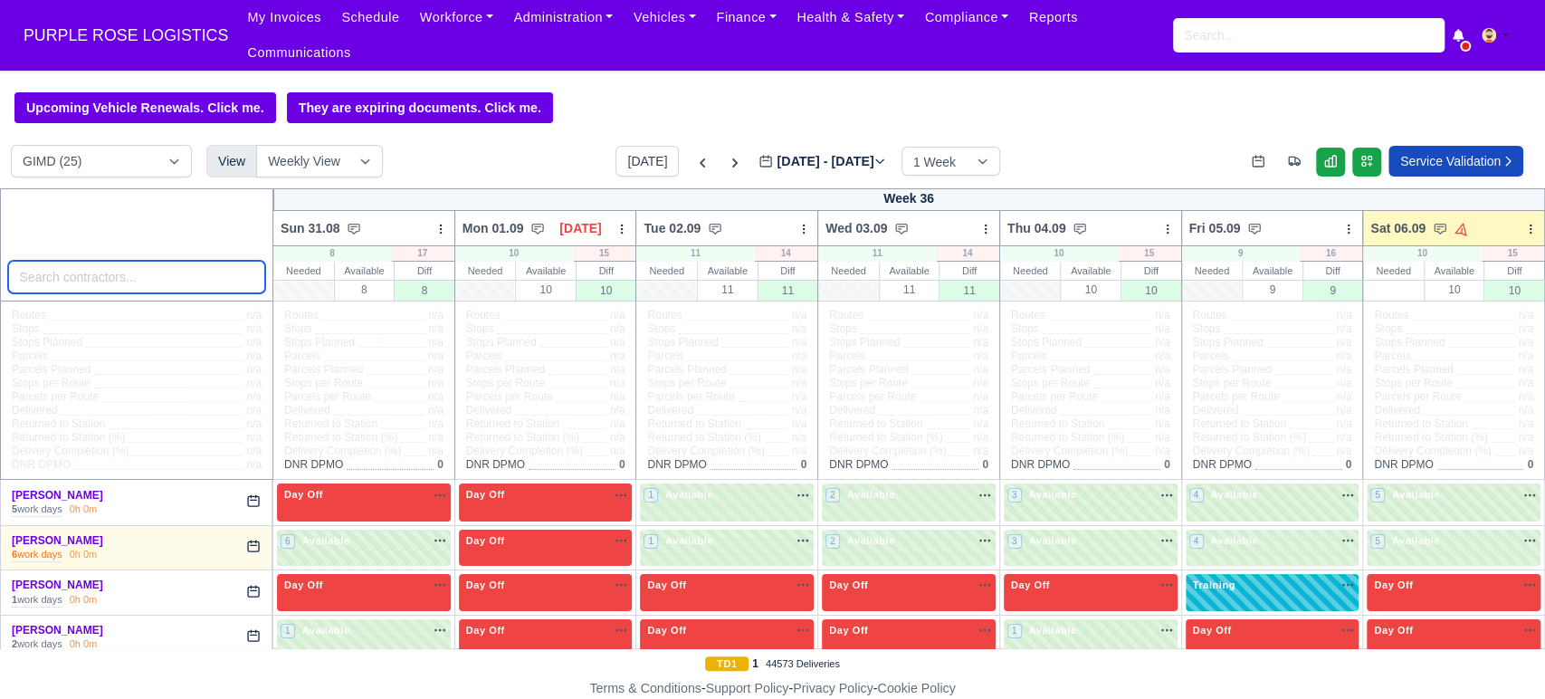
click at [196, 261] on input "search" at bounding box center [137, 277] width 258 height 33
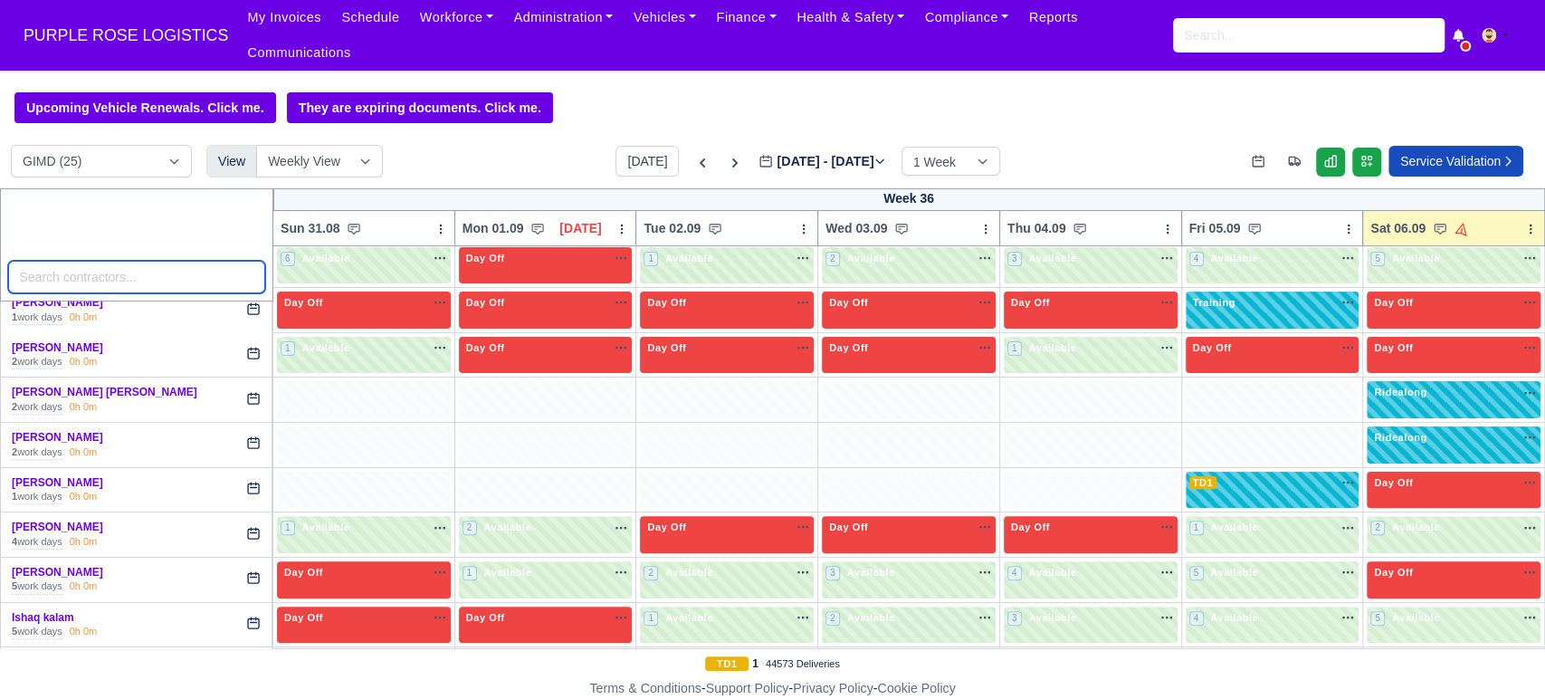
scroll to position [288, 0]
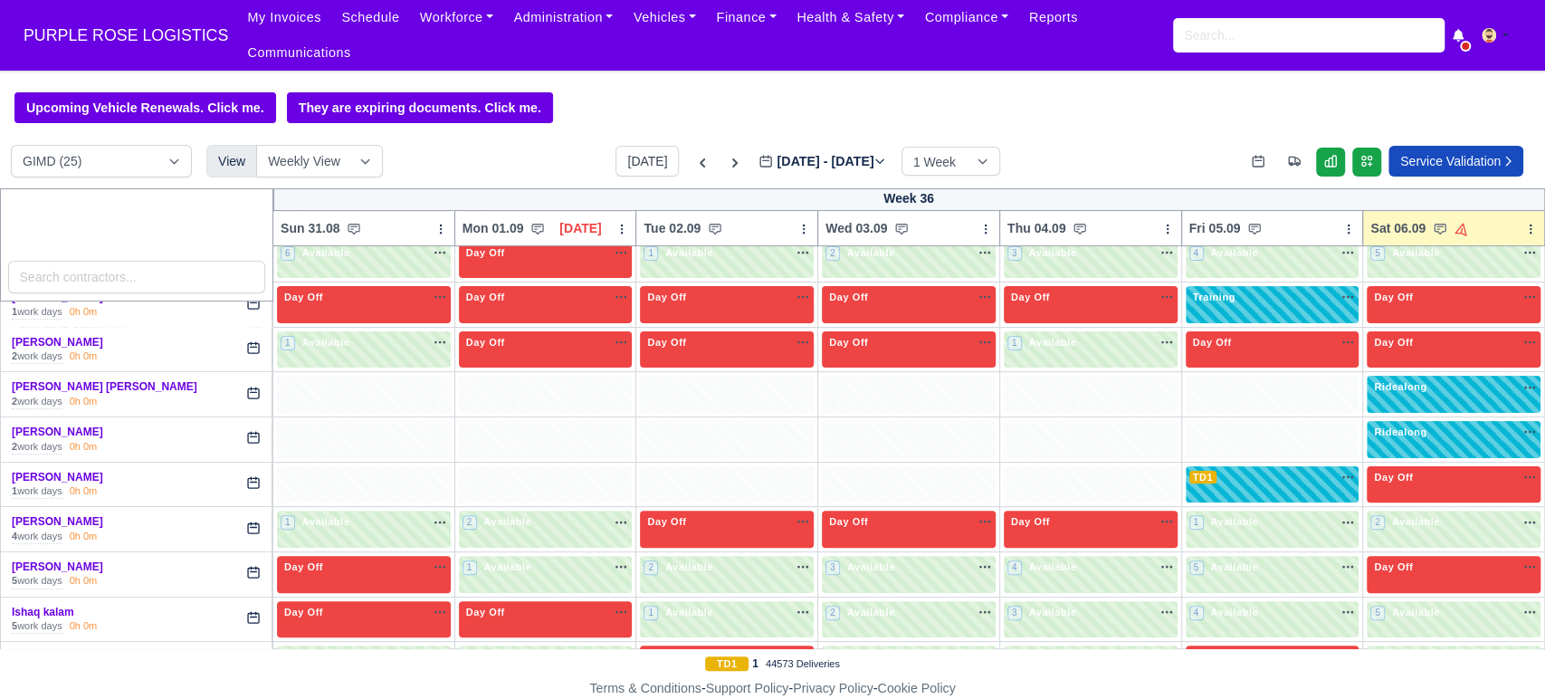
click at [106, 195] on div at bounding box center [137, 244] width 274 height 113
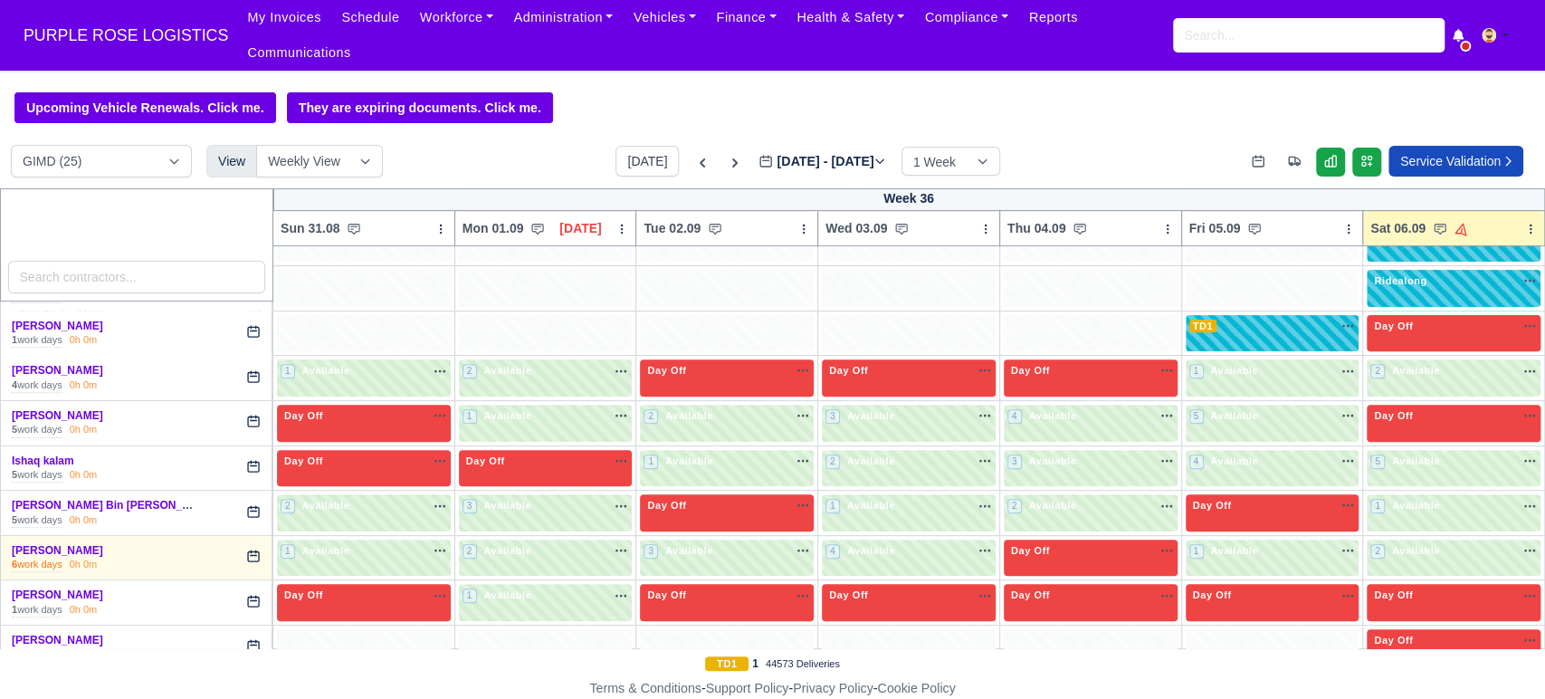
scroll to position [478, 0]
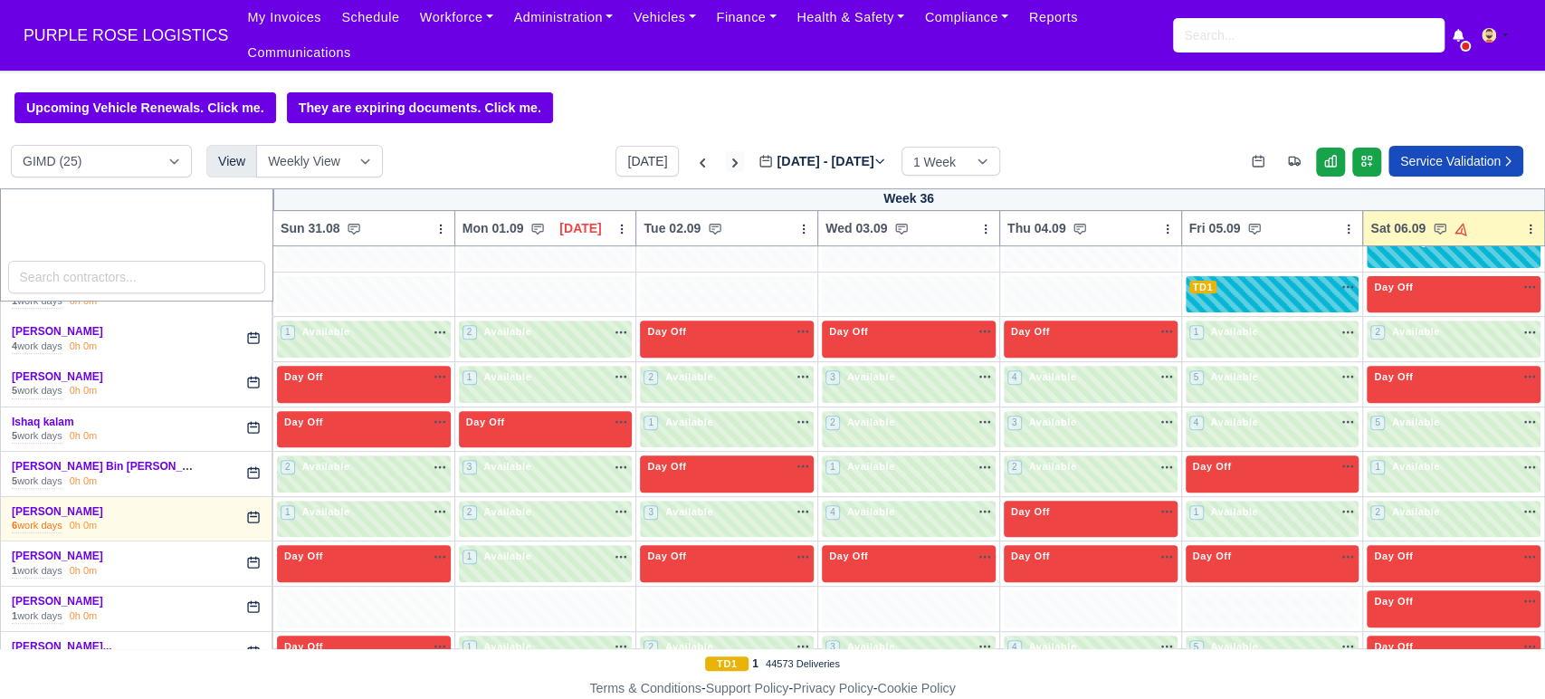
click at [726, 154] on icon at bounding box center [735, 163] width 18 height 18
type input "2025-09-13"
